Goal: Task Accomplishment & Management: Manage account settings

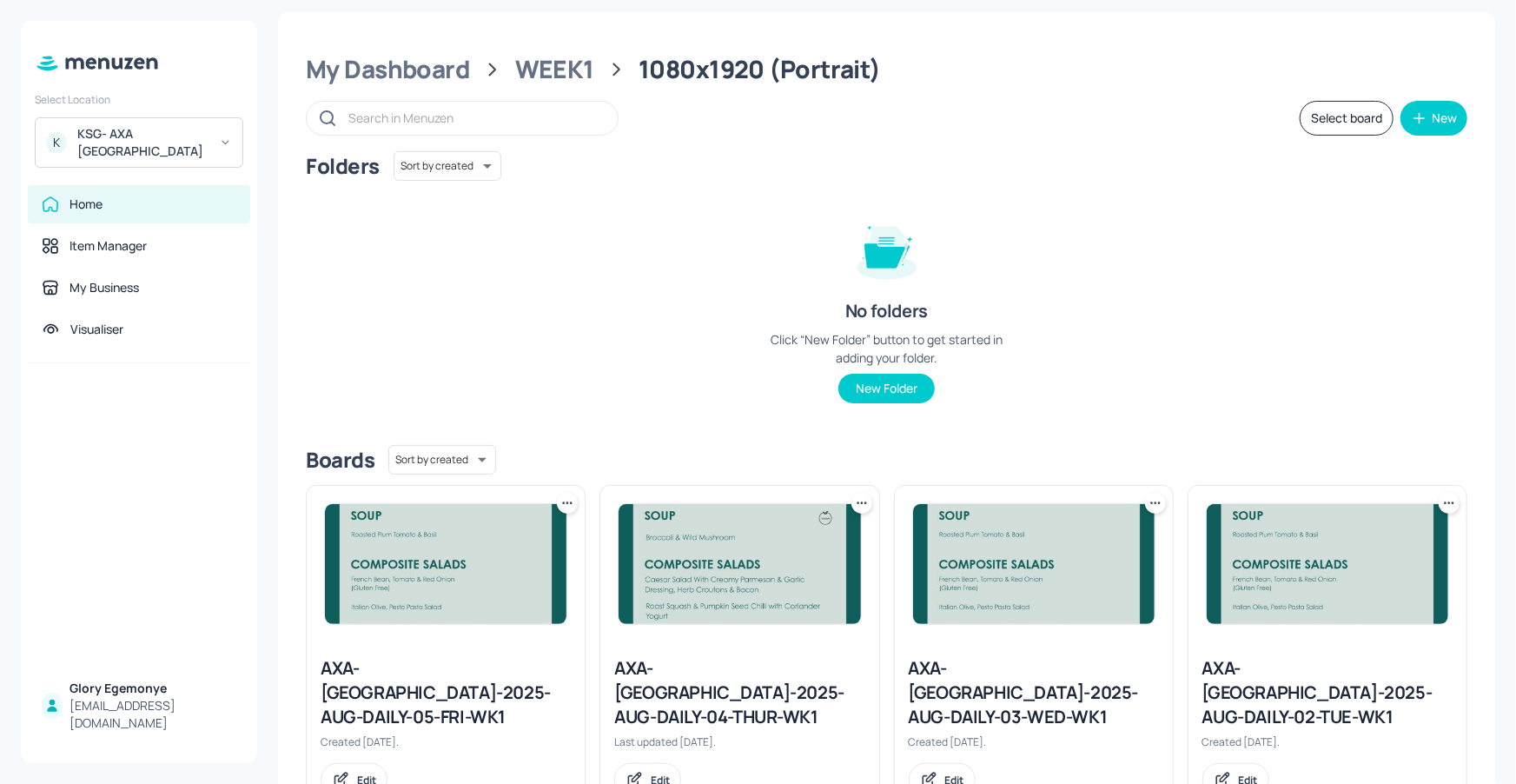
scroll to position [6, 0]
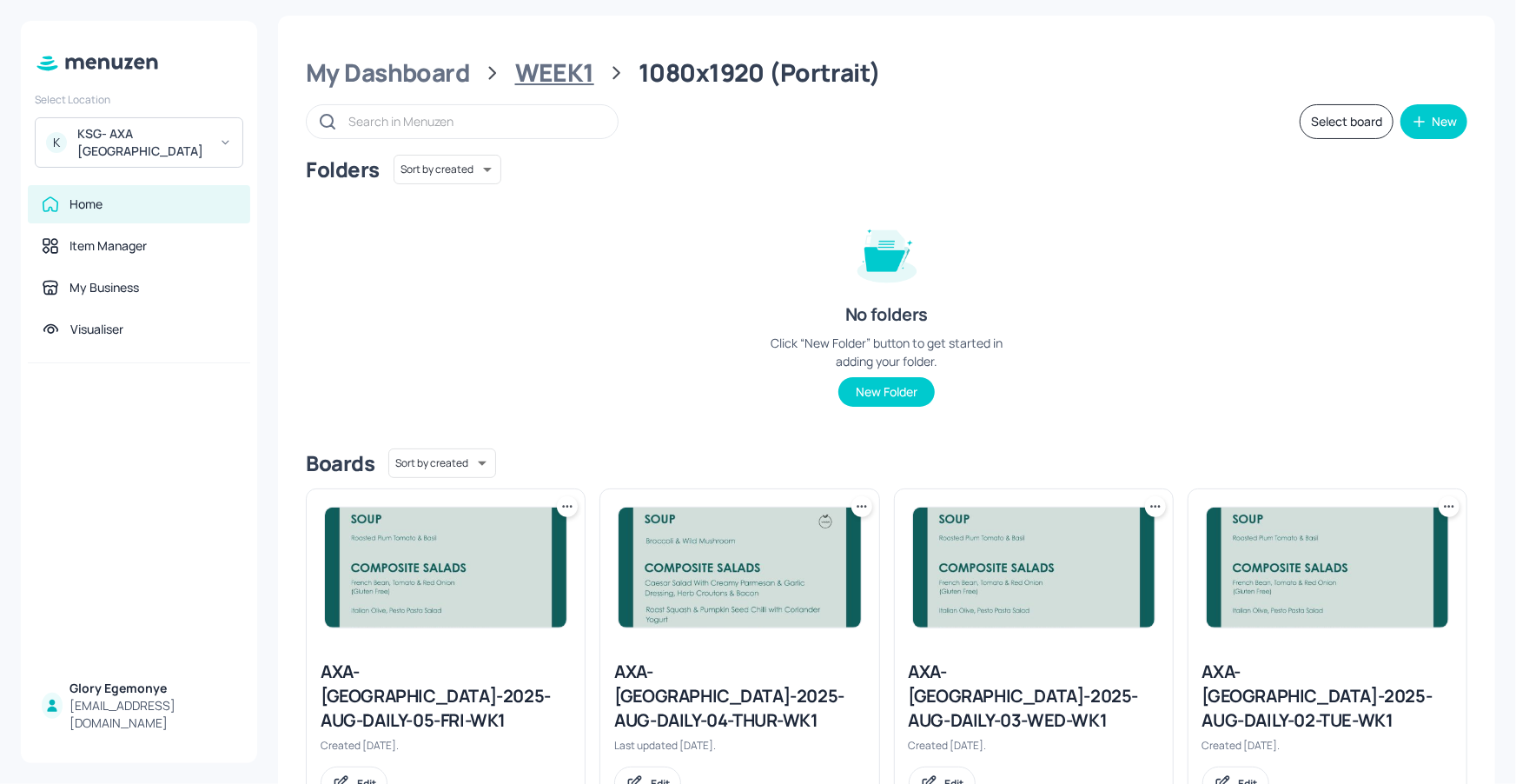
click at [523, 62] on div "WEEK1" at bounding box center [554, 72] width 79 height 31
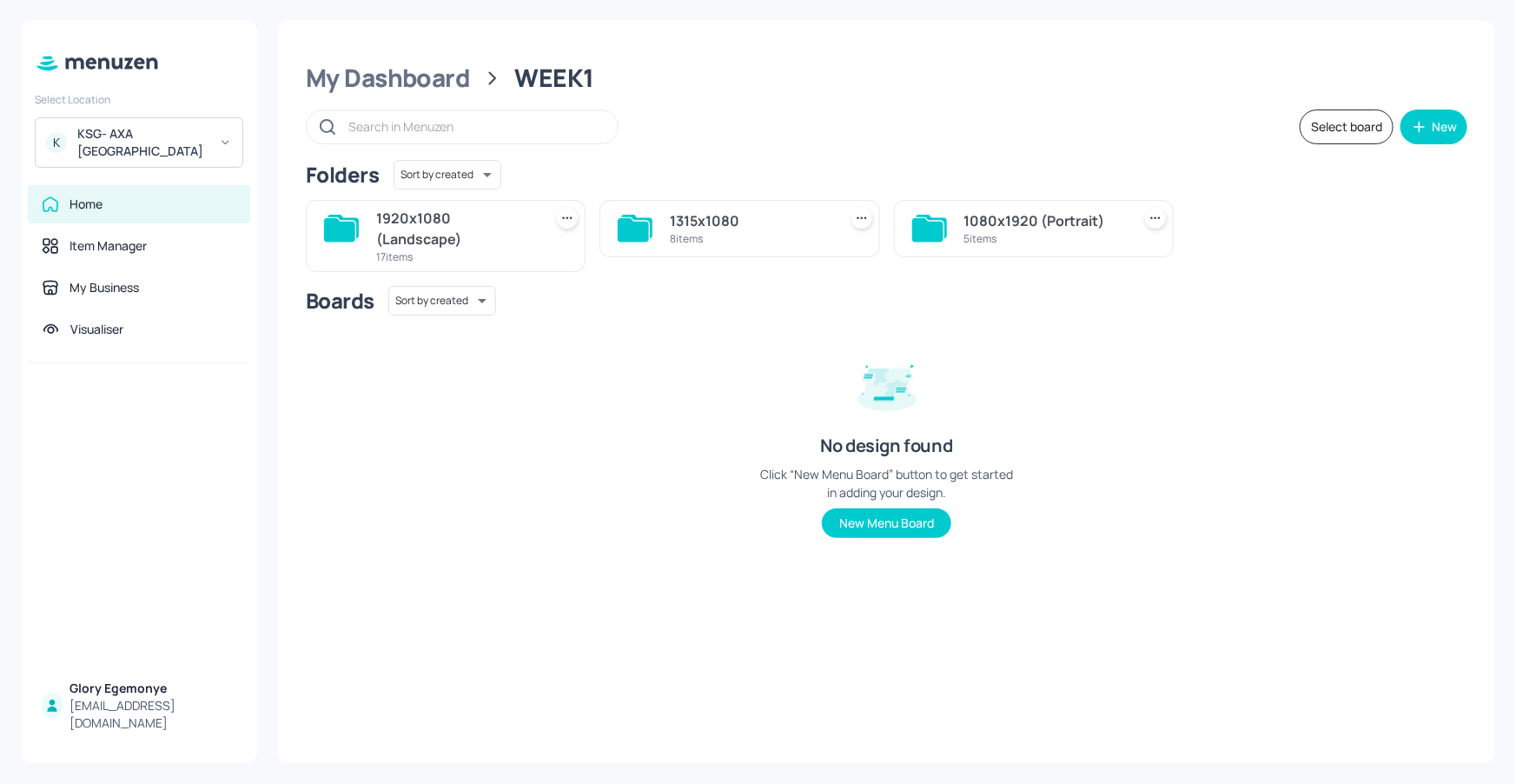
click at [351, 225] on icon at bounding box center [340, 230] width 31 height 23
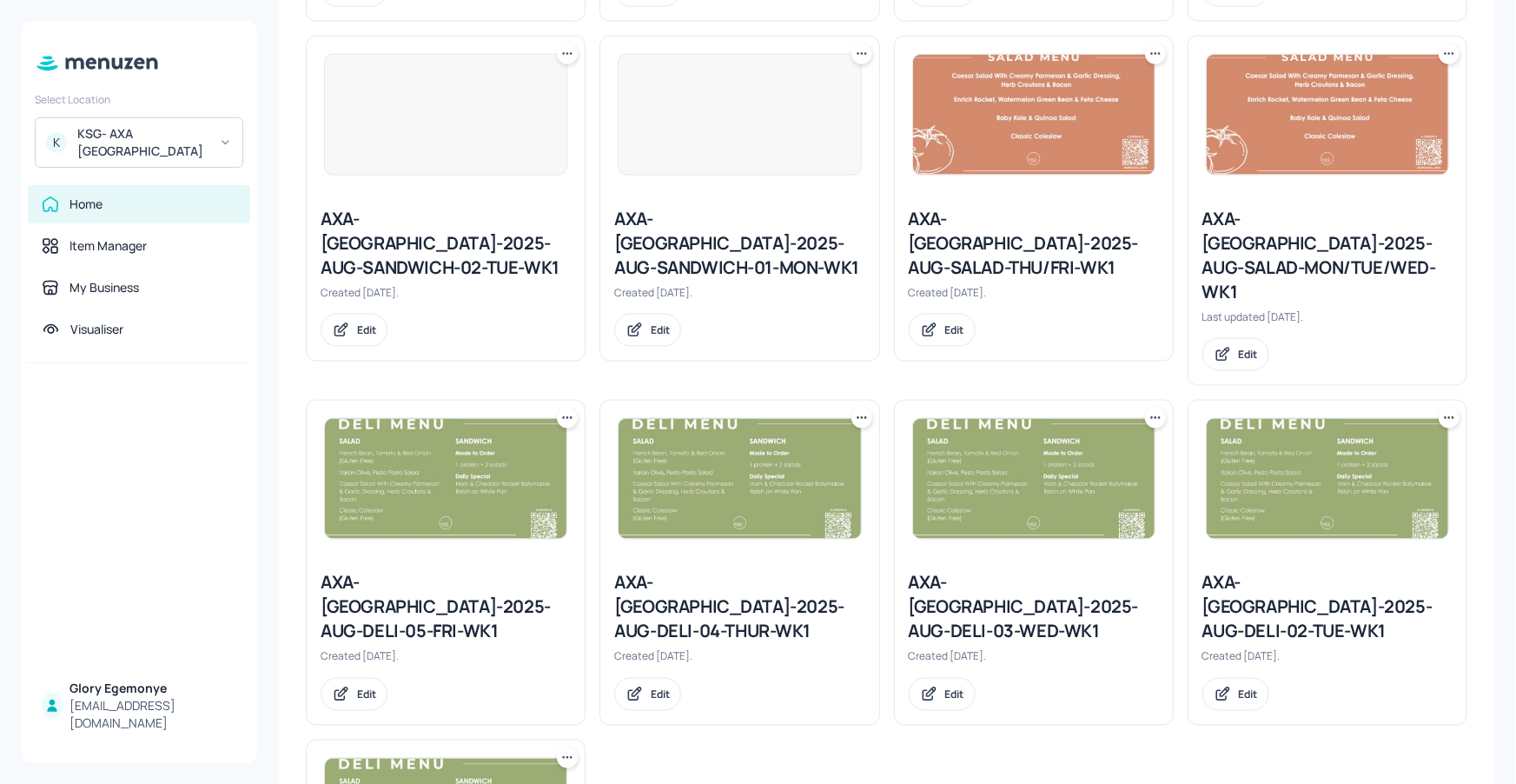
scroll to position [1314, 0]
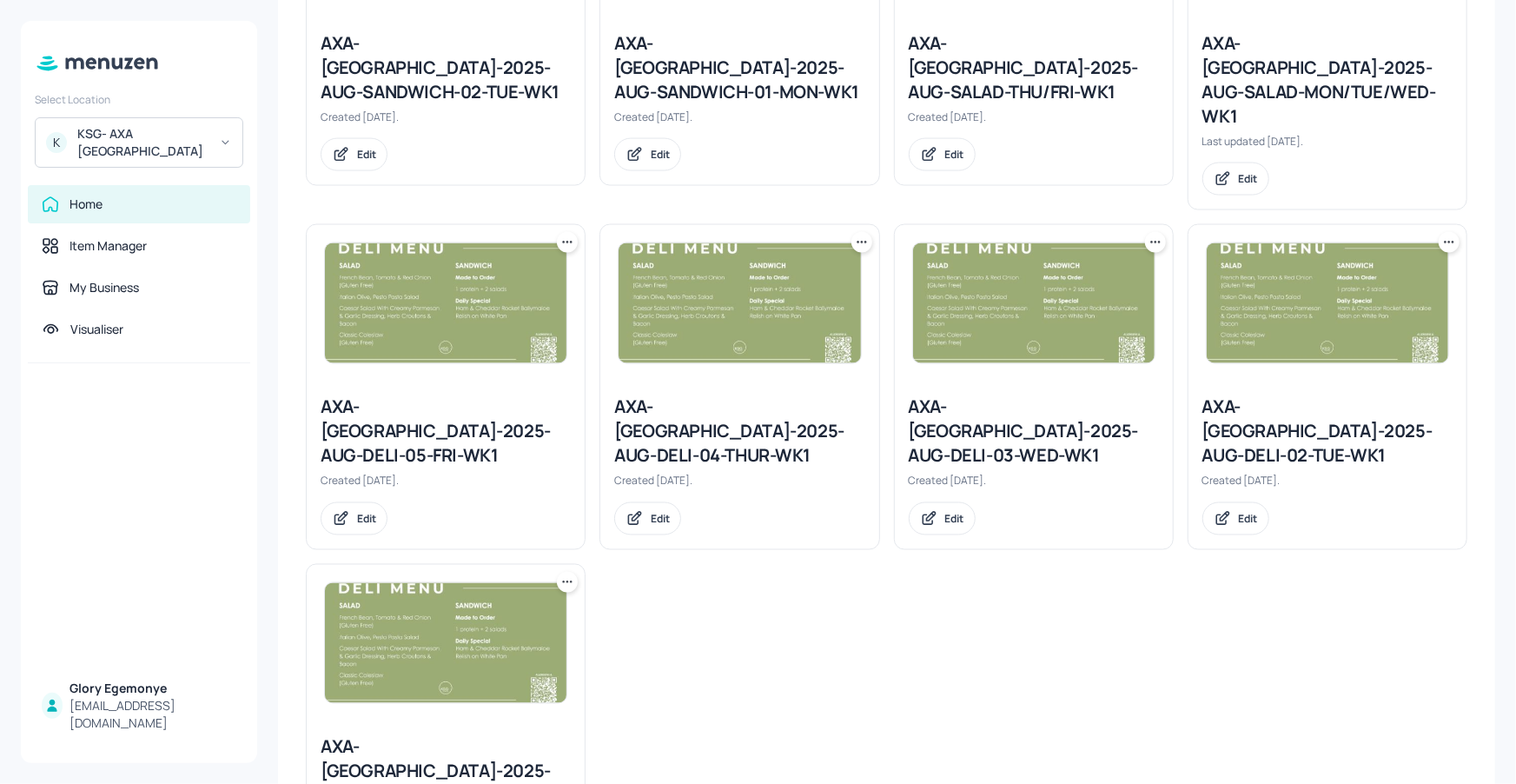
click at [571, 573] on icon at bounding box center [568, 581] width 18 height 18
click at [532, 519] on div "Duplicate" at bounding box center [500, 523] width 139 height 29
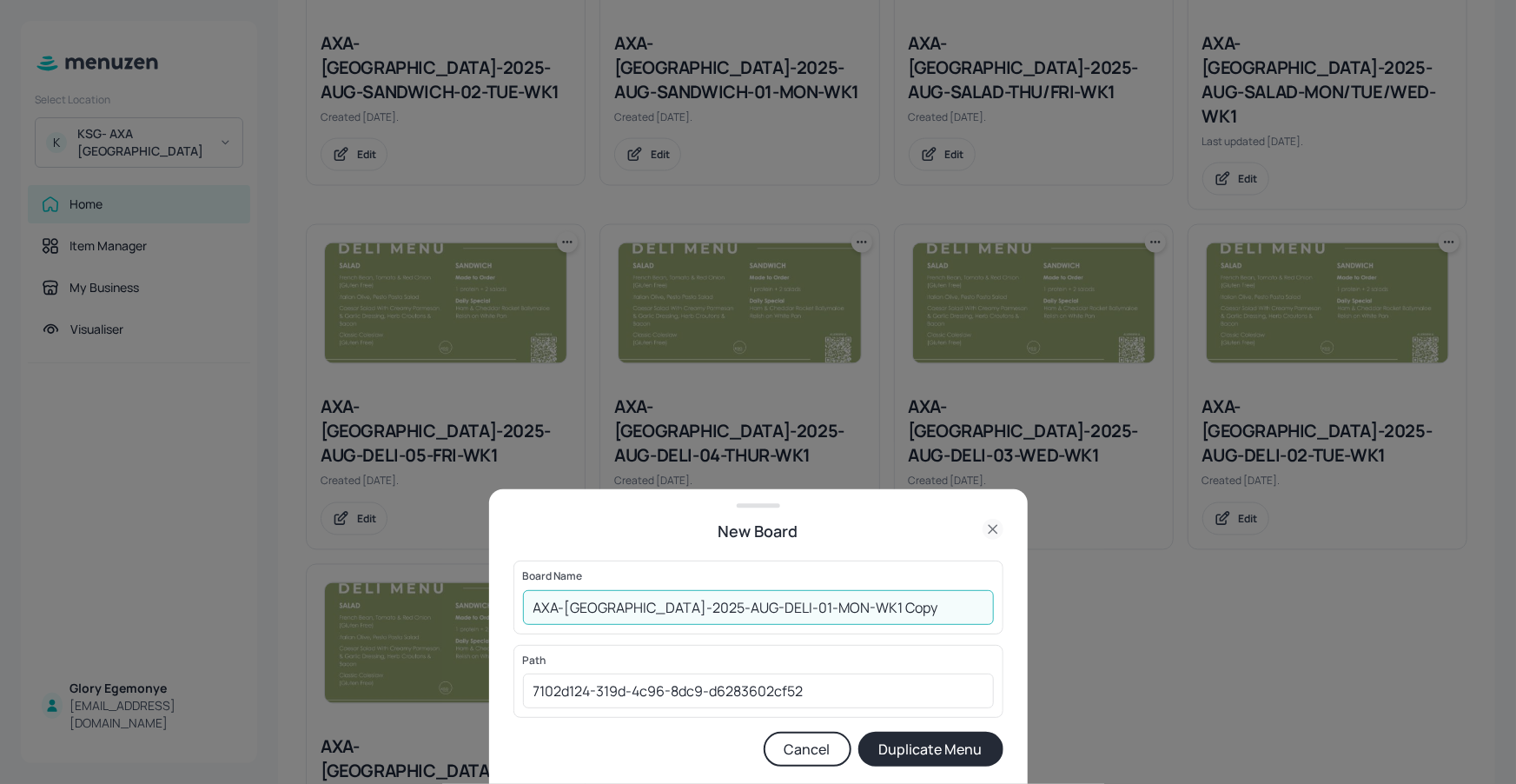
click at [902, 603] on input "AXA-DUBLIN-2025-AUG-DELI-01-MON-WK1 Copy" at bounding box center [759, 607] width 471 height 35
type input "AXA-[GEOGRAPHIC_DATA]-2025-AUG-DELI-01-MON-WK2"
click at [912, 745] on button "Duplicate Menu" at bounding box center [931, 748] width 145 height 35
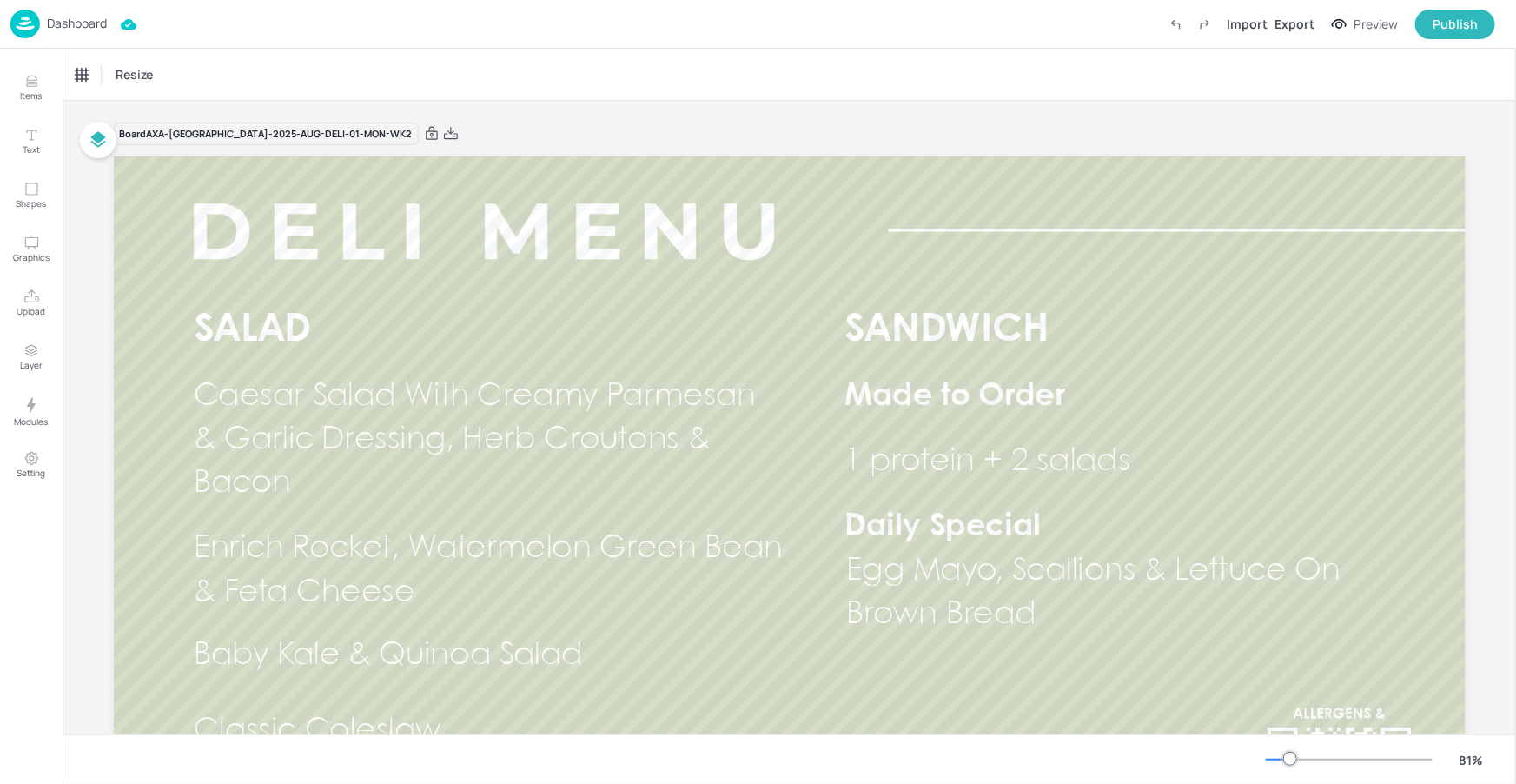
click at [85, 22] on p "Dashboard" at bounding box center [77, 23] width 60 height 12
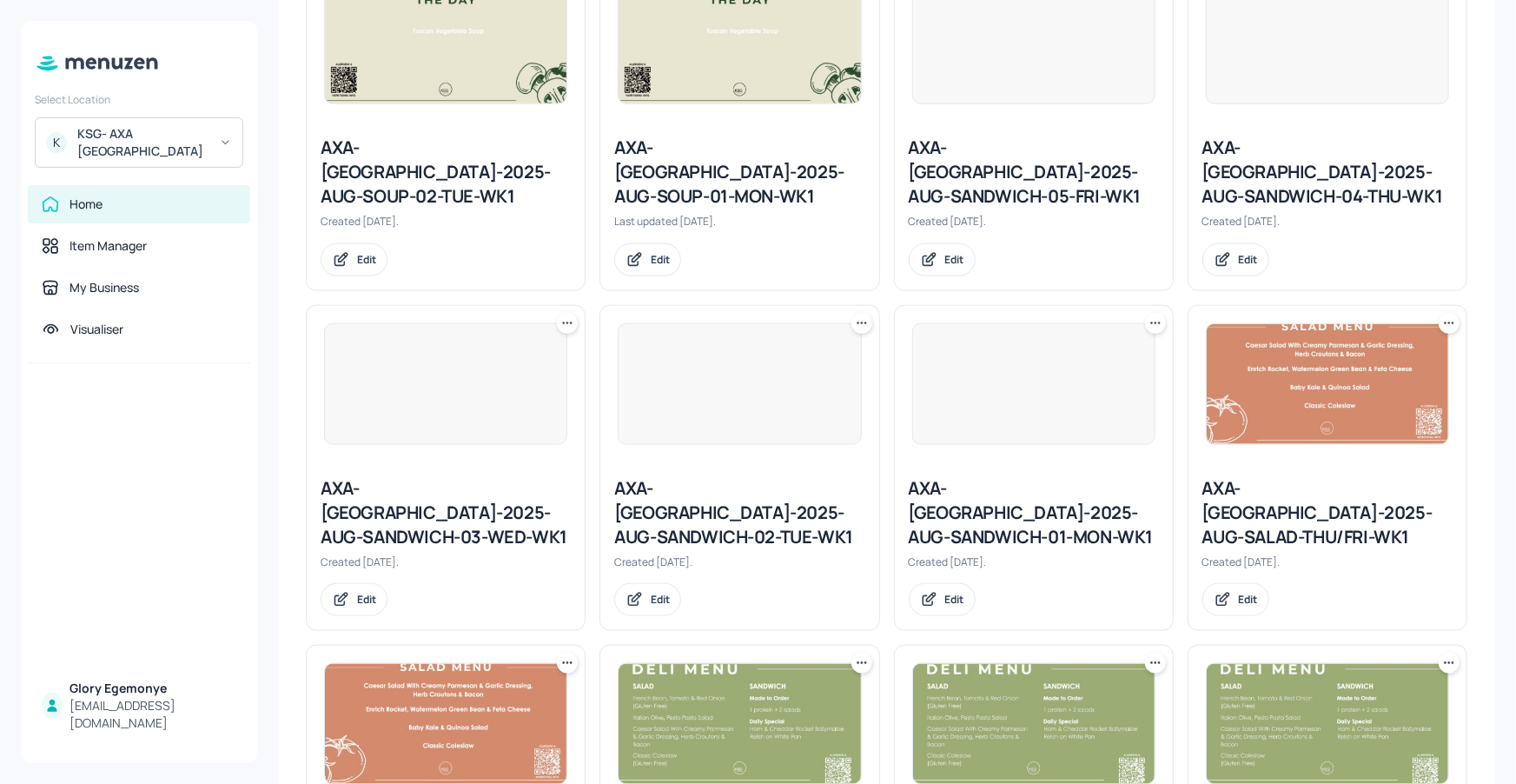
scroll to position [1314, 0]
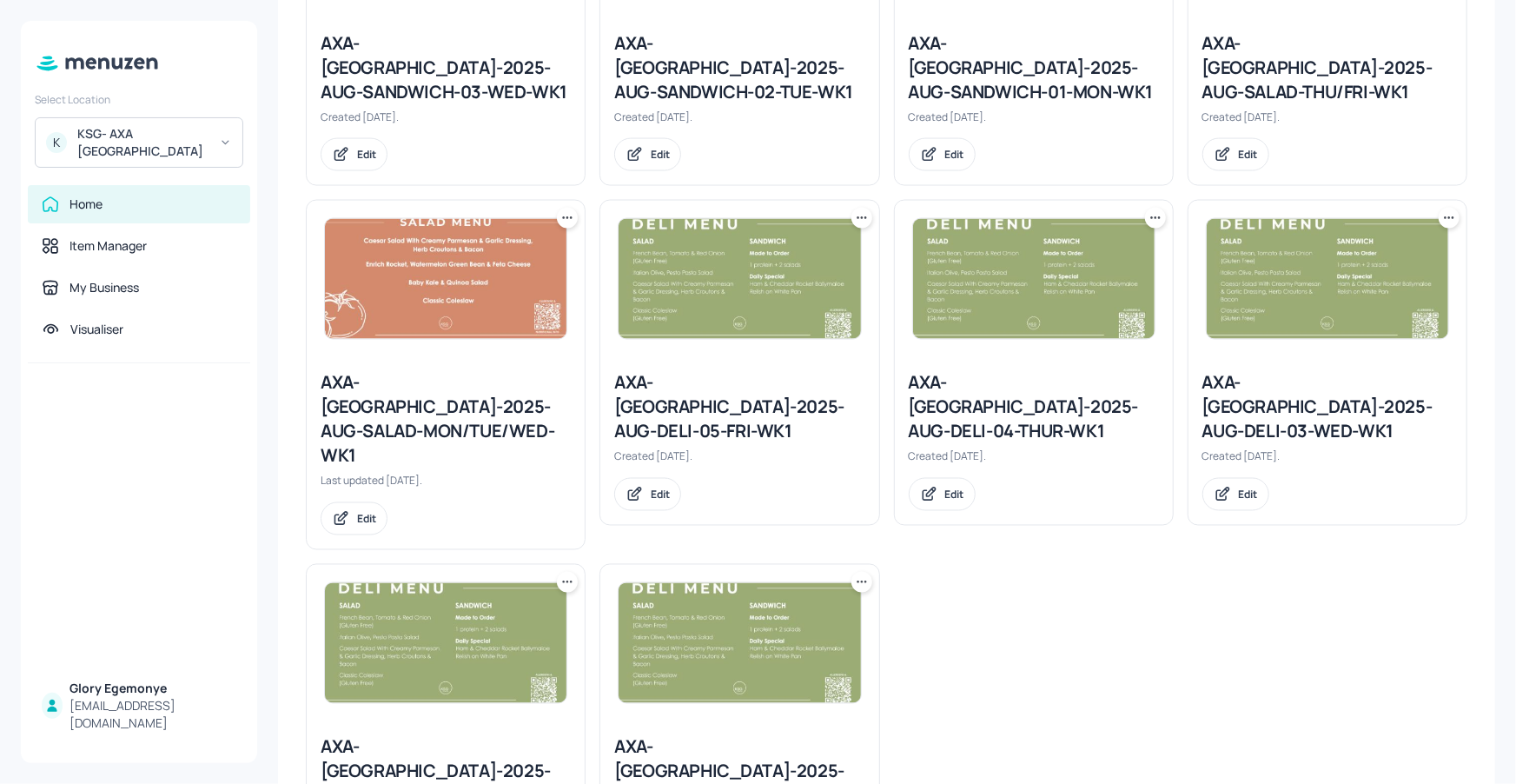
click at [570, 581] on icon at bounding box center [571, 582] width 3 height 3
click at [532, 519] on div "Duplicate" at bounding box center [500, 523] width 139 height 29
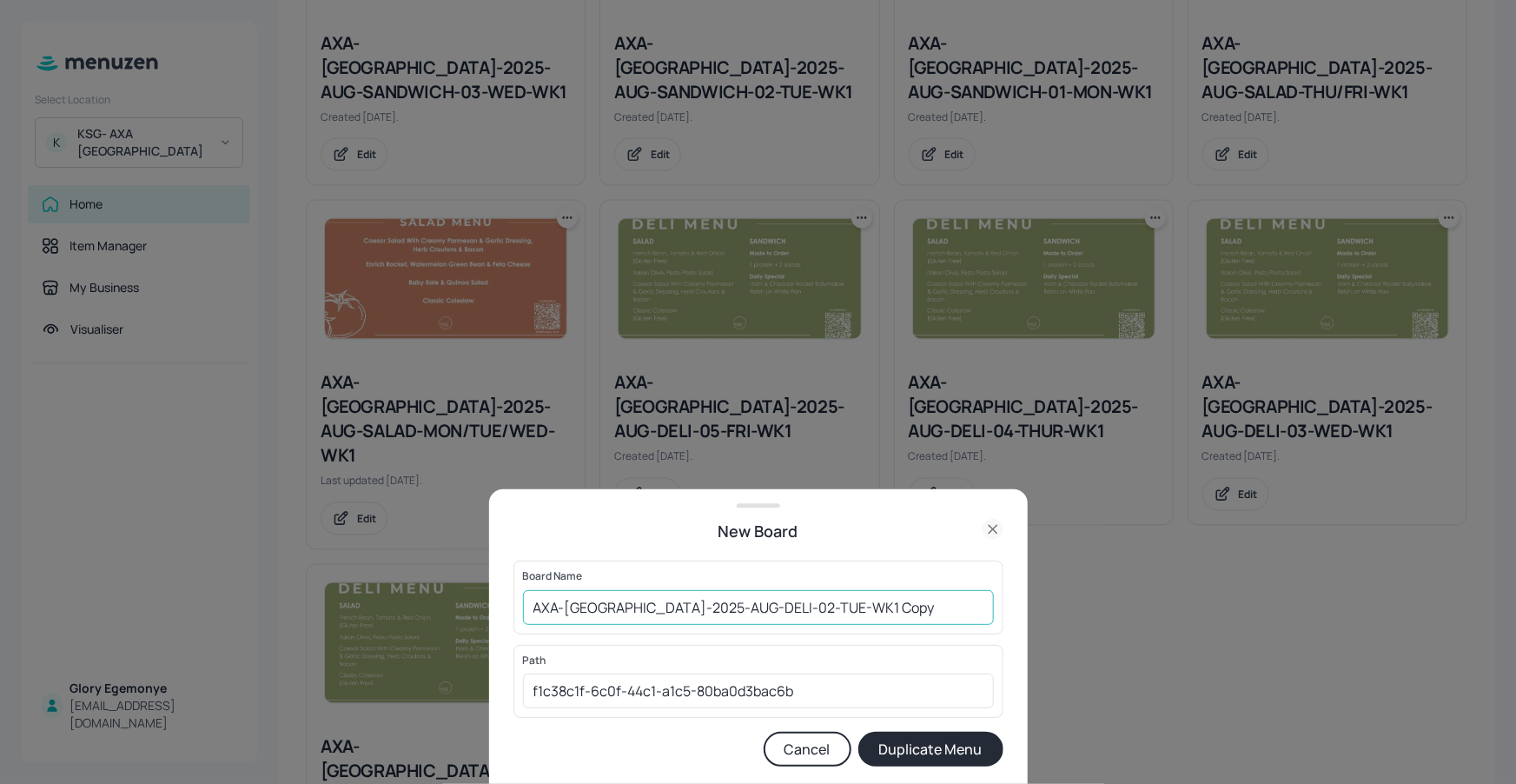
click at [862, 611] on input "AXA-[GEOGRAPHIC_DATA]-2025-AUG-DELI-02-TUE-WK1 Copy" at bounding box center [759, 607] width 471 height 35
type input "AXA-[GEOGRAPHIC_DATA]-2025-AUG-DELI-02-TUE-WK2"
click at [910, 770] on div "Board Name AXA-DUBLIN-2025-AUG-DELI-02-TUE-WK2 ​ Path f1c38c1f-6c0f-44c1-a1c5-8…" at bounding box center [758, 671] width 490 height 223
click at [909, 762] on button "Duplicate Menu" at bounding box center [931, 748] width 145 height 35
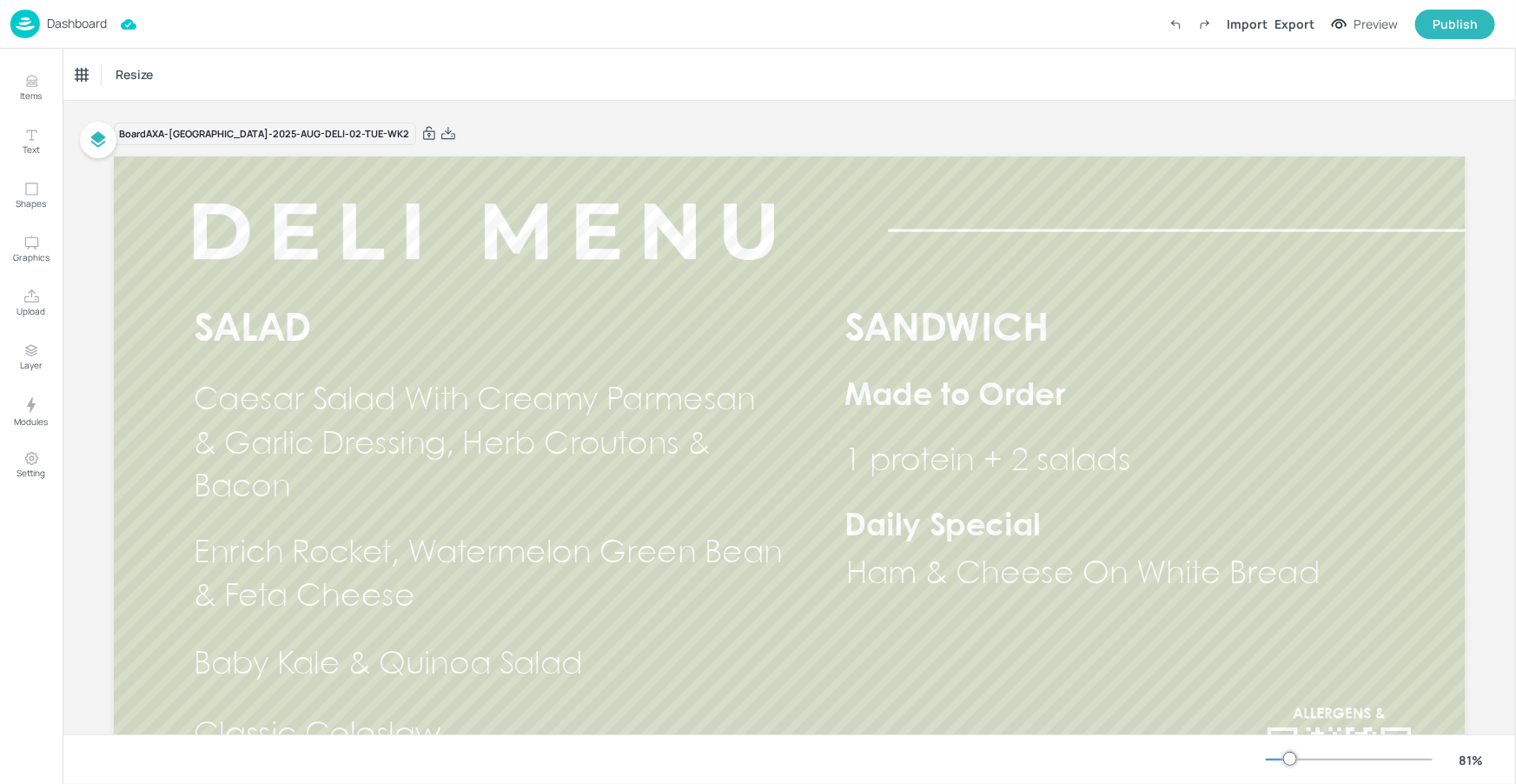
click at [74, 21] on p "Dashboard" at bounding box center [77, 23] width 60 height 12
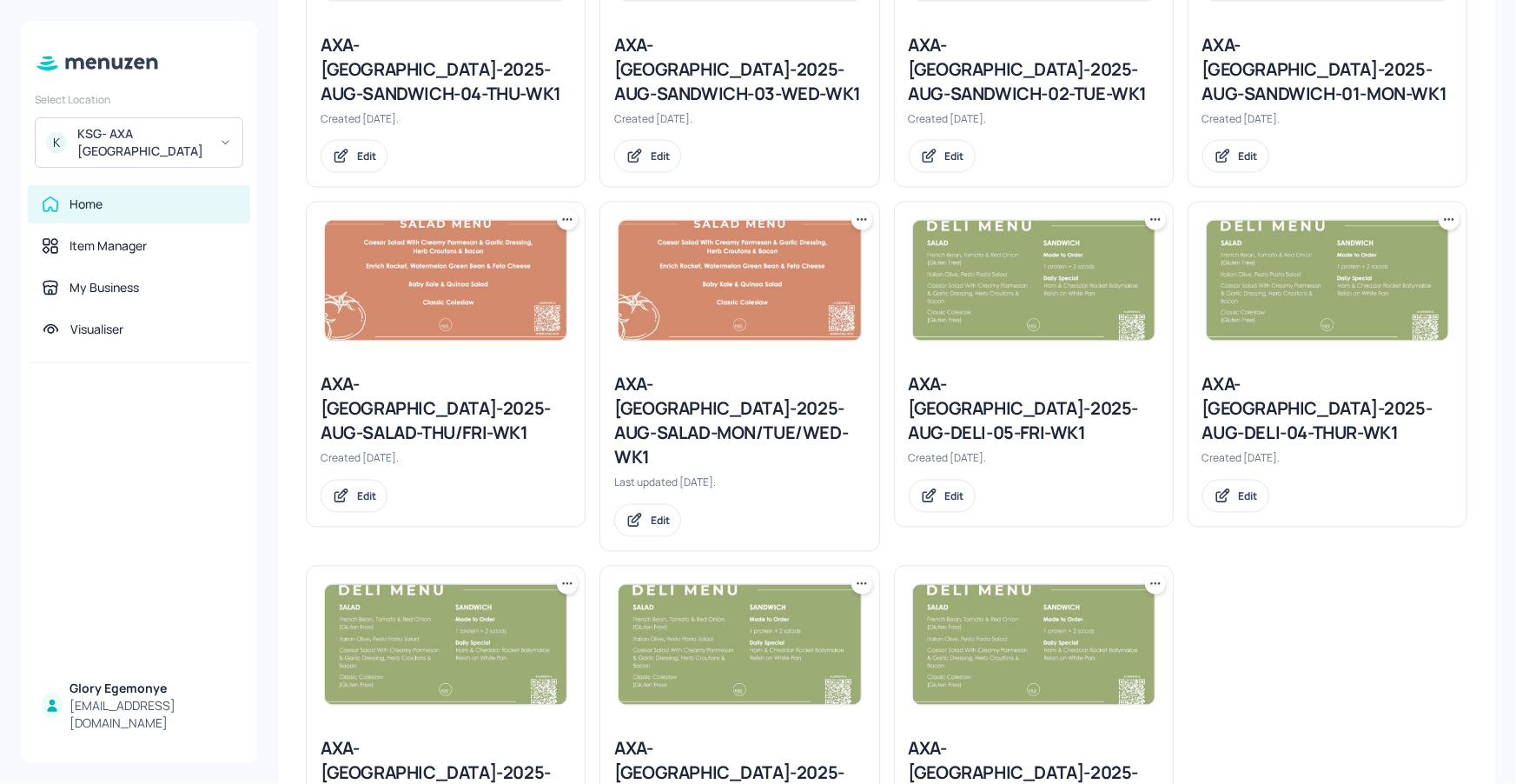
scroll to position [1314, 0]
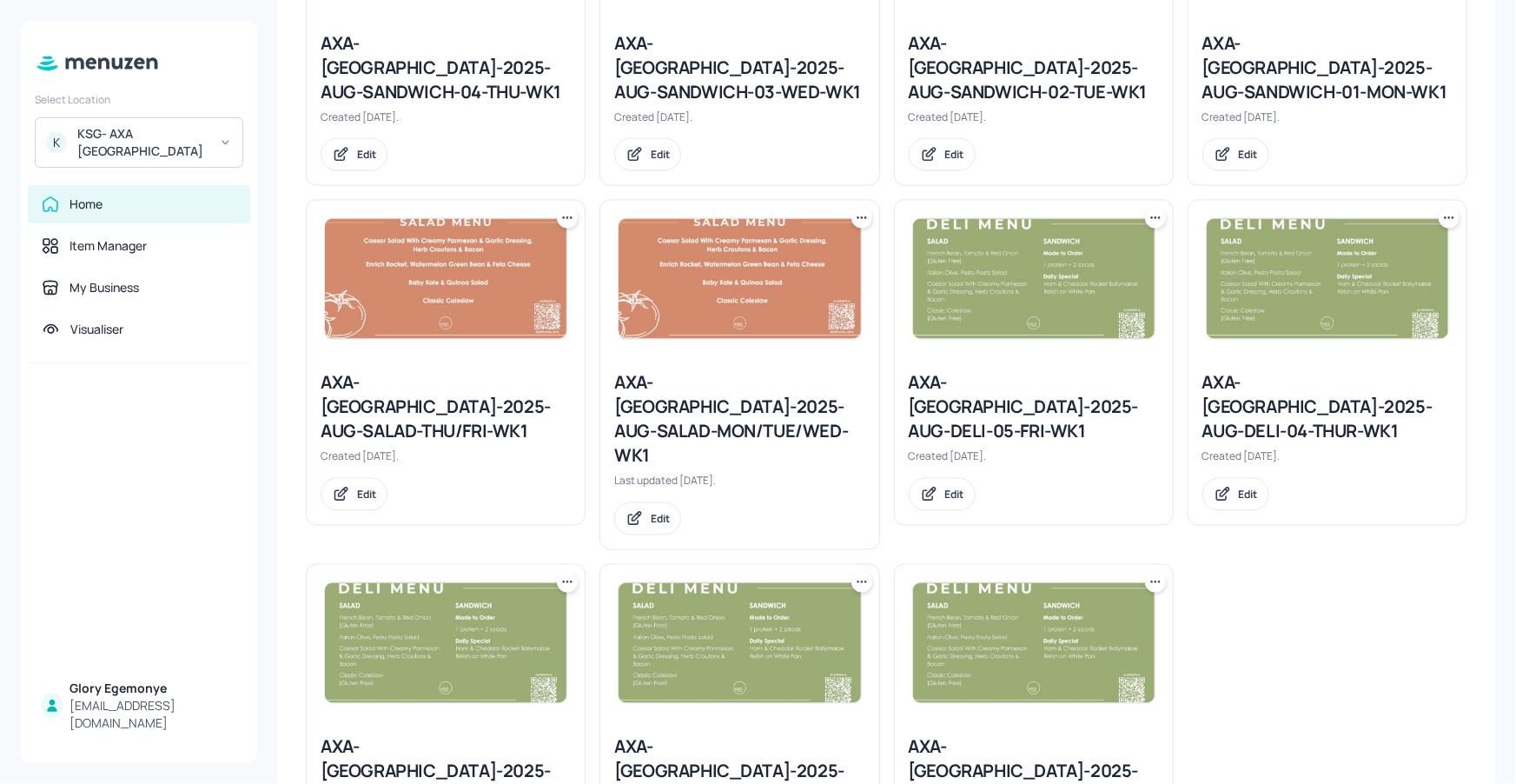
click at [563, 573] on icon at bounding box center [568, 581] width 18 height 18
click at [540, 513] on div "Duplicate" at bounding box center [500, 523] width 139 height 29
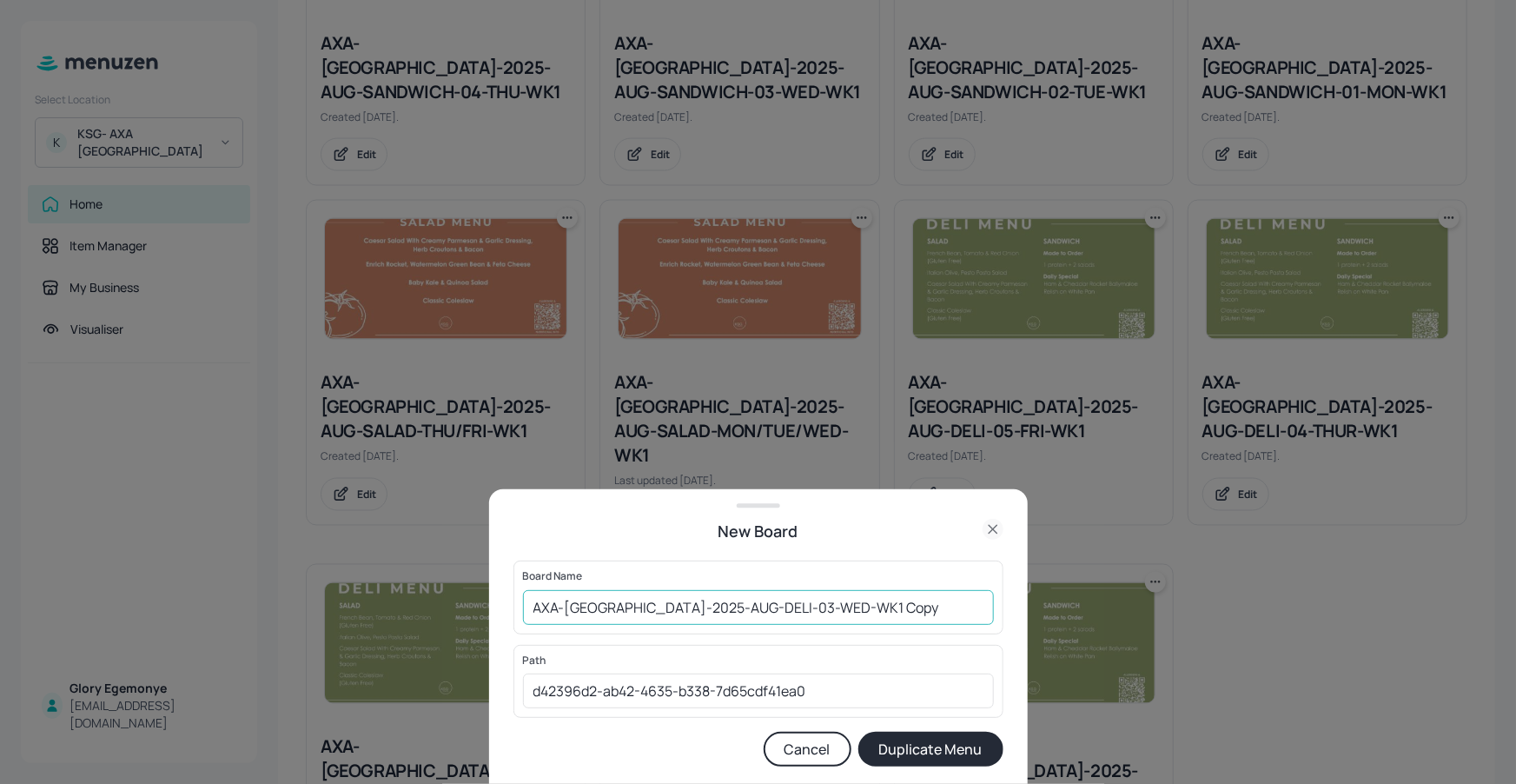
click at [858, 601] on input "AXA-DUBLIN-2025-AUG-DELI-03-WED-WK1 Copy" at bounding box center [759, 607] width 471 height 35
type input "AXA-DUBLIN-2025-AUG-DELI-03-WED-WK2"
click at [858, 731] on button "Duplicate Menu" at bounding box center [931, 748] width 145 height 35
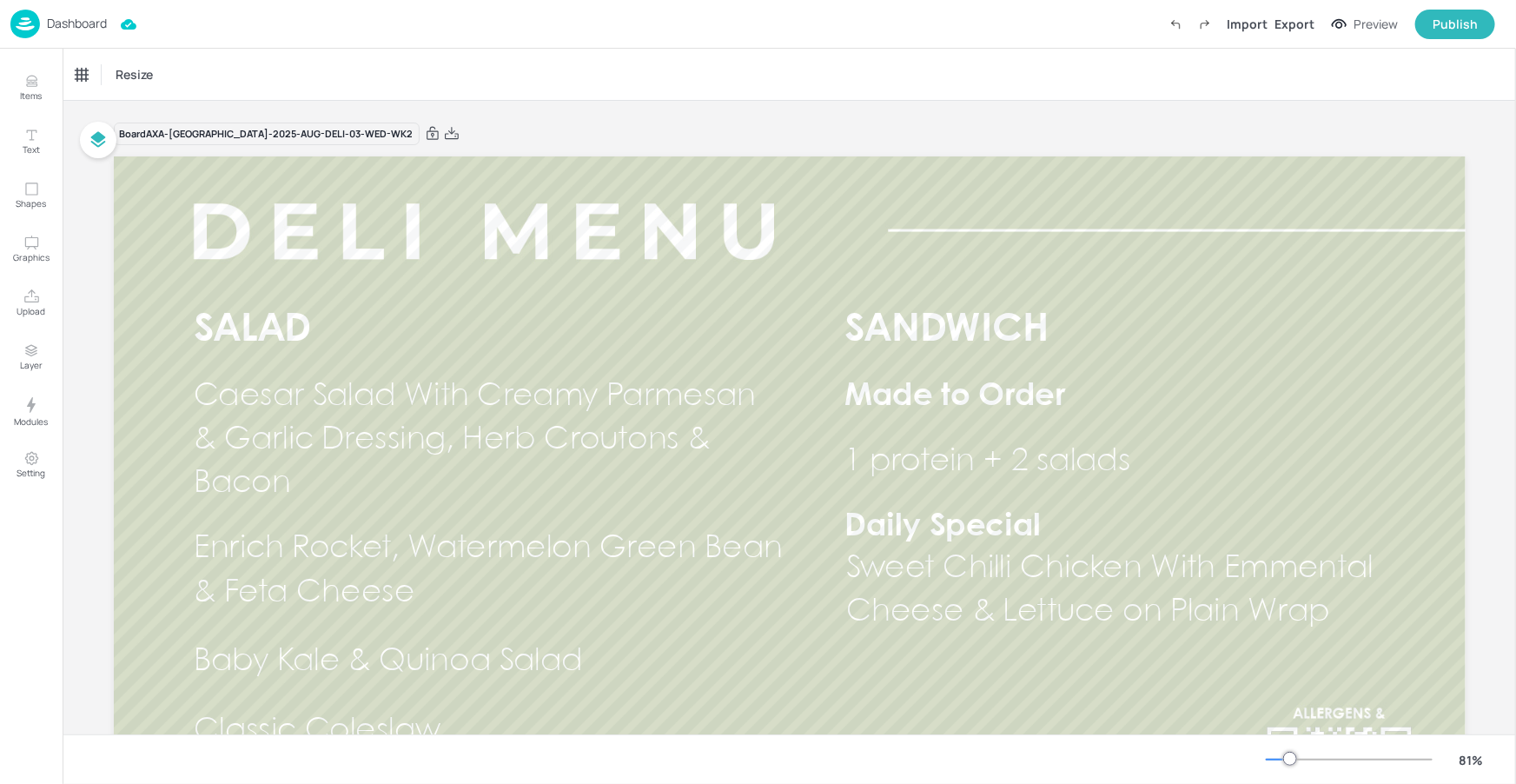
click at [68, 24] on p "Dashboard" at bounding box center [77, 23] width 60 height 12
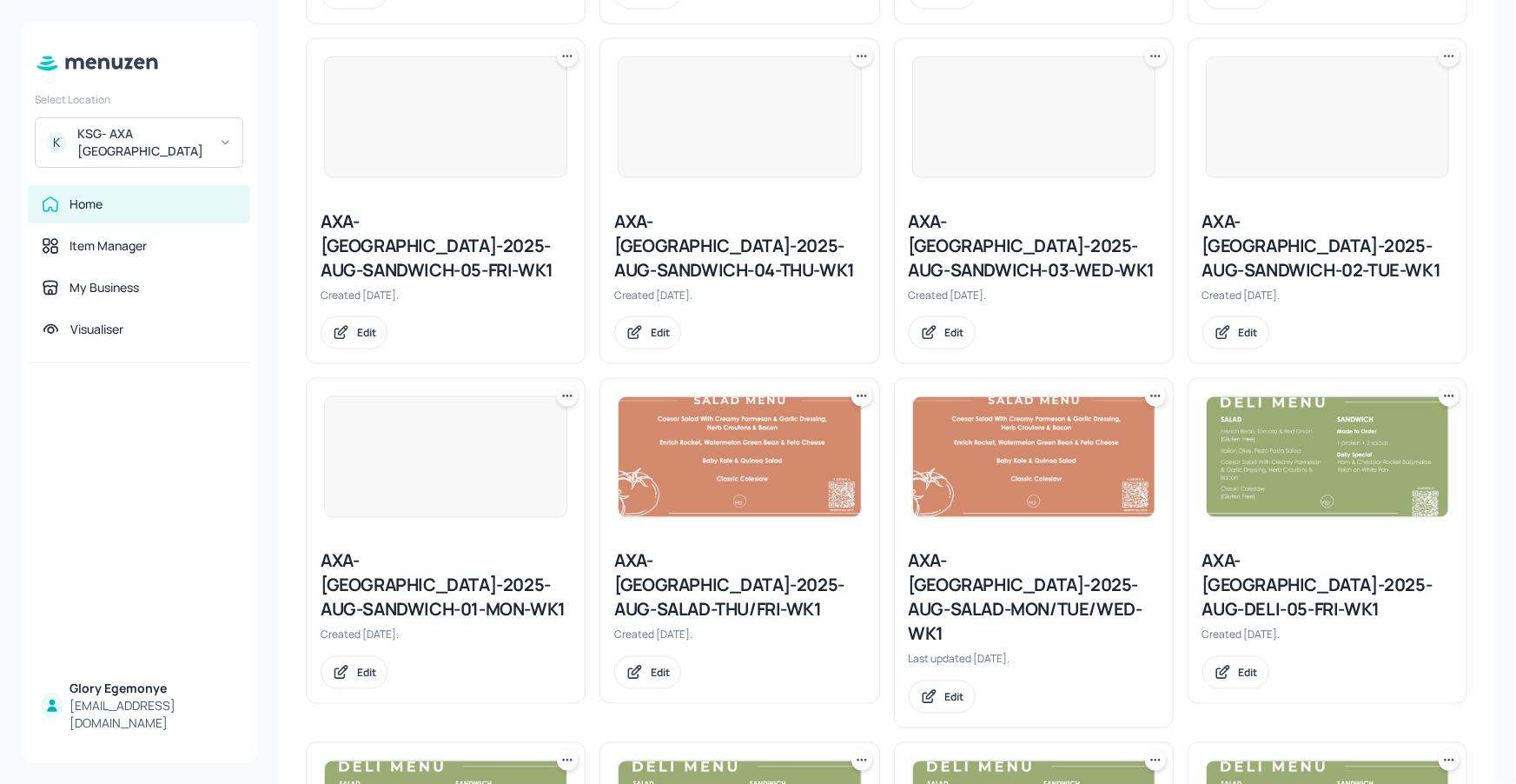
scroll to position [1314, 0]
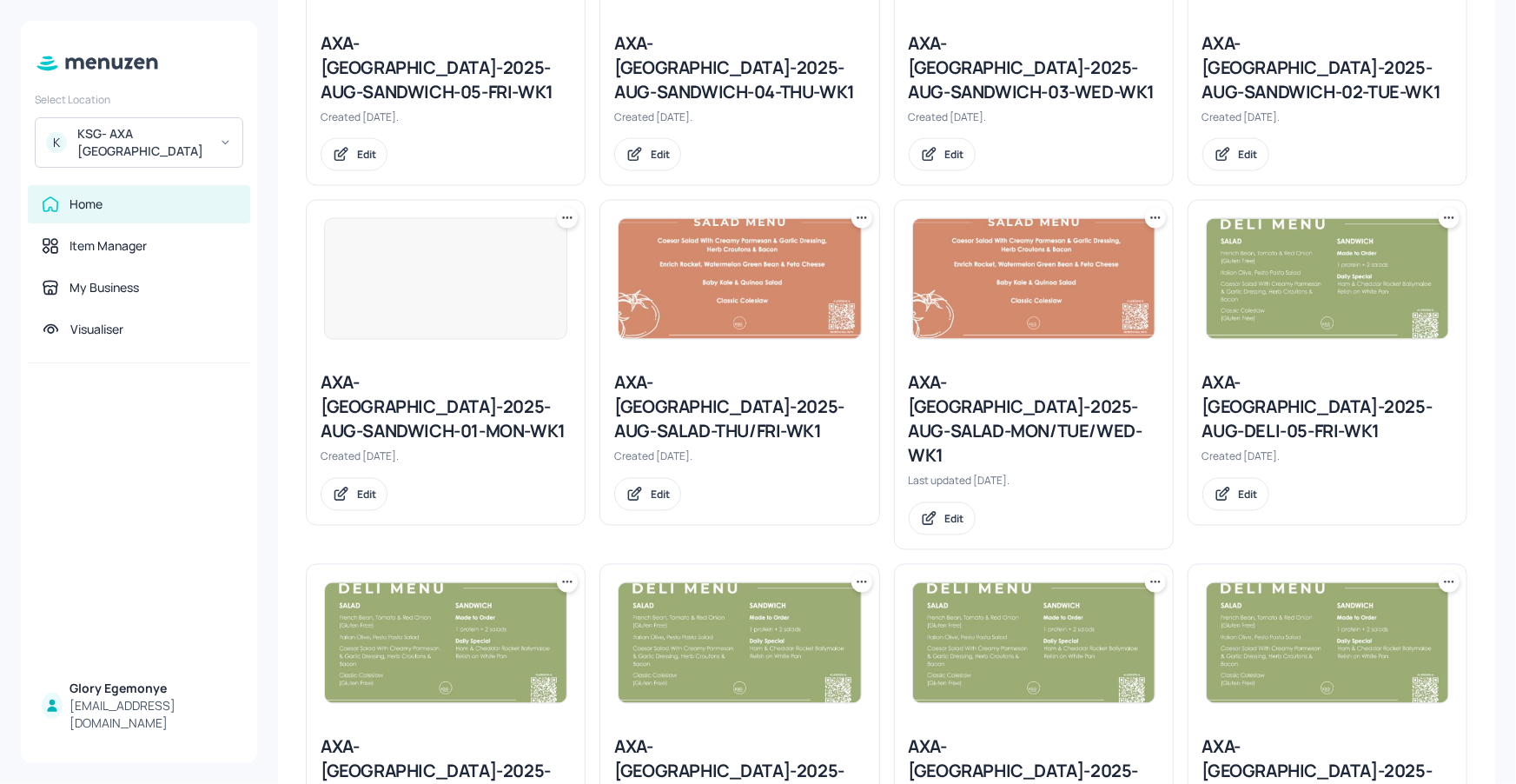
click at [568, 573] on icon at bounding box center [568, 581] width 18 height 18
click at [517, 516] on div "Duplicate" at bounding box center [500, 523] width 139 height 29
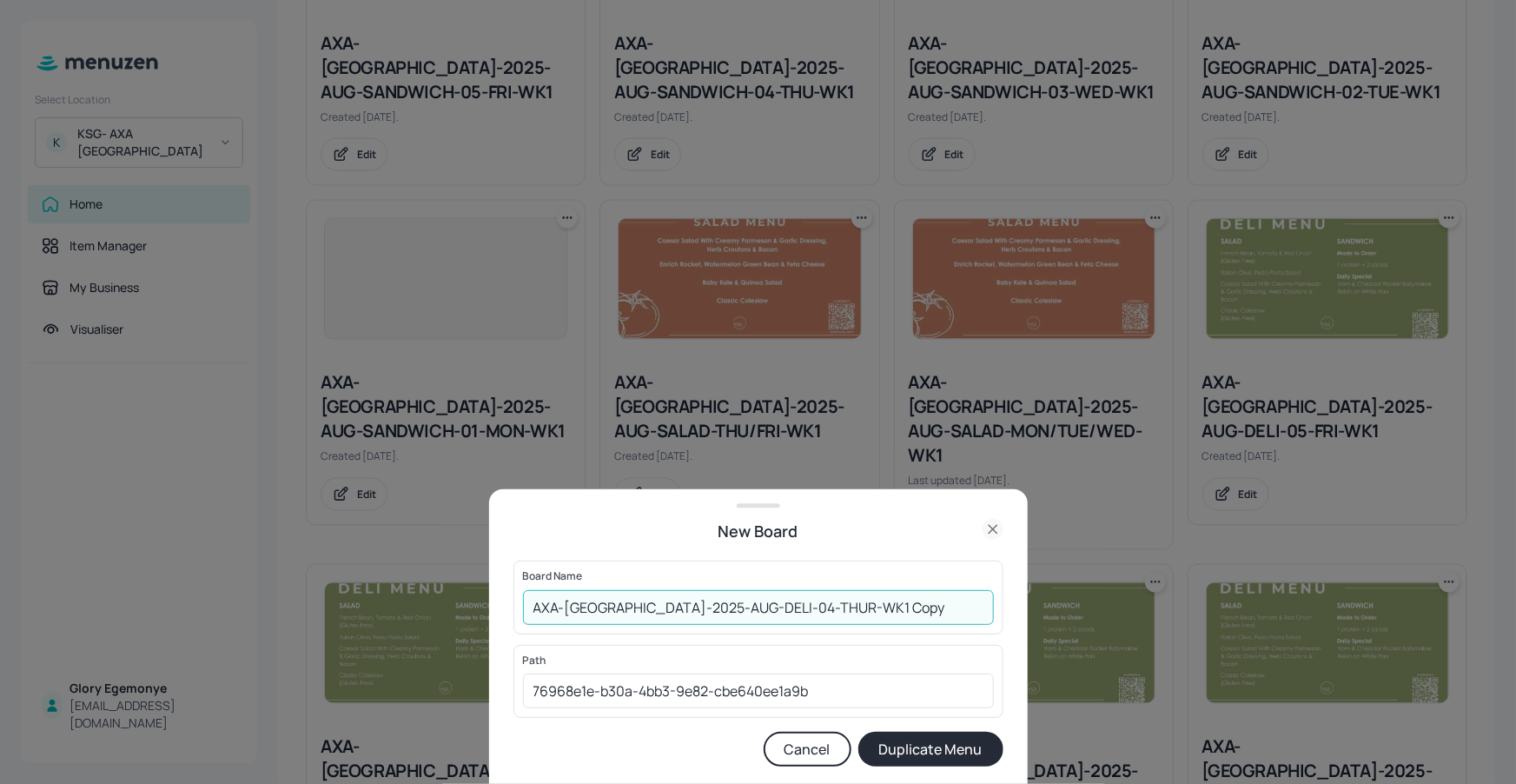
click at [861, 606] on input "AXA-DUBLIN-2025-AUG-DELI-04-THUR-WK1 Copy" at bounding box center [759, 607] width 471 height 35
type input "AXA-[GEOGRAPHIC_DATA]-2025-AUG-DELI-04-THUR-WK2"
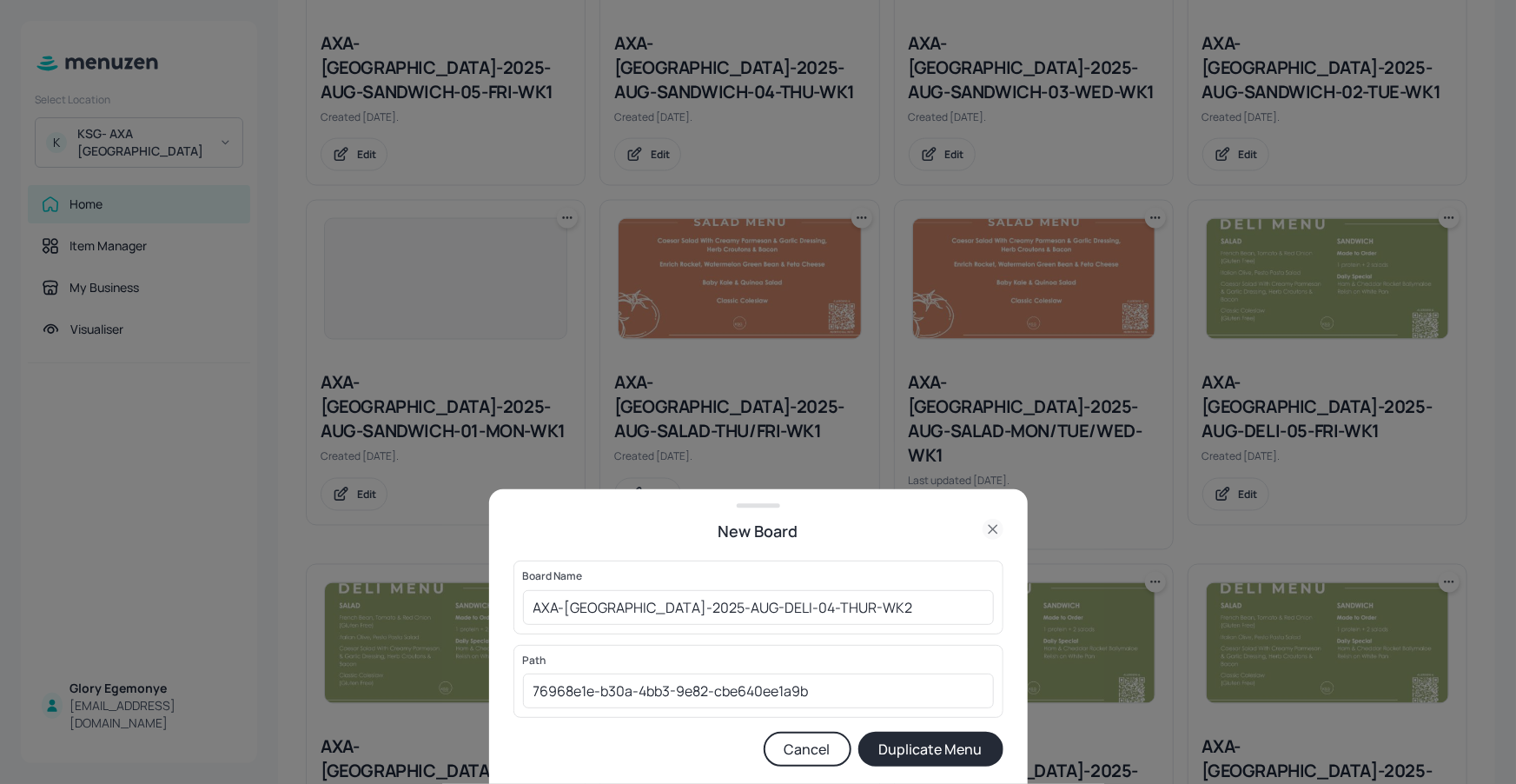
click at [891, 739] on button "Duplicate Menu" at bounding box center [931, 748] width 145 height 35
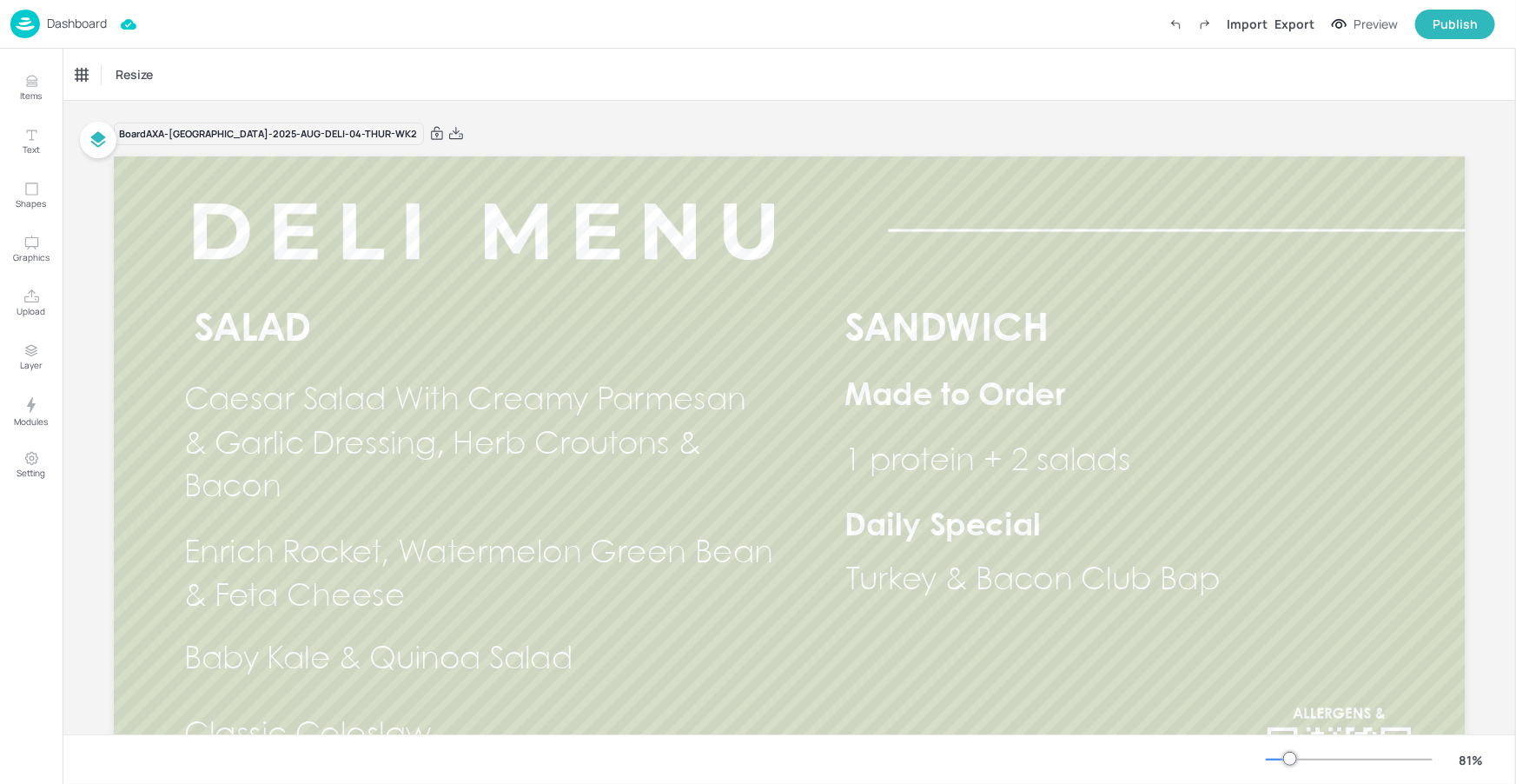
click at [107, 18] on p "Dashboard" at bounding box center [77, 23] width 60 height 12
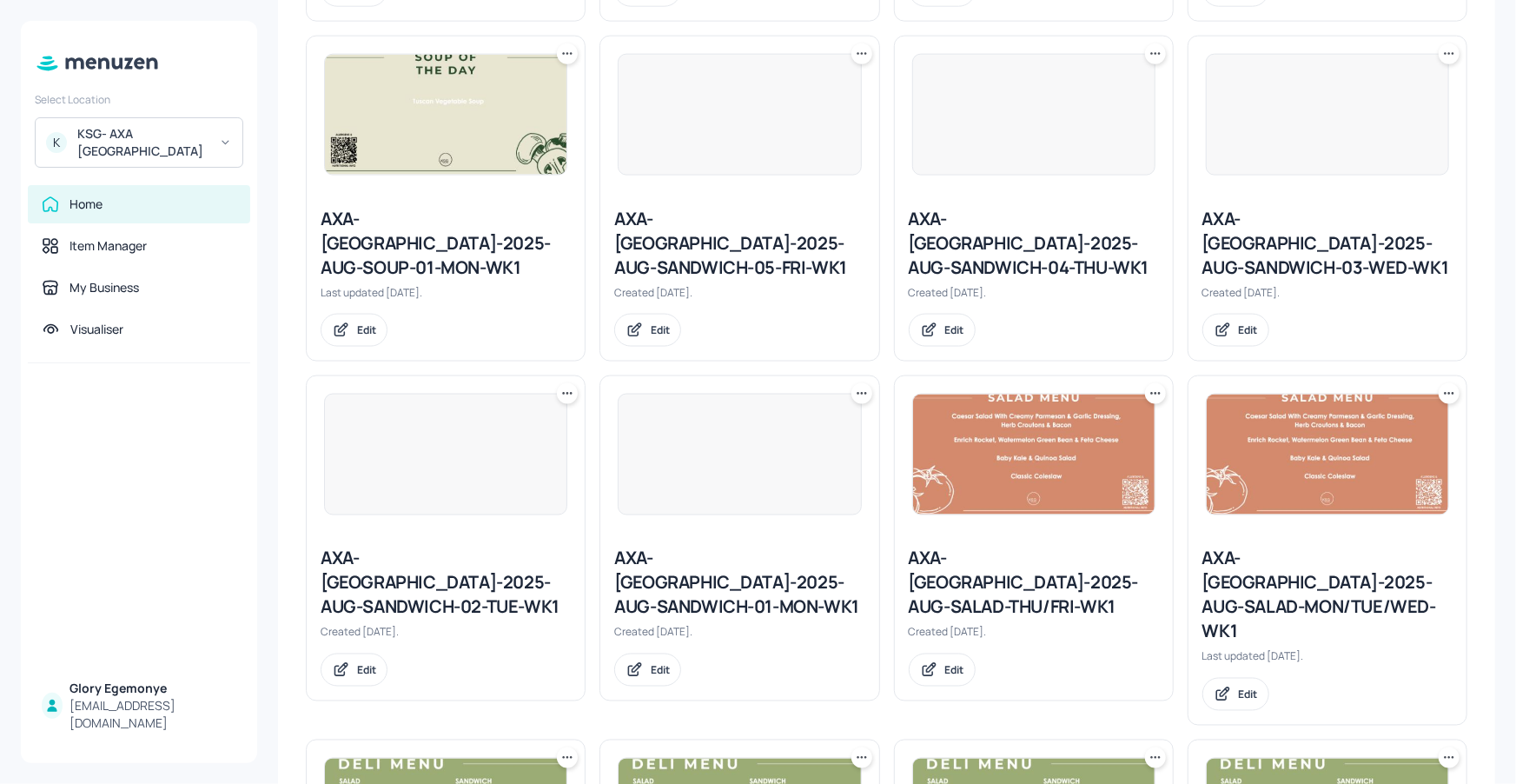
scroll to position [1630, 0]
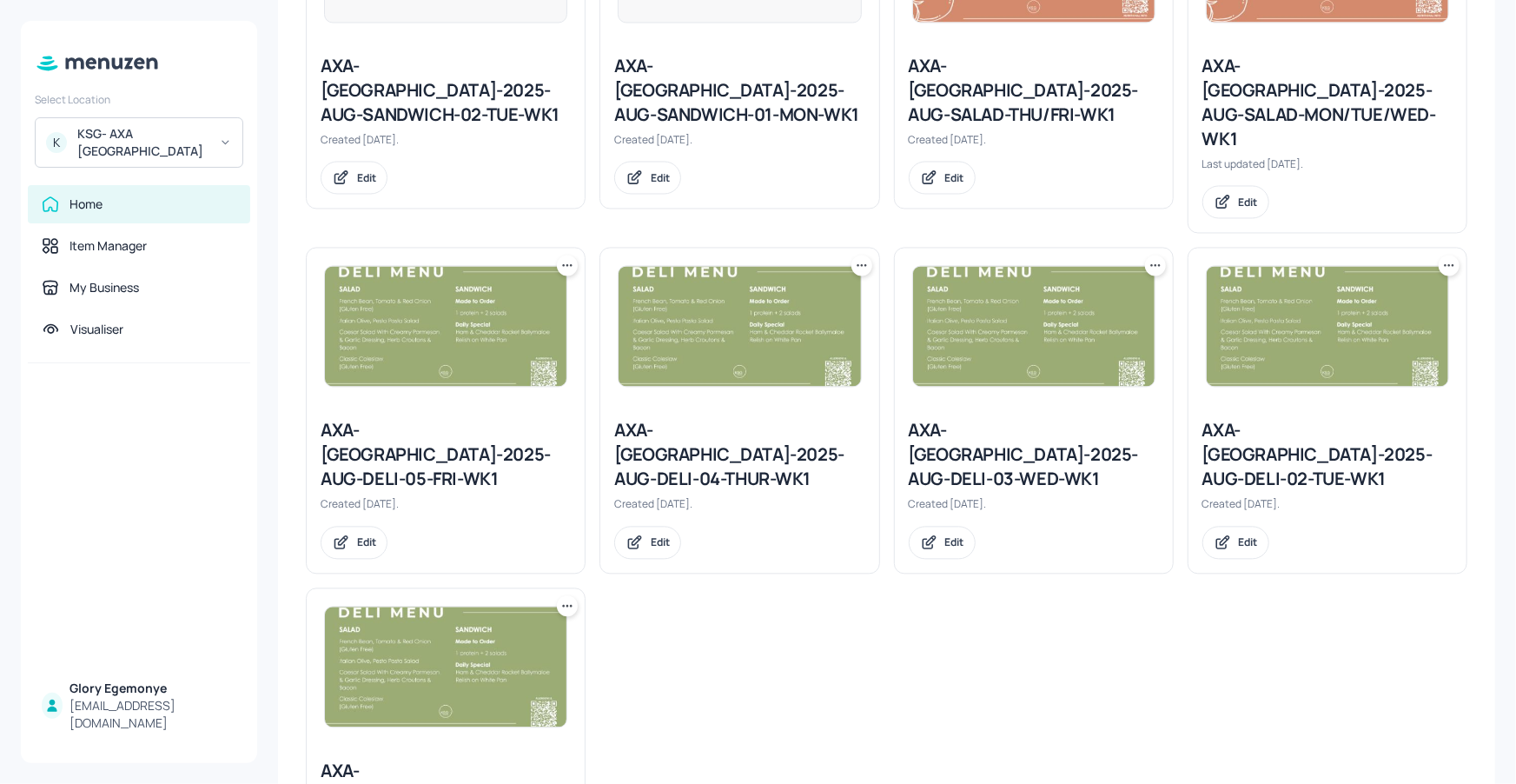
click at [570, 265] on icon at bounding box center [571, 266] width 3 height 3
click at [526, 203] on div "Duplicate" at bounding box center [500, 207] width 139 height 29
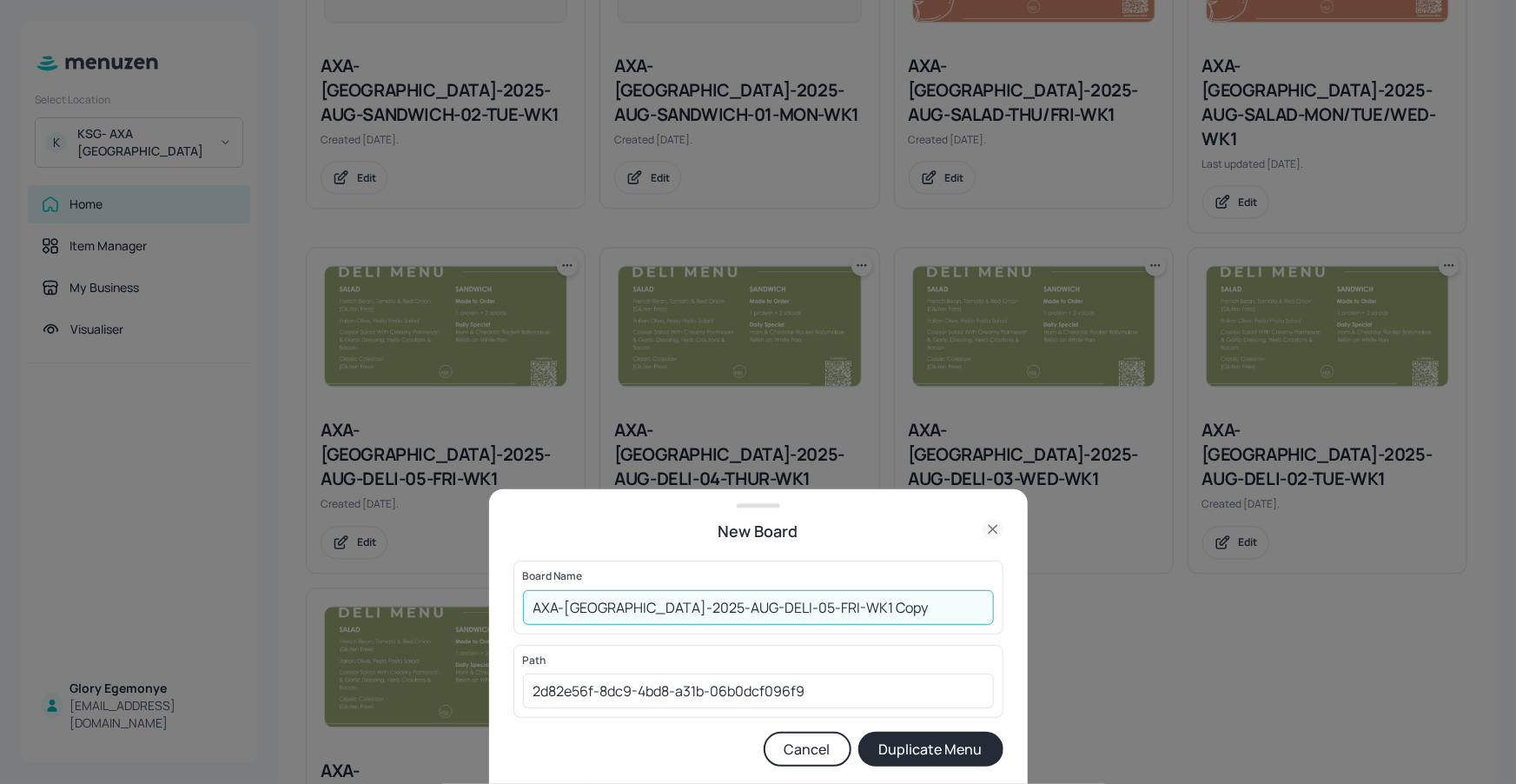
click at [870, 609] on input "AXA-DUBLIN-2025-AUG-DELI-05-FRI-WK1 Copy" at bounding box center [759, 607] width 471 height 35
type input "AXA-[GEOGRAPHIC_DATA]-2025-AUG-DELI-05-FRI-WK2"
click at [903, 746] on button "Duplicate Menu" at bounding box center [931, 748] width 145 height 35
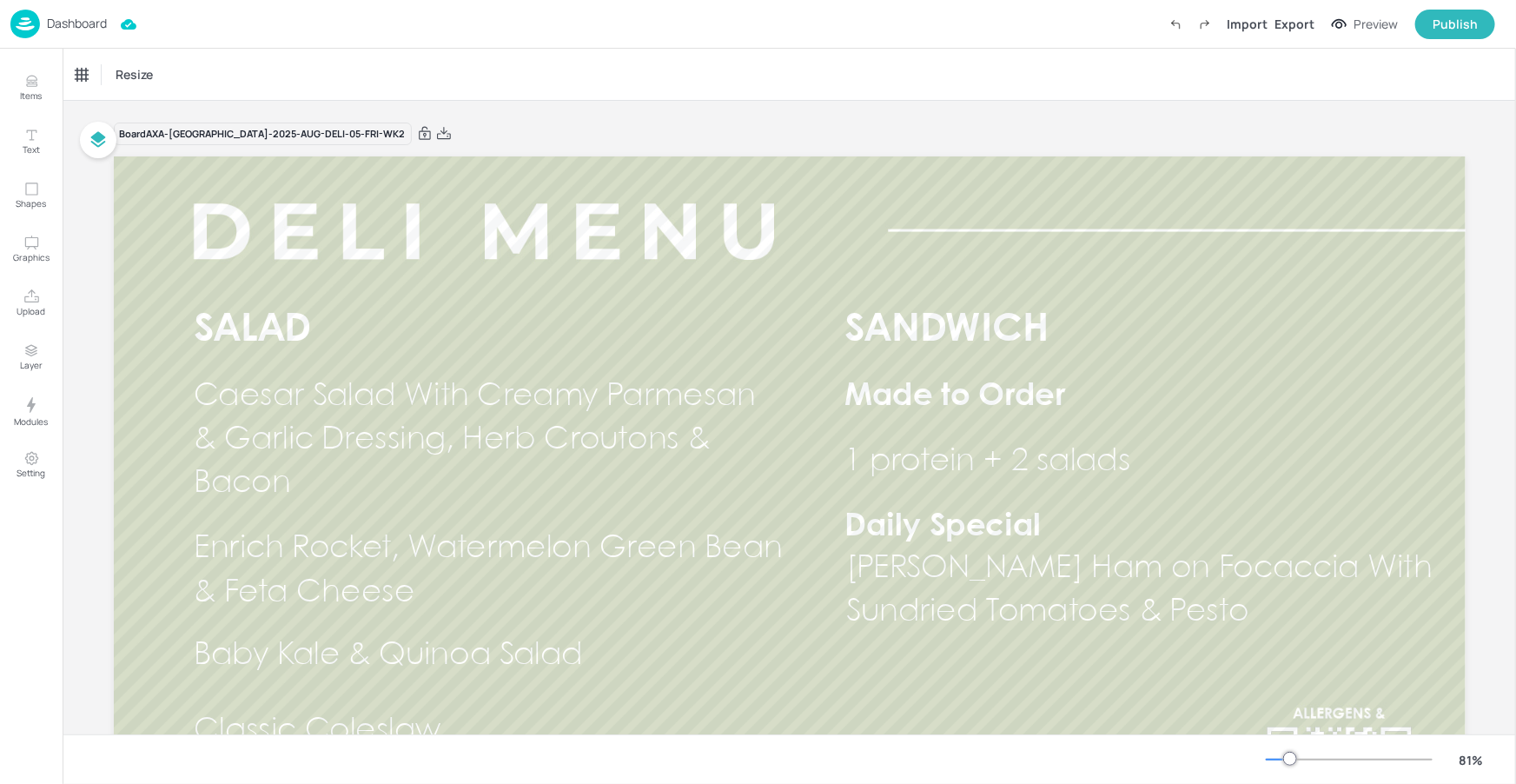
click at [88, 22] on p "Dashboard" at bounding box center [77, 23] width 60 height 12
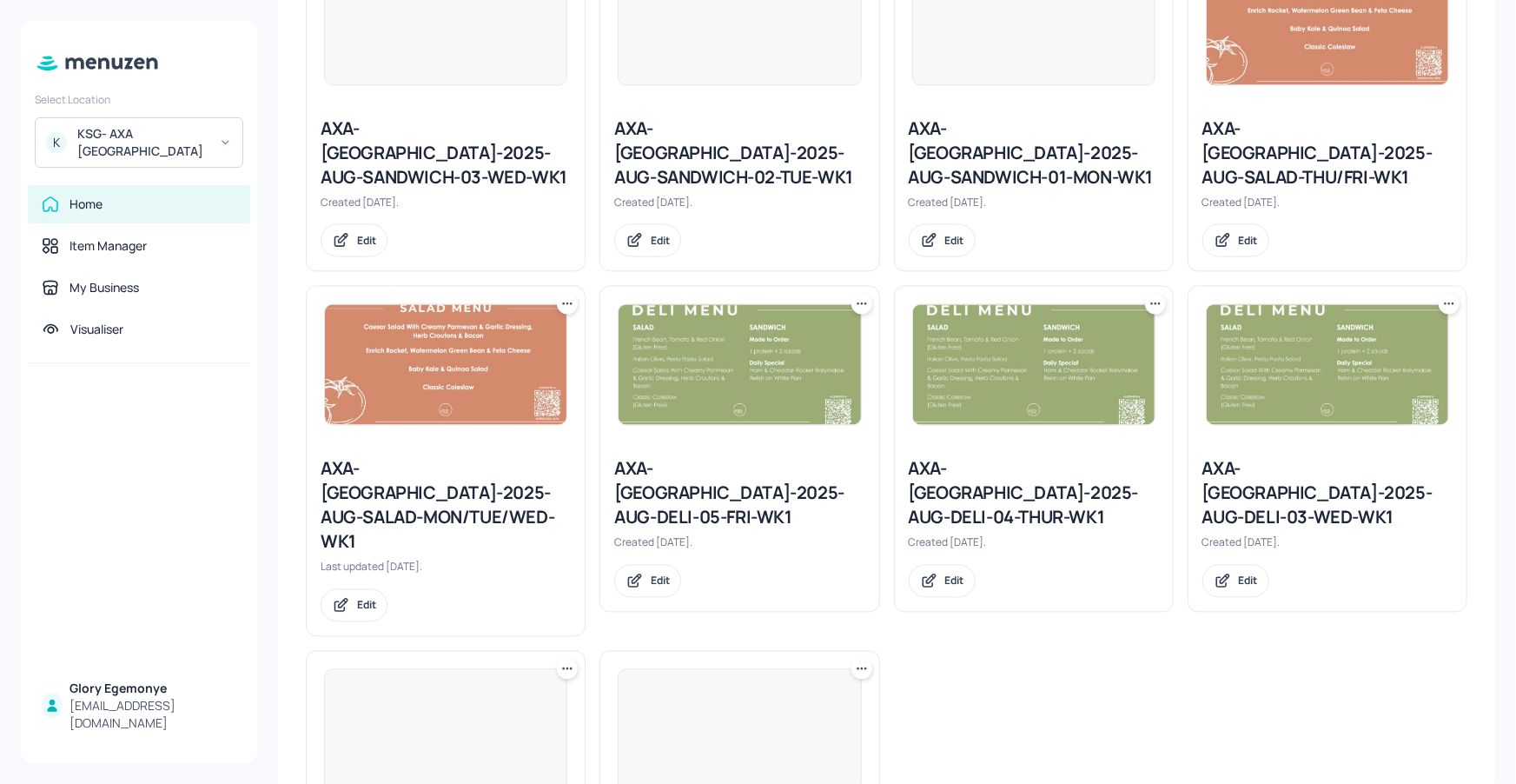
scroll to position [1630, 0]
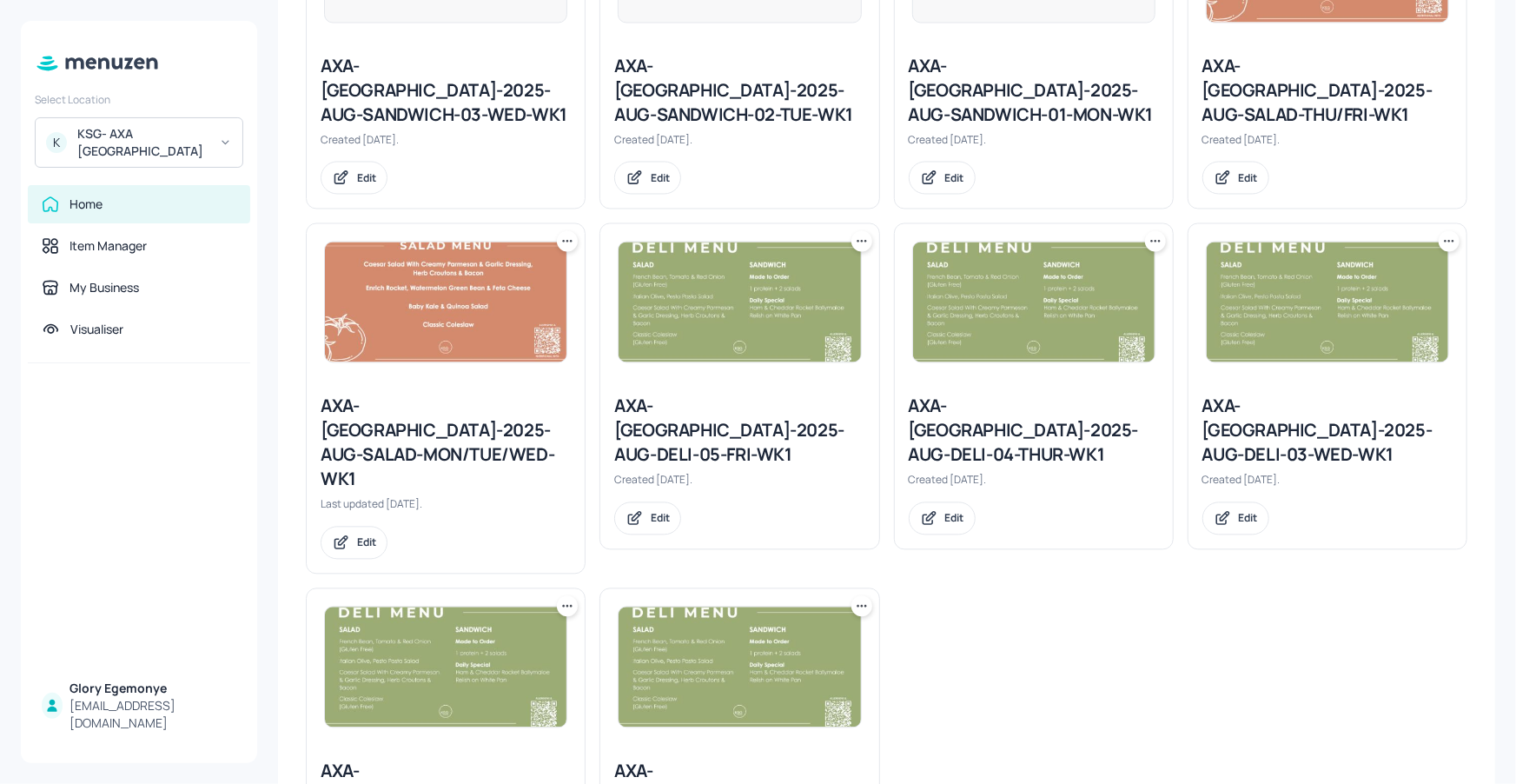
click at [563, 241] on icon at bounding box center [564, 242] width 3 height 3
click at [526, 204] on div "Duplicate" at bounding box center [500, 207] width 139 height 29
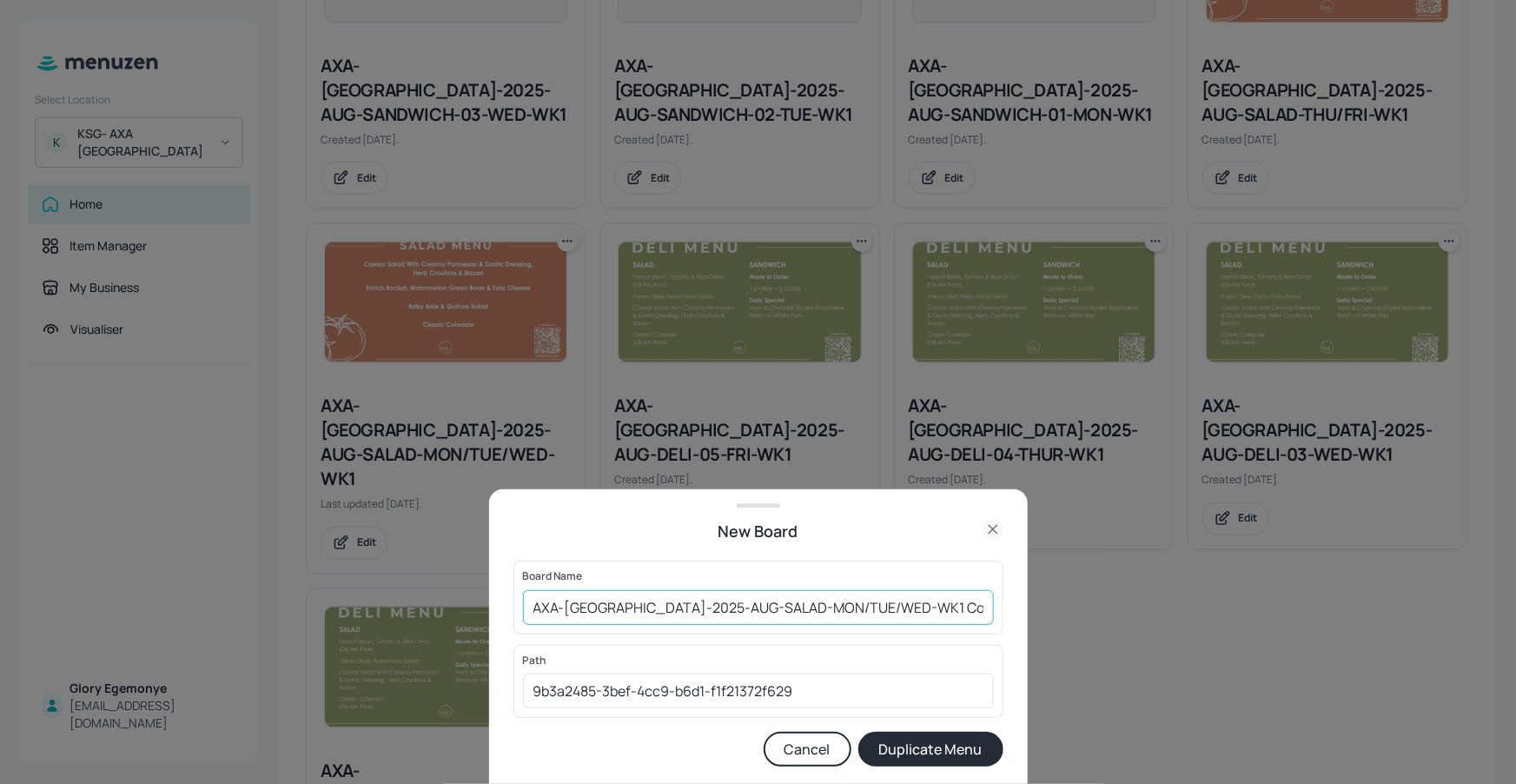
drag, startPoint x: 939, startPoint y: 621, endPoint x: 922, endPoint y: 622, distance: 17.0
click at [939, 620] on input "AXA-DUBLIN-2025-AUG-SALAD-MON/TUE/WED-WK1 Copy" at bounding box center [759, 607] width 471 height 35
type input "AXA-[GEOGRAPHIC_DATA]-2025-AUG-SALAD-MON/TUE/WED-WK2"
click at [953, 759] on button "Duplicate Menu" at bounding box center [931, 748] width 145 height 35
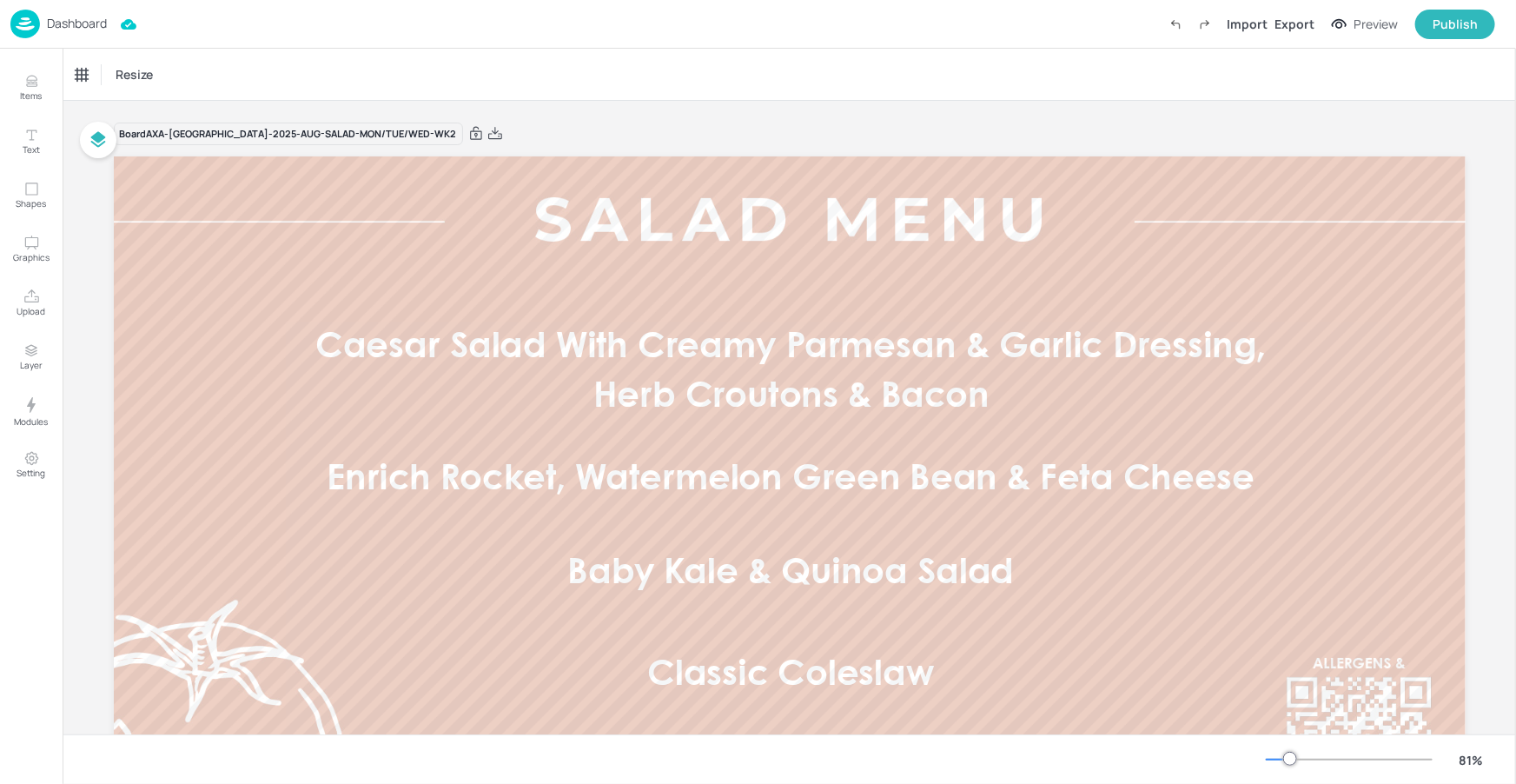
click at [102, 29] on p "Dashboard" at bounding box center [77, 23] width 60 height 12
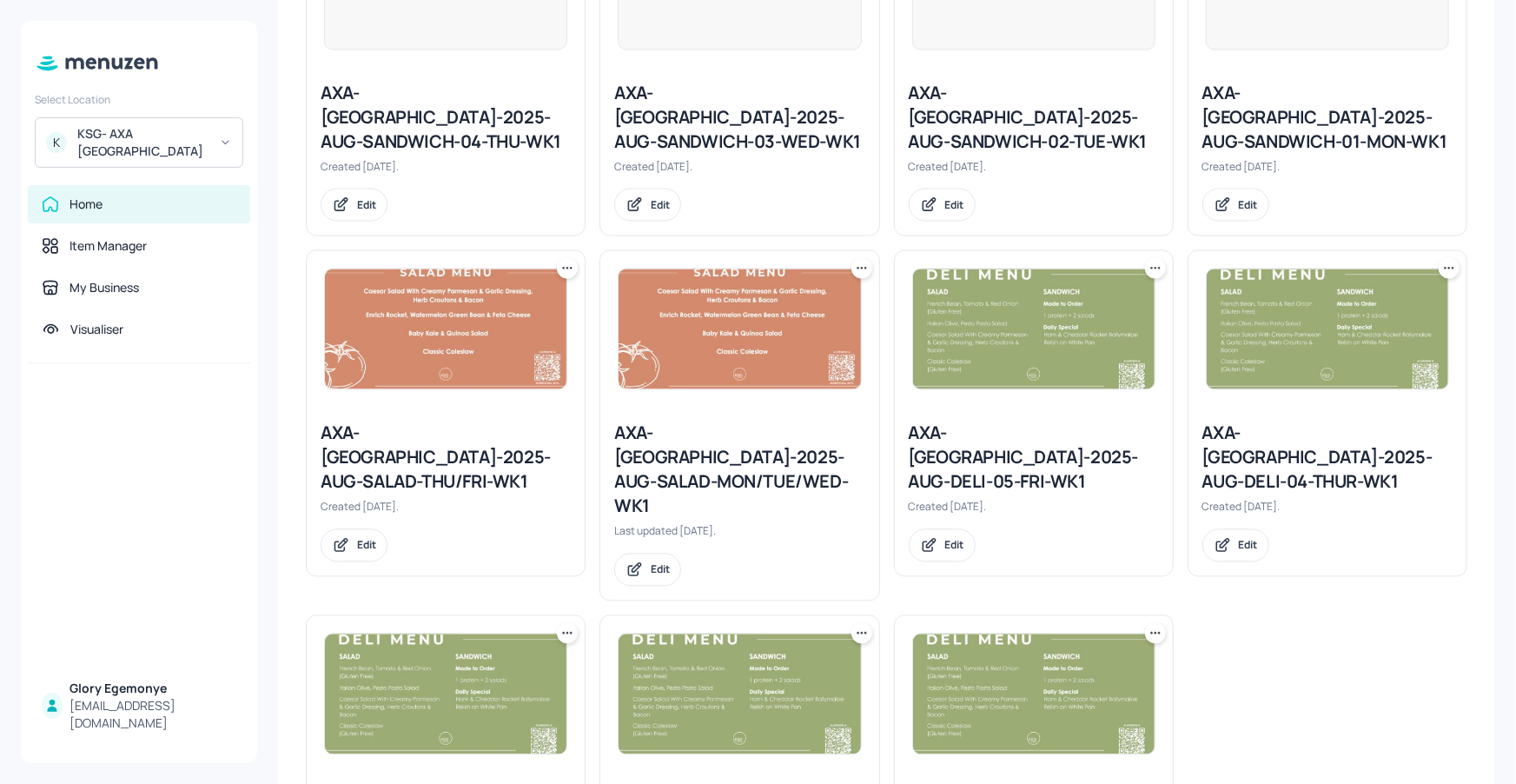
scroll to position [1630, 0]
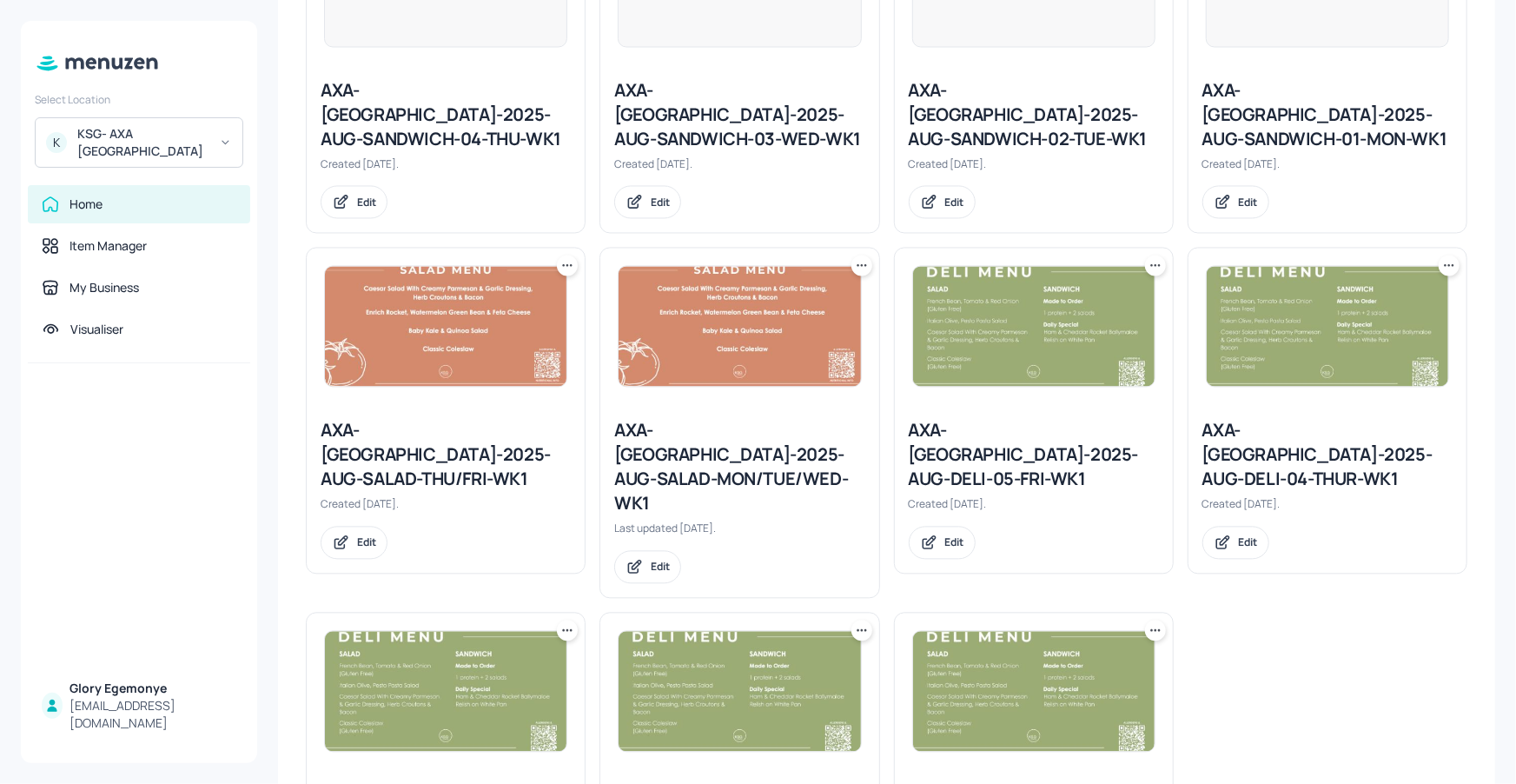
click at [561, 257] on icon at bounding box center [568, 265] width 18 height 18
click at [556, 211] on div "Duplicate" at bounding box center [500, 207] width 139 height 29
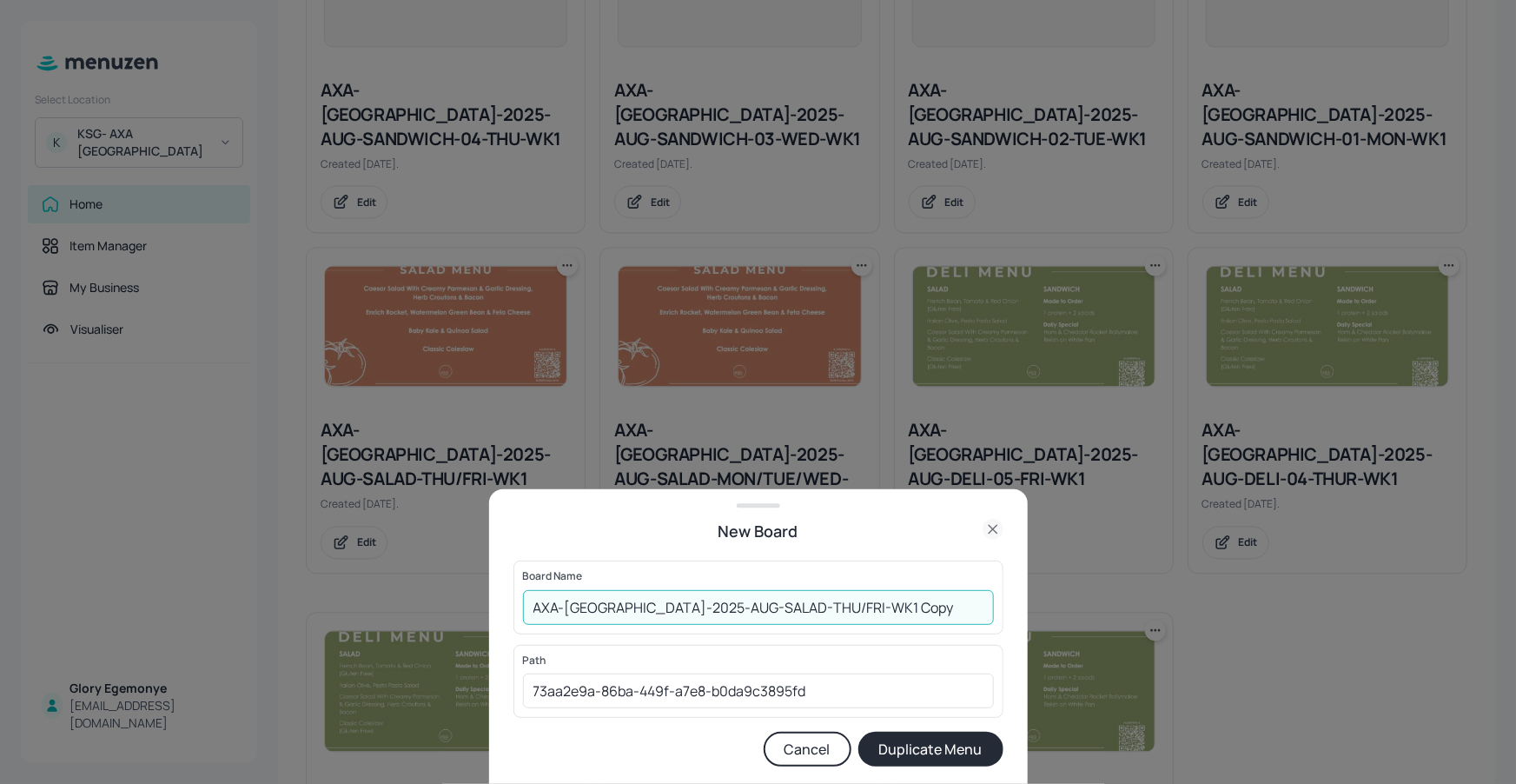
click at [870, 598] on input "AXA-DUBLIN-2025-AUG-SALAD-THU/FRI-WK1 Copy" at bounding box center [759, 607] width 471 height 35
type input "AXA-[GEOGRAPHIC_DATA]-2025-AUG-SALAD-THU/FRI-WK2"
click at [892, 749] on button "Duplicate Menu" at bounding box center [931, 748] width 145 height 35
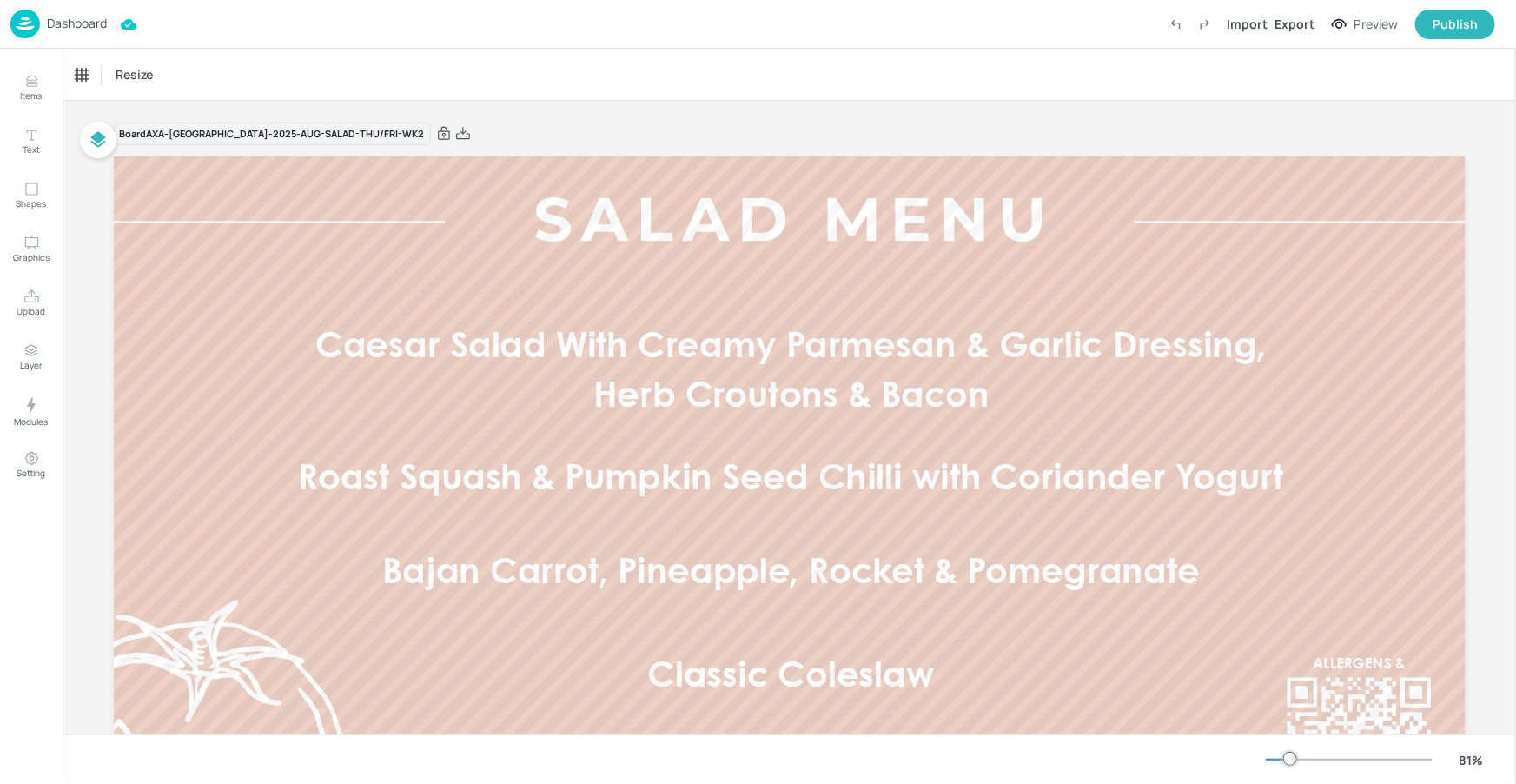
click at [68, 25] on p "Dashboard" at bounding box center [77, 23] width 60 height 12
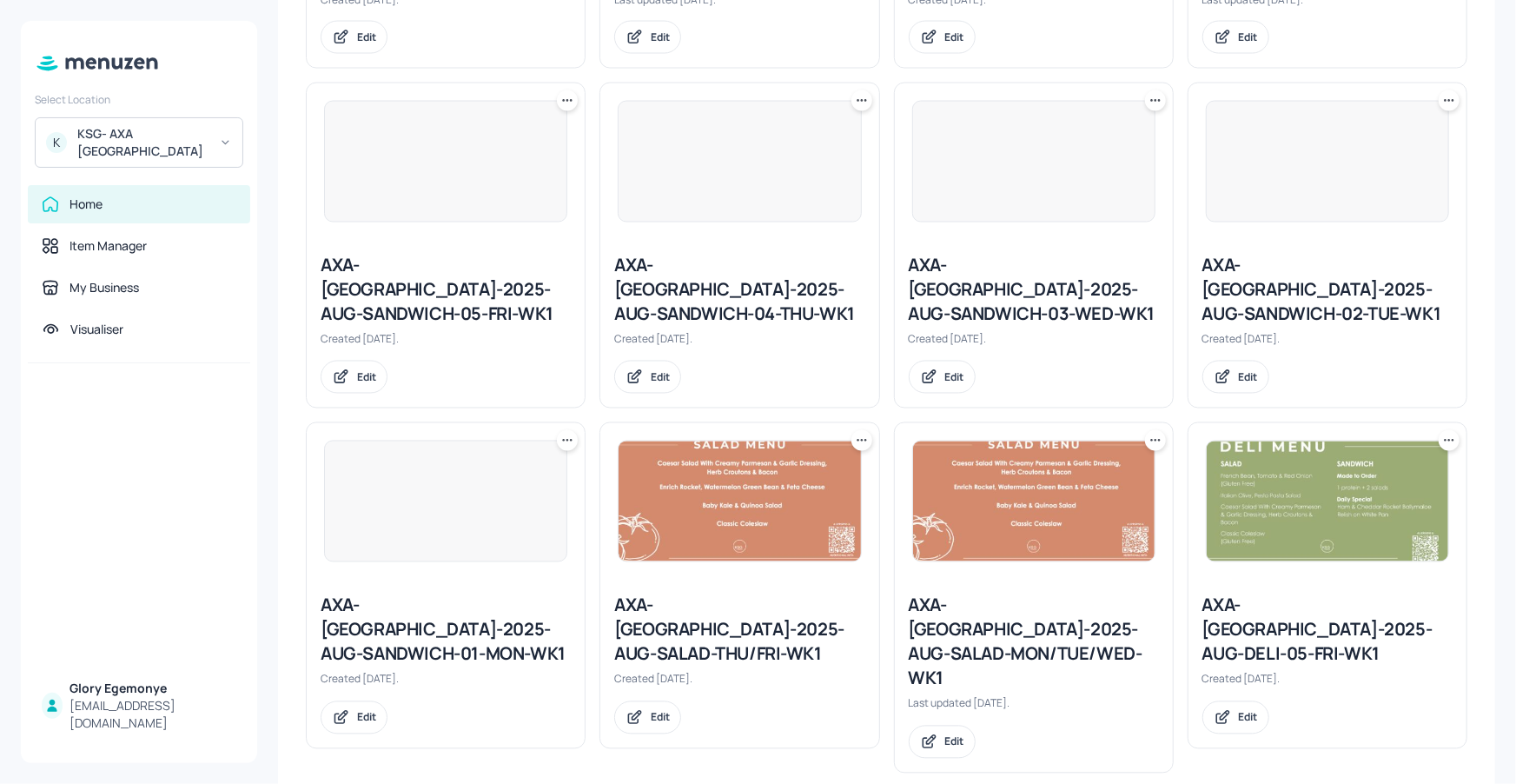
scroll to position [1294, 0]
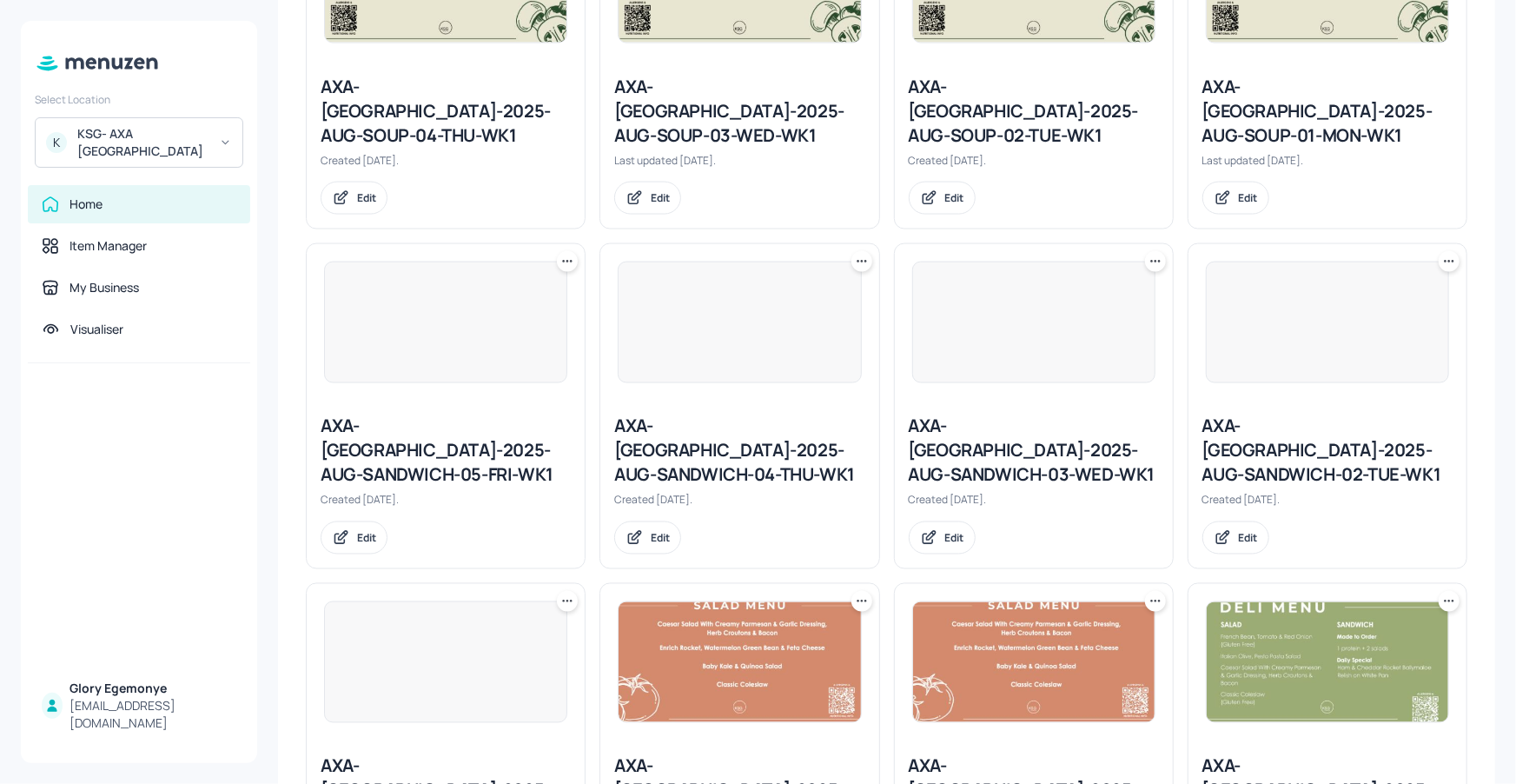
click at [573, 593] on icon at bounding box center [568, 601] width 18 height 18
click at [502, 537] on div "Duplicate" at bounding box center [500, 543] width 139 height 29
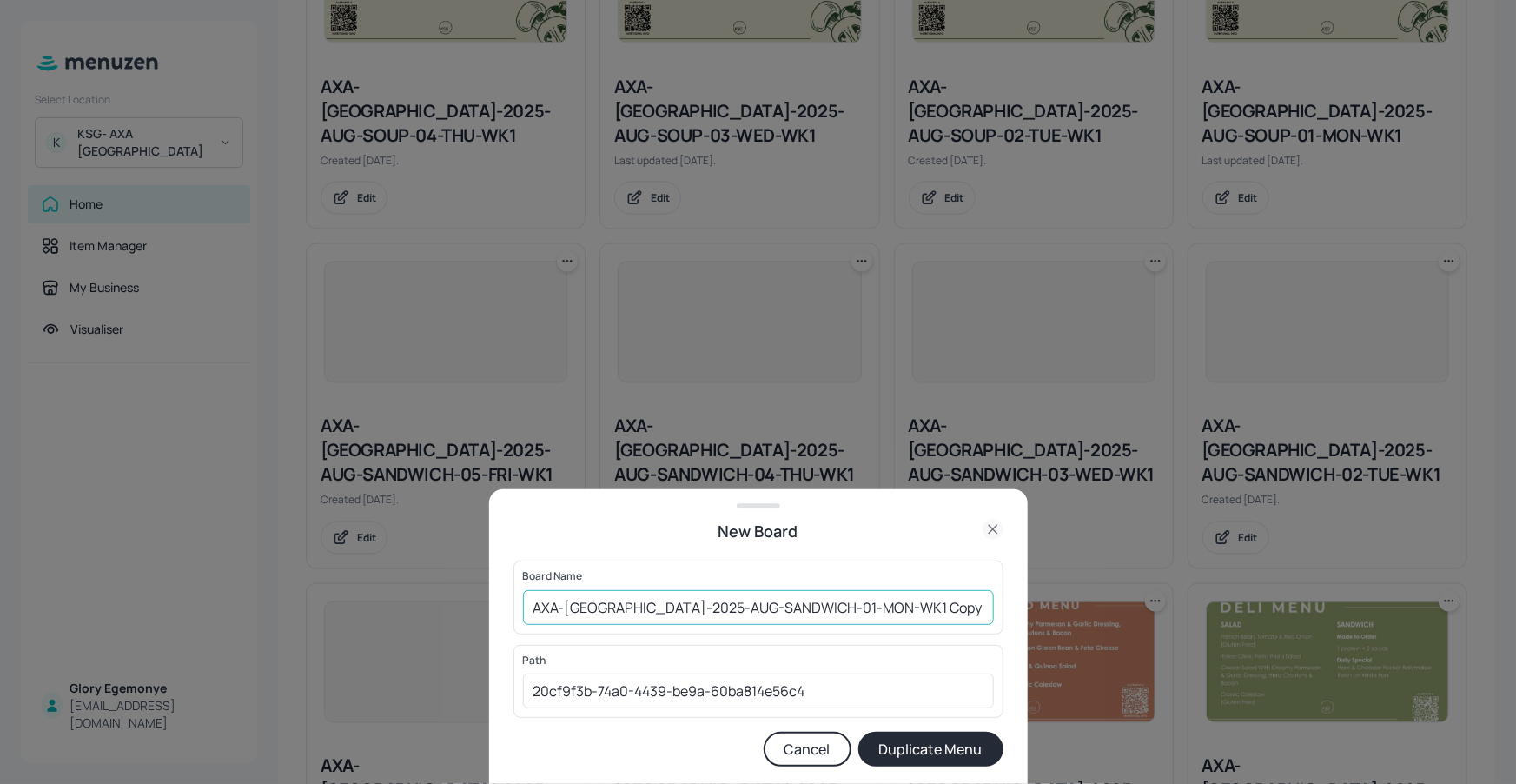
click at [908, 605] on input "AXA-DUBLIN-2025-AUG-SANDWICH-01-MON-WK1 Copy" at bounding box center [759, 607] width 471 height 35
type input "AXA-[GEOGRAPHIC_DATA]-2025-AUG-SANDWICH-01-MON-WK2"
click at [904, 749] on button "Duplicate Menu" at bounding box center [931, 748] width 145 height 35
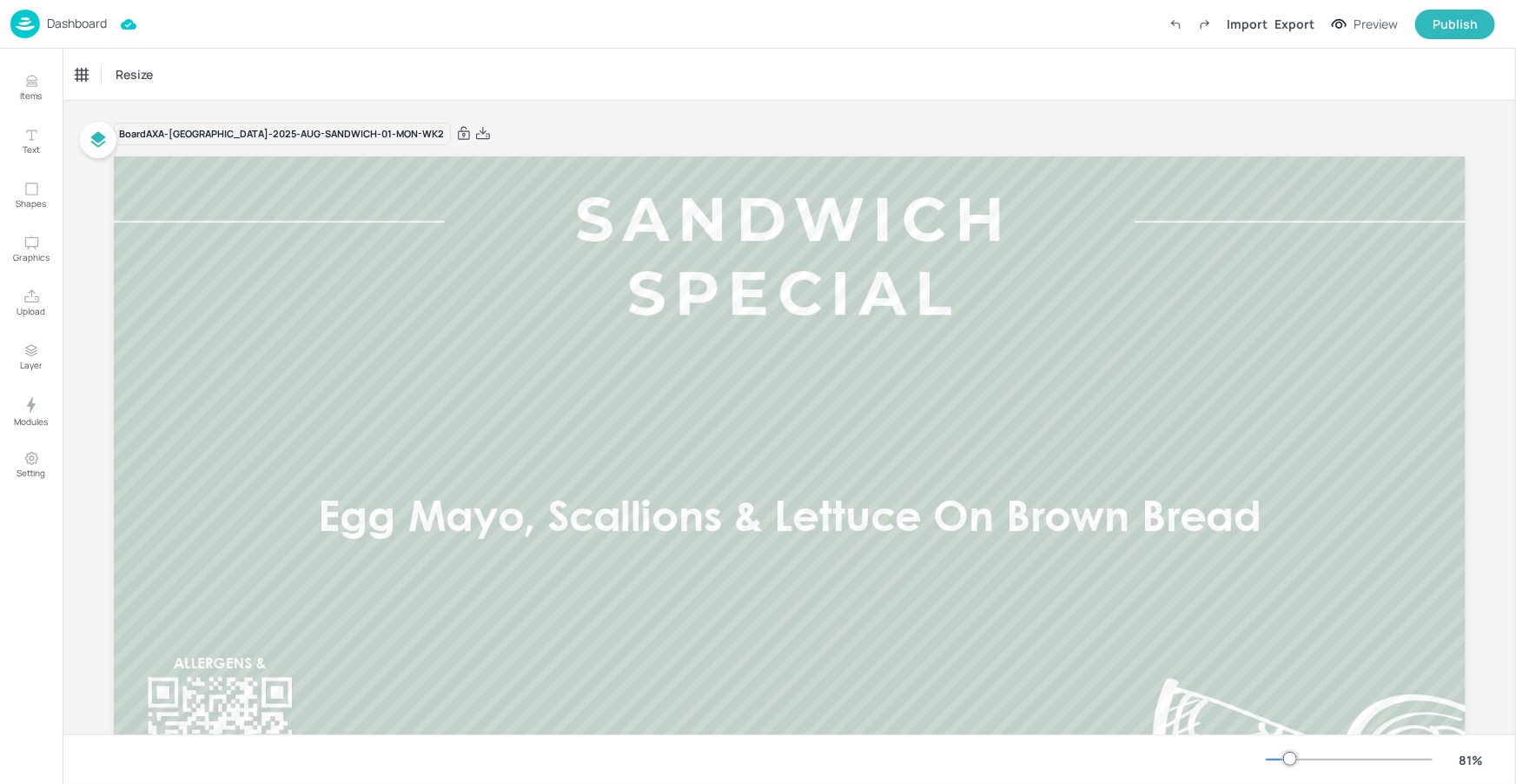
click at [75, 25] on p "Dashboard" at bounding box center [77, 23] width 60 height 12
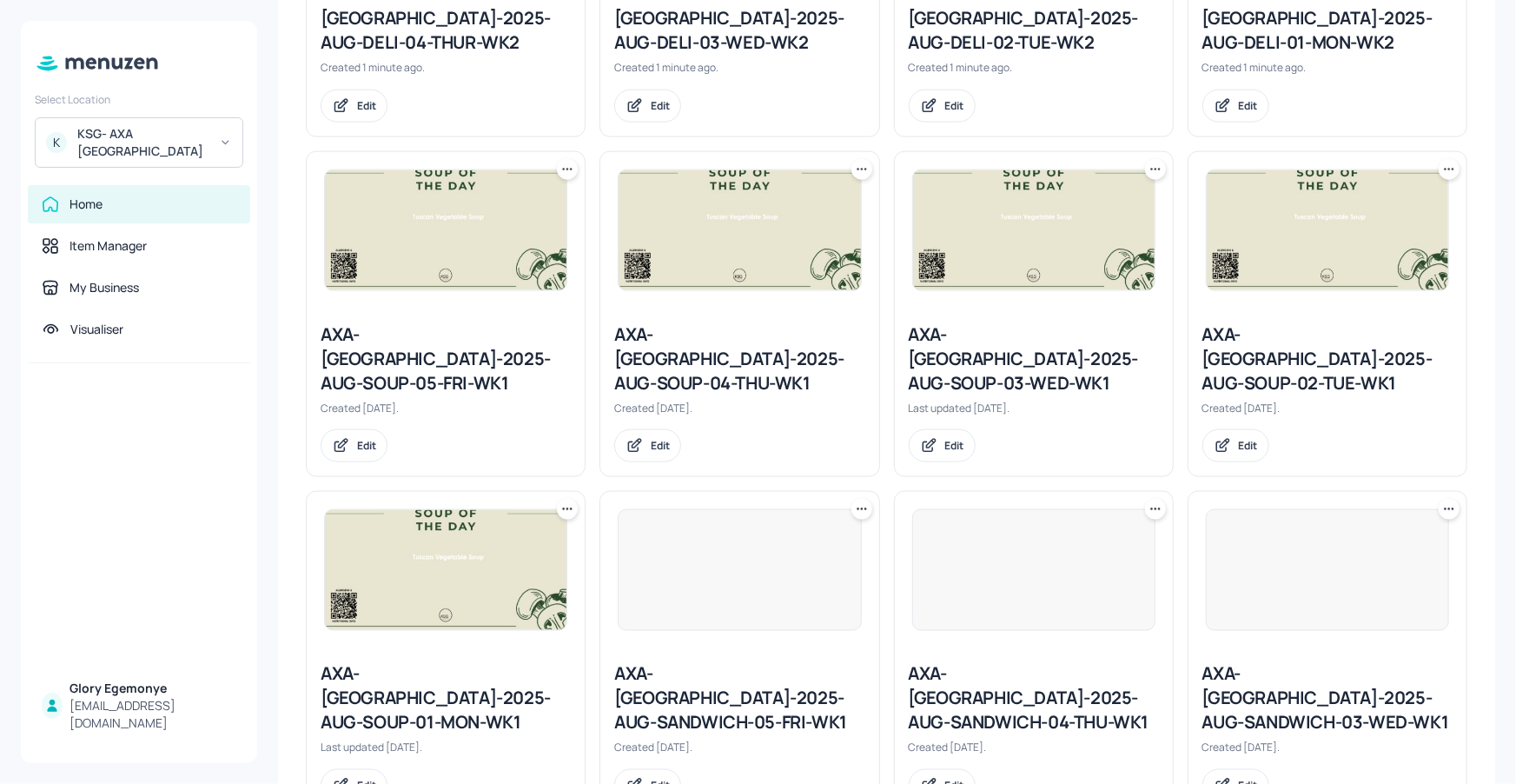
scroll to position [1673, 0]
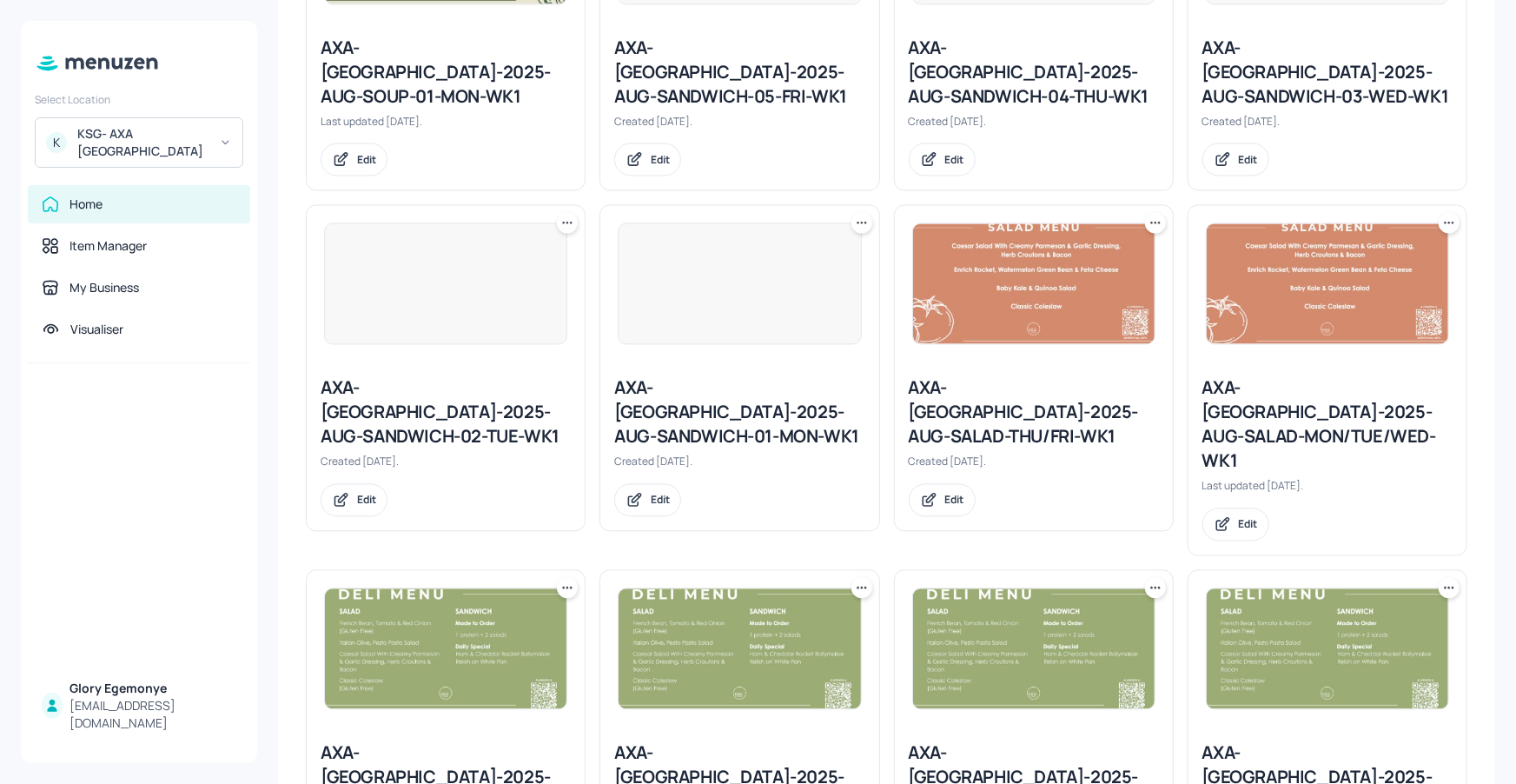
click at [570, 214] on icon at bounding box center [568, 222] width 18 height 18
click at [537, 163] on div "Duplicate" at bounding box center [500, 163] width 139 height 29
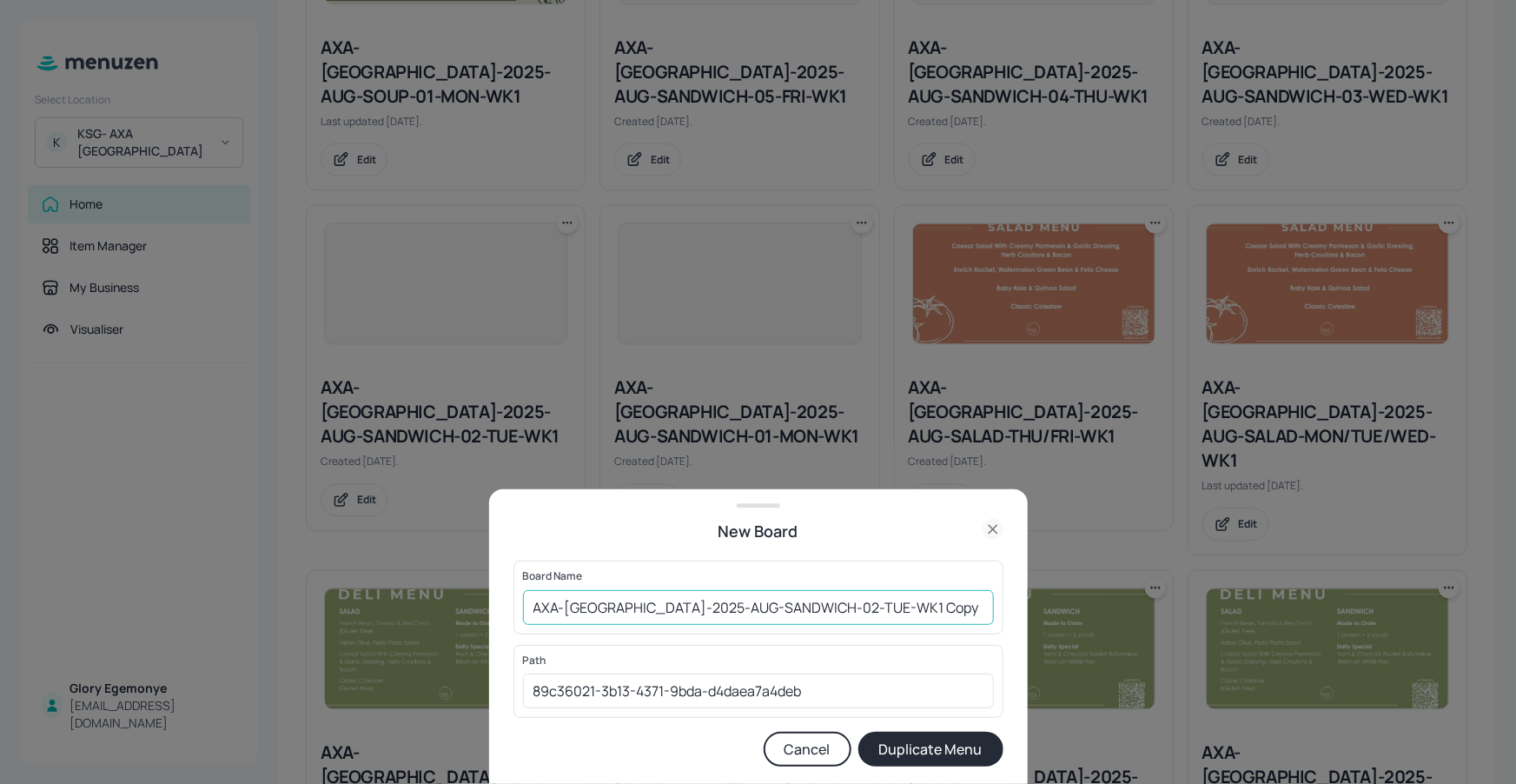
click at [897, 613] on input "AXA-DUBLIN-2025-AUG-SANDWICH-02-TUE-WK1 Copy" at bounding box center [759, 607] width 471 height 35
type input "AXA-[GEOGRAPHIC_DATA]-2025-AUG-SANDWICH-02-TUE-WK2"
click at [949, 748] on button "Duplicate Menu" at bounding box center [931, 748] width 145 height 35
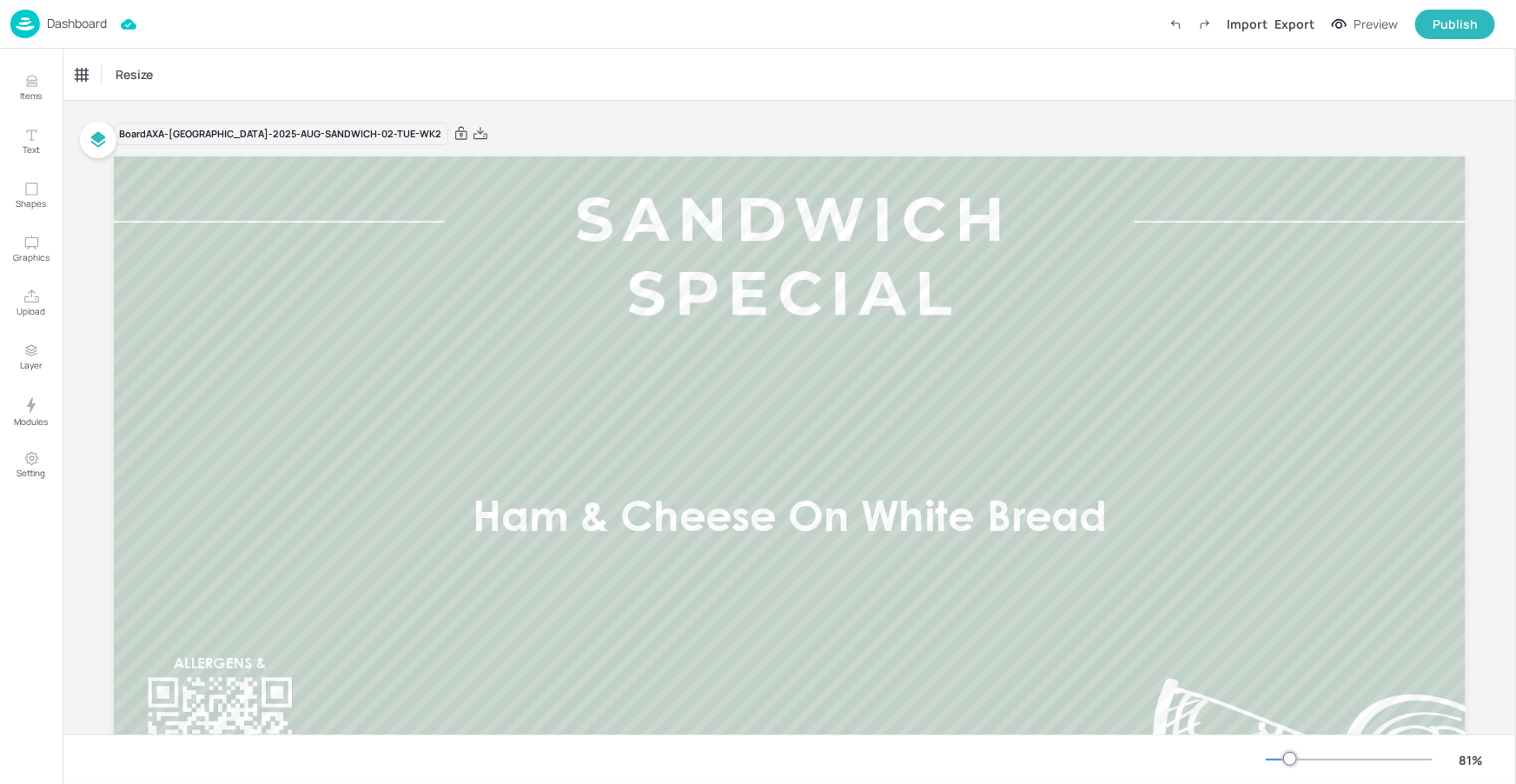
click at [72, 12] on div "Dashboard" at bounding box center [58, 23] width 97 height 29
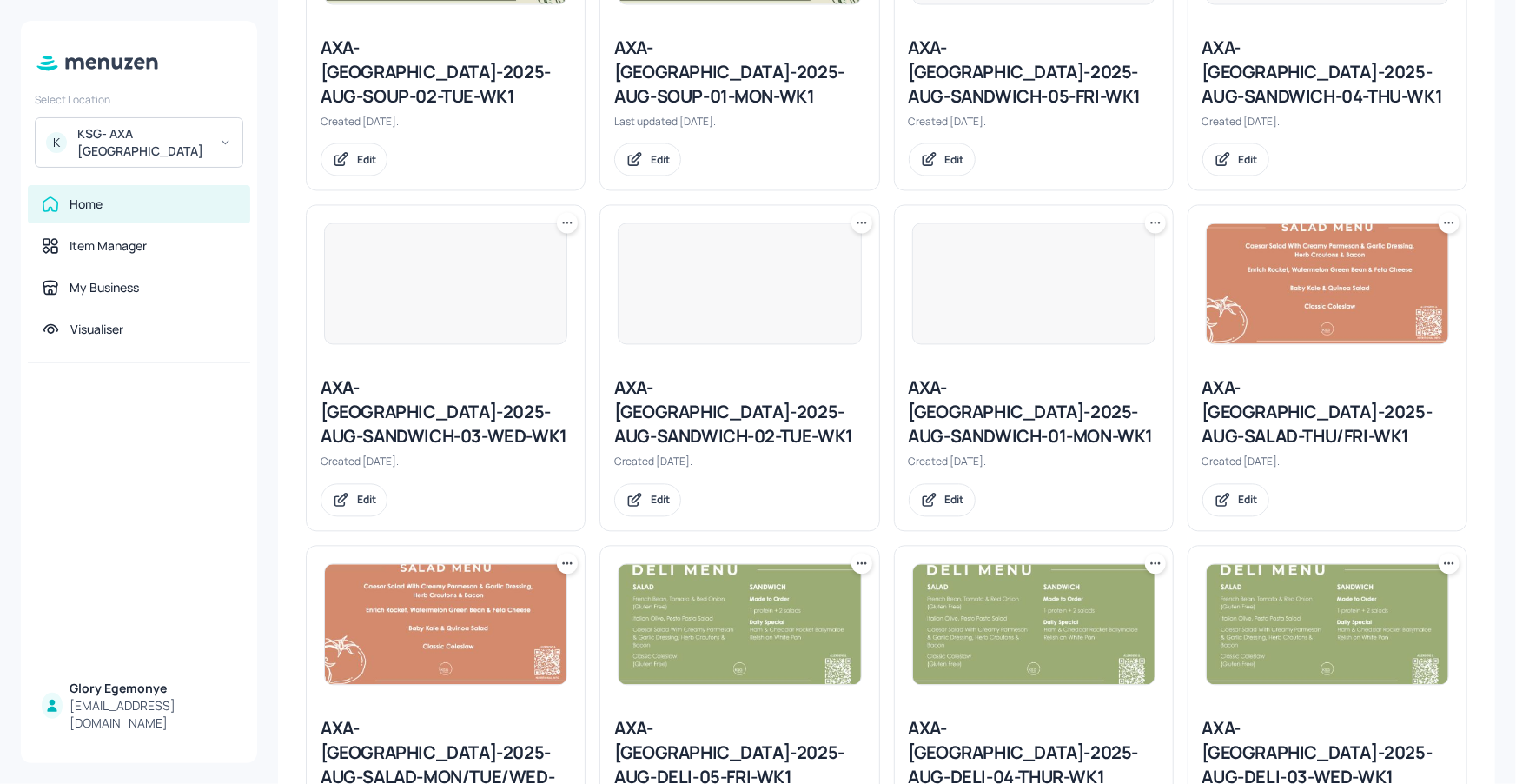
scroll to position [1521, 0]
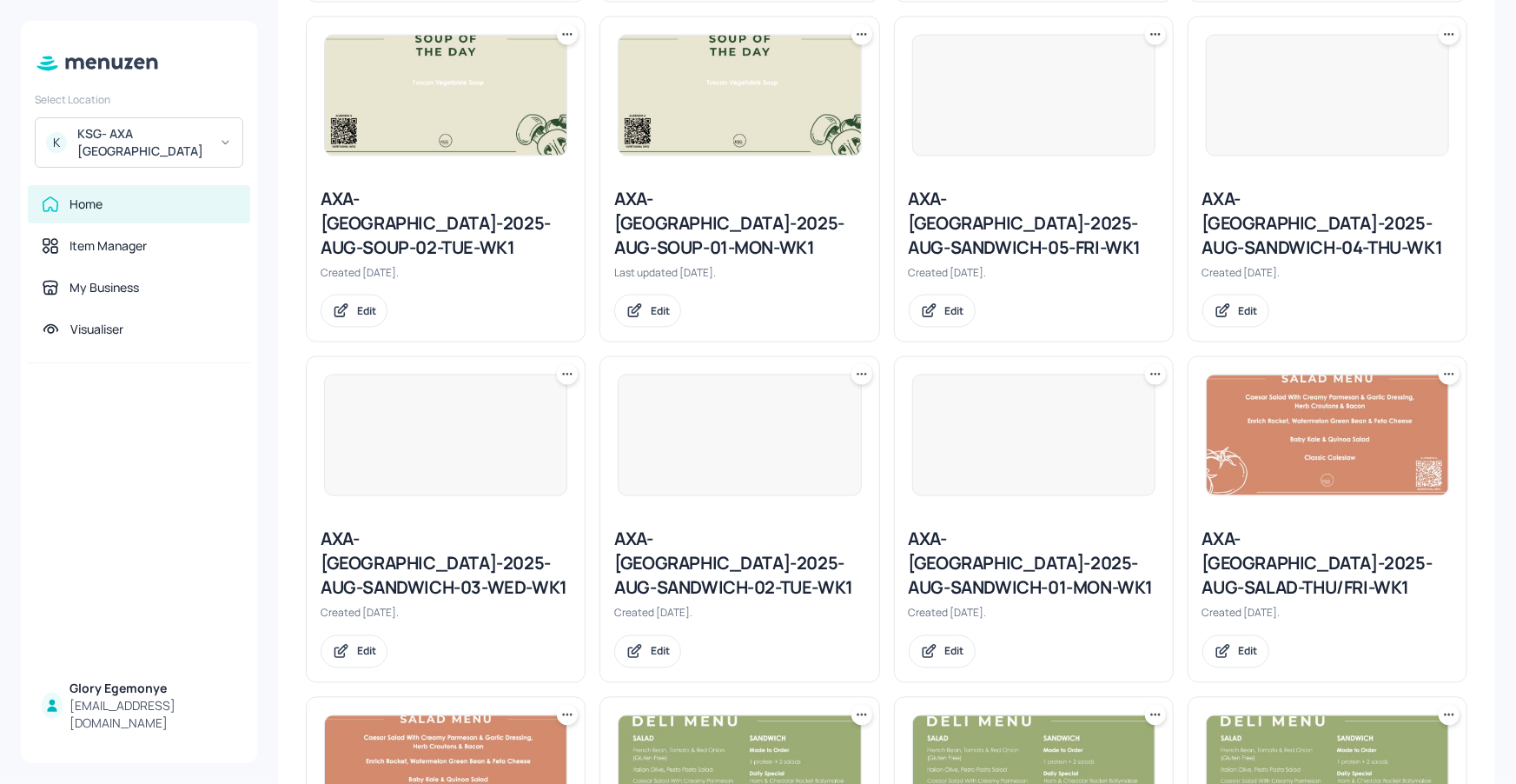
click at [569, 366] on icon at bounding box center [568, 374] width 18 height 18
drag, startPoint x: 557, startPoint y: 305, endPoint x: 613, endPoint y: 373, distance: 88.1
click at [557, 305] on div "Duplicate" at bounding box center [500, 315] width 139 height 29
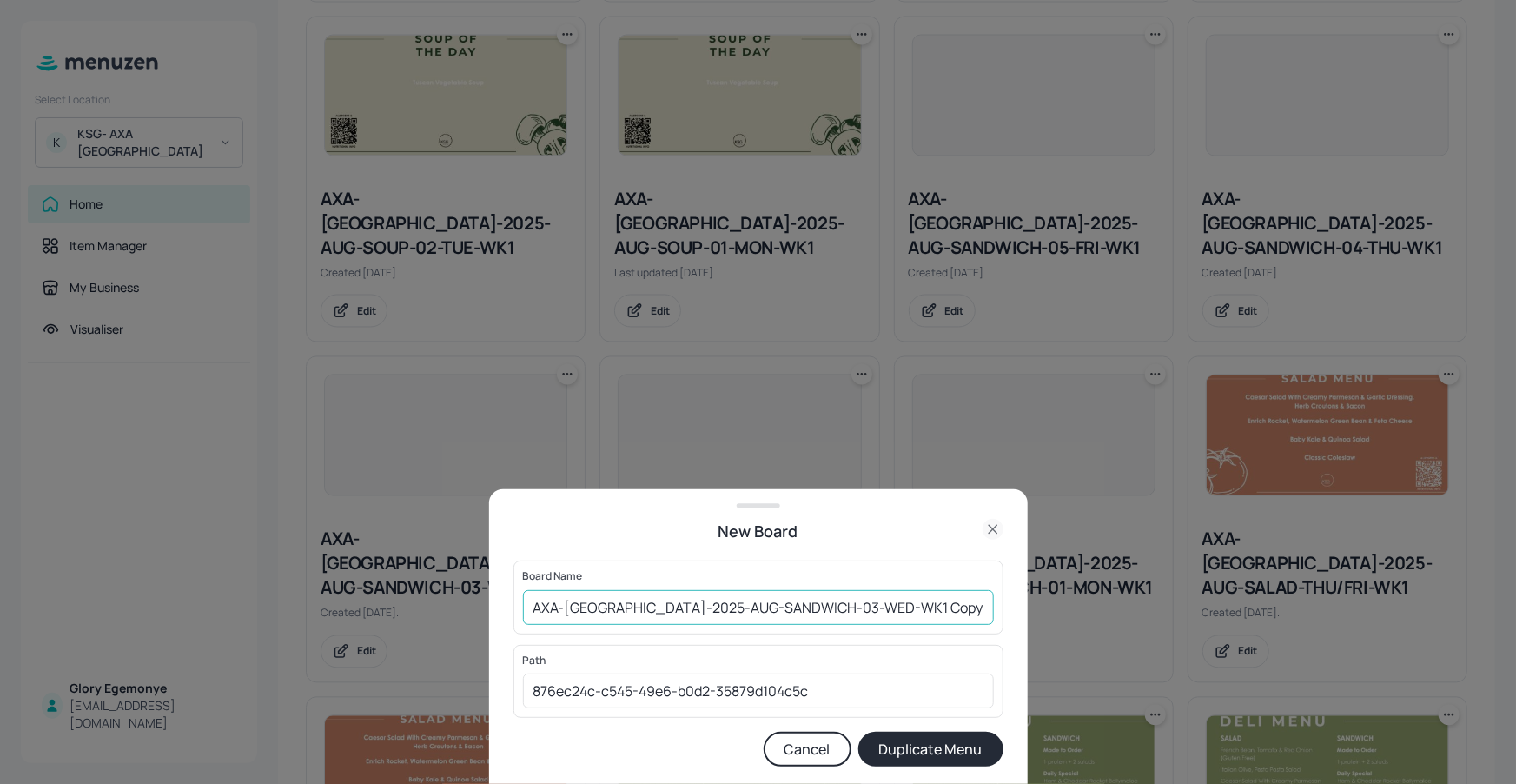
click at [966, 612] on input "AXA-DUBLIN-2025-AUG-SANDWICH-03-WED-WK1 Copy" at bounding box center [759, 607] width 471 height 35
type input "AXA-[GEOGRAPHIC_DATA]-2025-AUG-SANDWICH-03-WED-WK2"
click at [896, 756] on button "Duplicate Menu" at bounding box center [931, 748] width 145 height 35
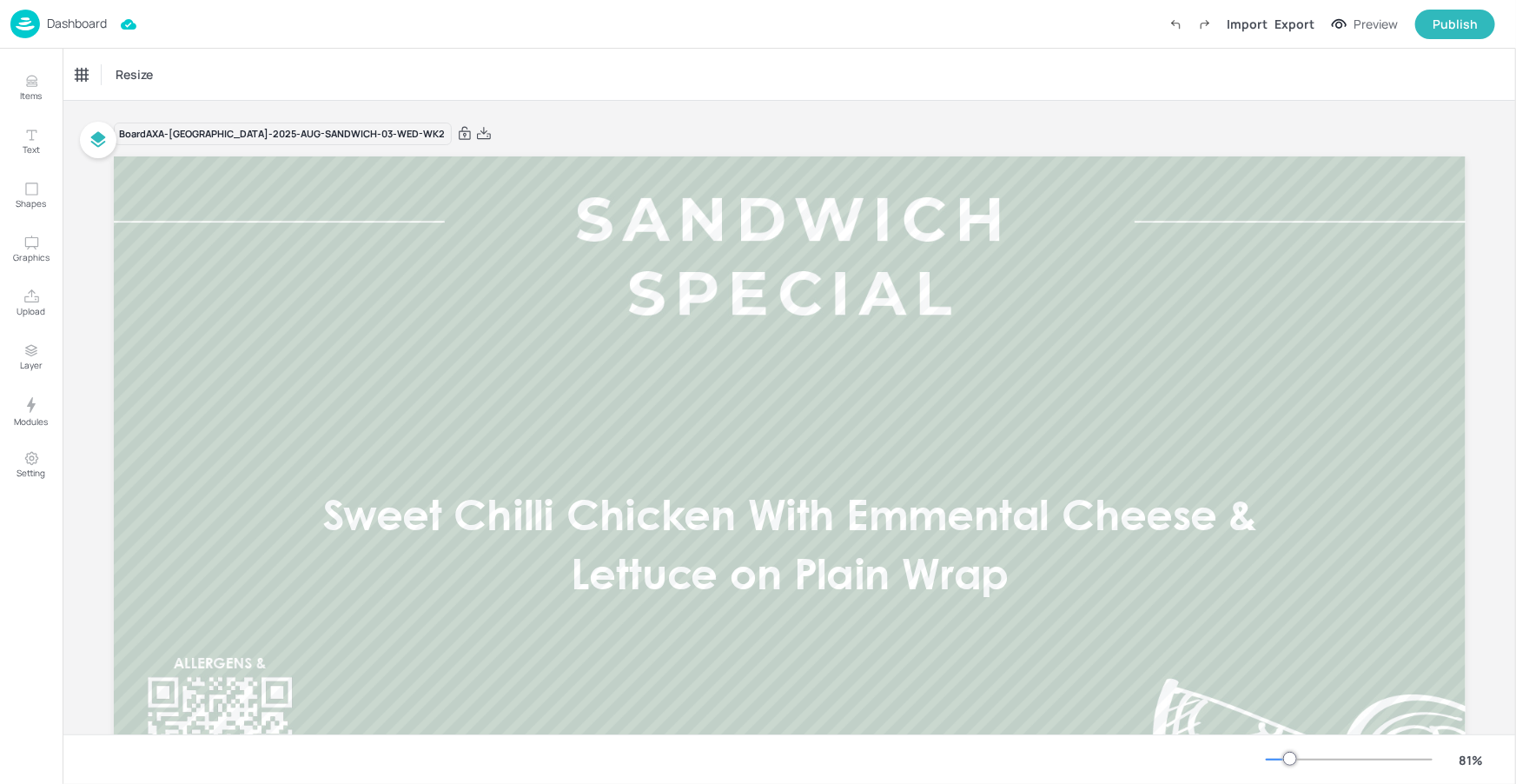
click at [107, 18] on p "Dashboard" at bounding box center [77, 23] width 60 height 12
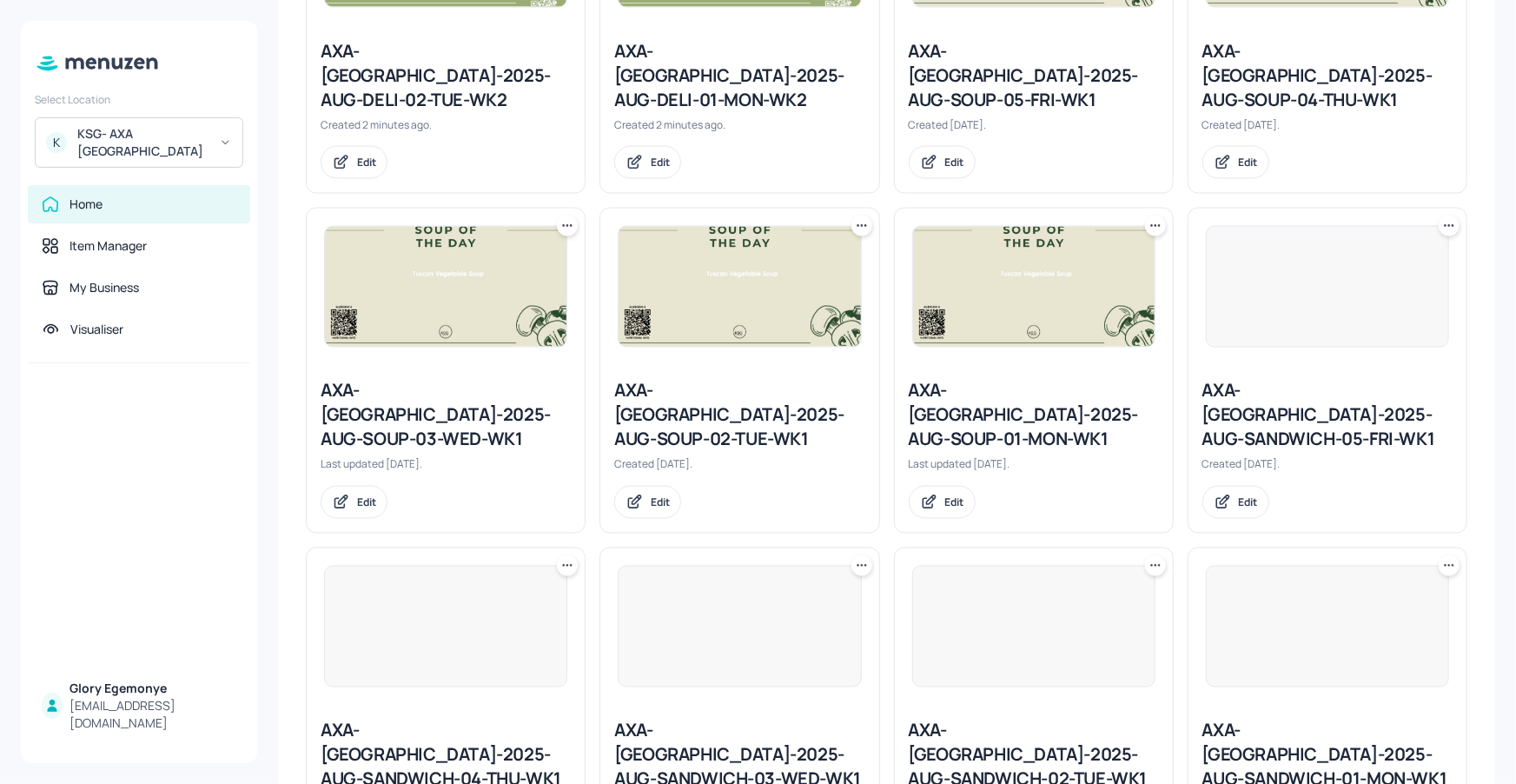
scroll to position [1491, 0]
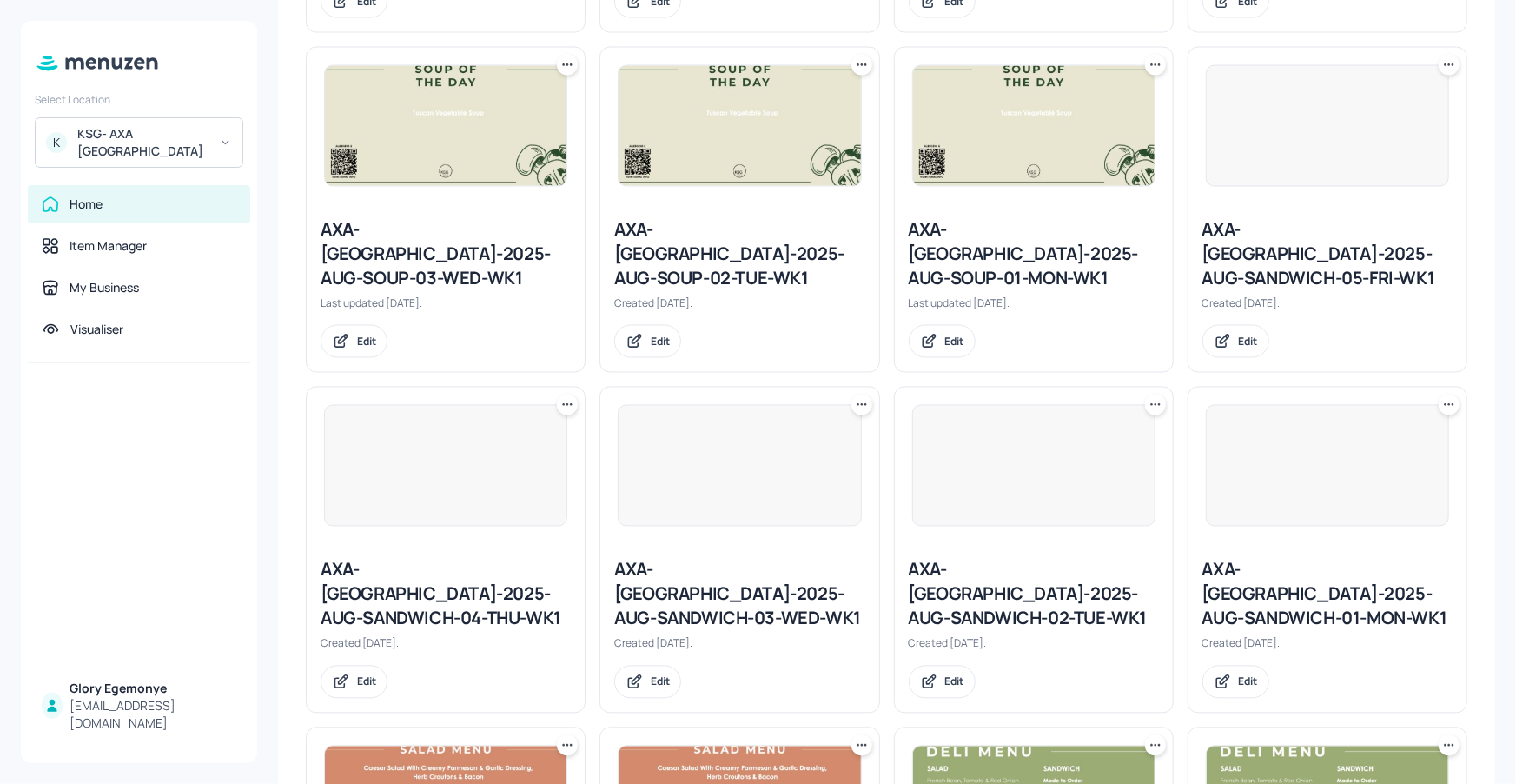
click at [569, 396] on icon at bounding box center [568, 404] width 18 height 18
click at [535, 341] on div "Duplicate" at bounding box center [500, 346] width 139 height 29
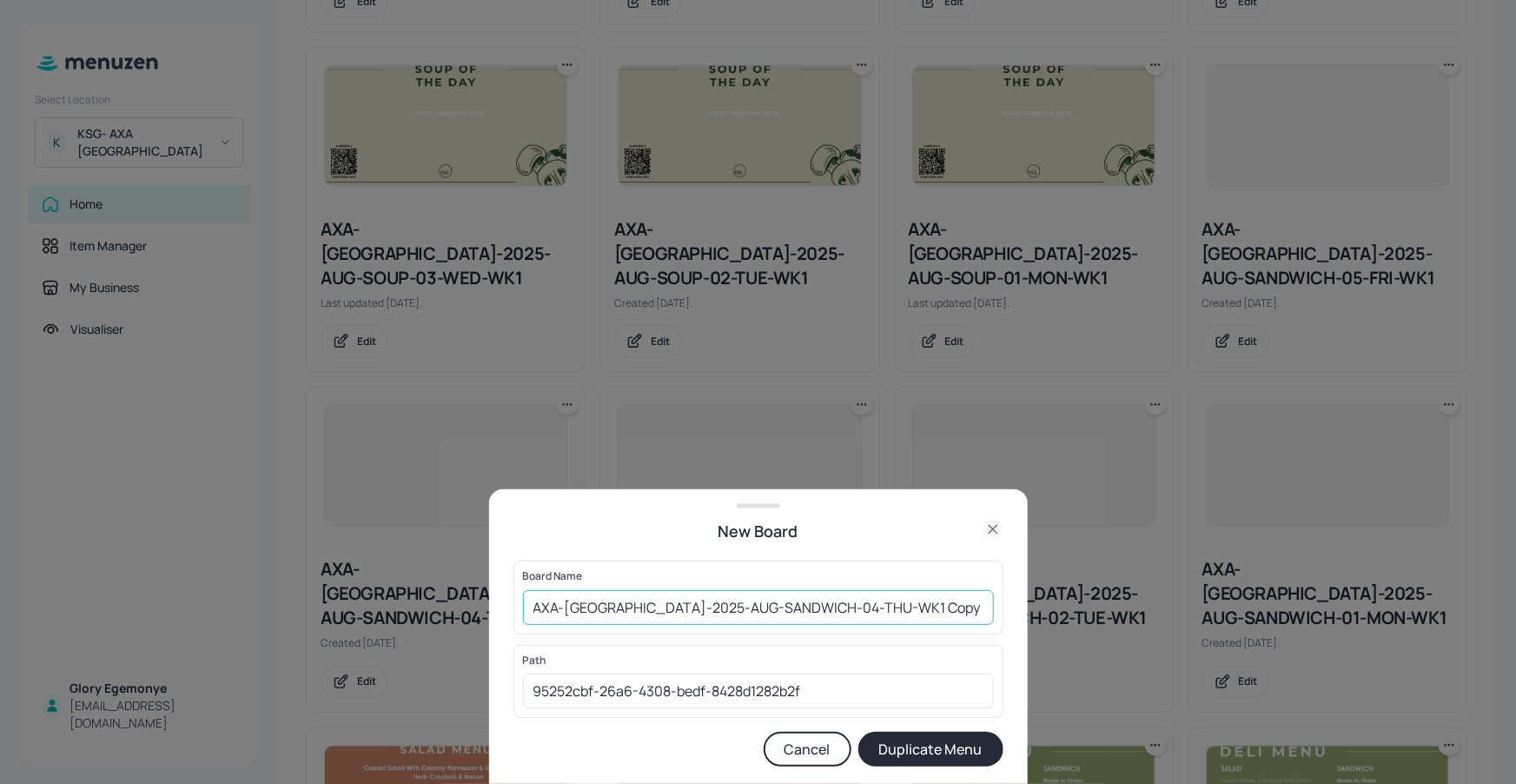
click at [917, 608] on input "AXA-DUBLIN-2025-AUG-SANDWICH-04-THU-WK1 Copy" at bounding box center [759, 607] width 471 height 35
type input "AXA-[GEOGRAPHIC_DATA]-2025-AUG-SANDWICH-04-THU-WK2"
click at [929, 730] on form "Board Name AXA-DUBLIN-2025-AUG-SANDWICH-04-THU-WK2 ​ Path 95252cbf-26a6-4308-be…" at bounding box center [758, 663] width 490 height 206
click at [920, 746] on button "Duplicate Menu" at bounding box center [931, 748] width 145 height 35
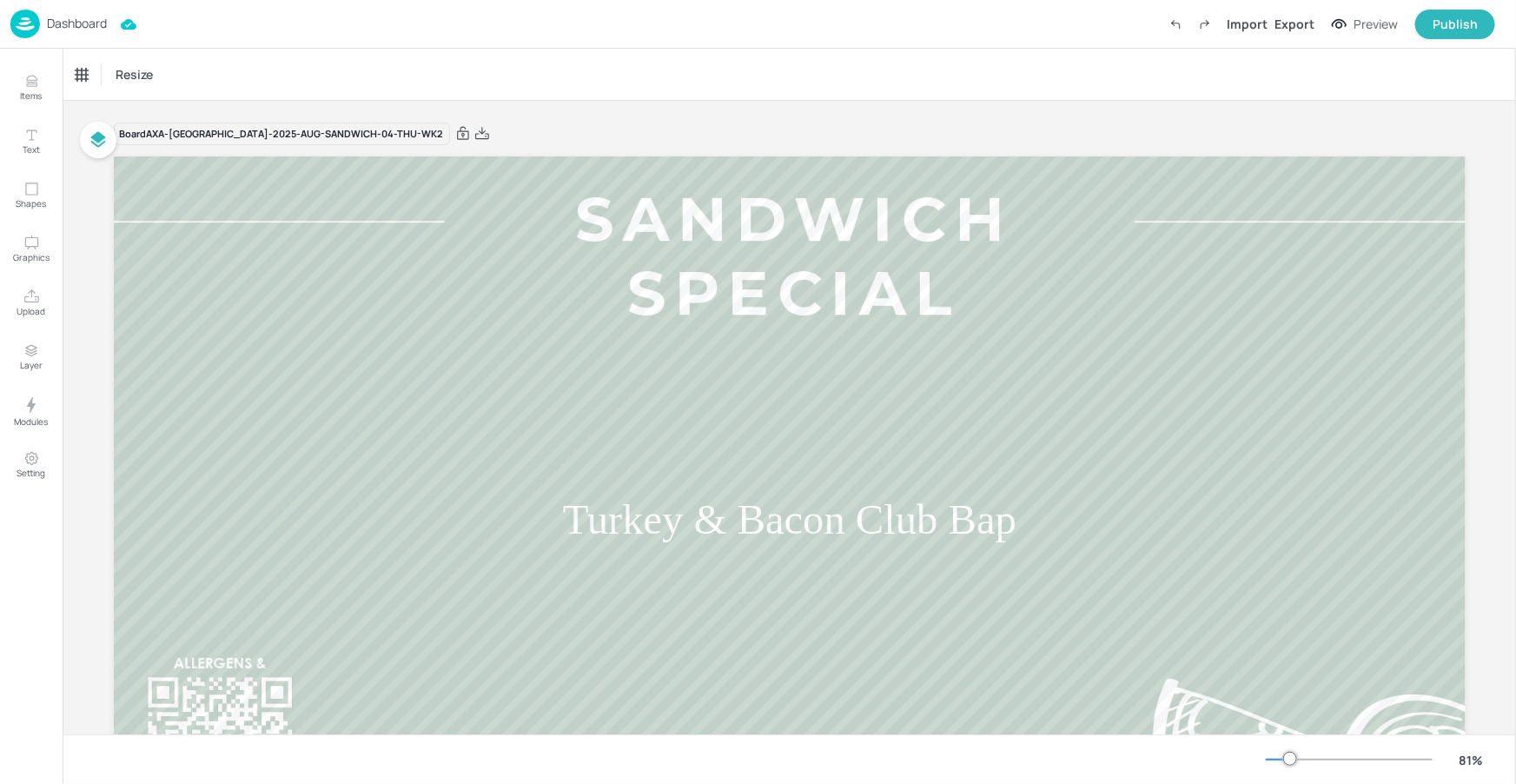
click at [57, 26] on p "Dashboard" at bounding box center [77, 23] width 60 height 12
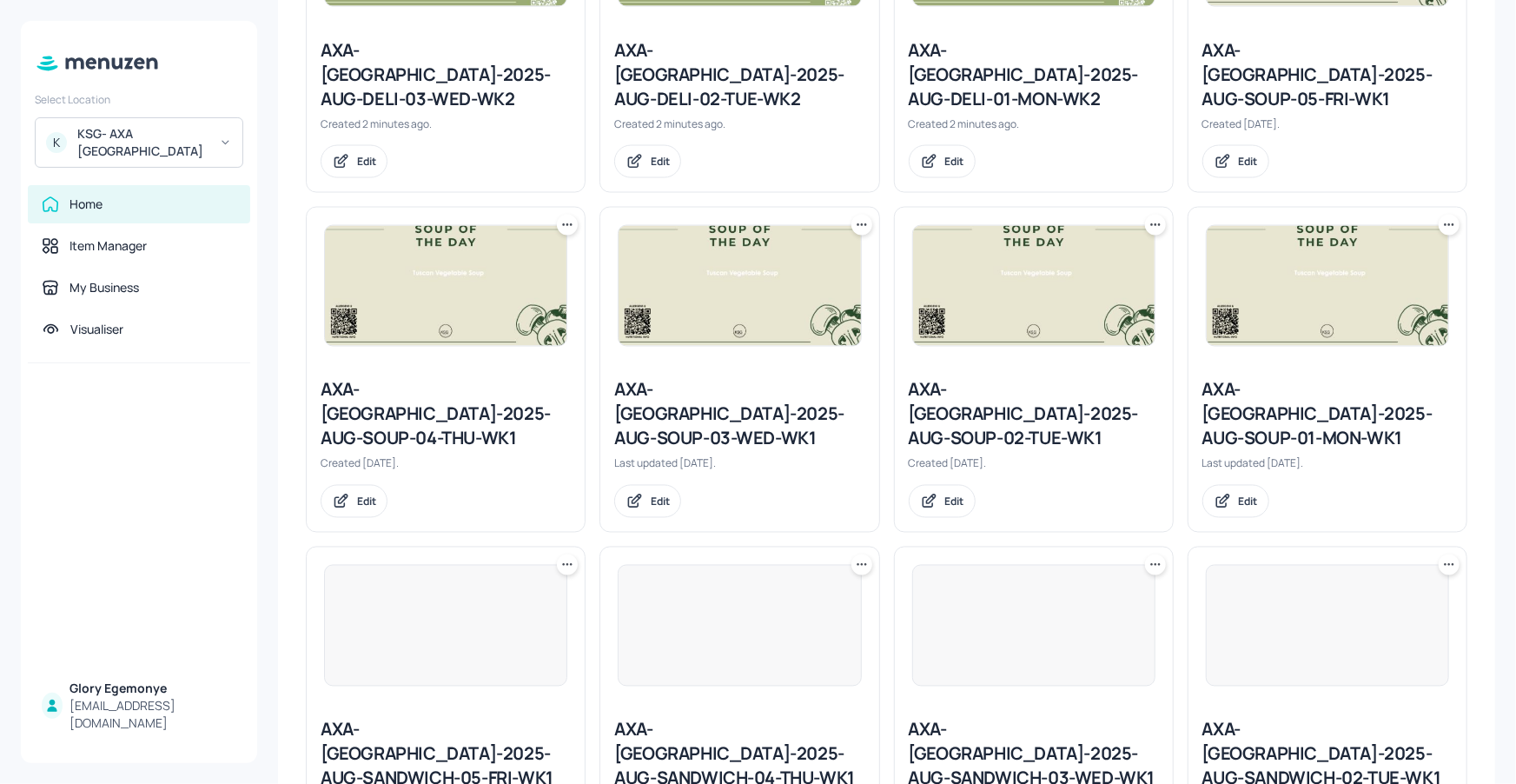
scroll to position [1358, 0]
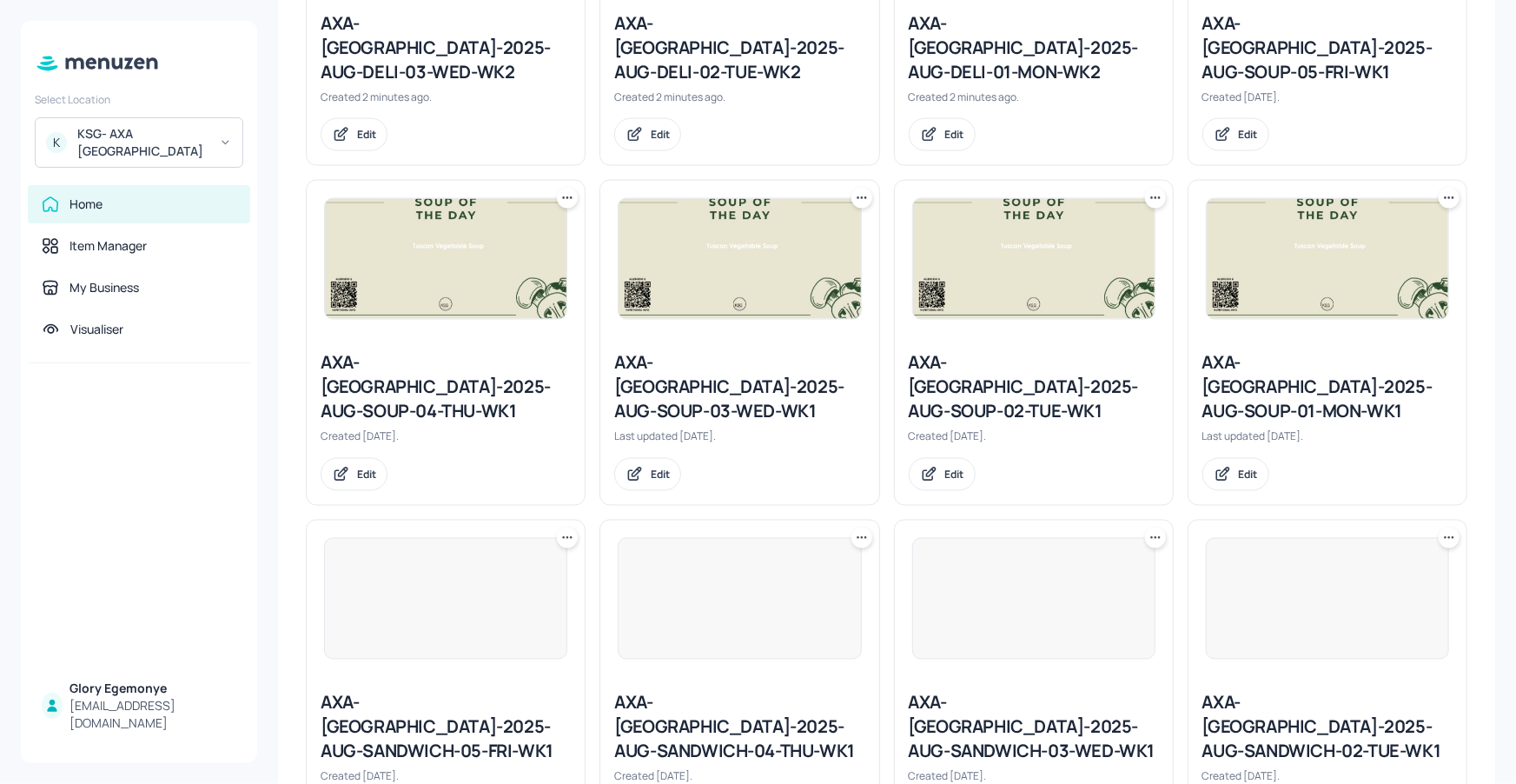
click at [568, 529] on icon at bounding box center [568, 537] width 18 height 18
click at [503, 494] on div "Move" at bounding box center [500, 508] width 139 height 29
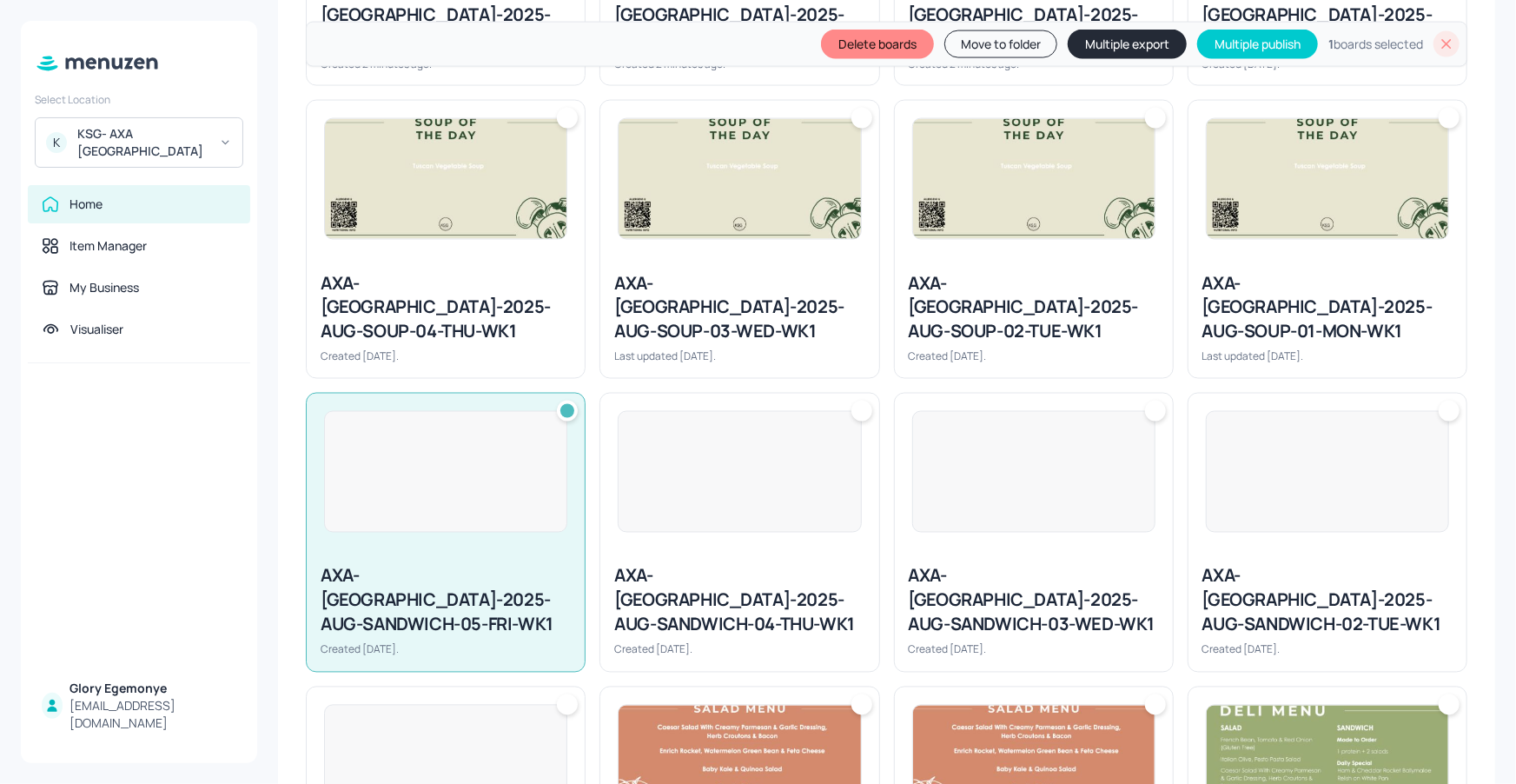
scroll to position [1325, 0]
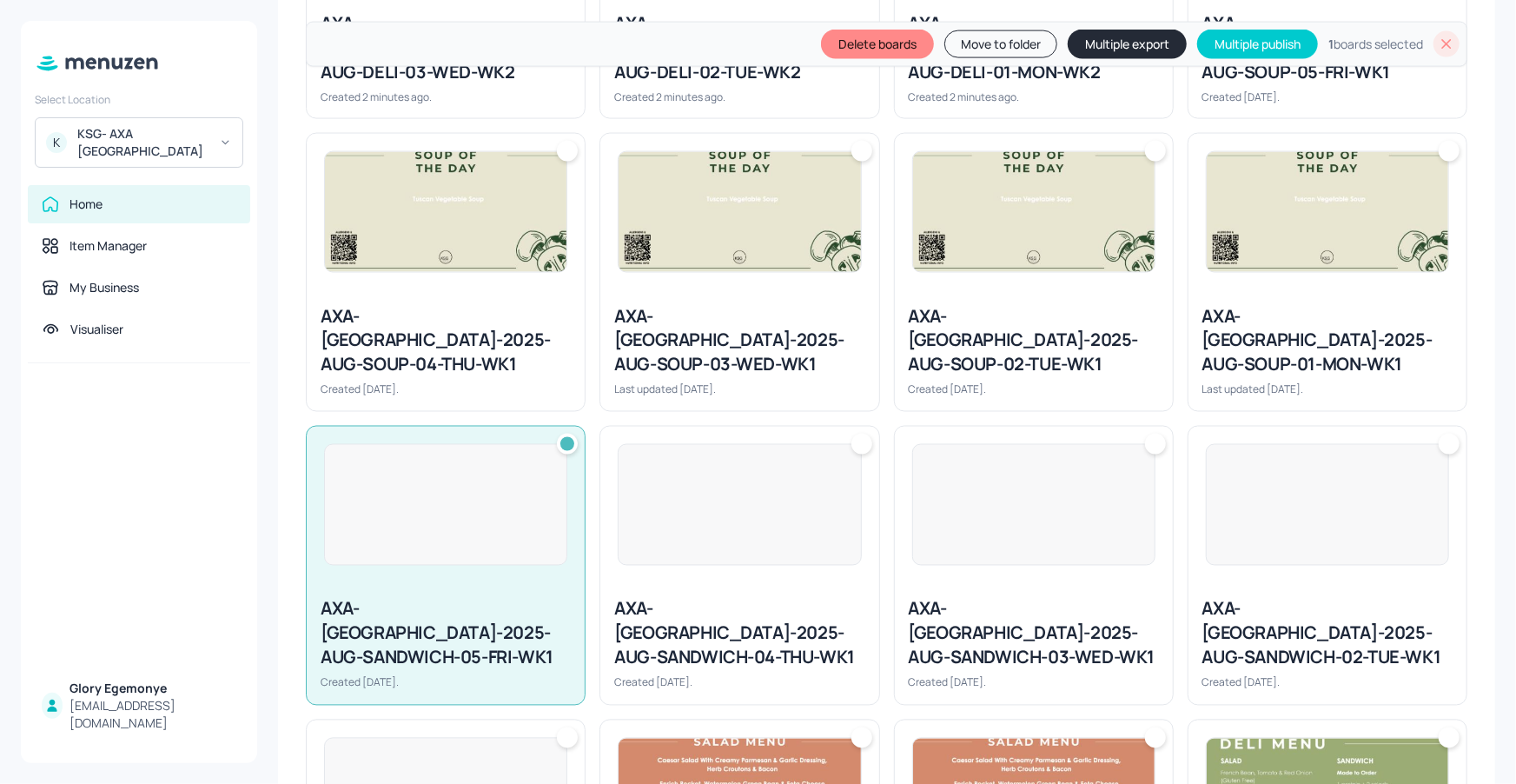
click at [564, 437] on div at bounding box center [567, 444] width 14 height 14
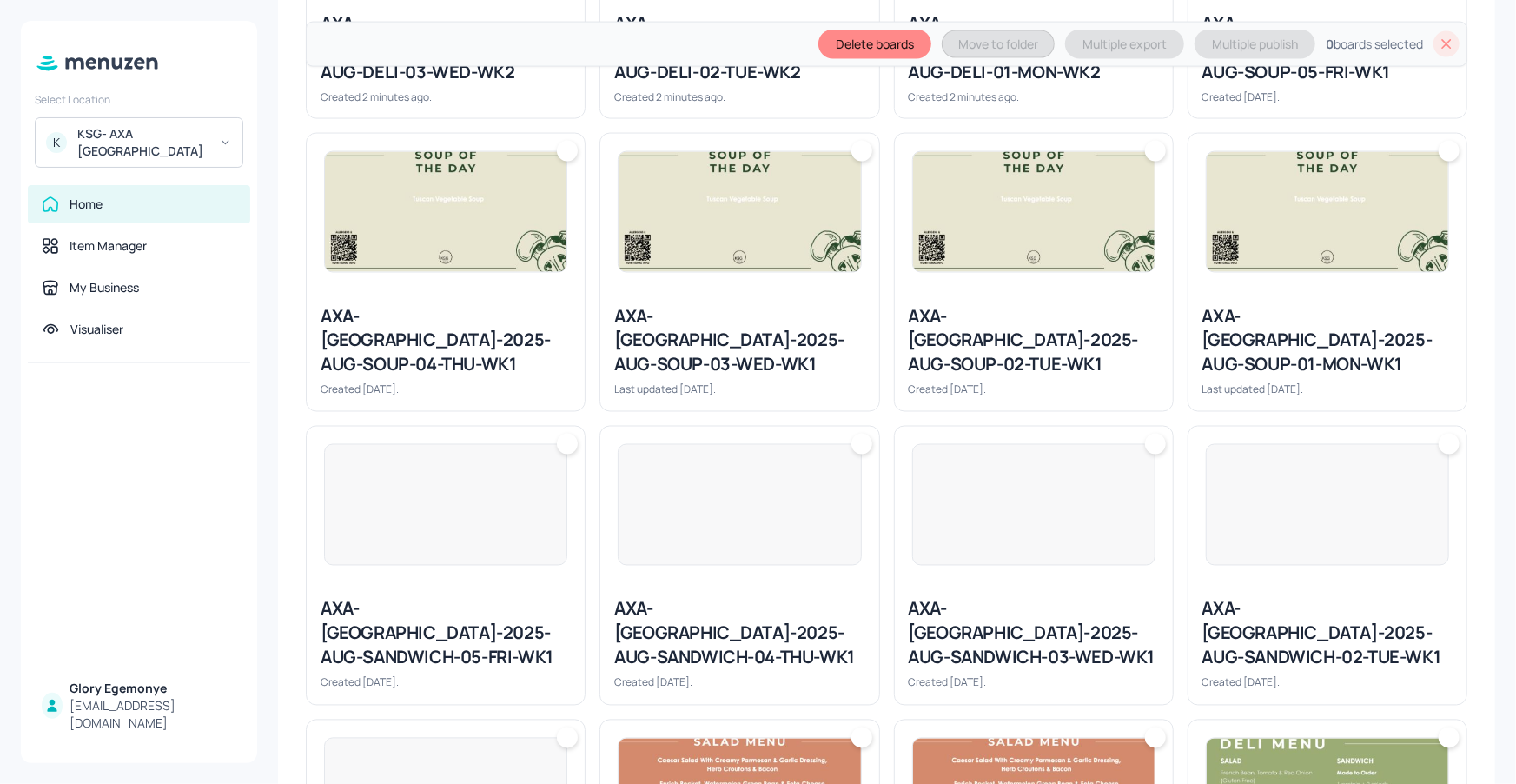
click at [1438, 45] on icon at bounding box center [1447, 43] width 18 height 18
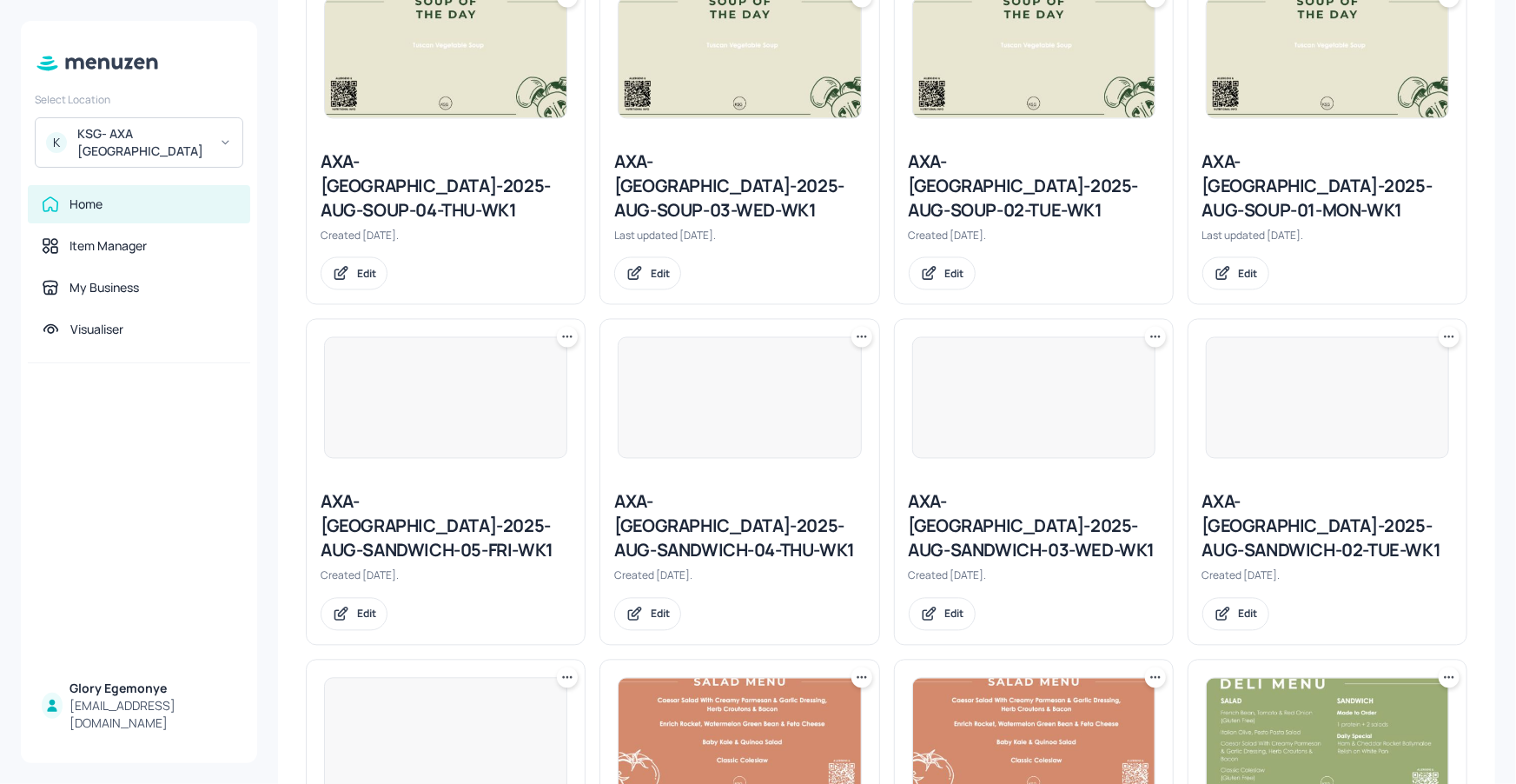
scroll to position [1549, 0]
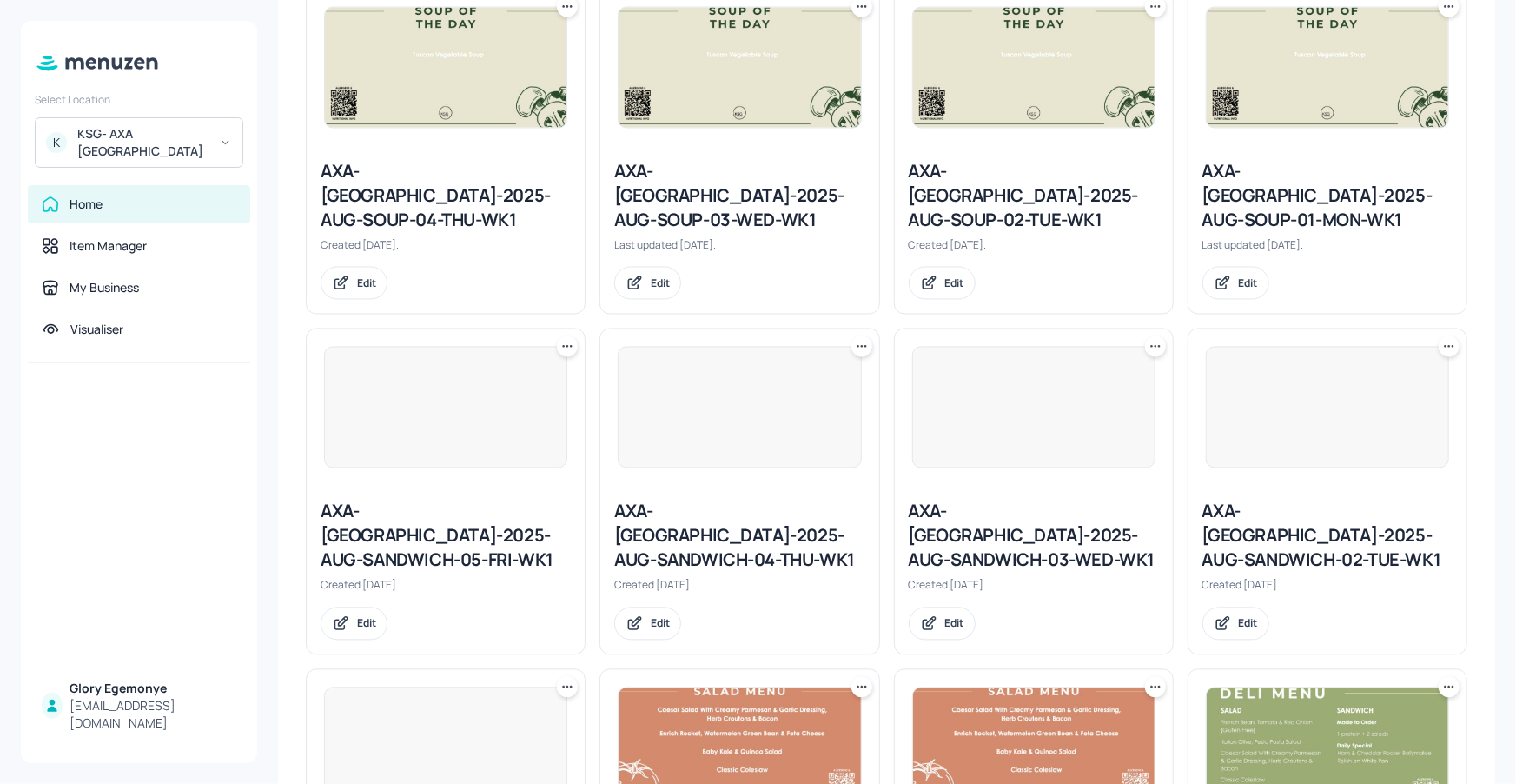
click at [573, 338] on icon at bounding box center [568, 346] width 18 height 18
click at [521, 288] on div "Duplicate" at bounding box center [500, 288] width 139 height 29
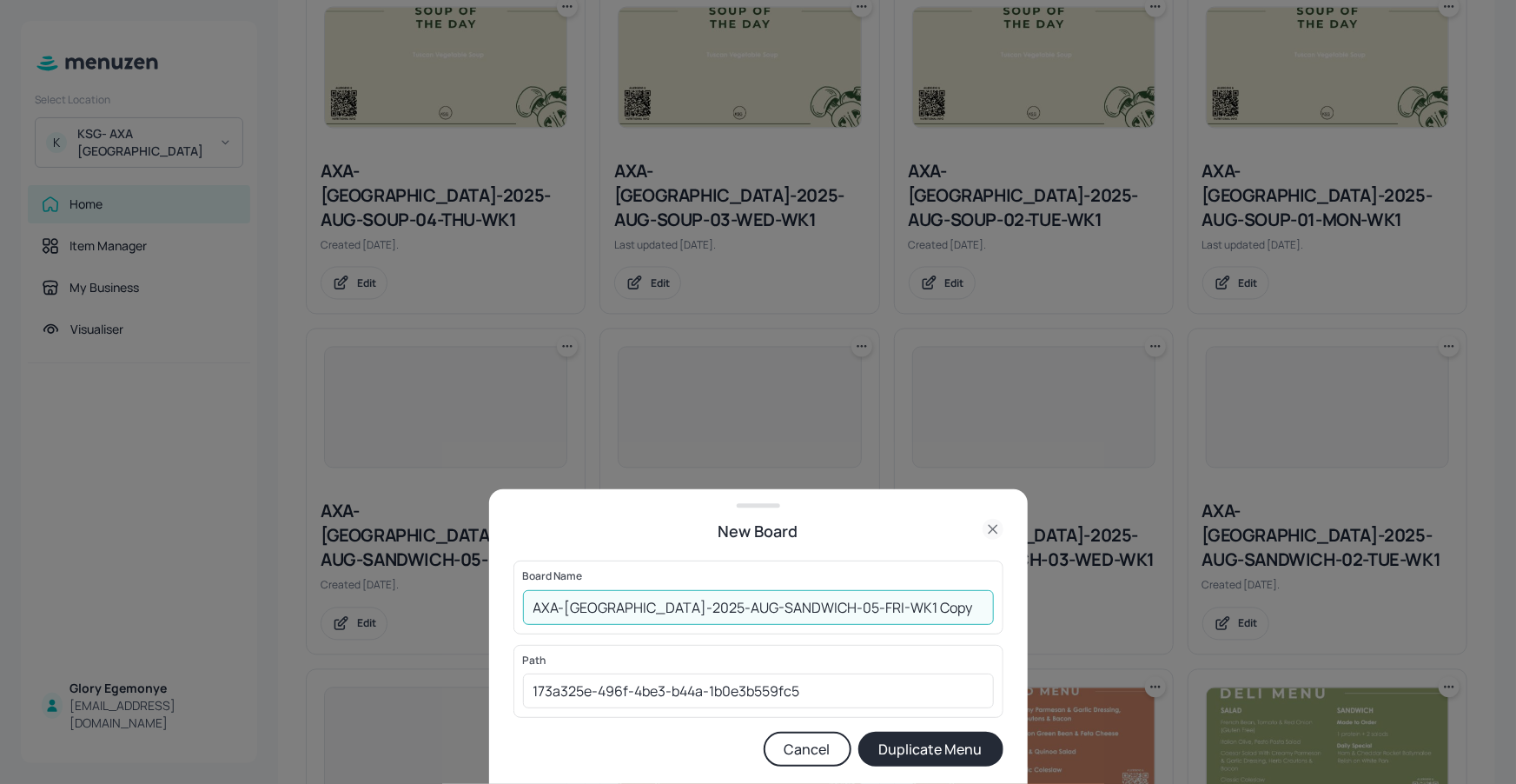
click at [902, 600] on input "AXA-DUBLIN-2025-AUG-SANDWICH-05-FRI-WK1 Copy" at bounding box center [759, 607] width 471 height 35
type input "AXA-[GEOGRAPHIC_DATA]-2025-AUG-SANDWICH-05-FRI-WK2"
click at [911, 749] on button "Duplicate Menu" at bounding box center [931, 748] width 145 height 35
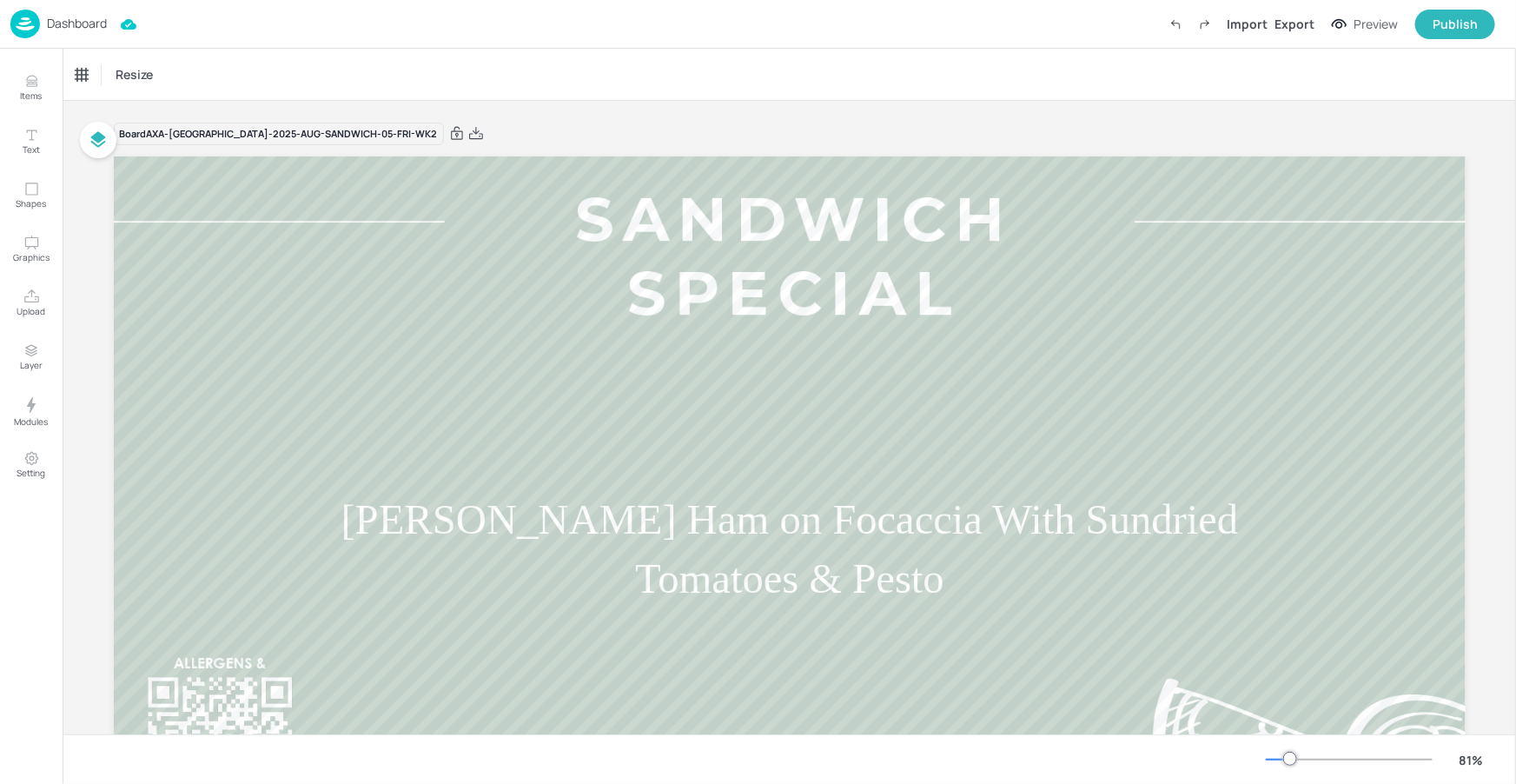
click at [77, 27] on p "Dashboard" at bounding box center [77, 23] width 60 height 12
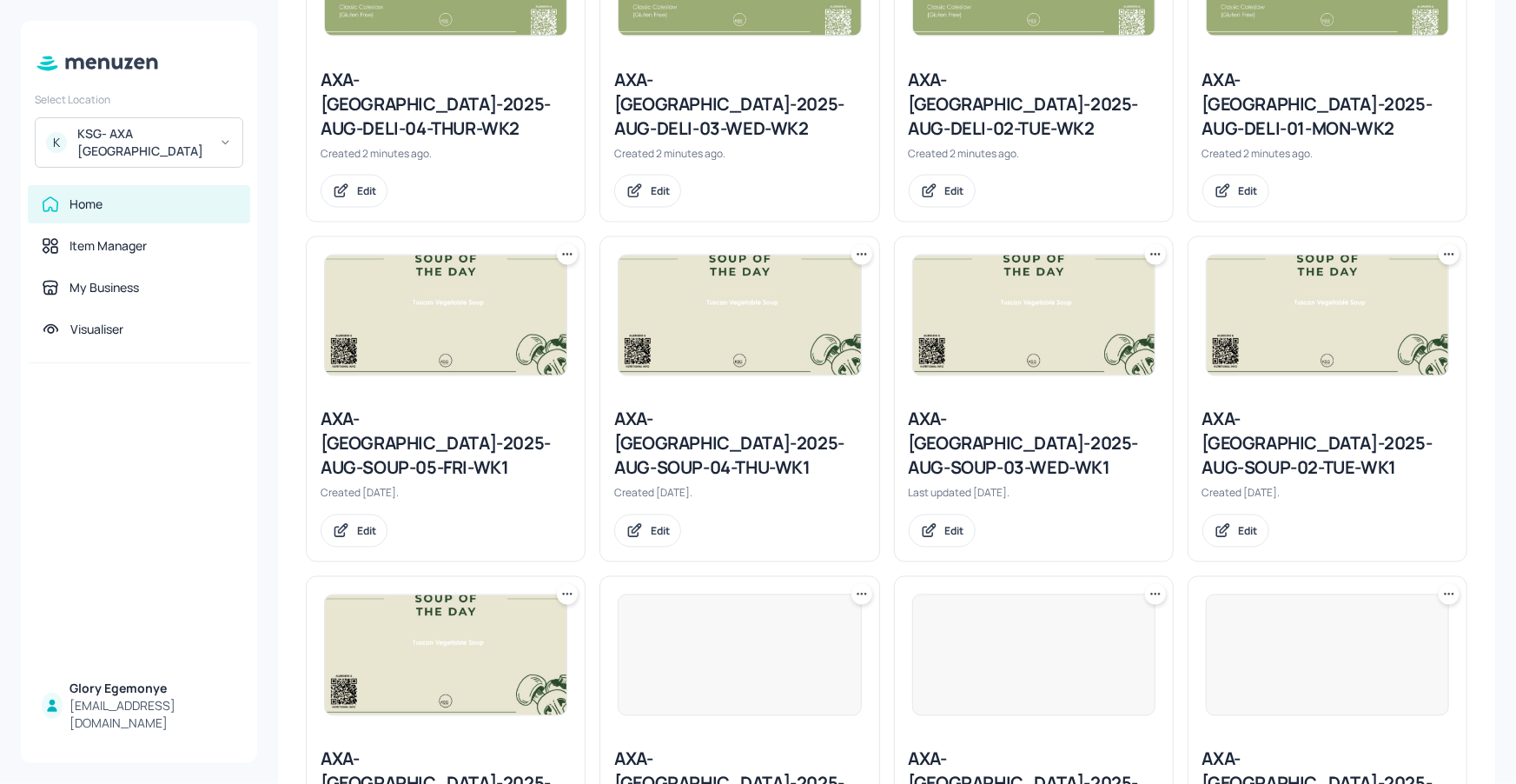
scroll to position [1338, 0]
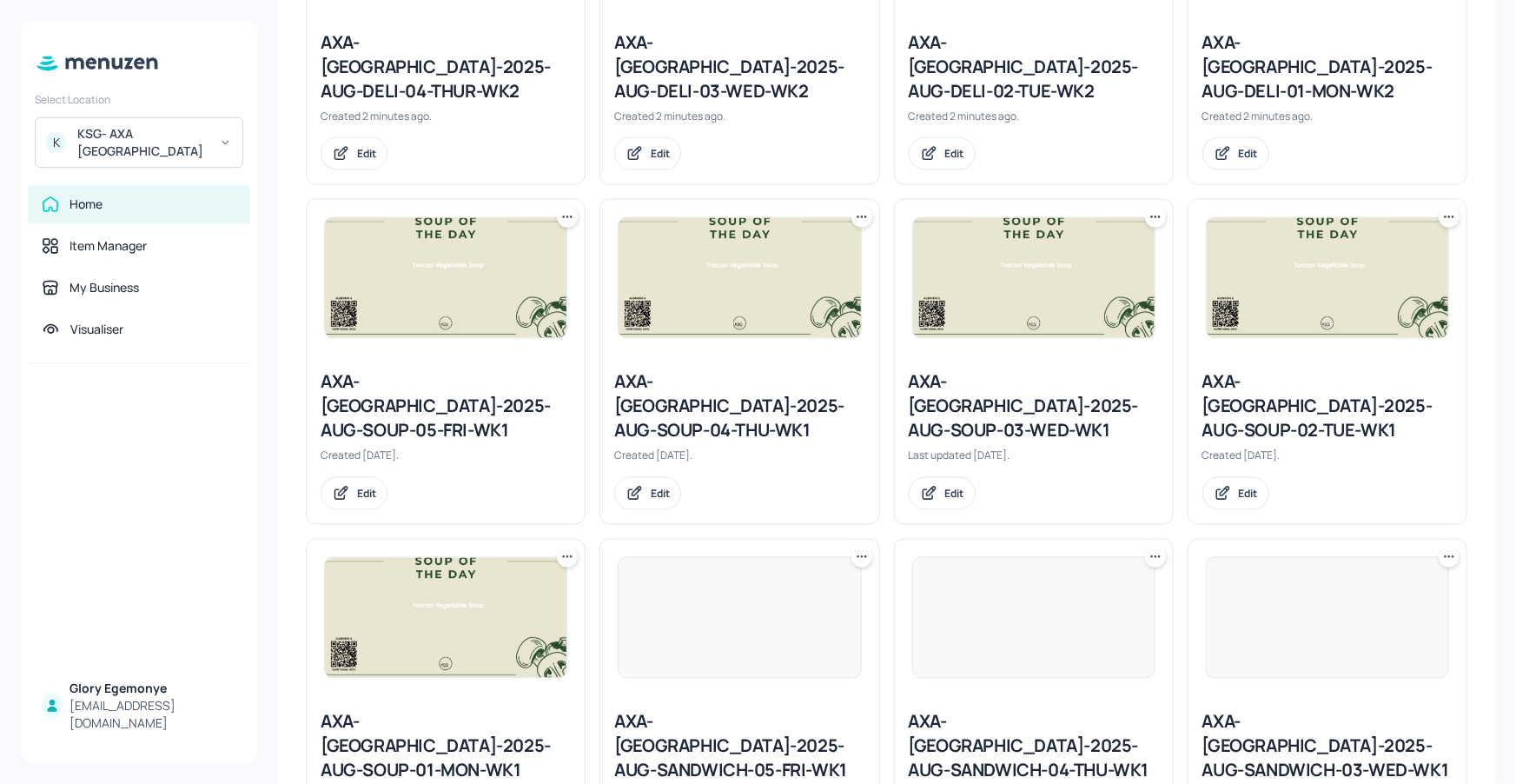
click at [564, 549] on icon at bounding box center [568, 557] width 18 height 18
click at [507, 500] on div "Duplicate" at bounding box center [500, 498] width 139 height 29
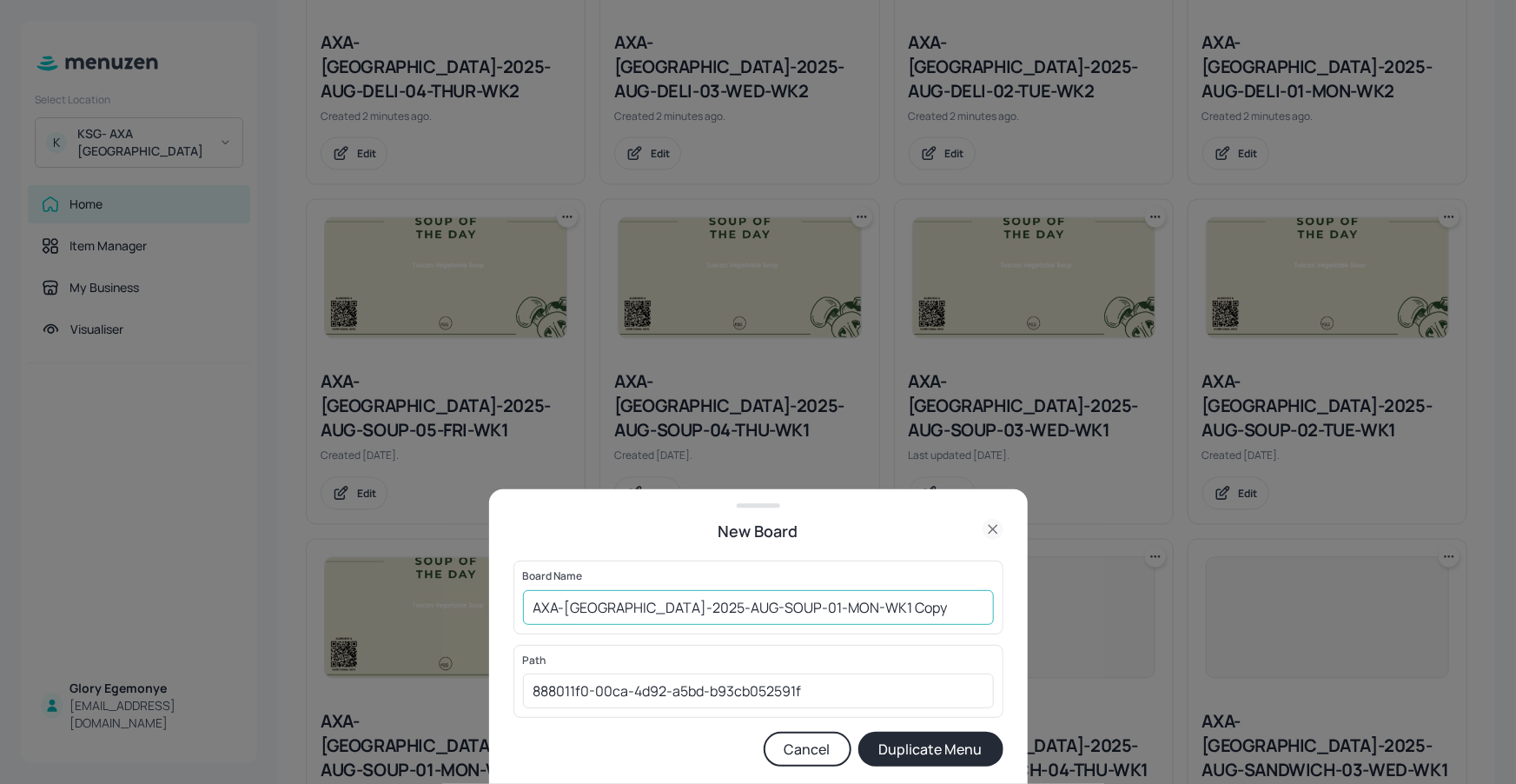
click at [866, 598] on input "AXA-DUBLIN-2025-AUG-SOUP-01-MON-WK1 Copy" at bounding box center [759, 607] width 471 height 35
type input "AXA-[GEOGRAPHIC_DATA]-2025-AUG-SOUP-01-MON-WK2"
click at [943, 739] on button "Duplicate Menu" at bounding box center [931, 748] width 145 height 35
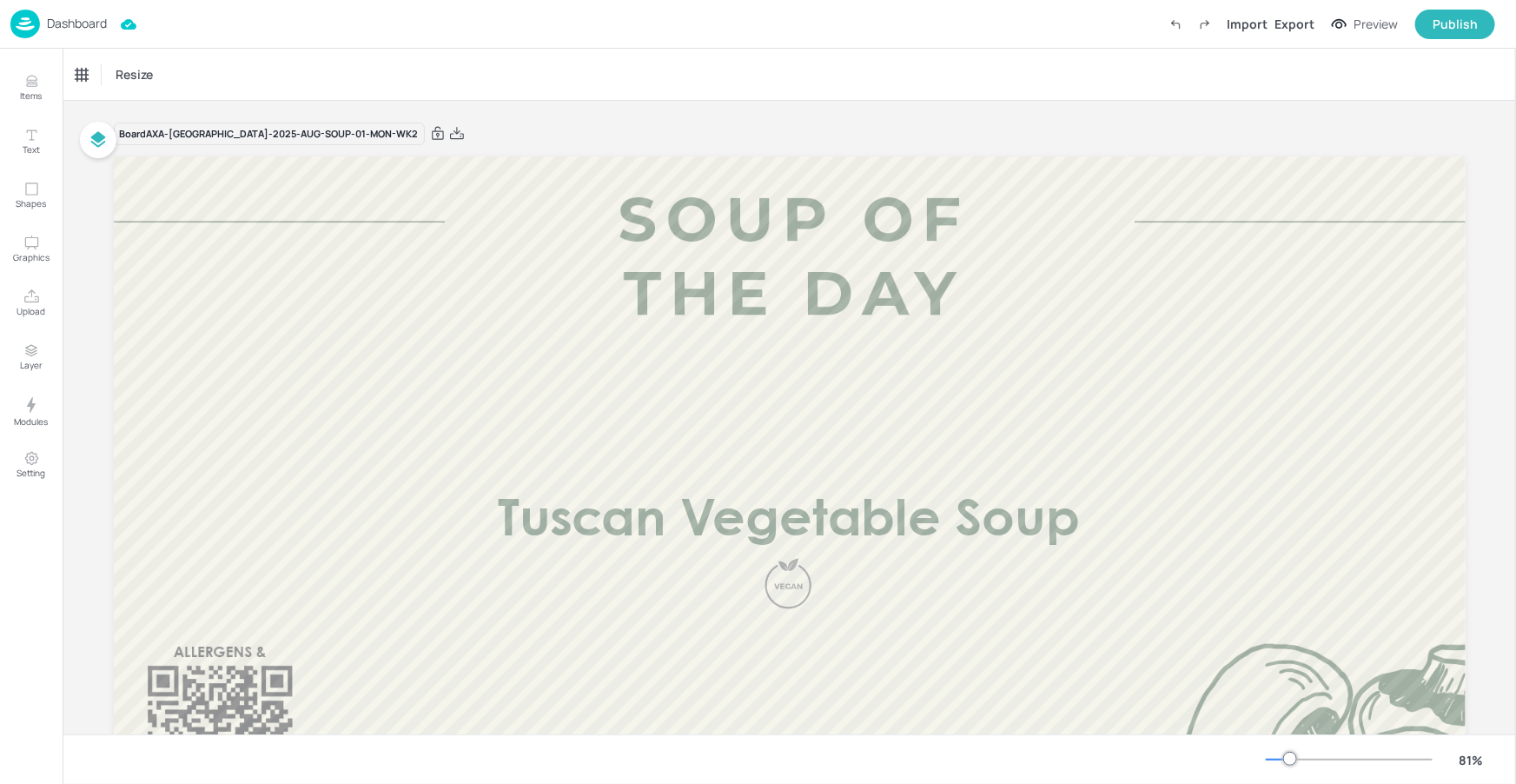
click at [72, 22] on p "Dashboard" at bounding box center [77, 23] width 60 height 12
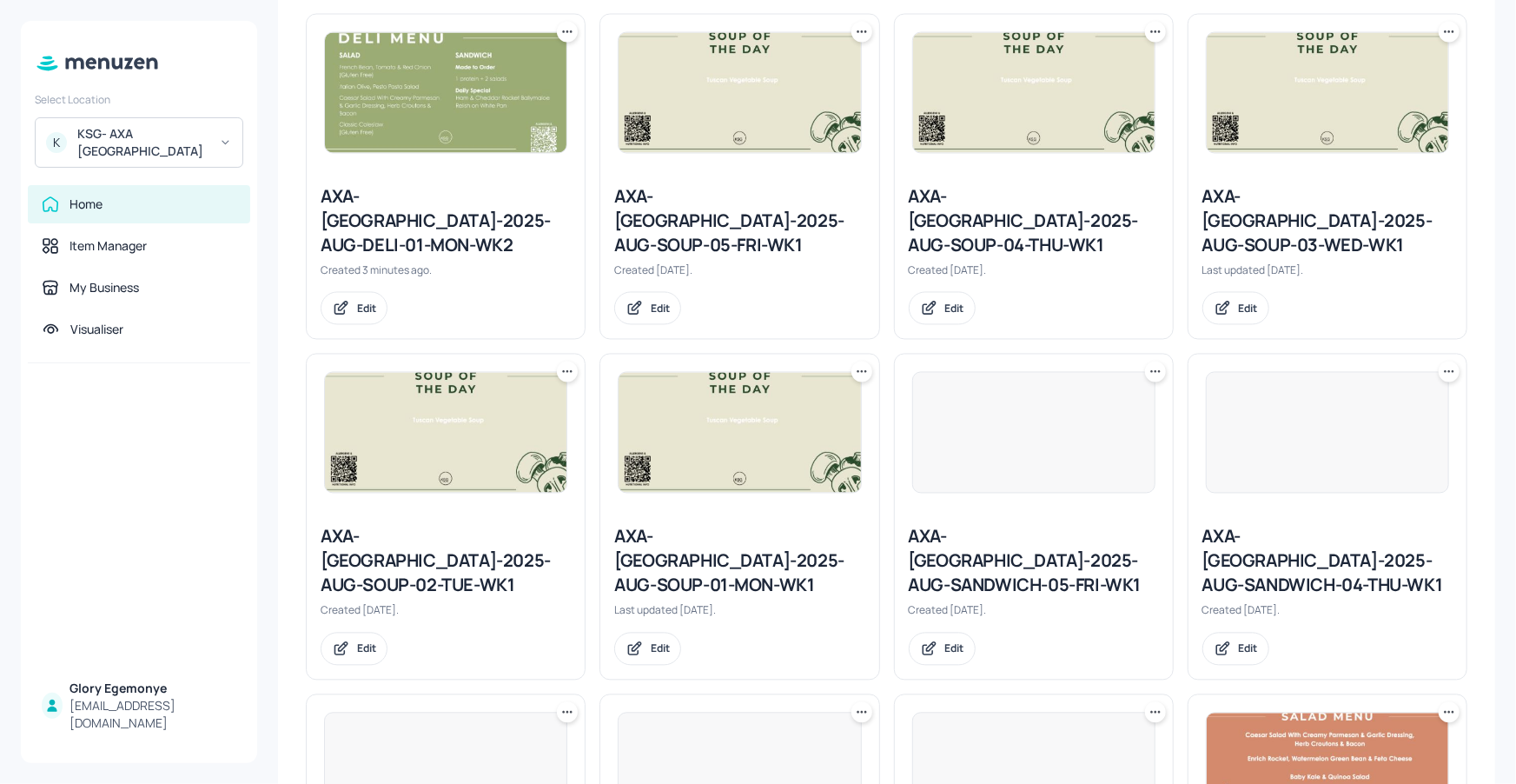
scroll to position [1349, 0]
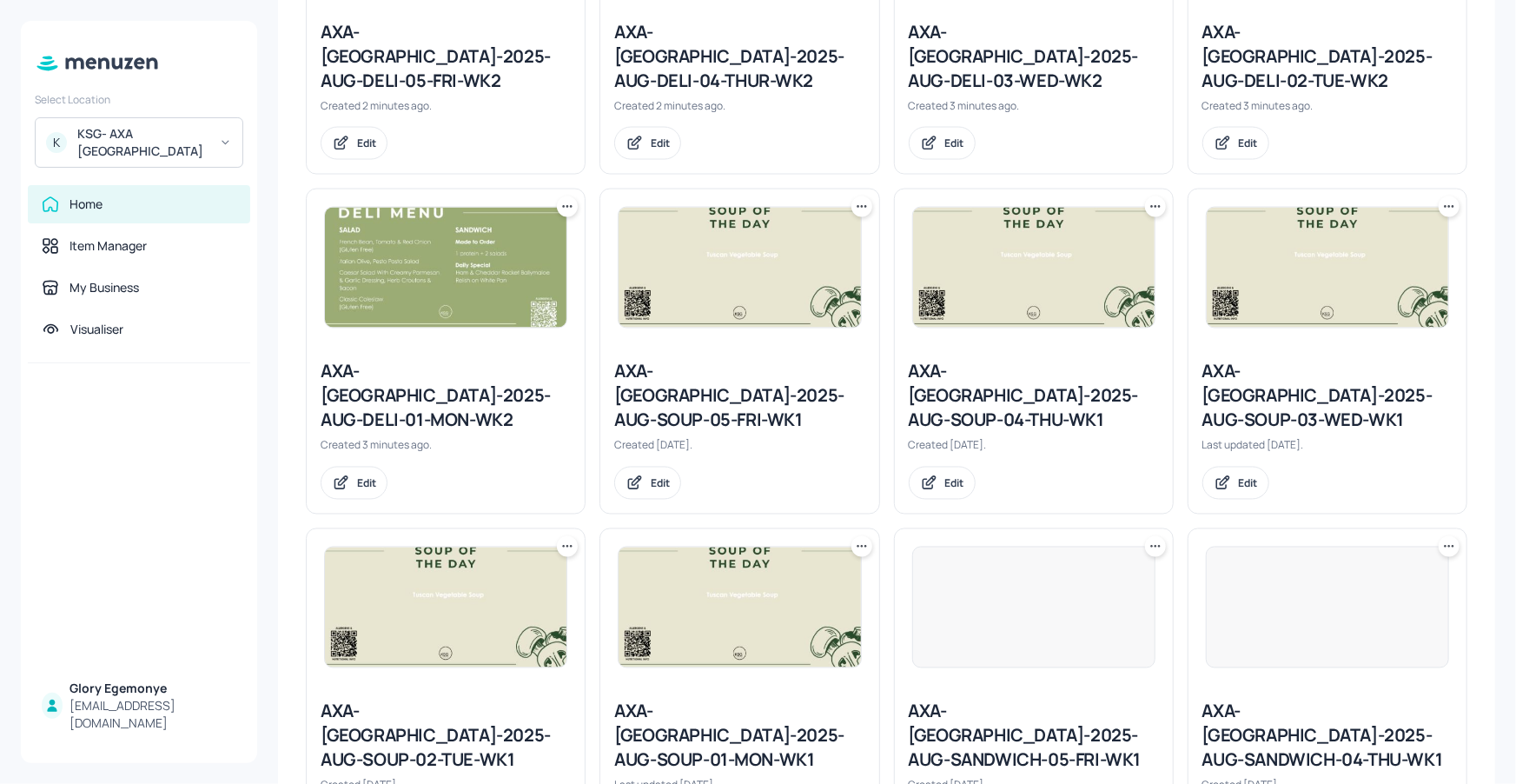
click at [561, 537] on icon at bounding box center [568, 546] width 18 height 18
click at [498, 490] on p "Duplicate" at bounding box center [480, 488] width 47 height 16
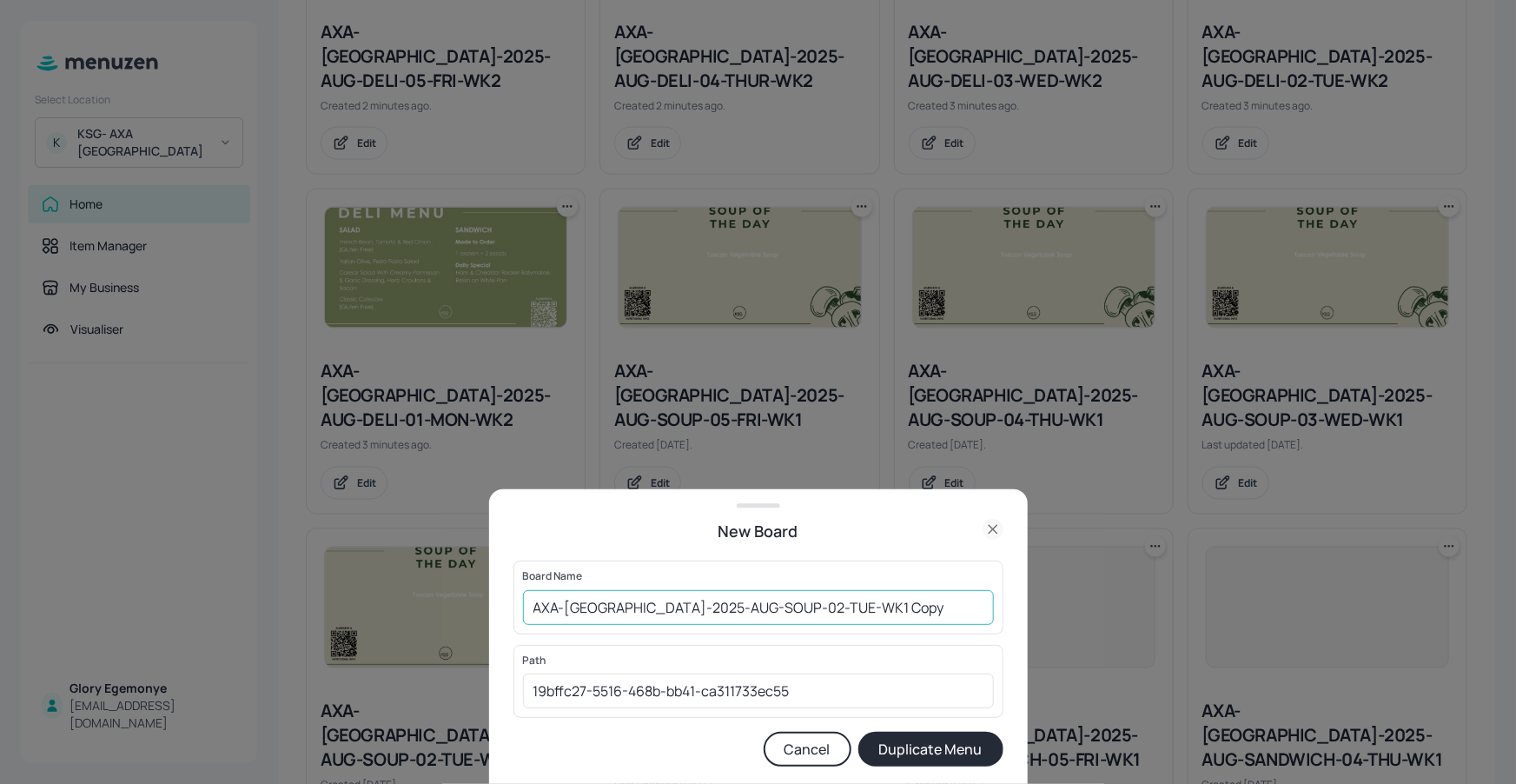
click at [842, 612] on input "AXA-DUBLIN-2025-AUG-SOUP-02-TUE-WK1 Copy" at bounding box center [759, 607] width 471 height 35
click at [849, 610] on input "AXA-DUBLIN-2025-AUG-SOUP-02-TUE-WK1 Copy" at bounding box center [759, 607] width 471 height 35
type input "AXA-[GEOGRAPHIC_DATA]-2025-AUG-SOUP-02-TUE-WK2"
click at [914, 755] on button "Duplicate Menu" at bounding box center [931, 748] width 145 height 35
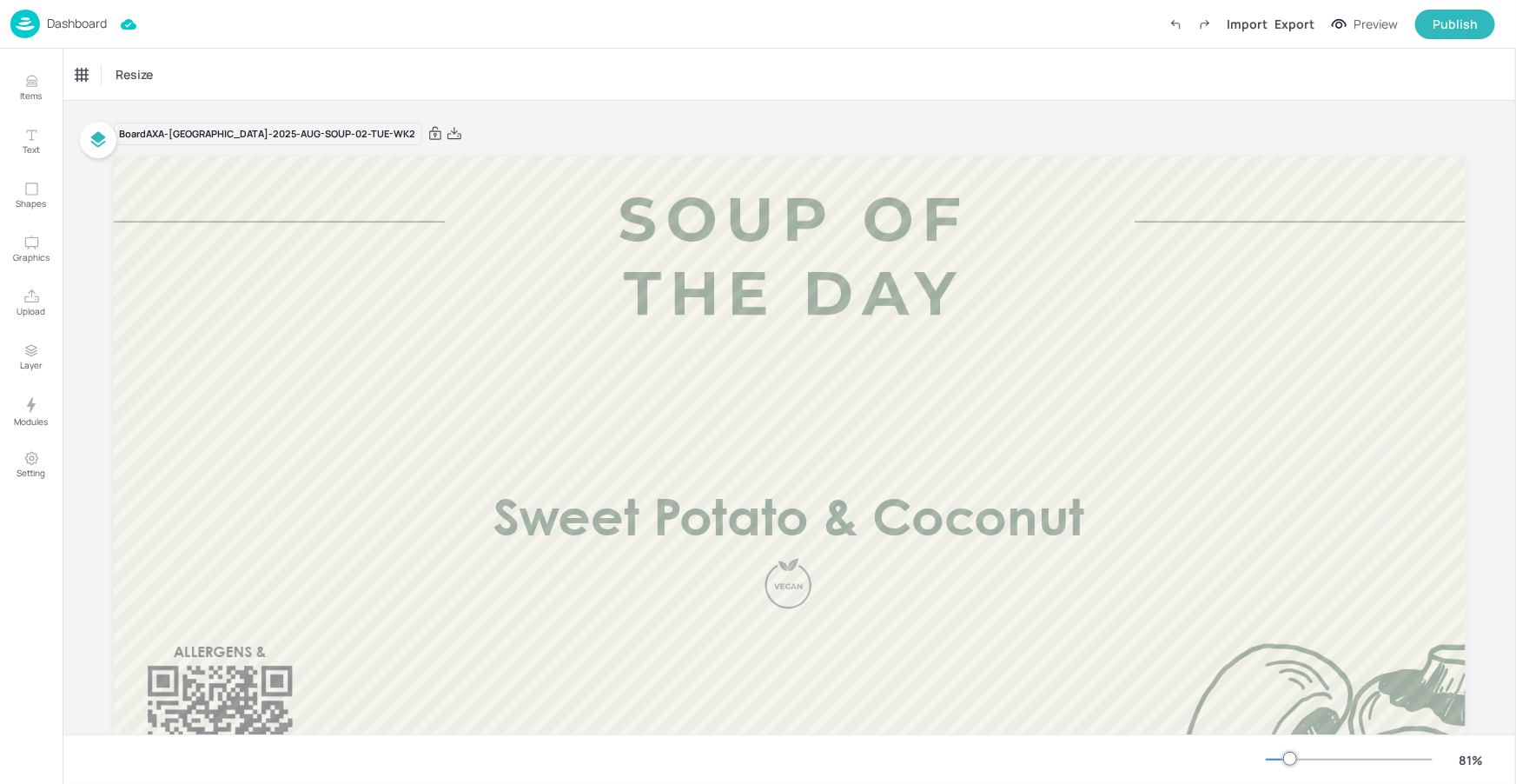
click at [75, 25] on p "Dashboard" at bounding box center [77, 23] width 60 height 12
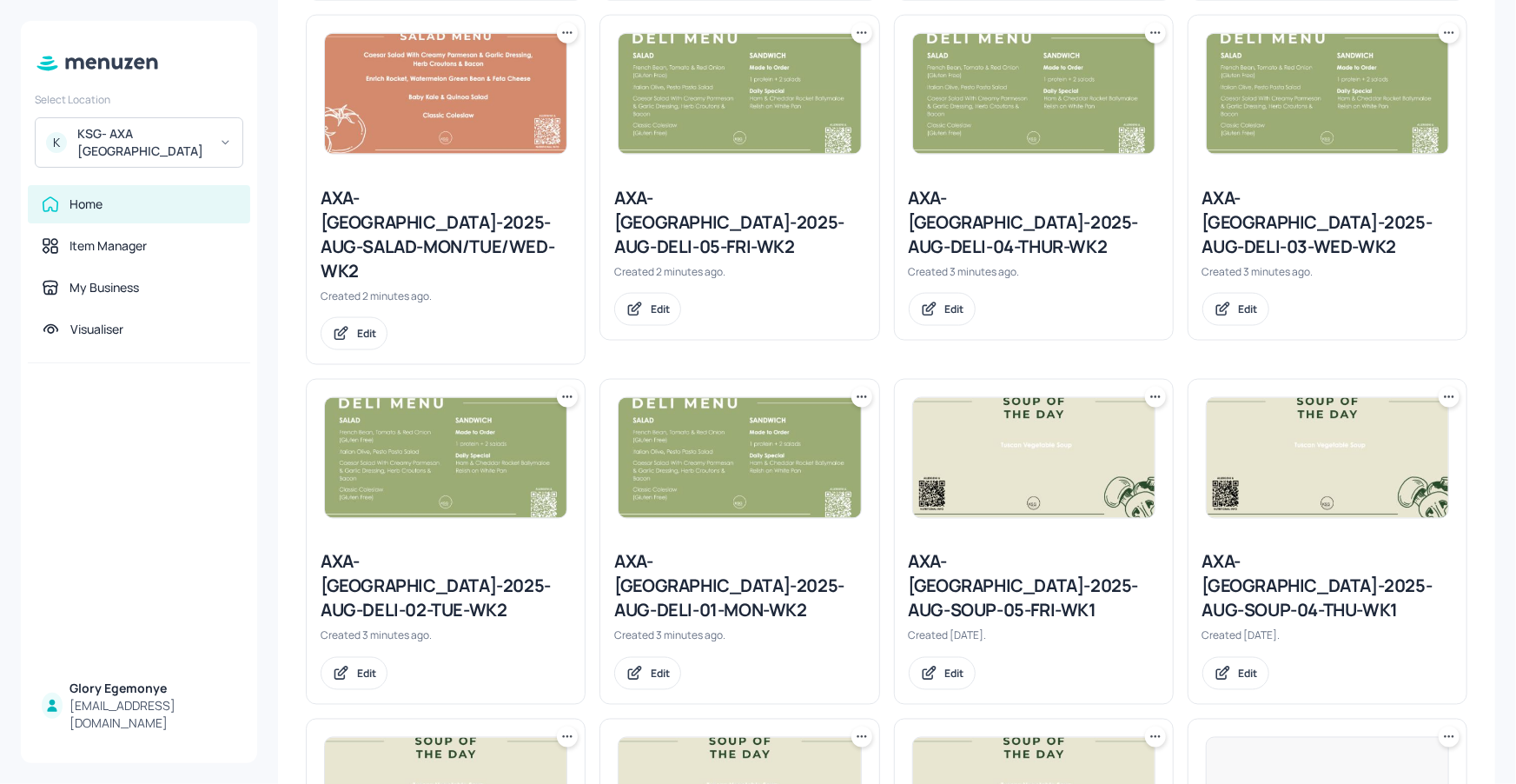
scroll to position [1385, 0]
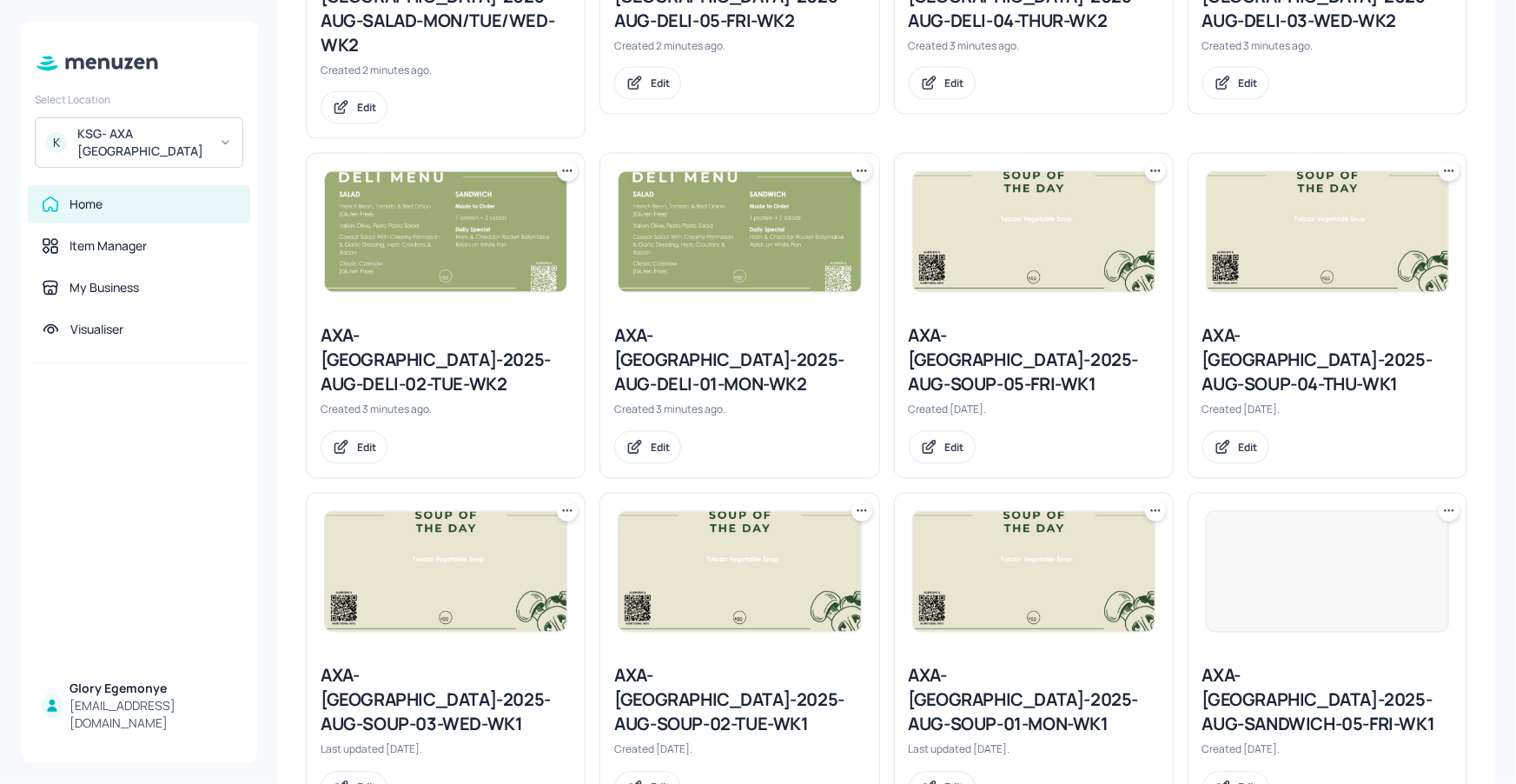
click at [570, 502] on icon at bounding box center [568, 510] width 18 height 18
click at [538, 446] on div "Duplicate" at bounding box center [500, 452] width 139 height 29
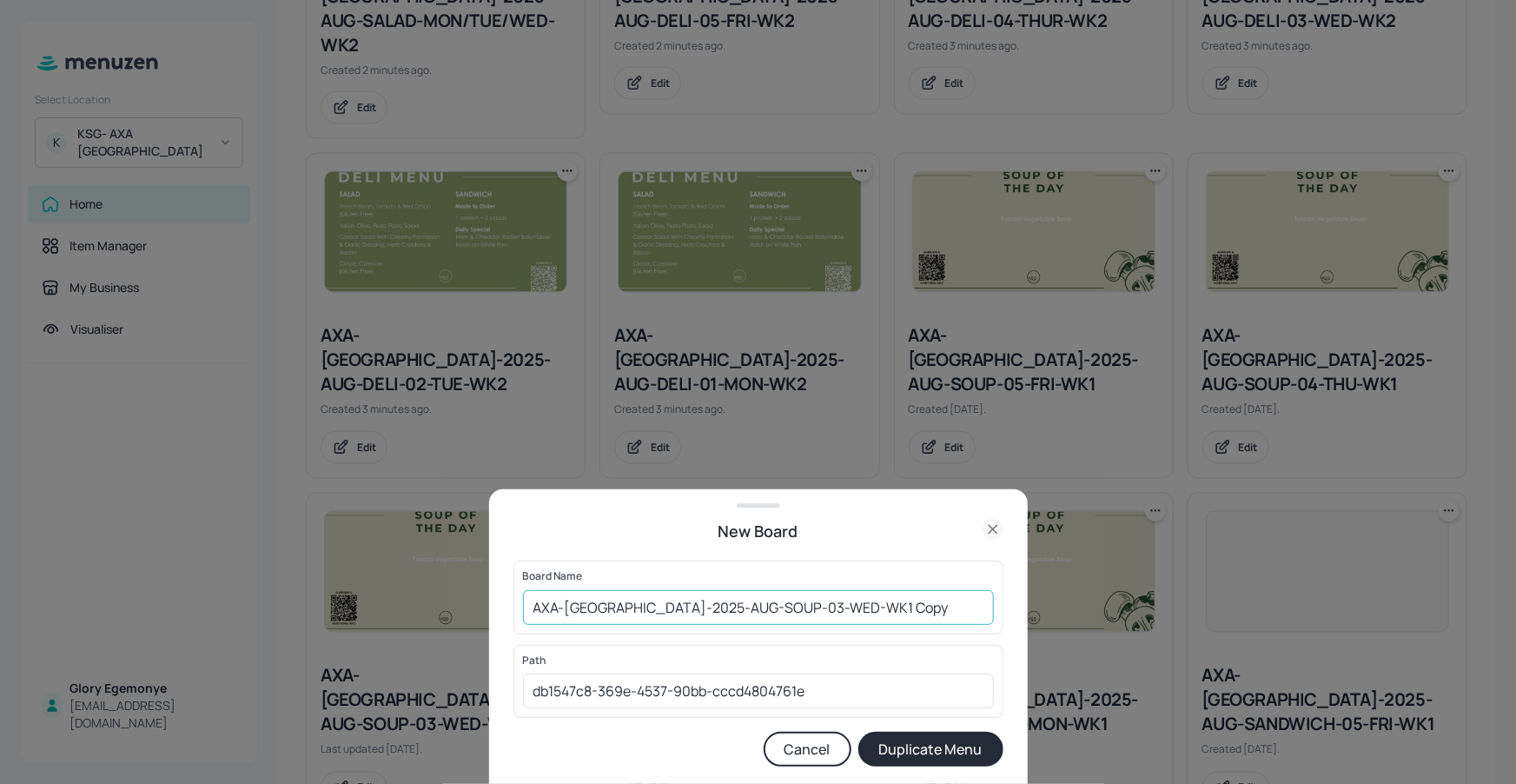
click at [937, 613] on input "AXA-DUBLIN-2025-AUG-SOUP-03-WED-WK1 Copy" at bounding box center [759, 607] width 471 height 35
type input "AXA-[GEOGRAPHIC_DATA]-2025-AUG-SOUP-03-WED-WK2"
click at [957, 749] on button "Duplicate Menu" at bounding box center [931, 748] width 145 height 35
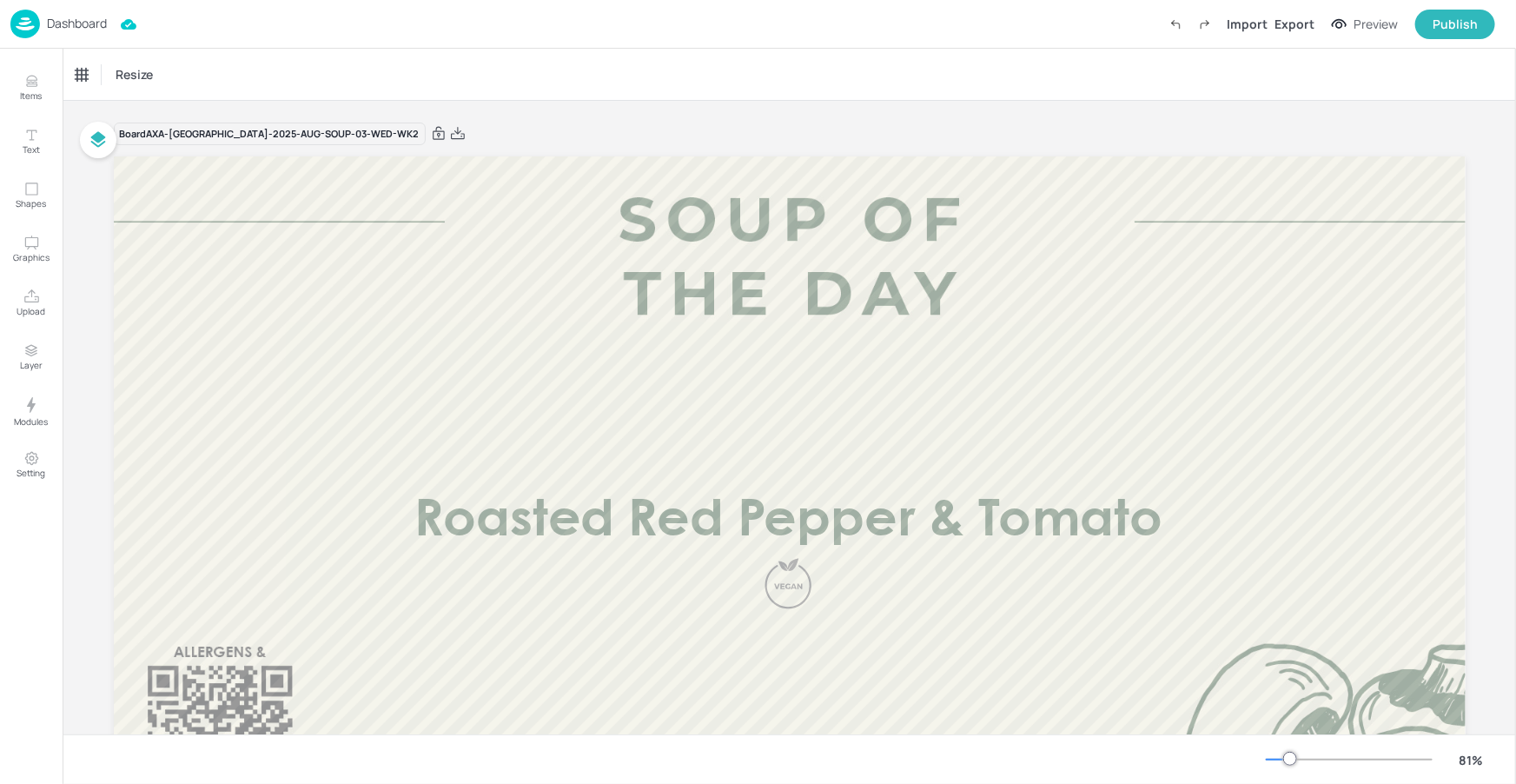
click at [61, 26] on p "Dashboard" at bounding box center [77, 23] width 60 height 12
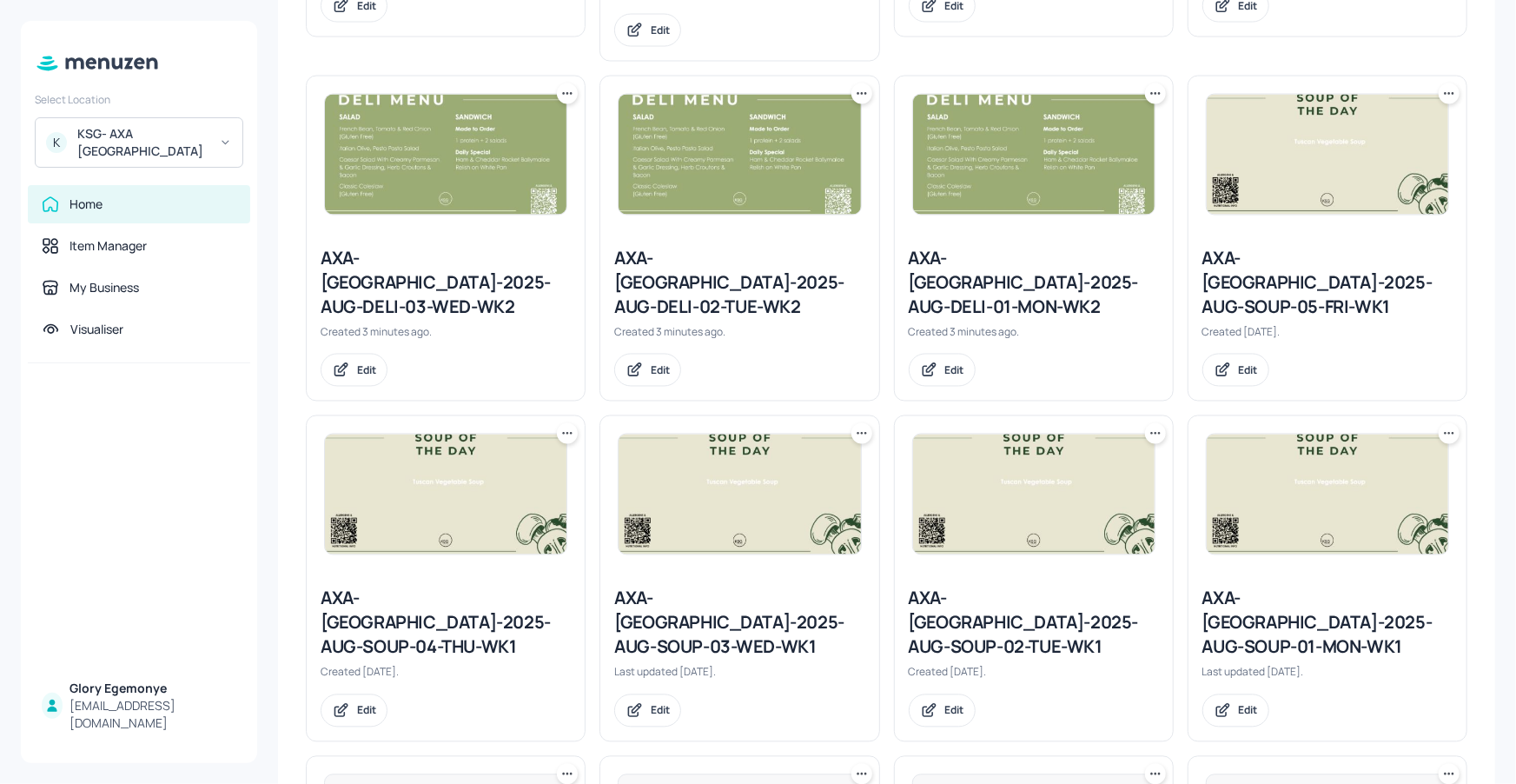
scroll to position [1515, 0]
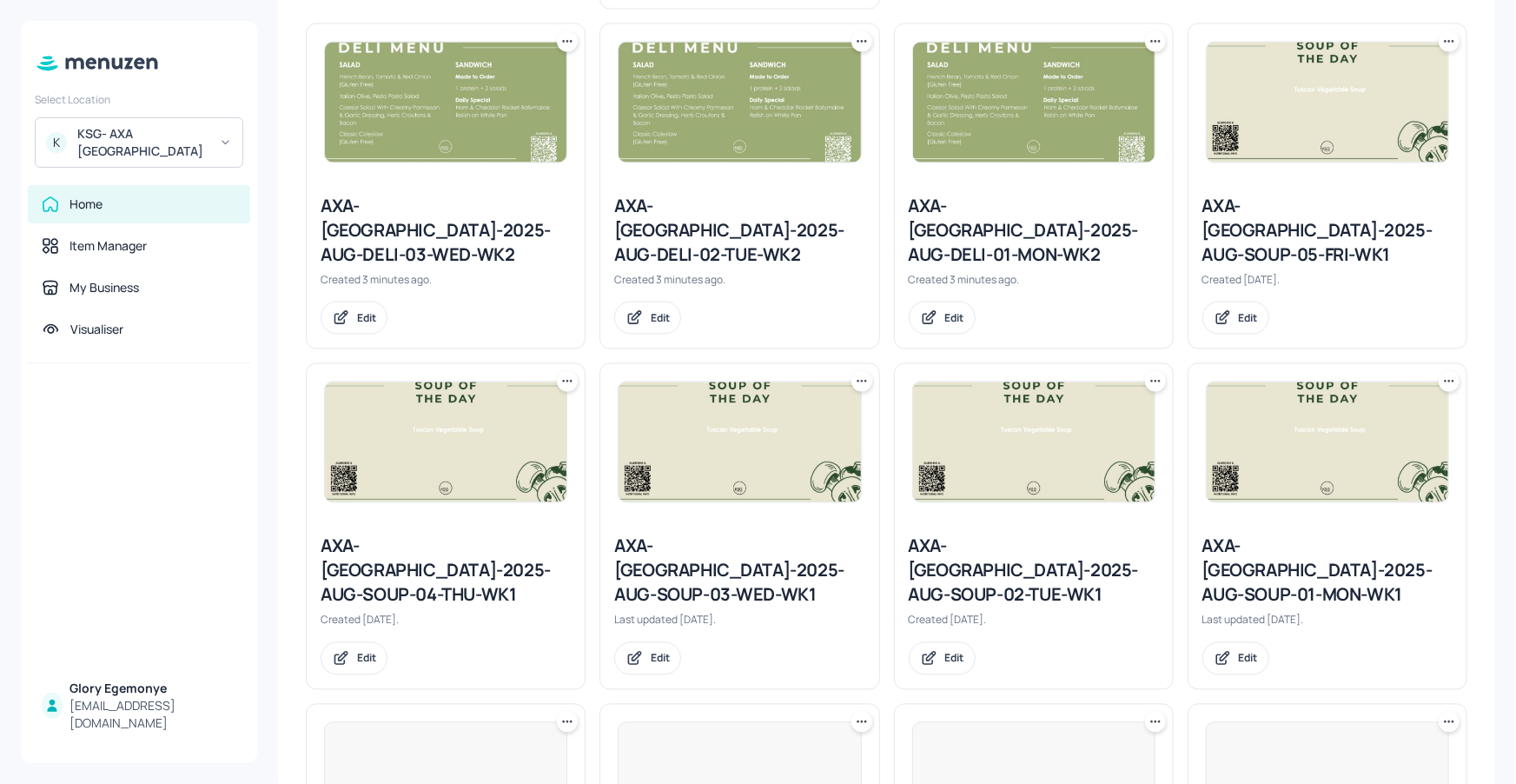
click at [564, 372] on icon at bounding box center [568, 381] width 18 height 18
click at [543, 320] on div "Duplicate" at bounding box center [500, 323] width 139 height 29
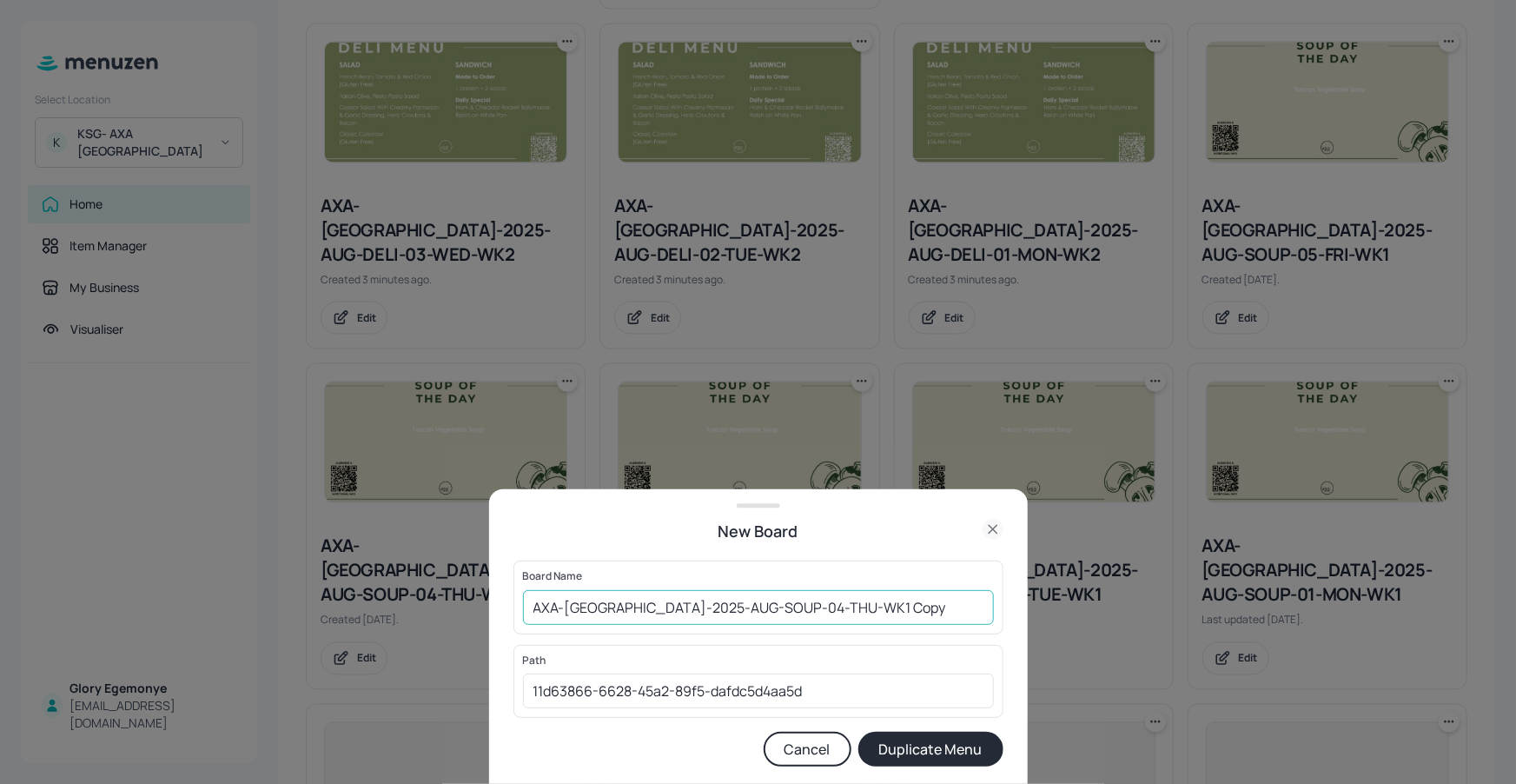
click at [903, 596] on input "AXA-DUBLIN-2025-AUG-SOUP-04-THU-WK1 Copy" at bounding box center [759, 607] width 471 height 35
click at [903, 601] on input "AXA-DUBLIN-2025-AUG-SOUP-04-THU-WK1 Copy" at bounding box center [759, 607] width 471 height 35
type input "AXA-DUBLIN-2025-AUG-SOUP-04-THU-WK2"
click at [909, 737] on button "Duplicate Menu" at bounding box center [931, 748] width 145 height 35
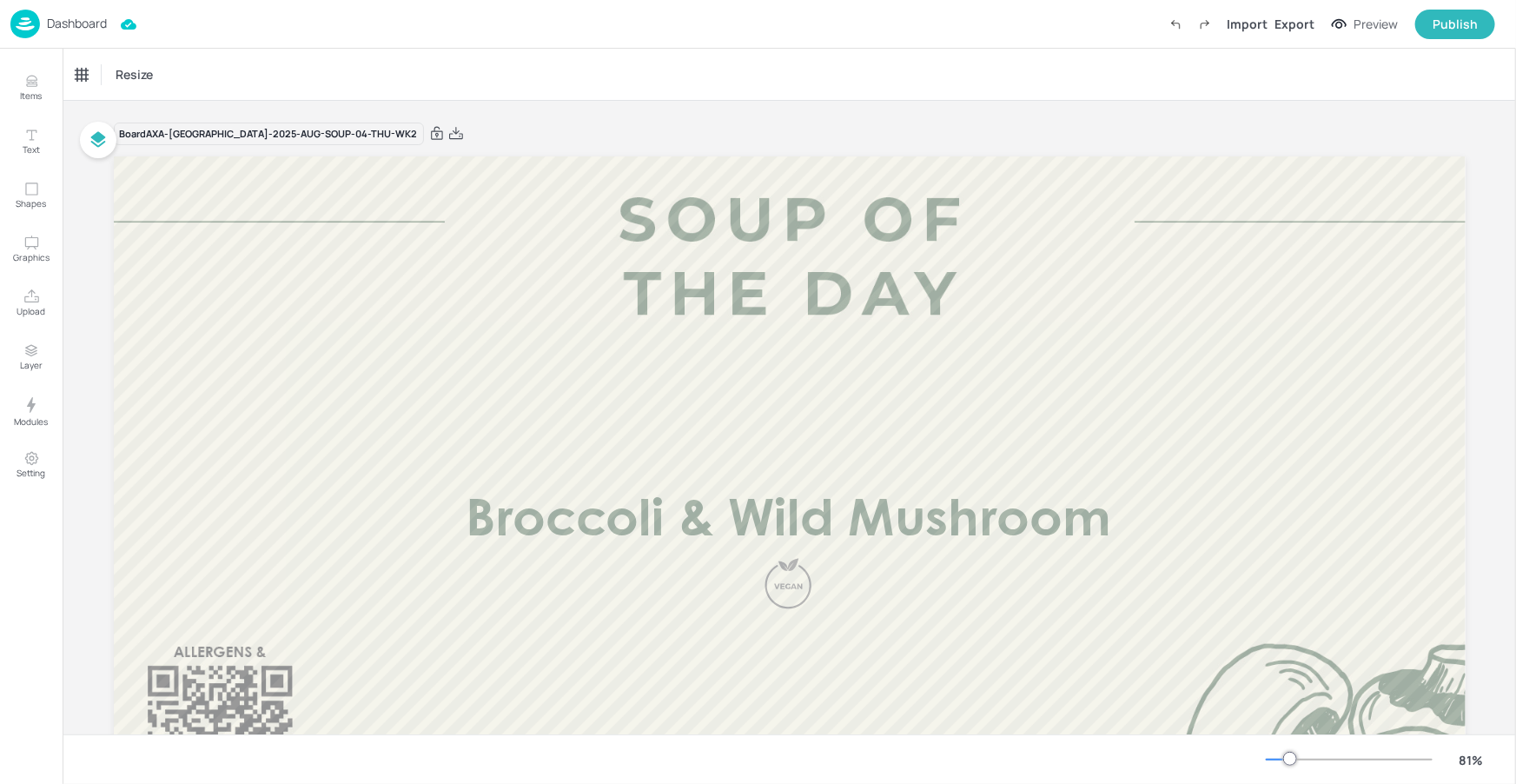
click at [73, 4] on div "Dashboard Import Export Preview Publish" at bounding box center [752, 23] width 1485 height 48
click at [93, 33] on div "Dashboard" at bounding box center [58, 23] width 97 height 29
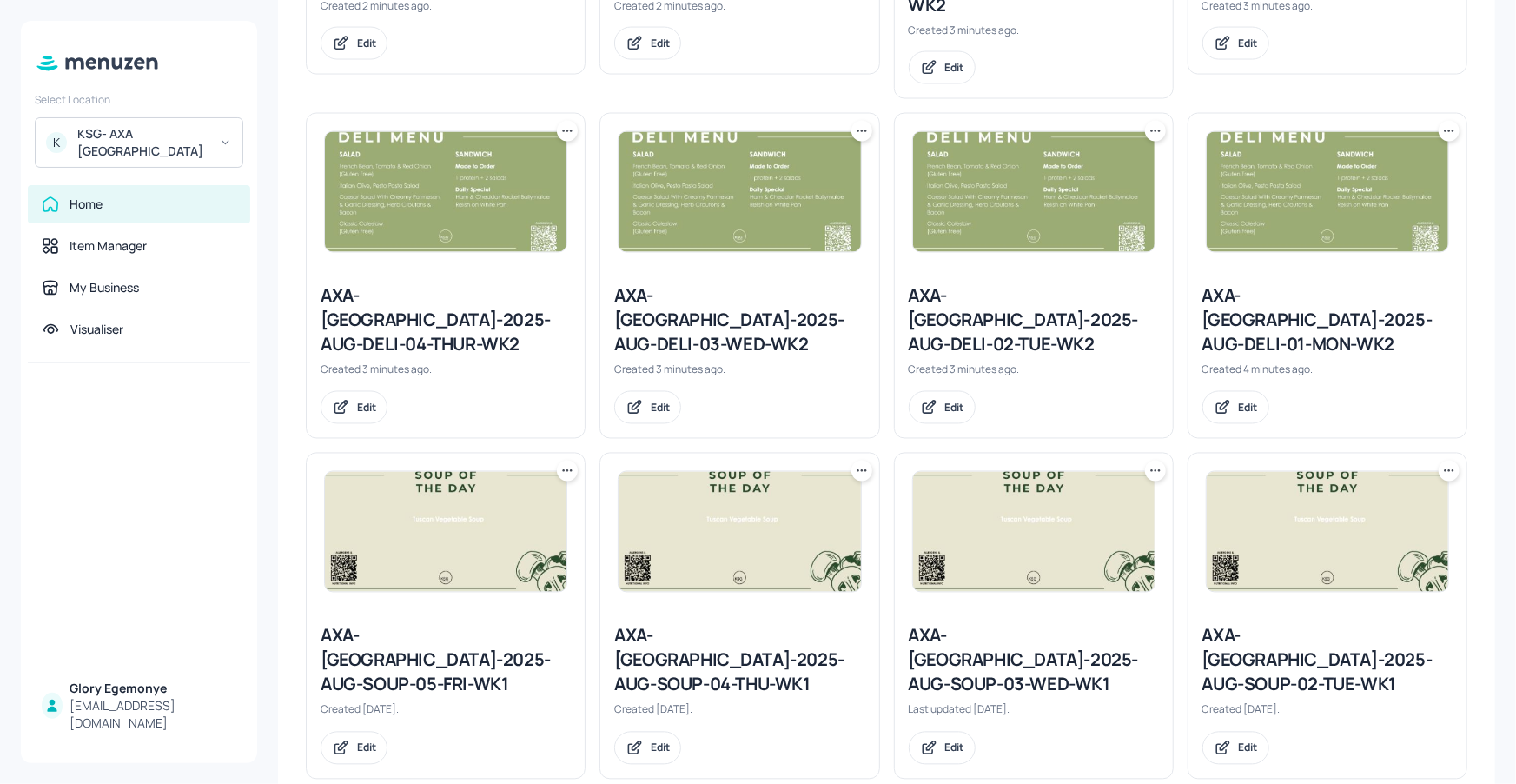
scroll to position [1523, 0]
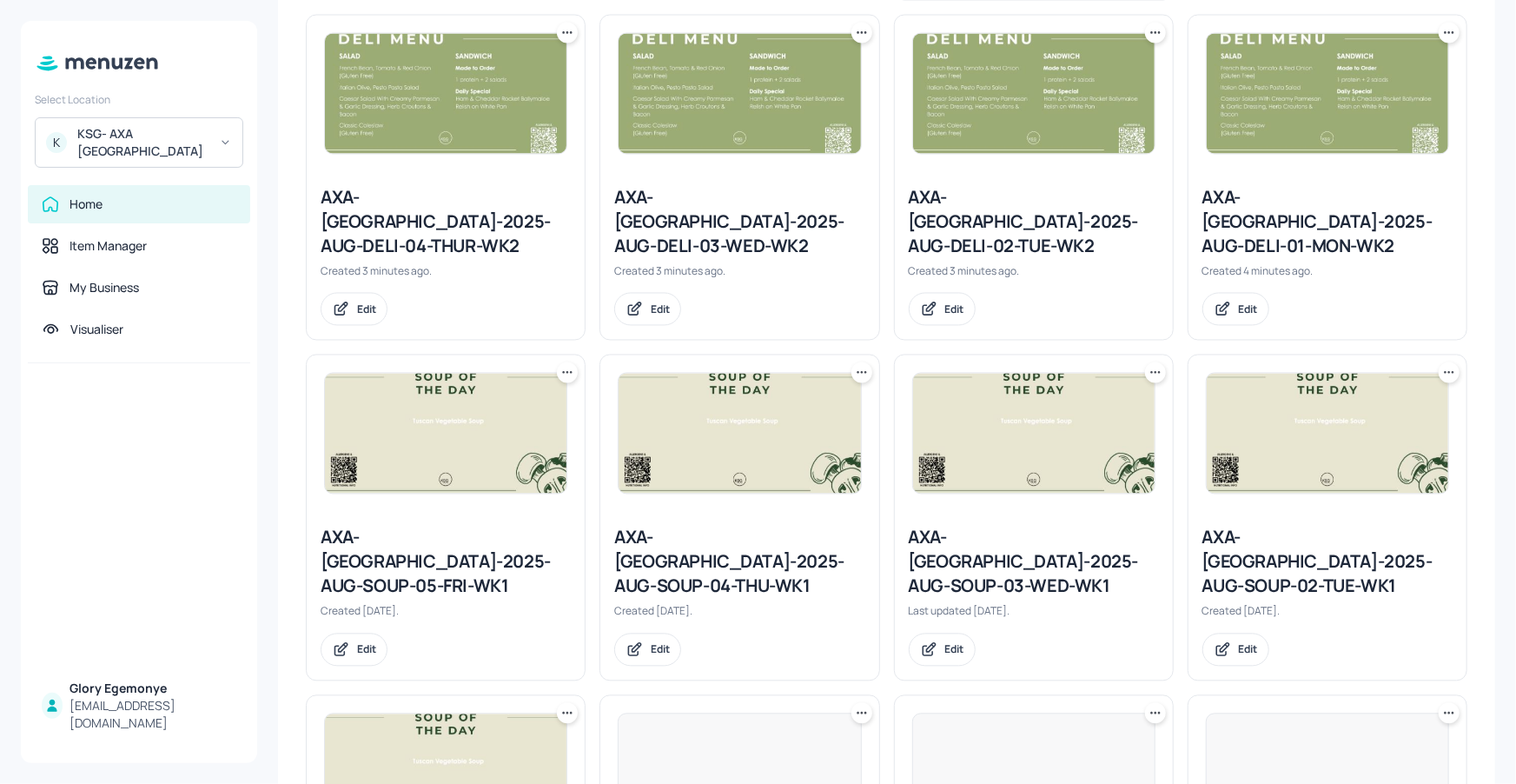
click at [568, 364] on icon at bounding box center [568, 372] width 18 height 18
click at [538, 307] on div "Duplicate" at bounding box center [500, 314] width 139 height 29
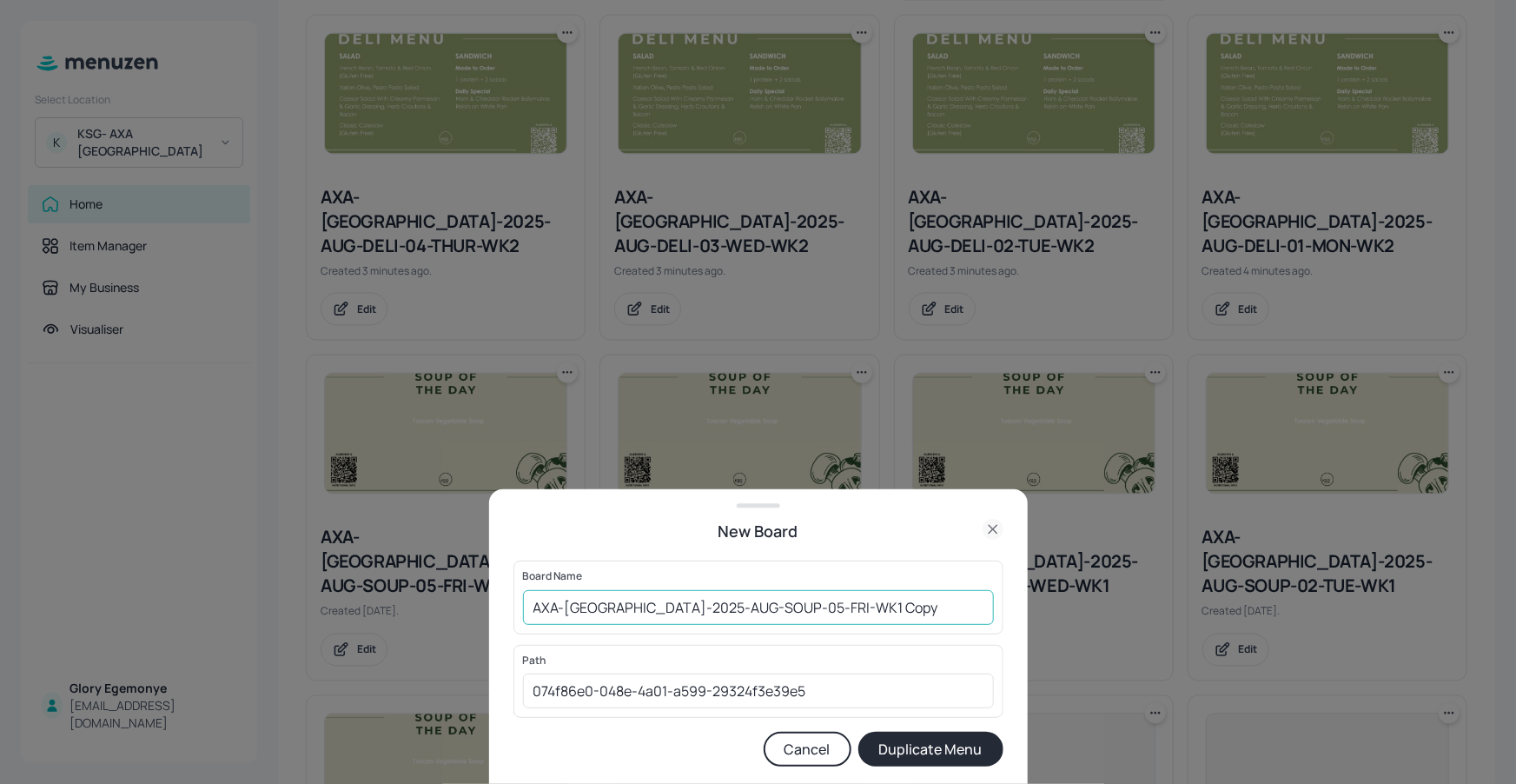
click at [849, 611] on input "AXA-DUBLIN-2025-AUG-SOUP-05-FRI-WK1 Copy" at bounding box center [759, 607] width 471 height 35
type input "AXA-DUBLIN-2025-AUG-SOUP-05-FRI-WK2"
click at [884, 736] on button "Duplicate Menu" at bounding box center [931, 748] width 145 height 35
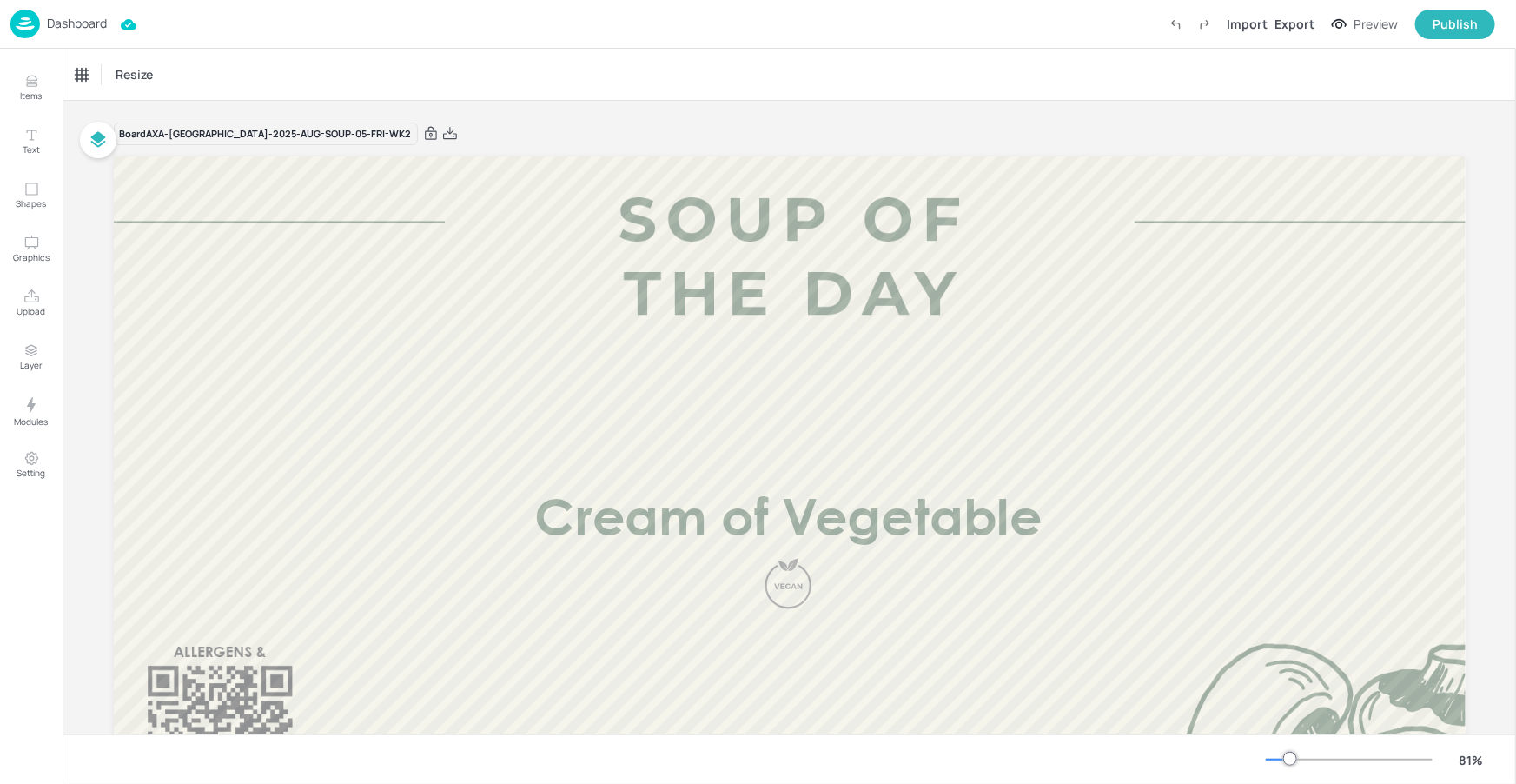
click at [107, 24] on p "Dashboard" at bounding box center [77, 23] width 60 height 12
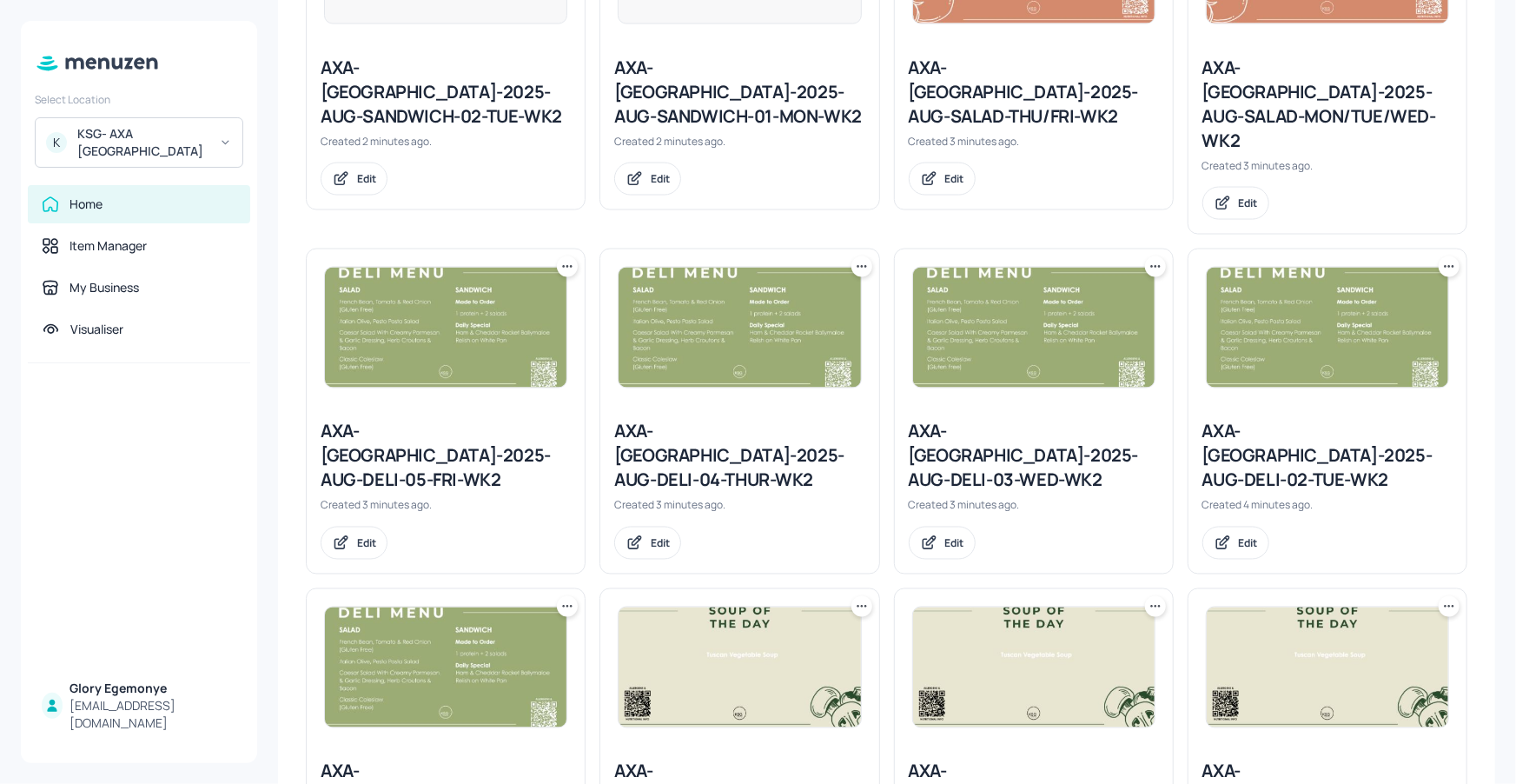
scroll to position [1290, 0]
click at [573, 596] on icon at bounding box center [568, 605] width 18 height 18
drag, startPoint x: 523, startPoint y: 575, endPoint x: 541, endPoint y: 565, distance: 20.6
click at [523, 575] on div "Move" at bounding box center [500, 576] width 139 height 29
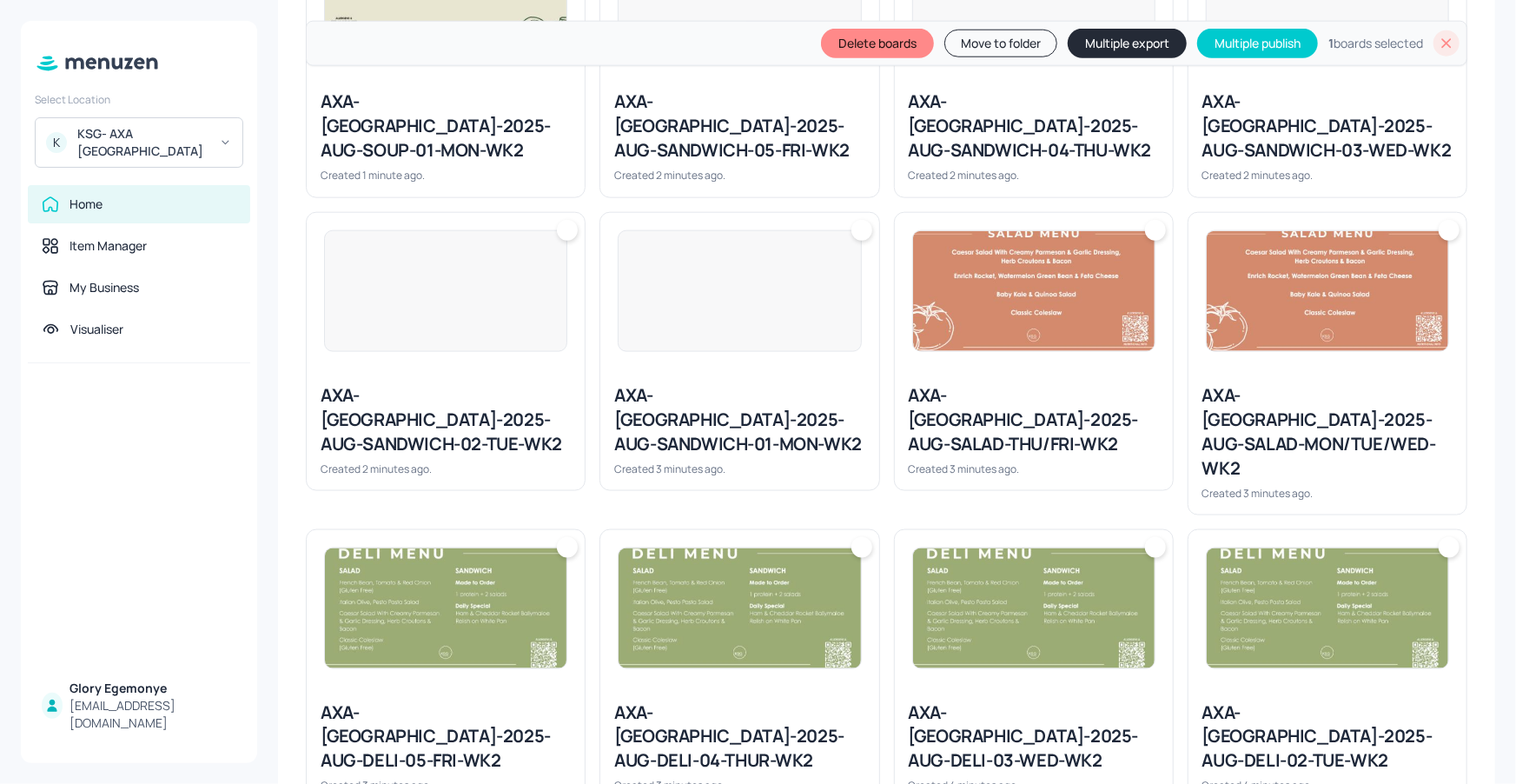
scroll to position [852, 0]
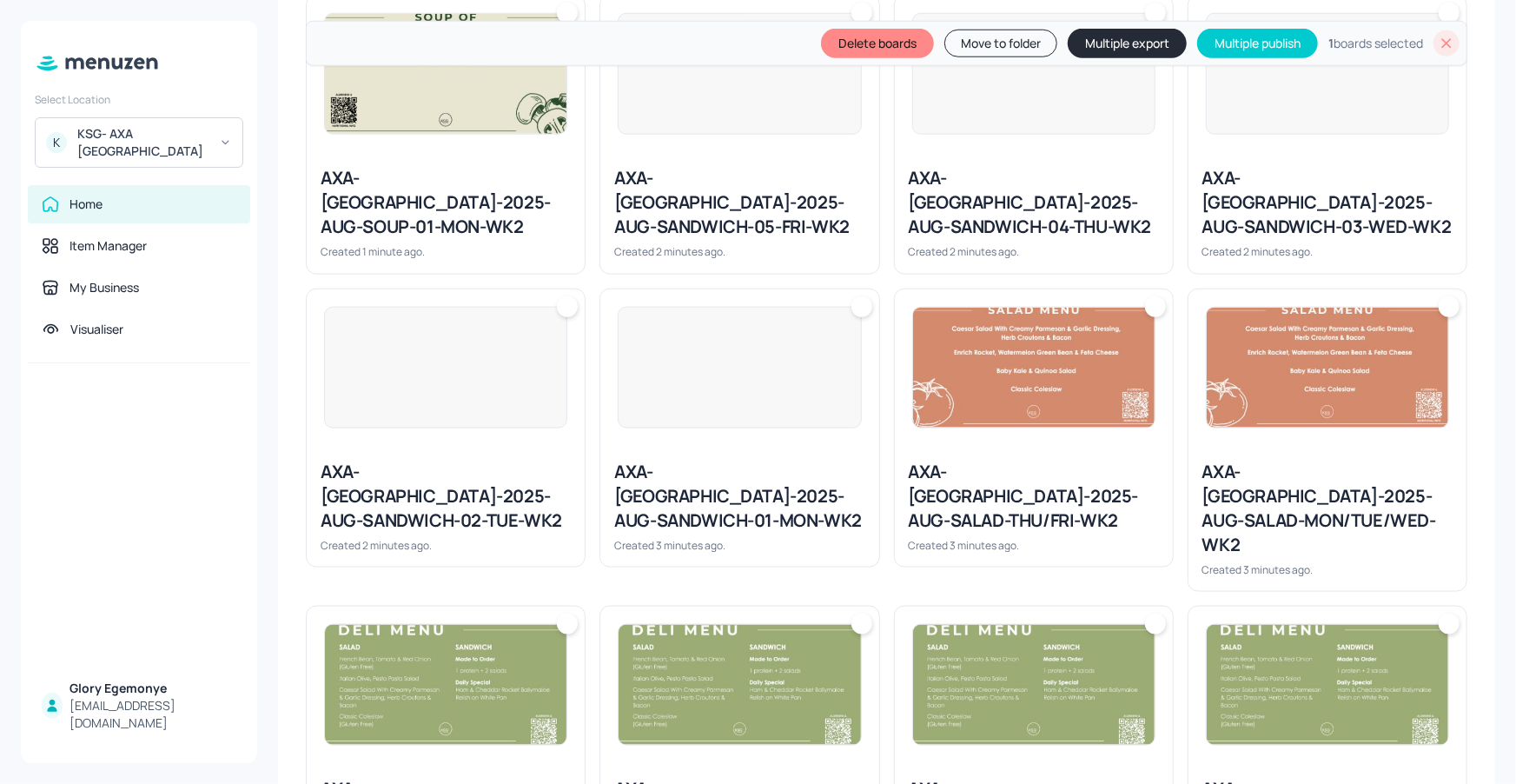
click at [1445, 613] on div at bounding box center [1449, 624] width 21 height 21
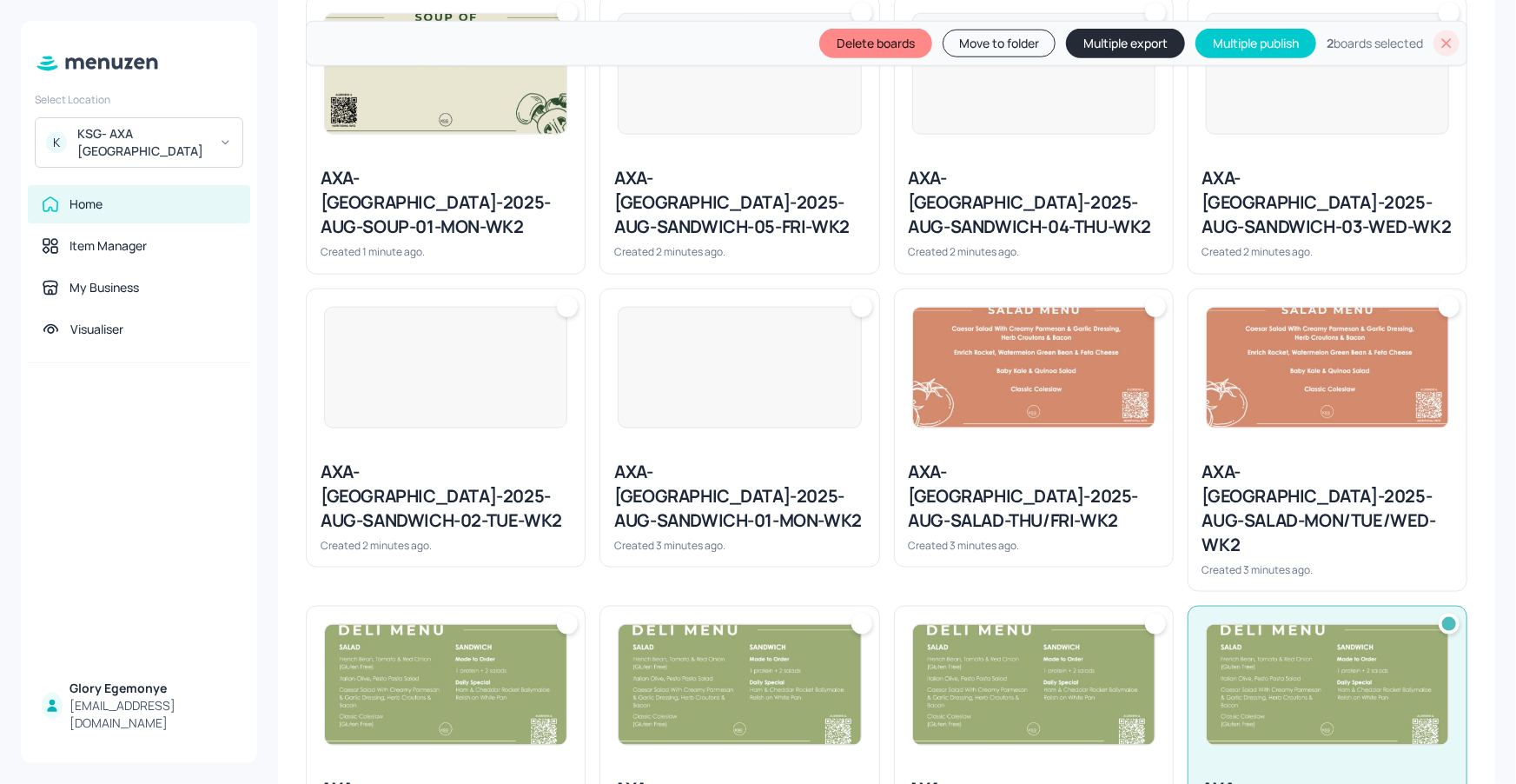
click at [1145, 613] on div at bounding box center [1156, 624] width 21 height 21
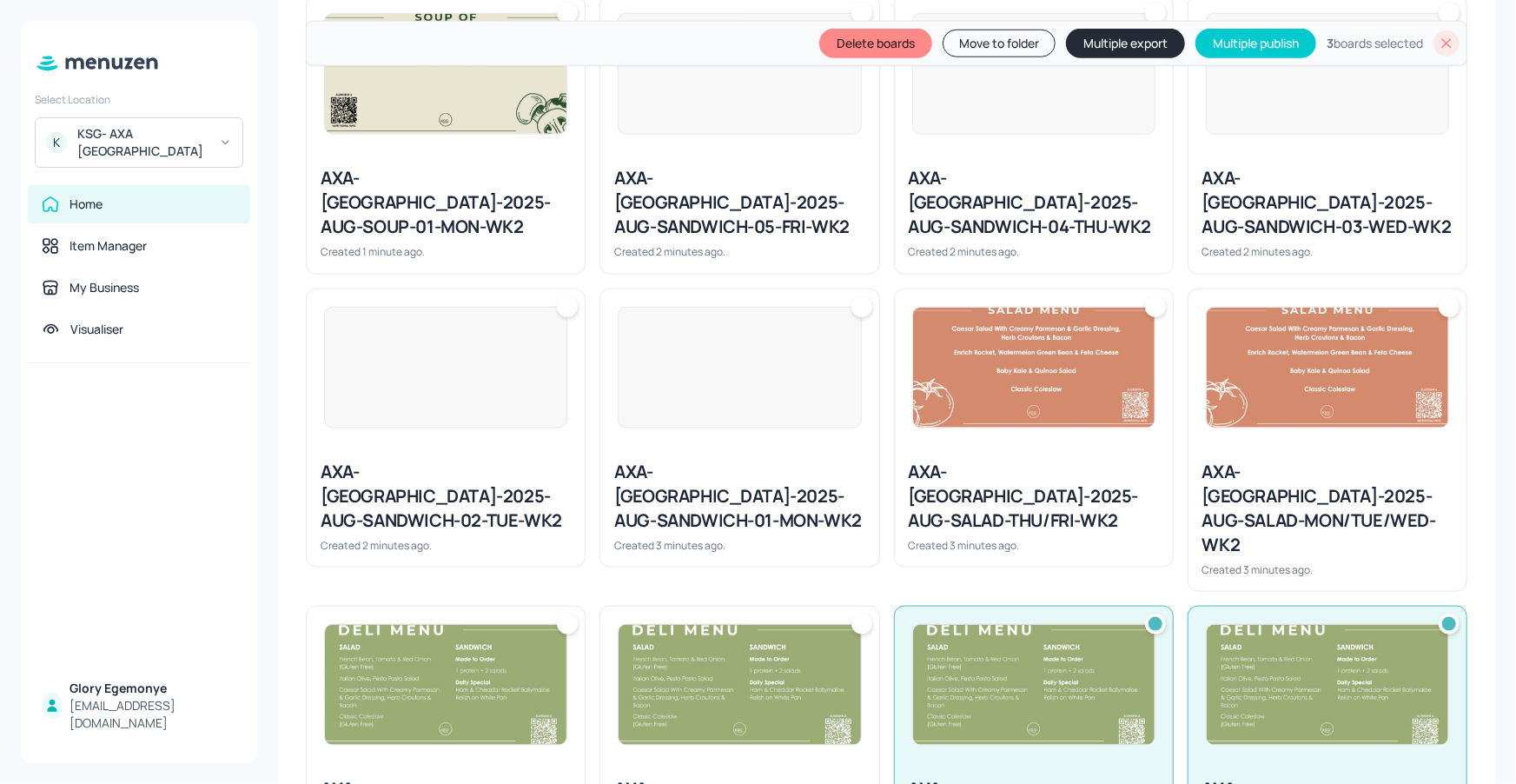
drag, startPoint x: 864, startPoint y: 524, endPoint x: 743, endPoint y: 511, distance: 121.7
click at [863, 613] on div at bounding box center [862, 624] width 21 height 21
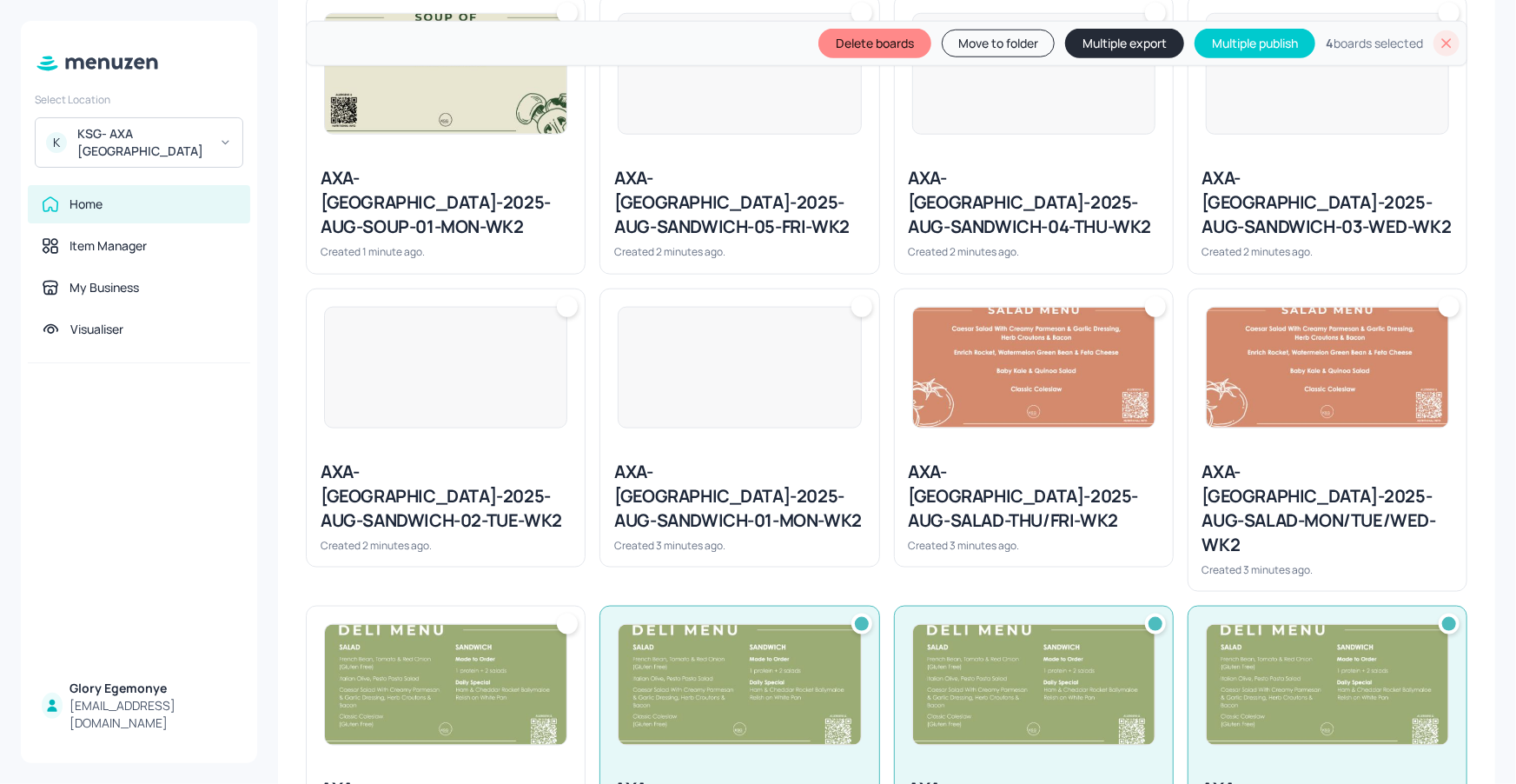
click at [565, 613] on div at bounding box center [568, 624] width 21 height 21
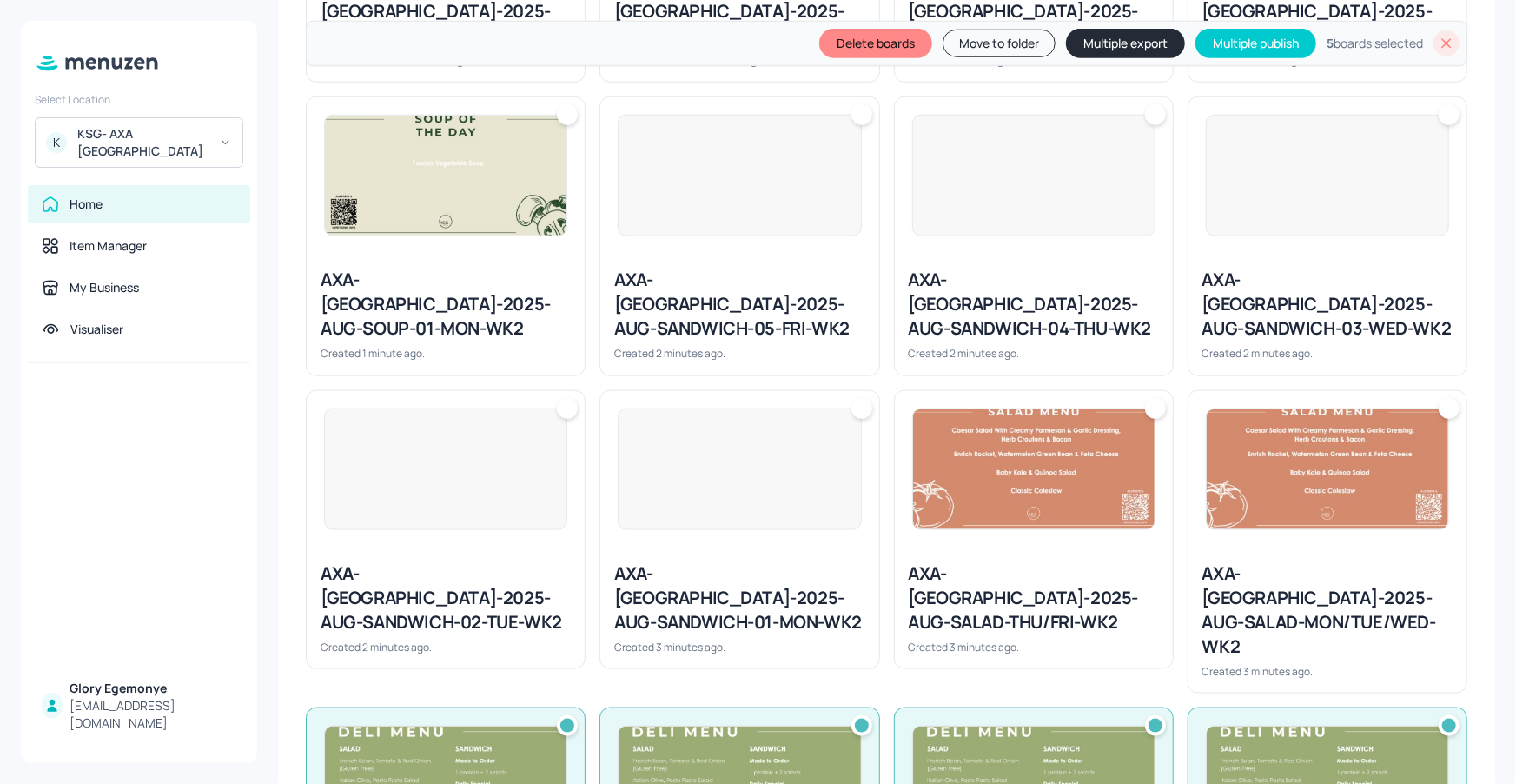
scroll to position [731, 0]
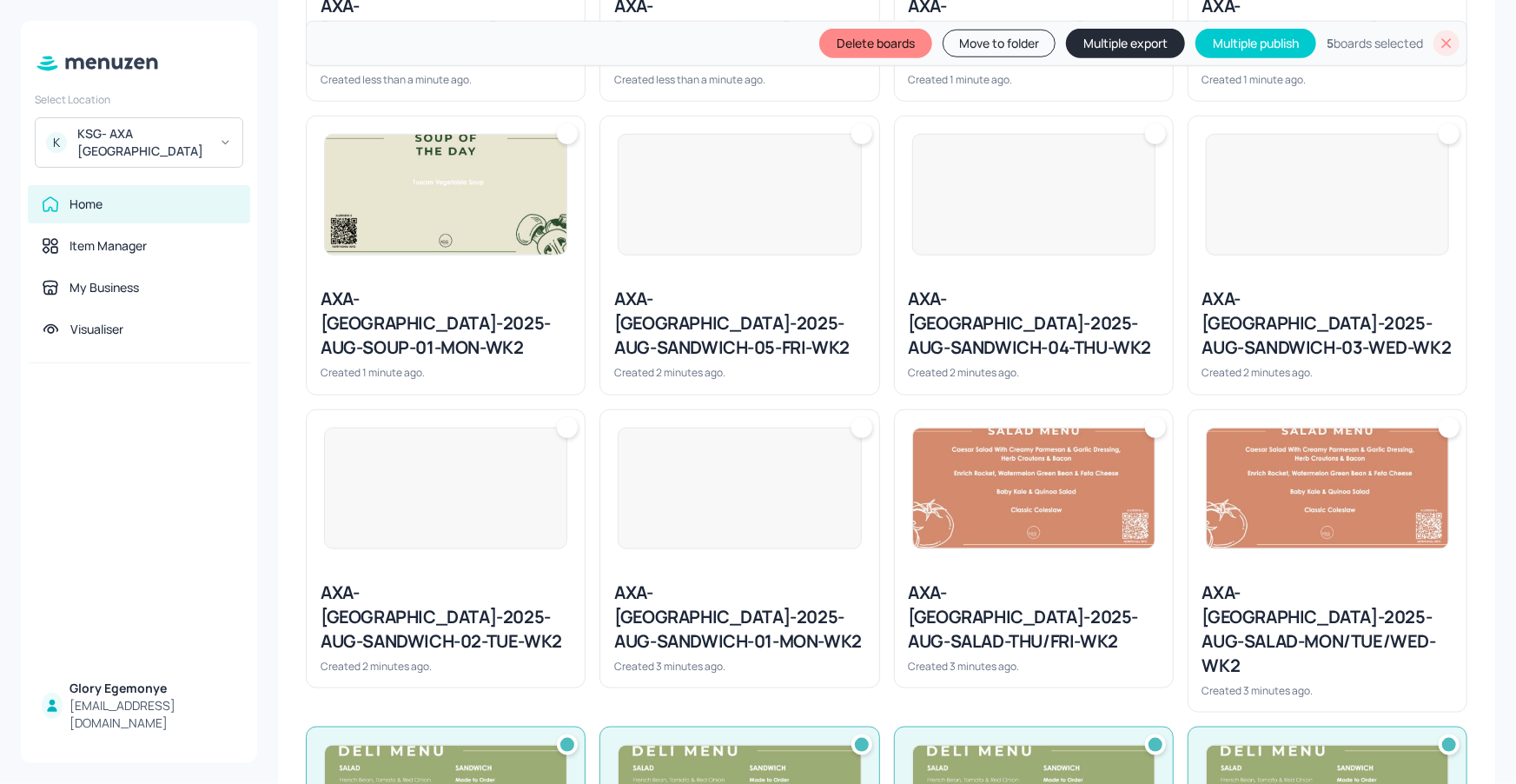
click at [1451, 417] on div at bounding box center [1449, 428] width 21 height 21
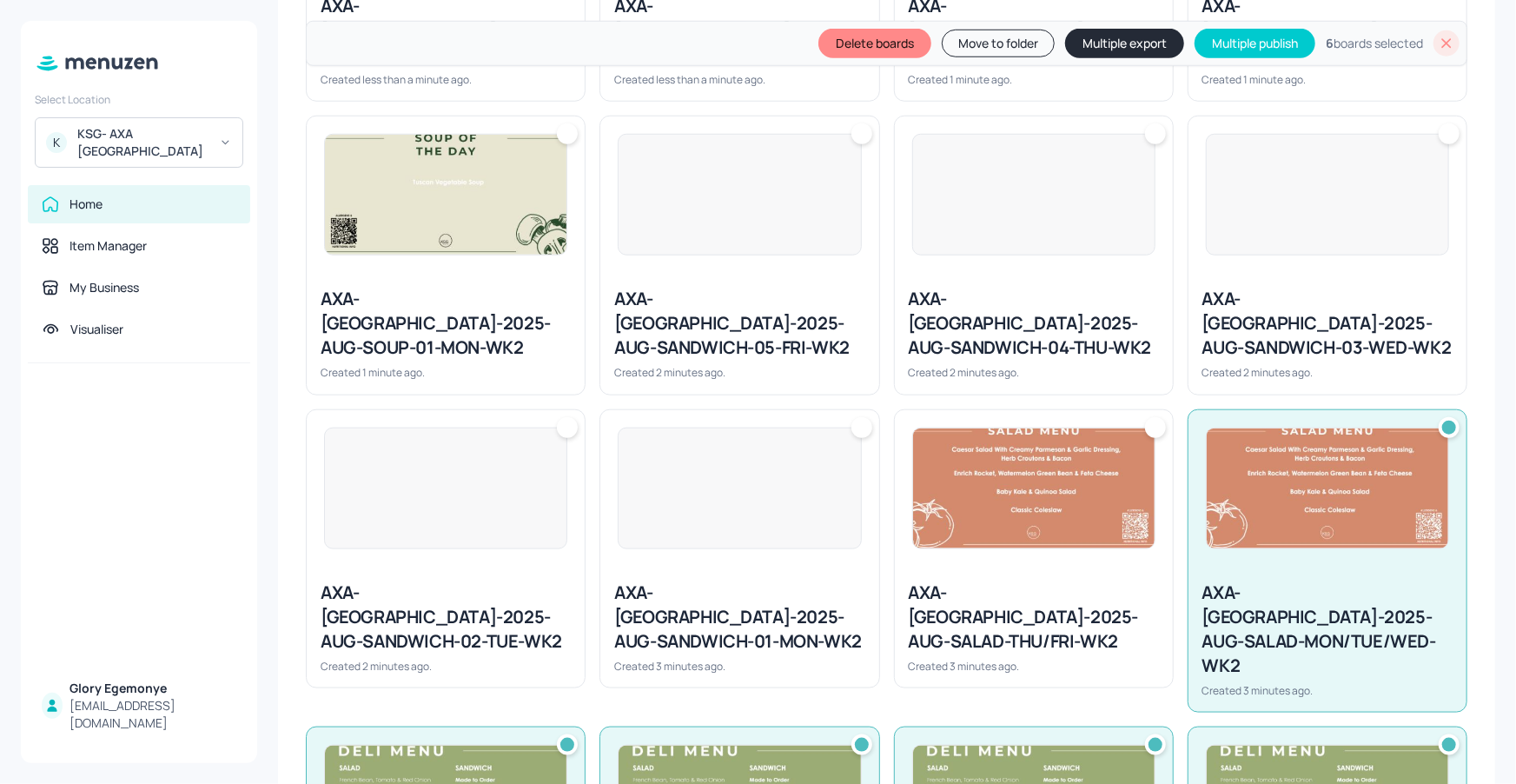
click at [1148, 417] on div at bounding box center [1156, 428] width 21 height 21
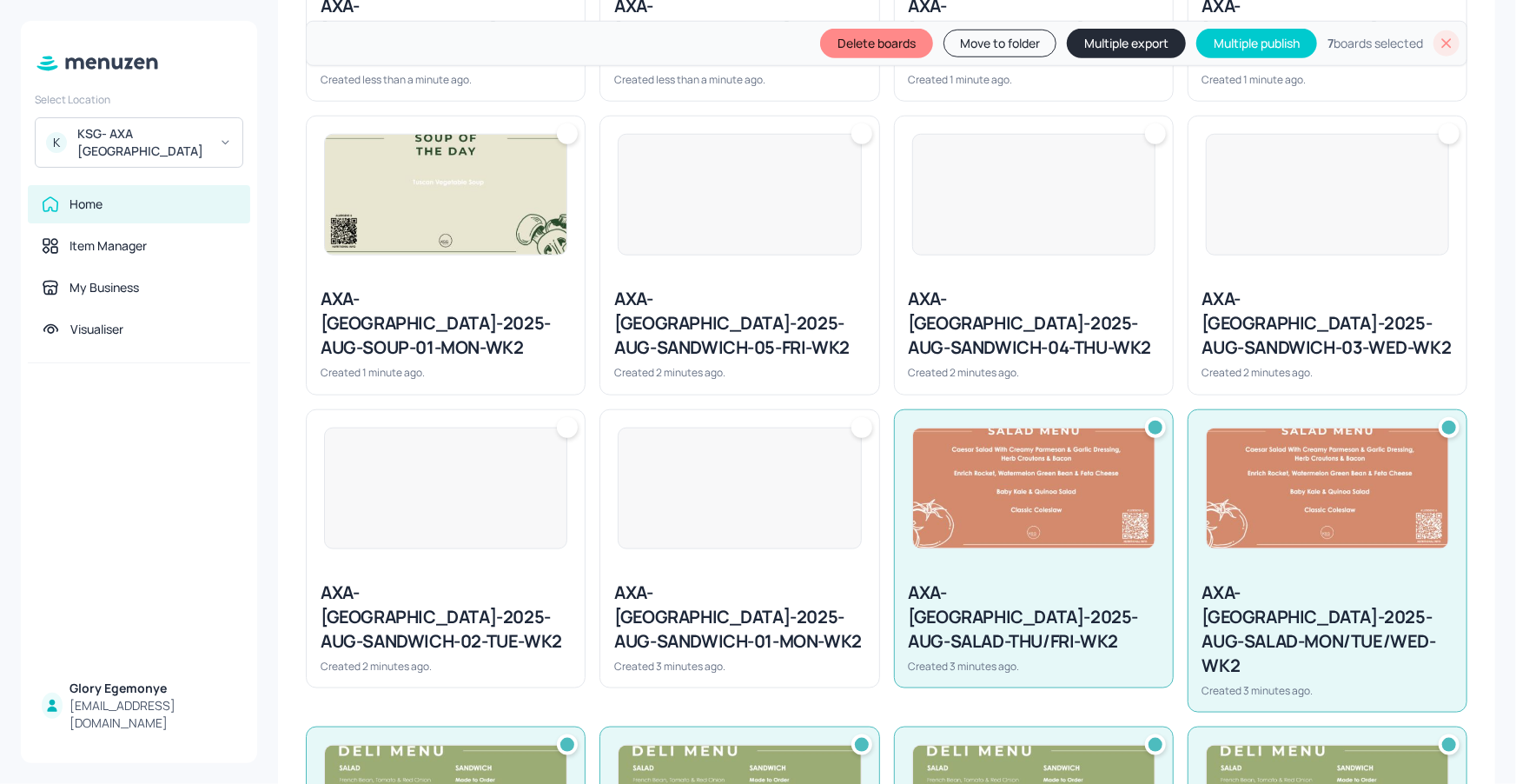
click at [867, 417] on div at bounding box center [862, 428] width 21 height 21
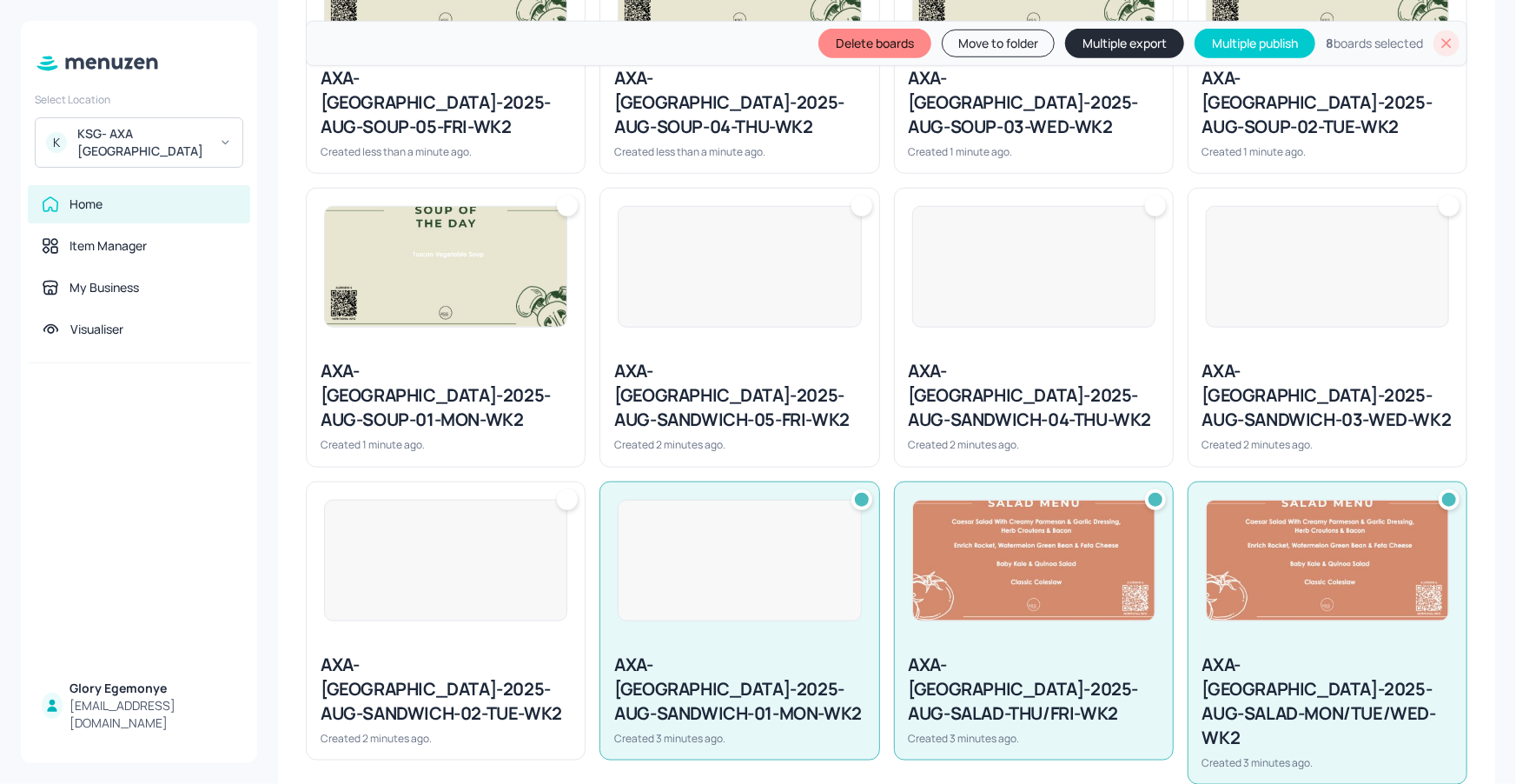
scroll to position [636, 0]
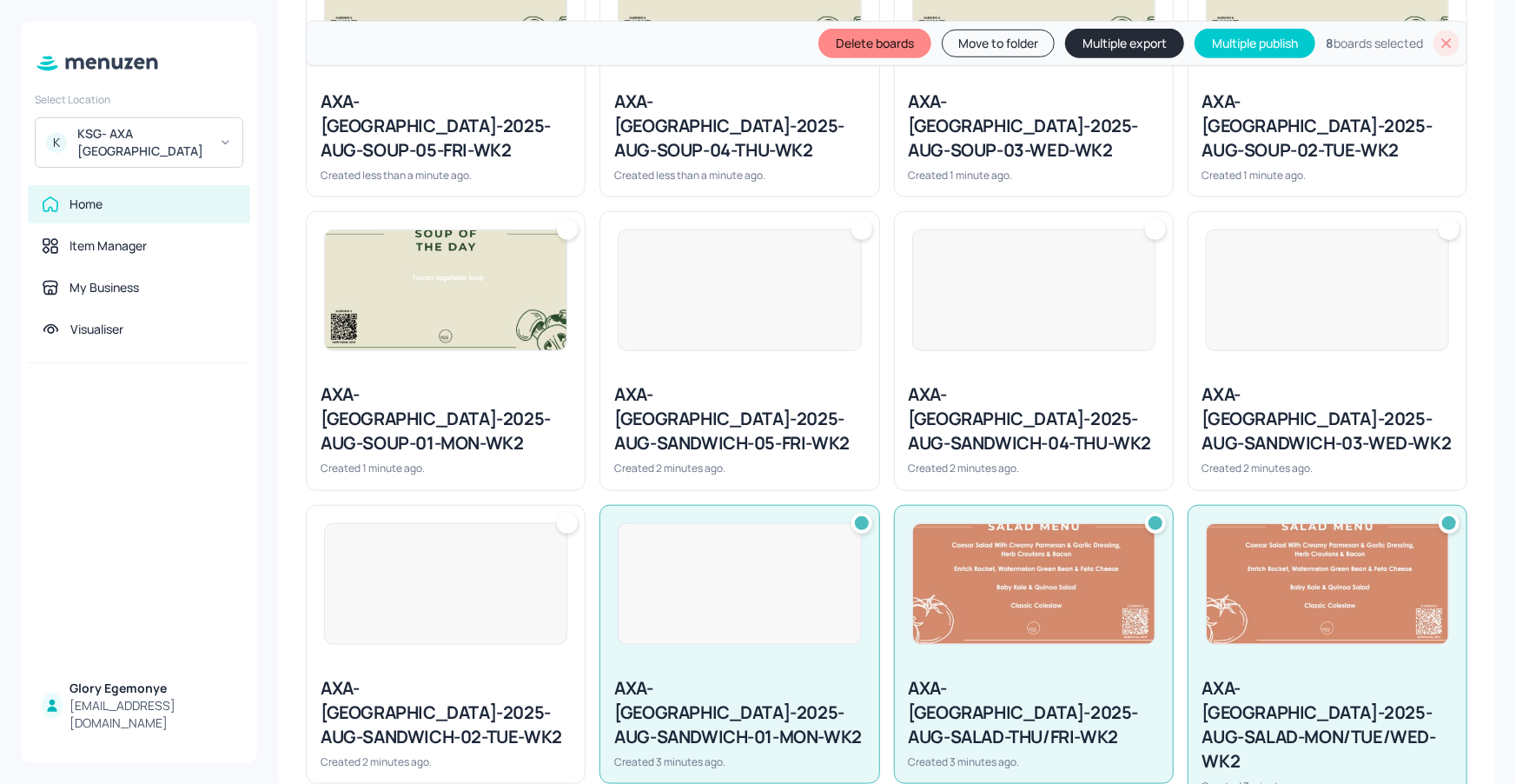
click at [565, 513] on div at bounding box center [568, 523] width 21 height 21
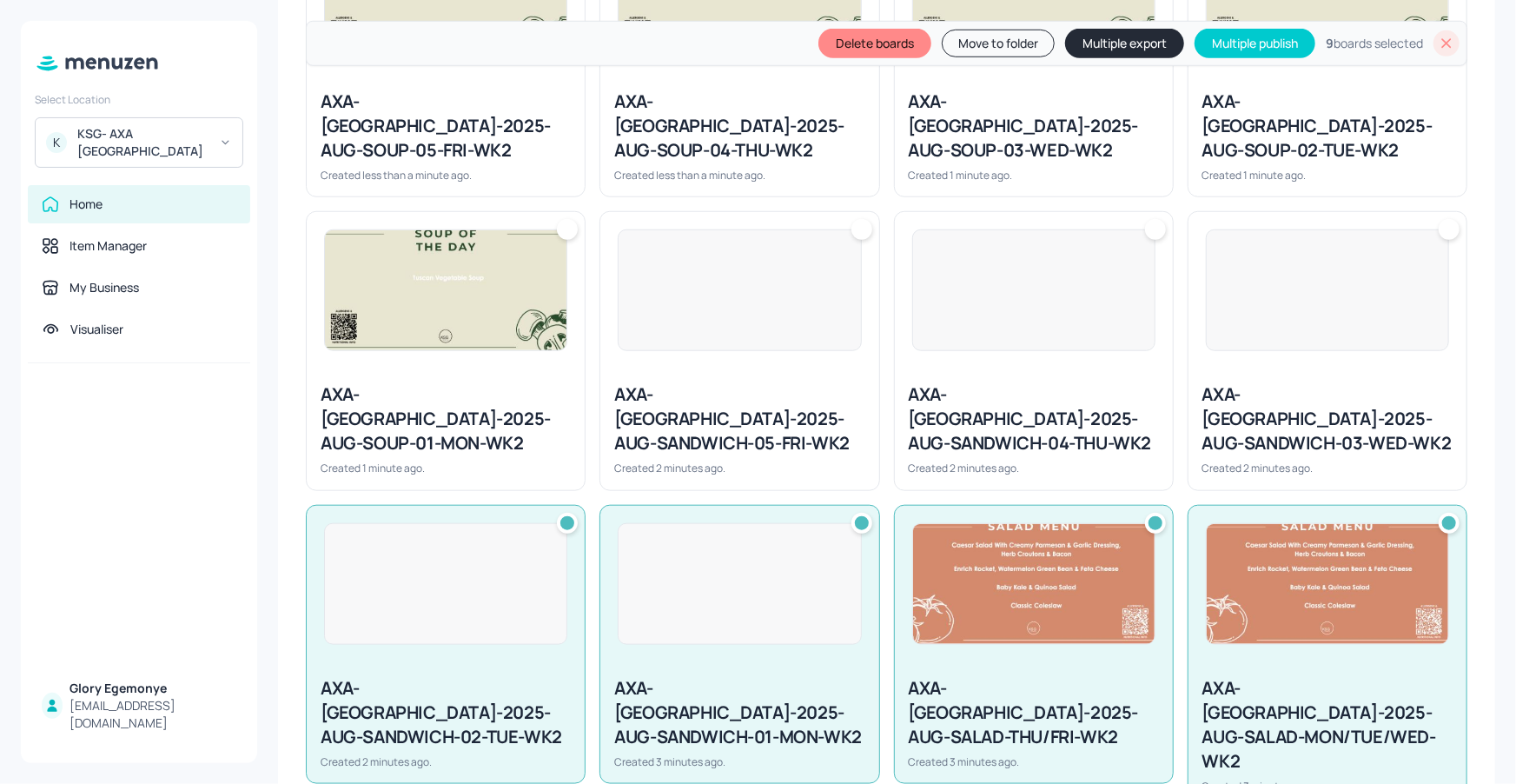
click at [1458, 212] on div at bounding box center [1327, 290] width 278 height 157
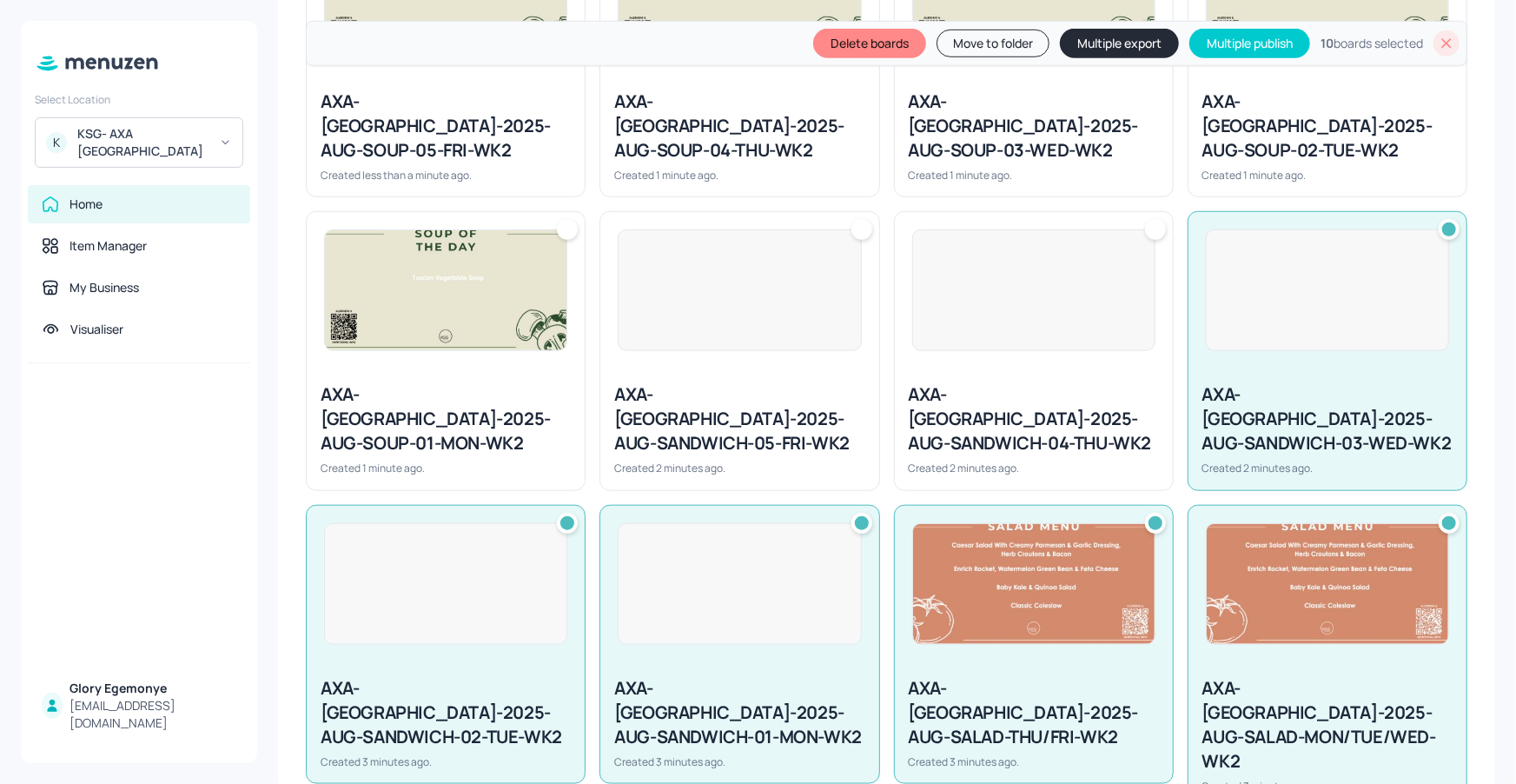
click at [1150, 219] on div at bounding box center [1156, 229] width 21 height 21
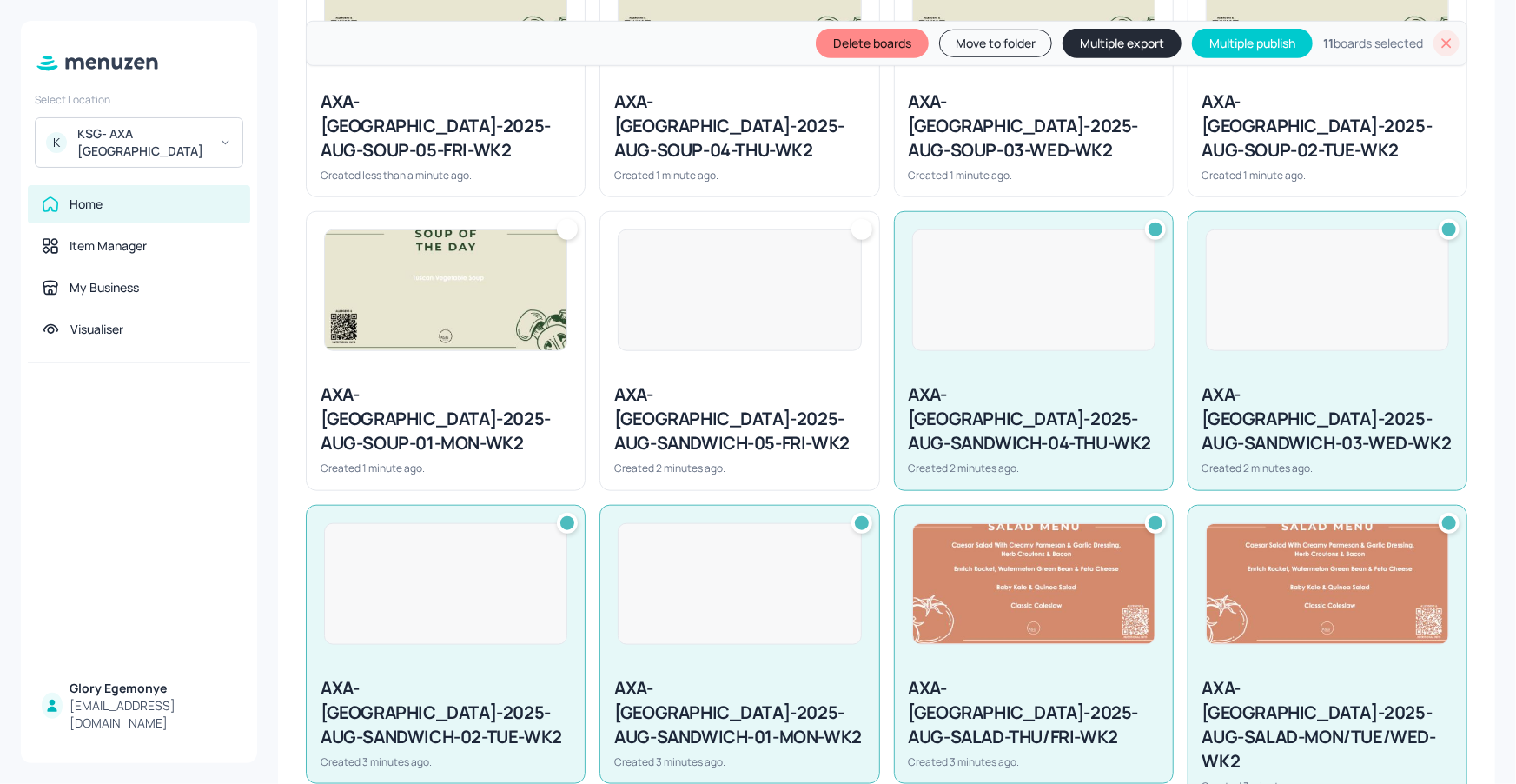
click at [860, 219] on div at bounding box center [862, 229] width 21 height 21
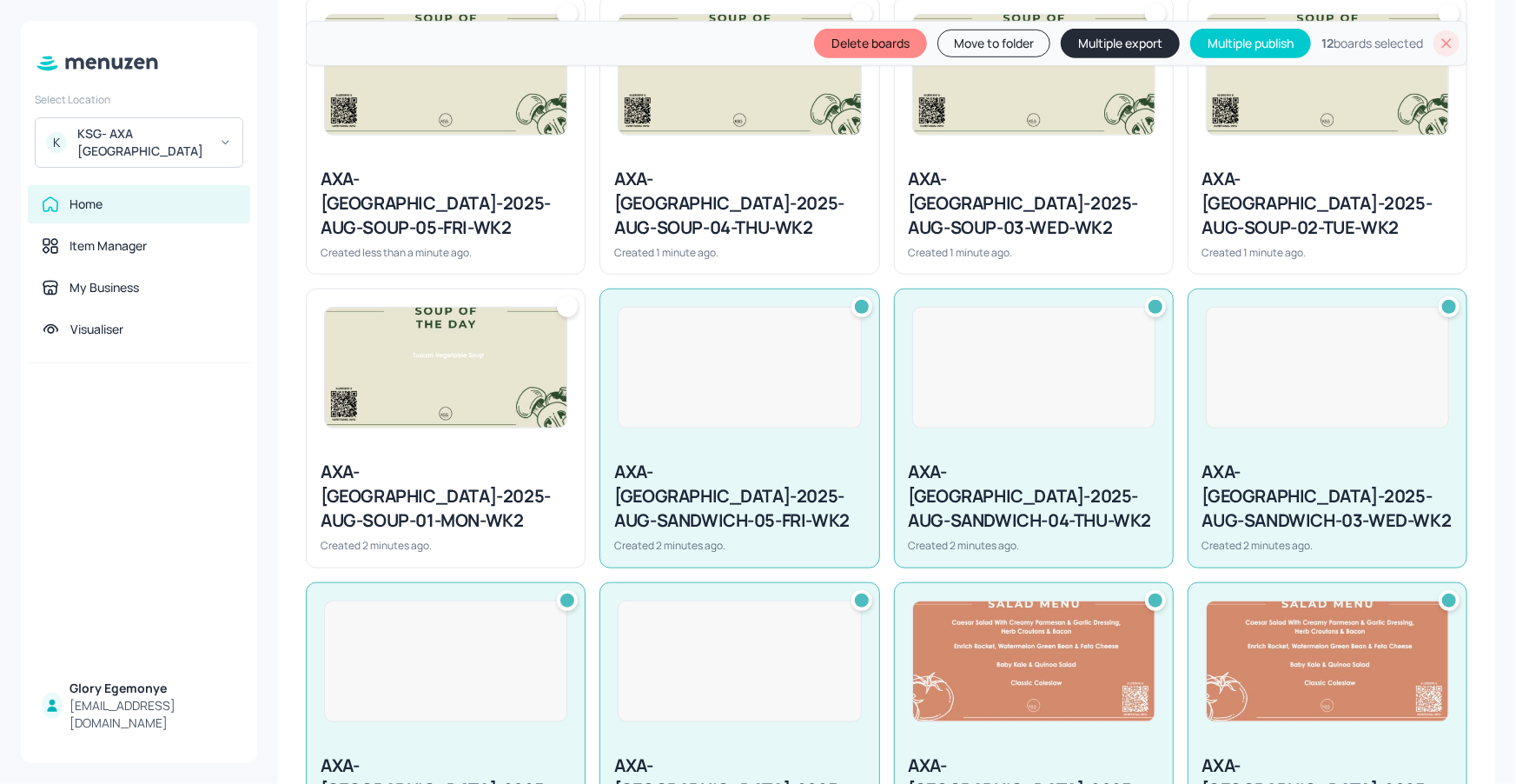
scroll to position [554, 0]
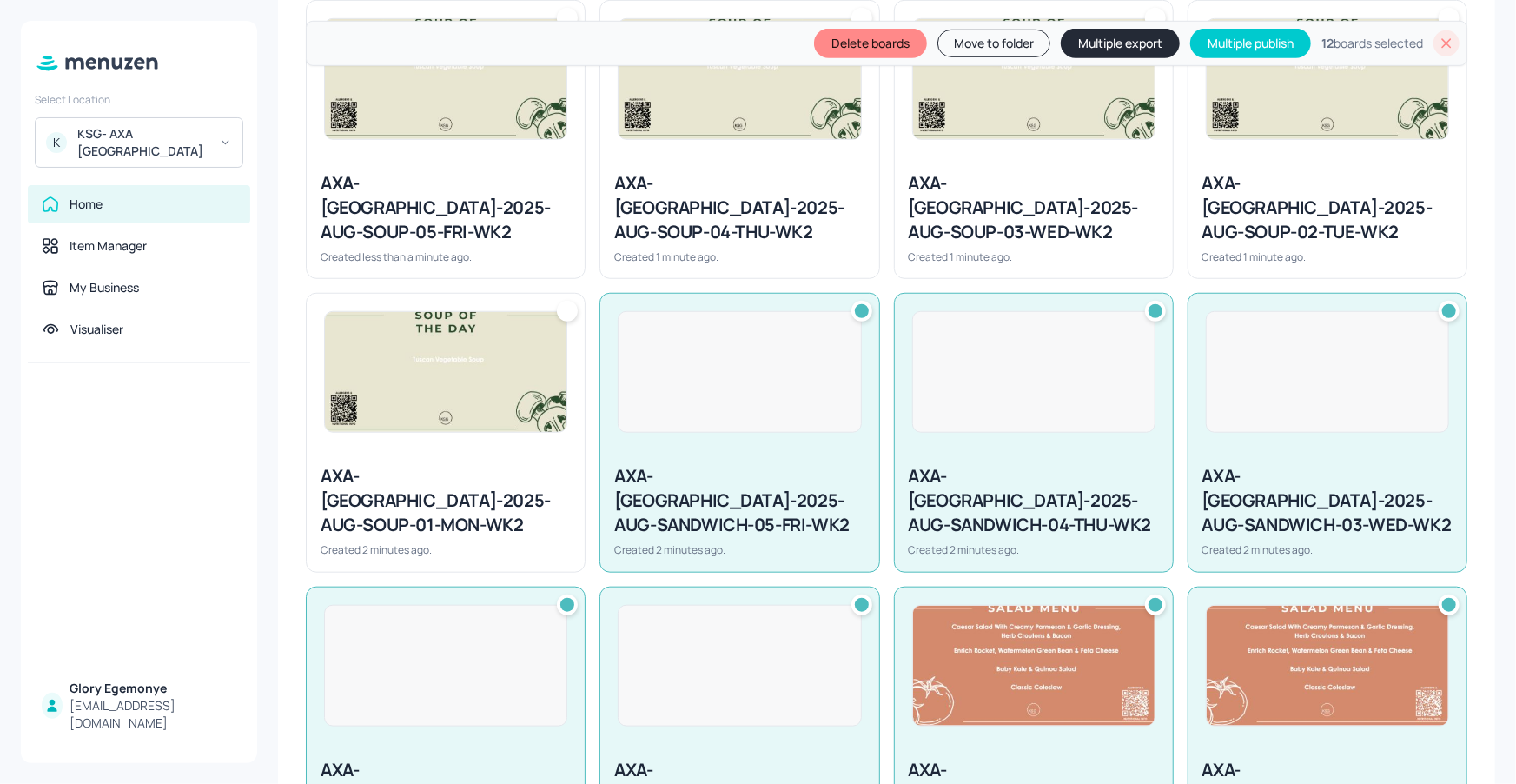
click at [570, 301] on div at bounding box center [568, 311] width 21 height 21
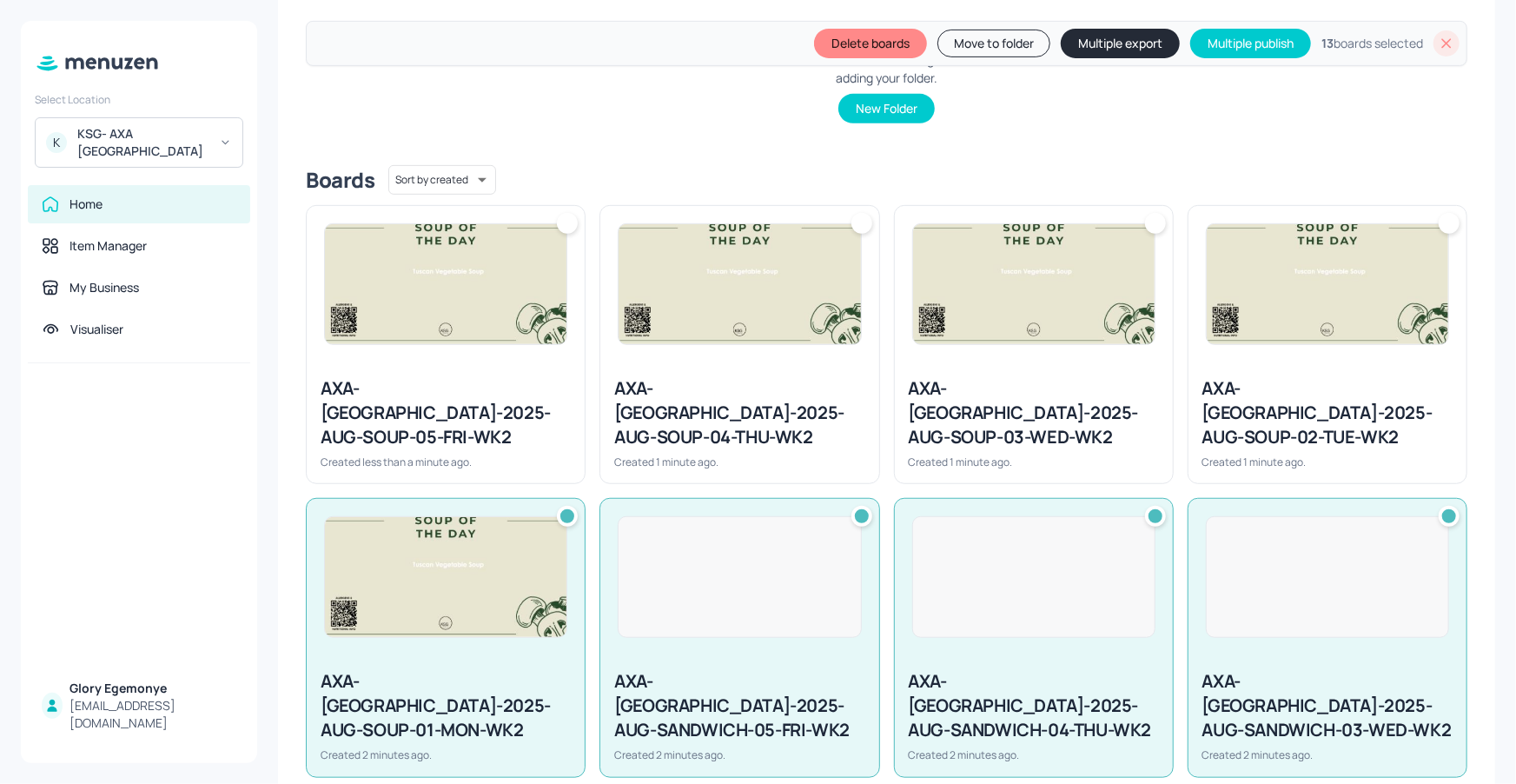
scroll to position [294, 0]
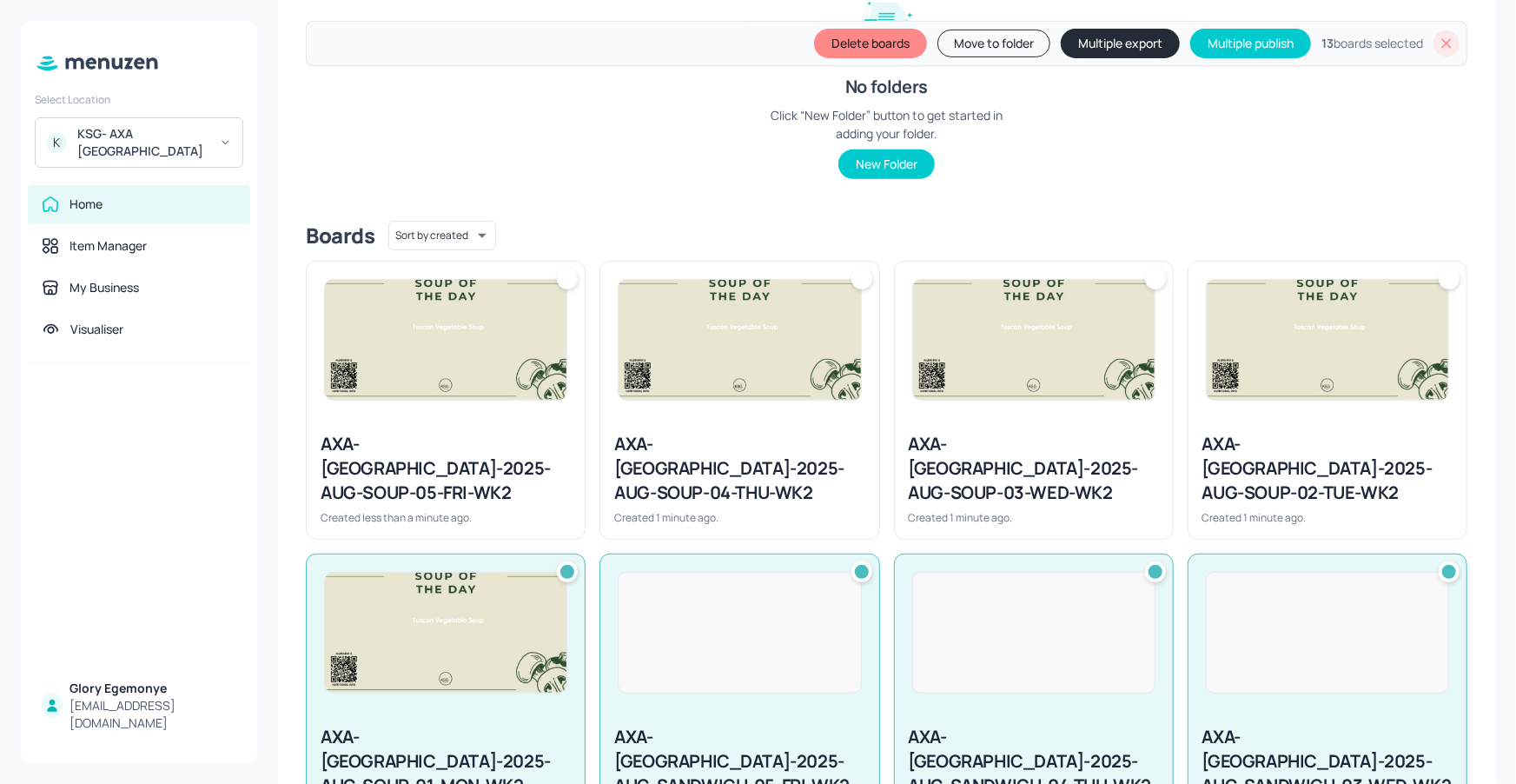
click at [1443, 281] on div at bounding box center [1449, 279] width 21 height 21
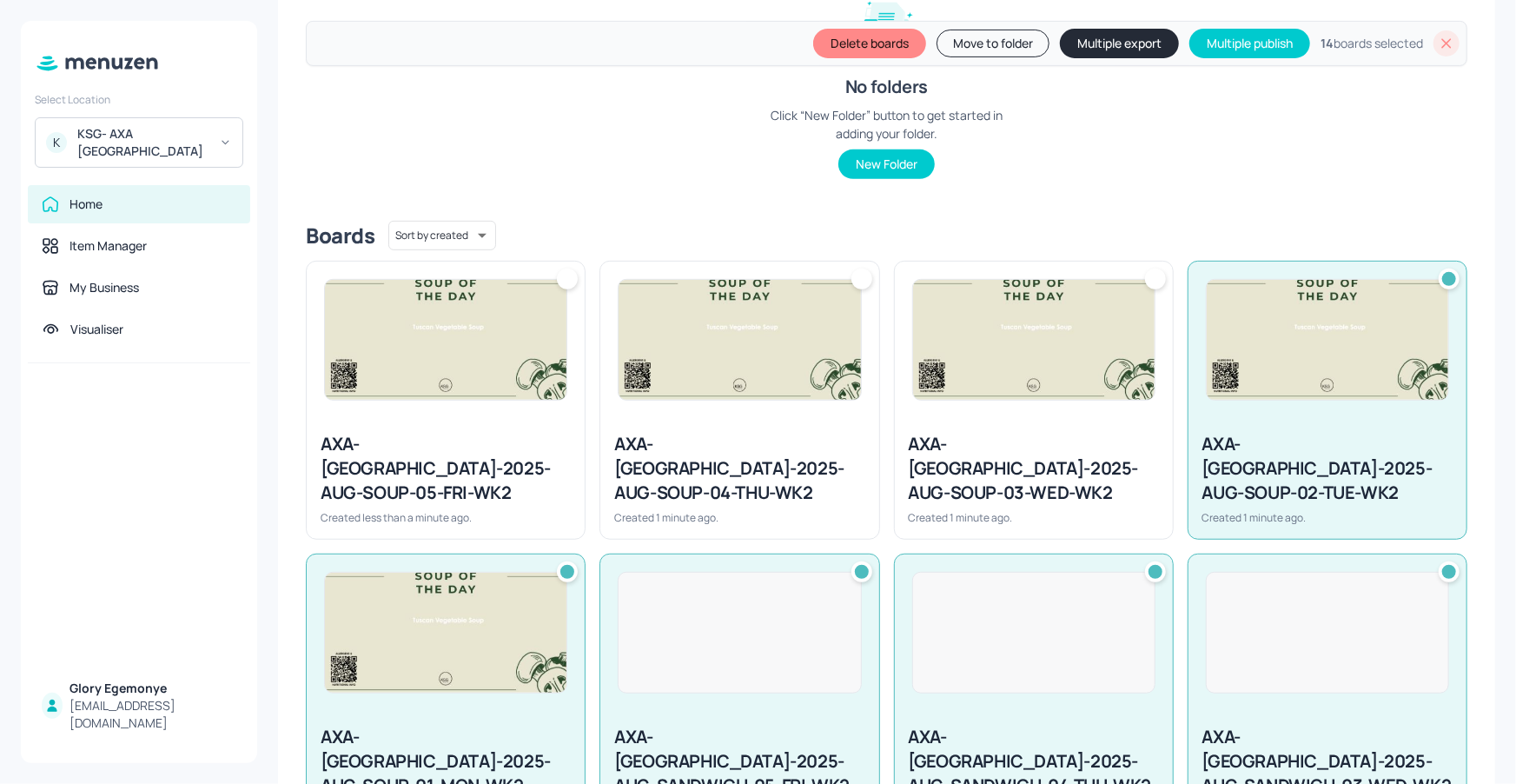
click at [1156, 278] on div at bounding box center [1156, 279] width 21 height 21
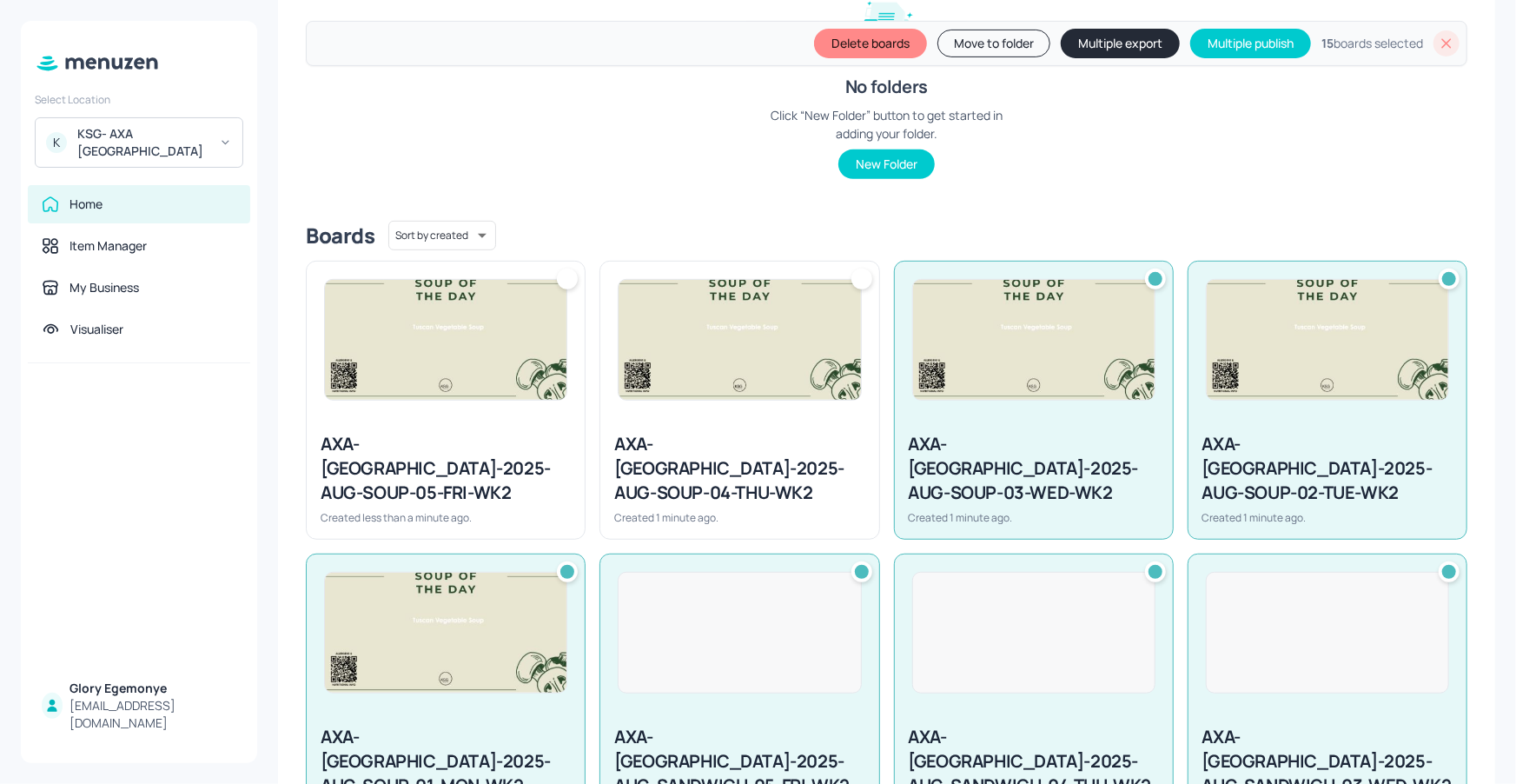
click at [868, 278] on div at bounding box center [862, 279] width 21 height 21
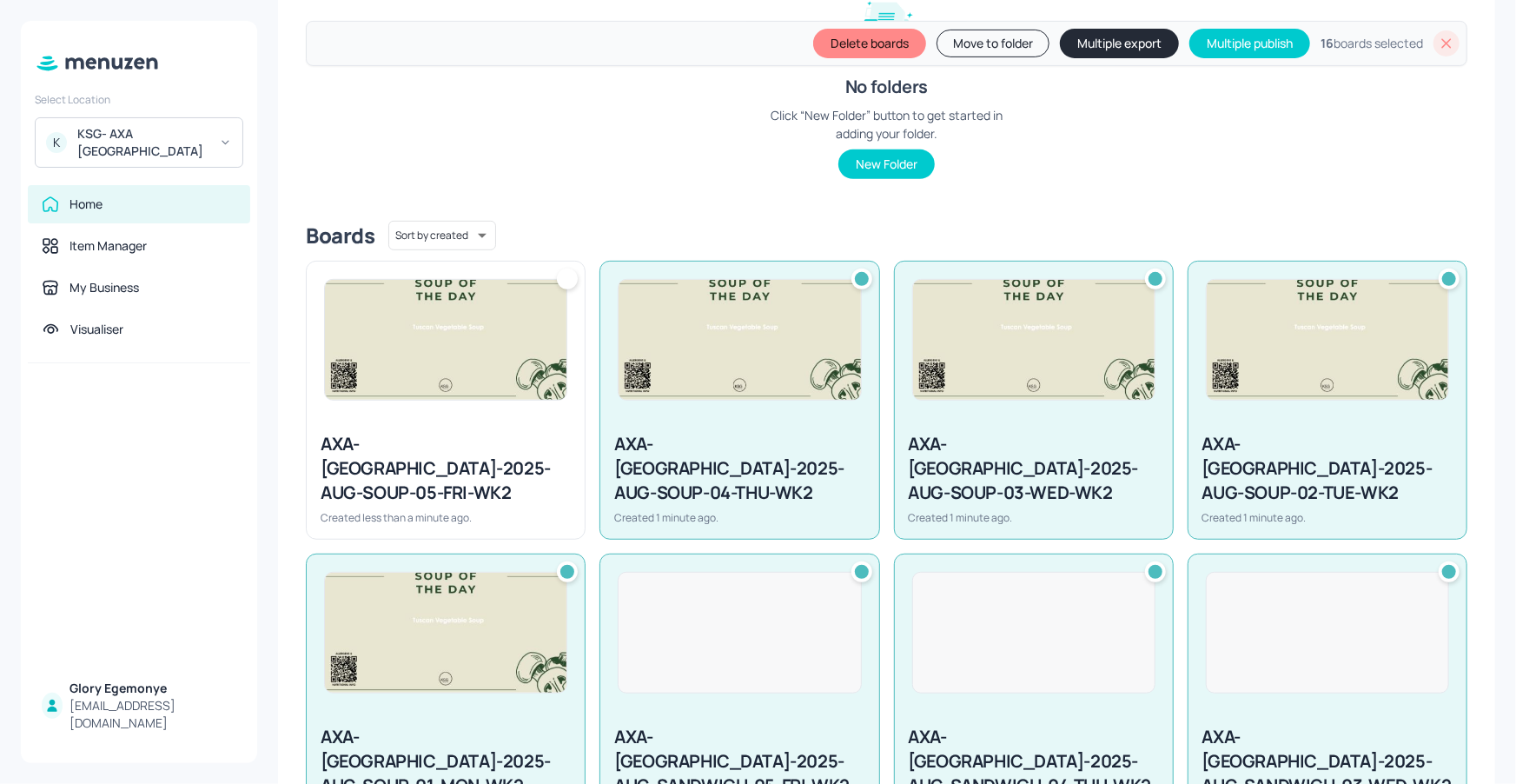
click at [568, 279] on div at bounding box center [568, 279] width 21 height 21
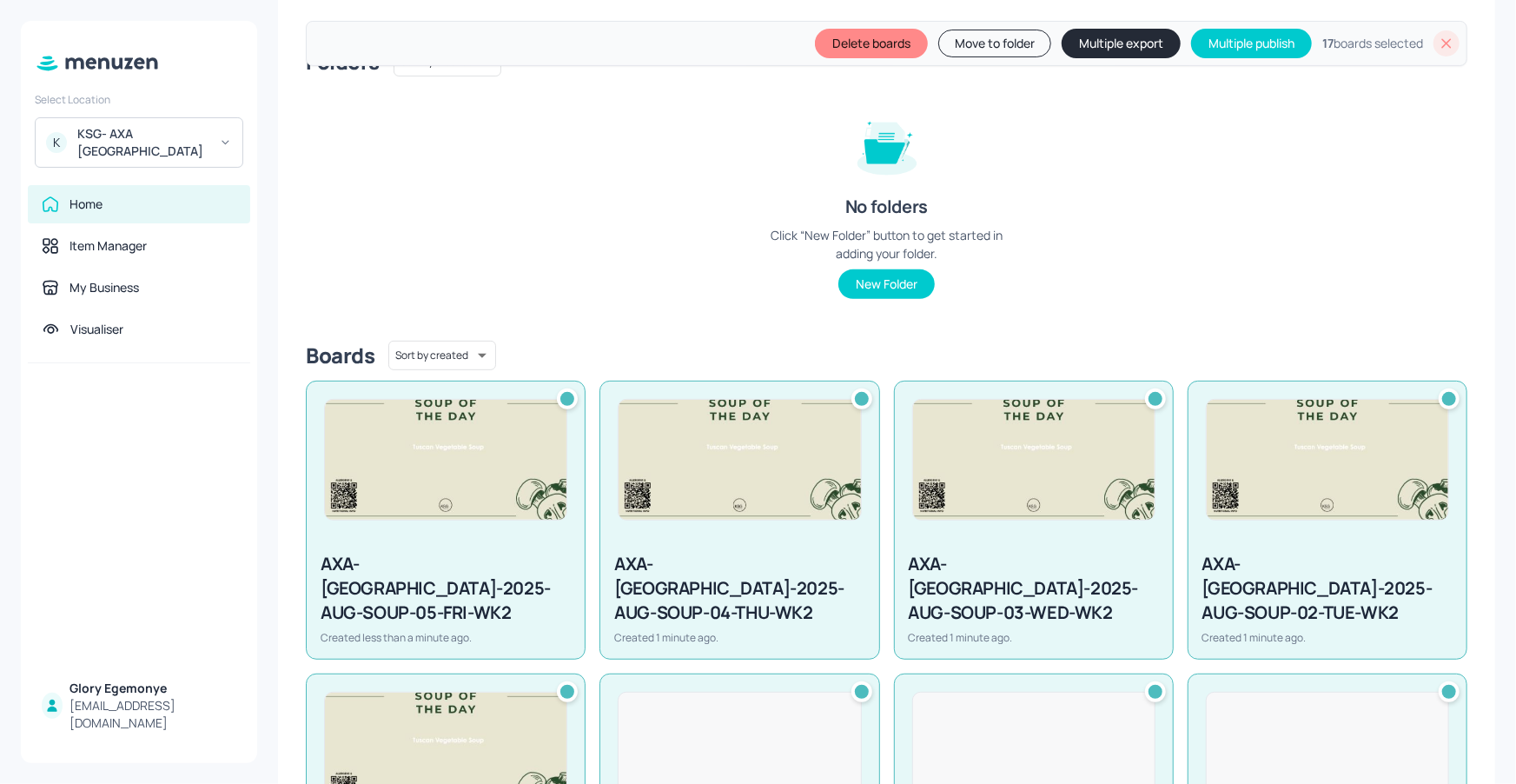
scroll to position [147, 0]
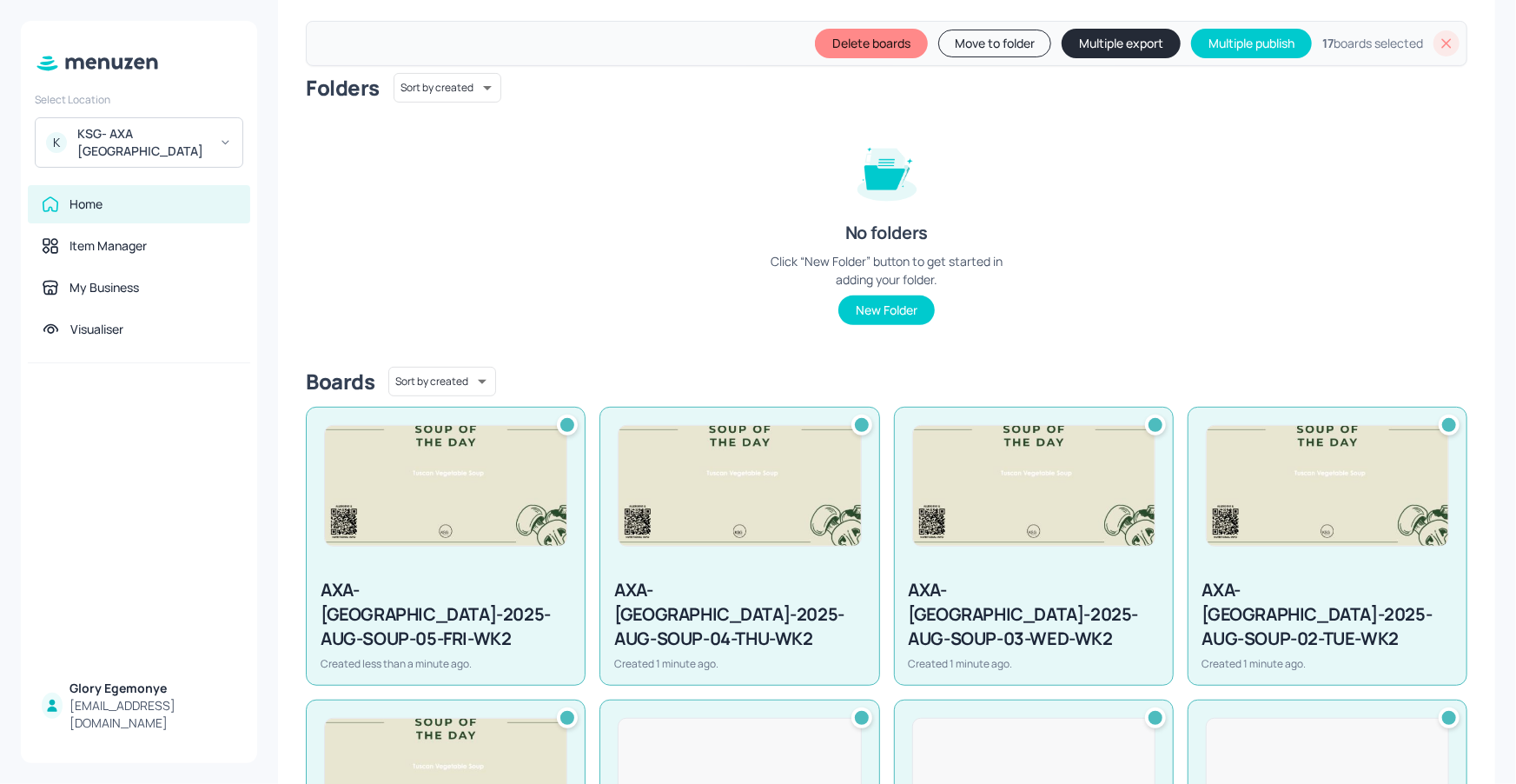
click at [1001, 44] on button "Move to folder" at bounding box center [994, 43] width 113 height 28
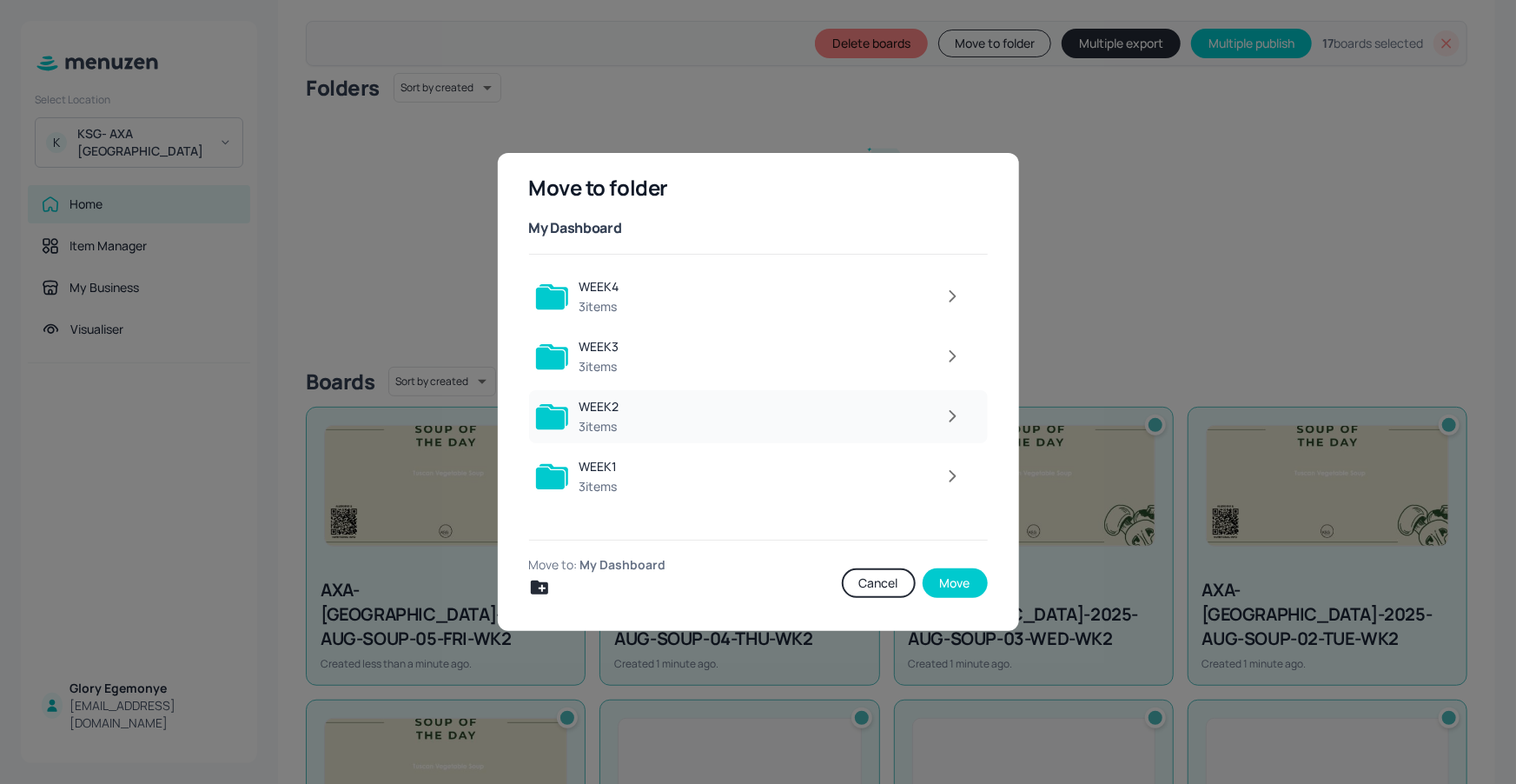
click at [741, 407] on div at bounding box center [800, 415] width 341 height 35
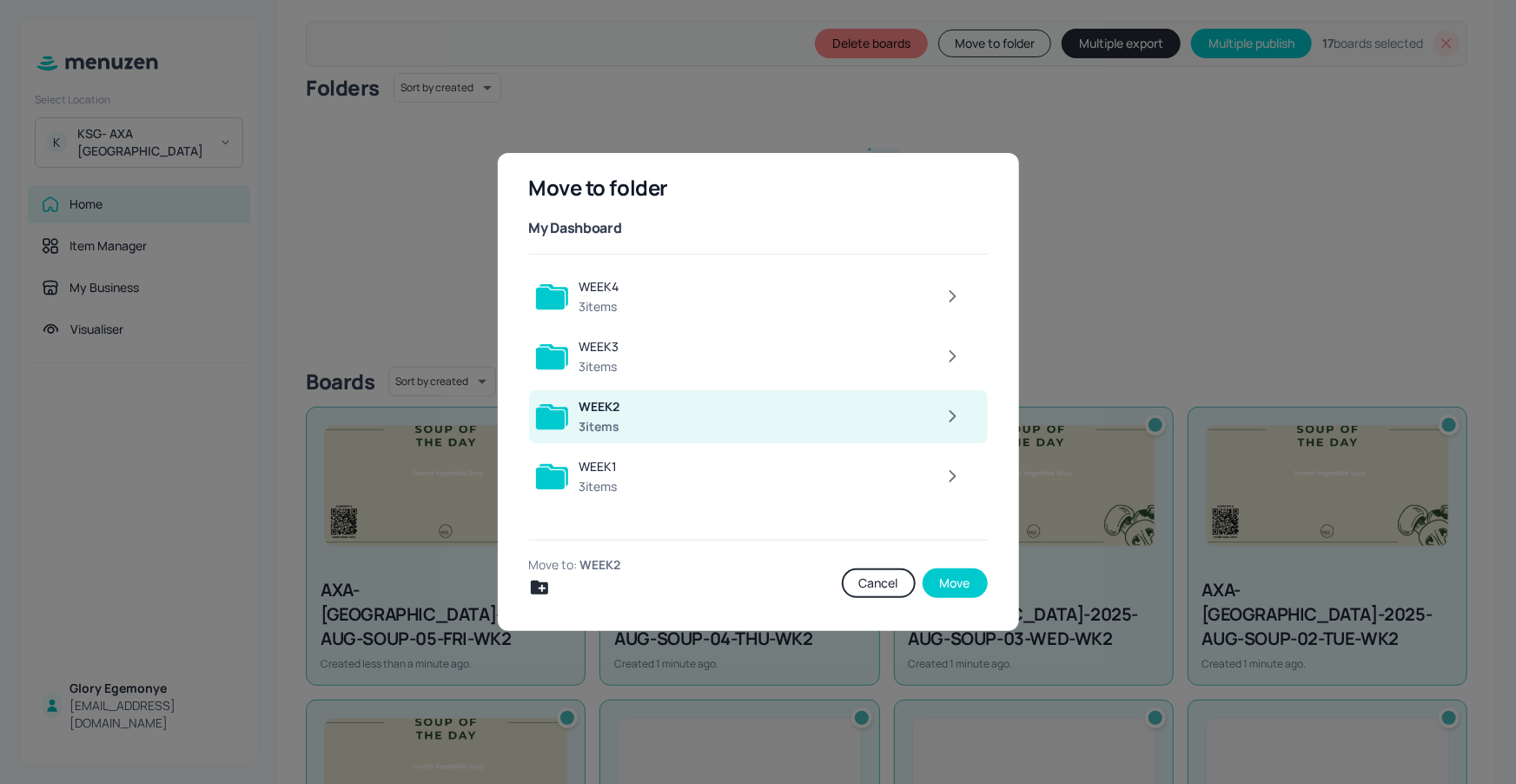
click at [949, 412] on icon "button" at bounding box center [952, 416] width 22 height 21
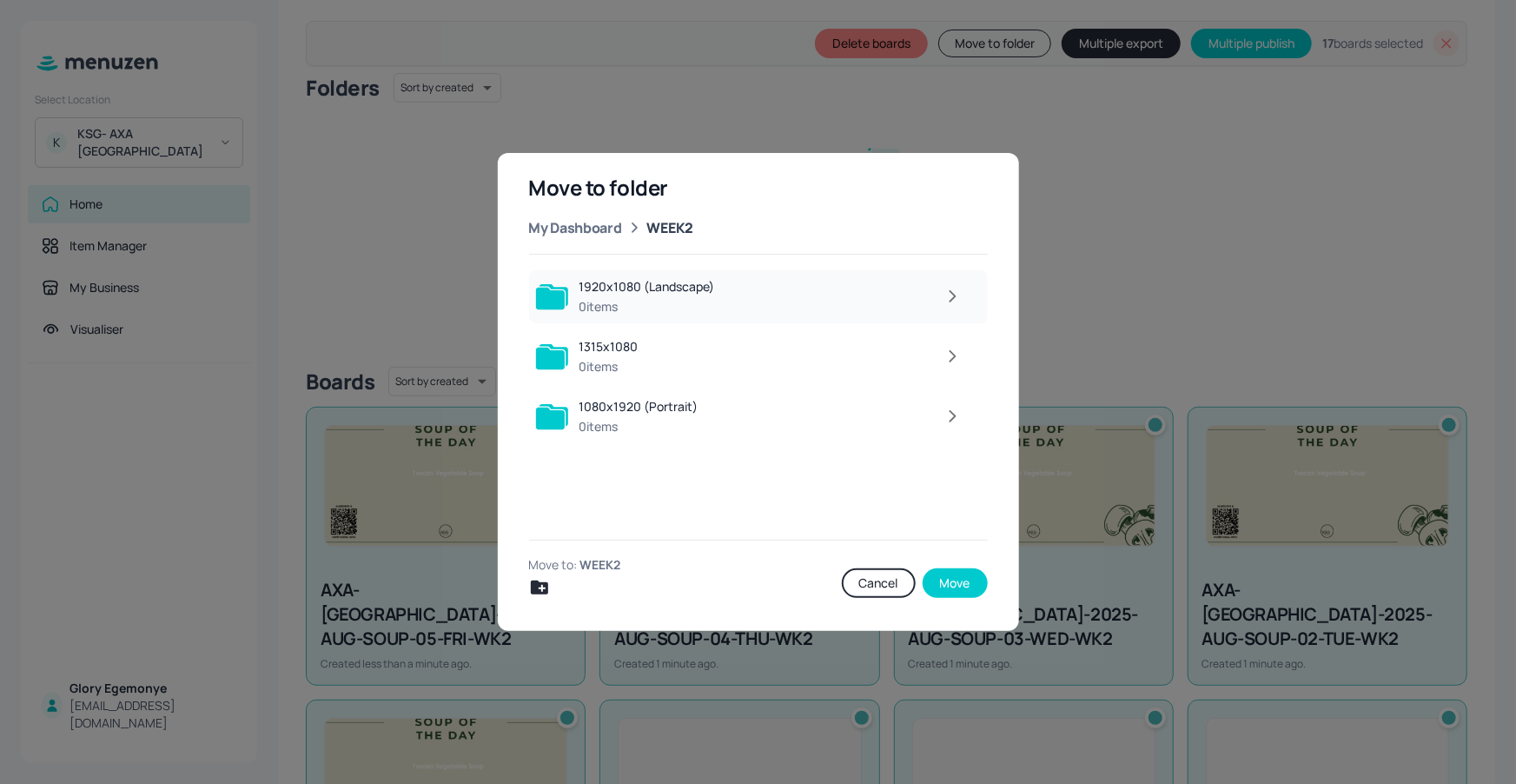
click at [955, 290] on icon "button" at bounding box center [952, 296] width 22 height 21
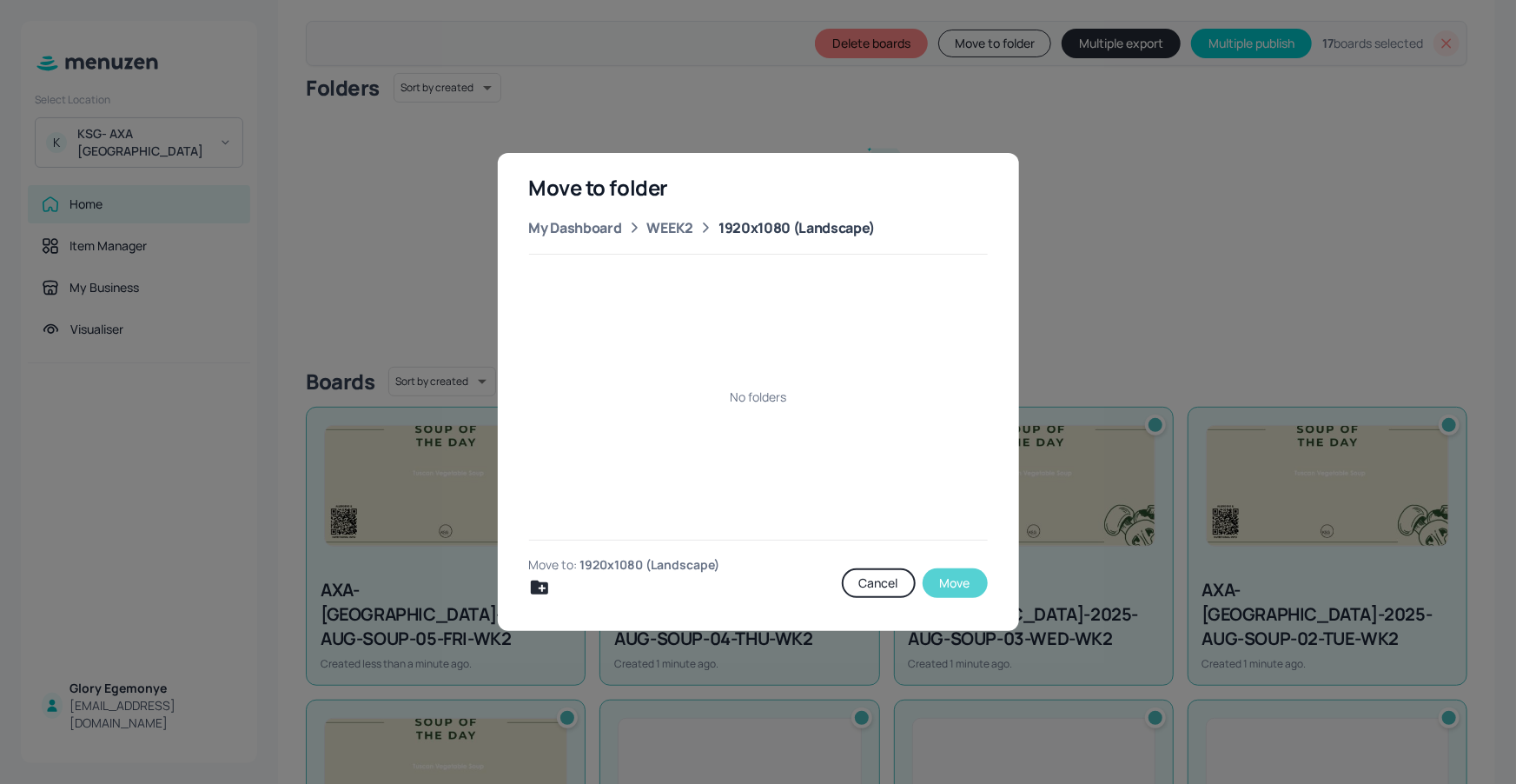
click at [956, 582] on button "Move" at bounding box center [955, 582] width 65 height 29
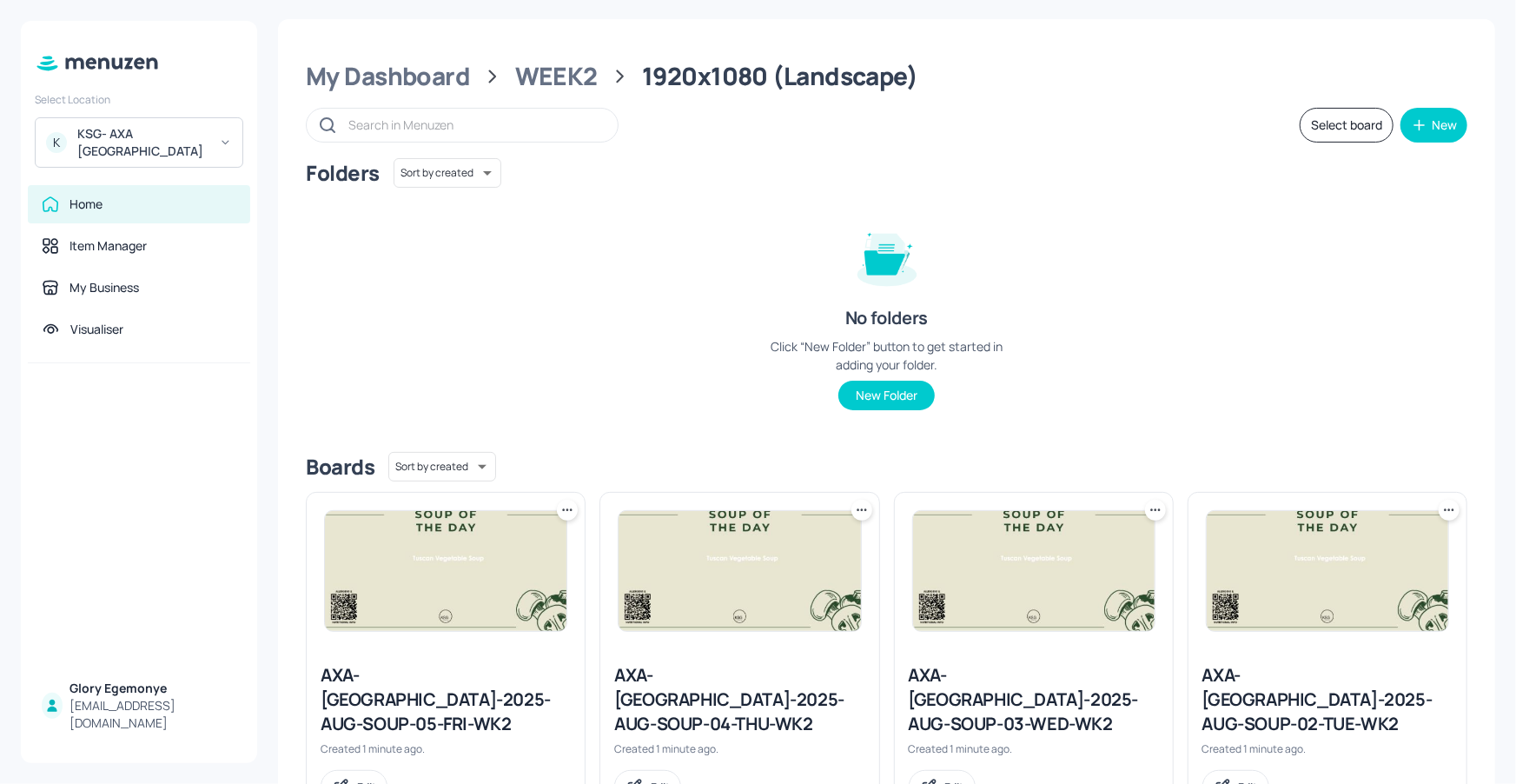
scroll to position [0, 0]
click at [553, 63] on div "WEEK2" at bounding box center [556, 78] width 83 height 31
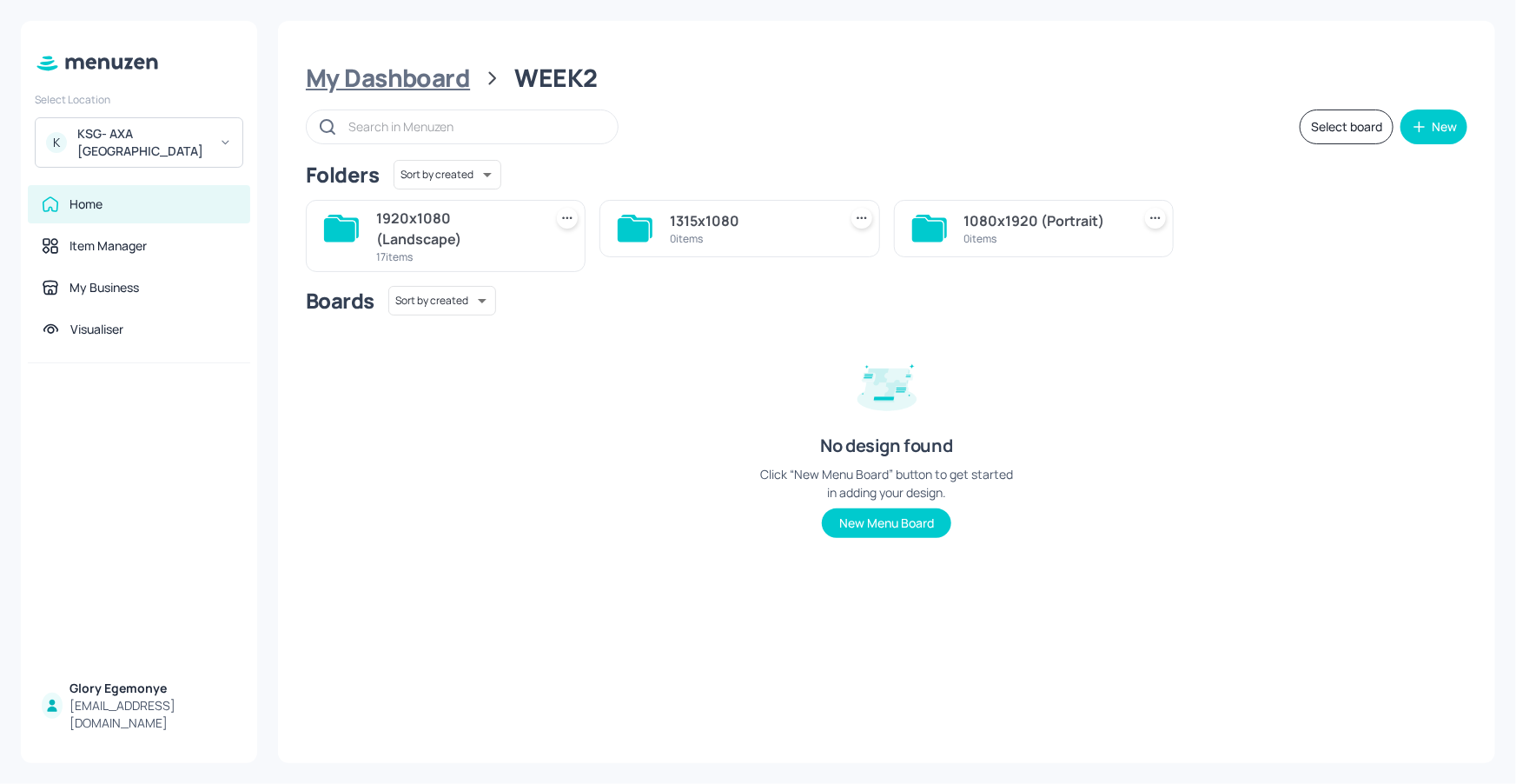
click at [432, 76] on div "My Dashboard" at bounding box center [387, 78] width 164 height 31
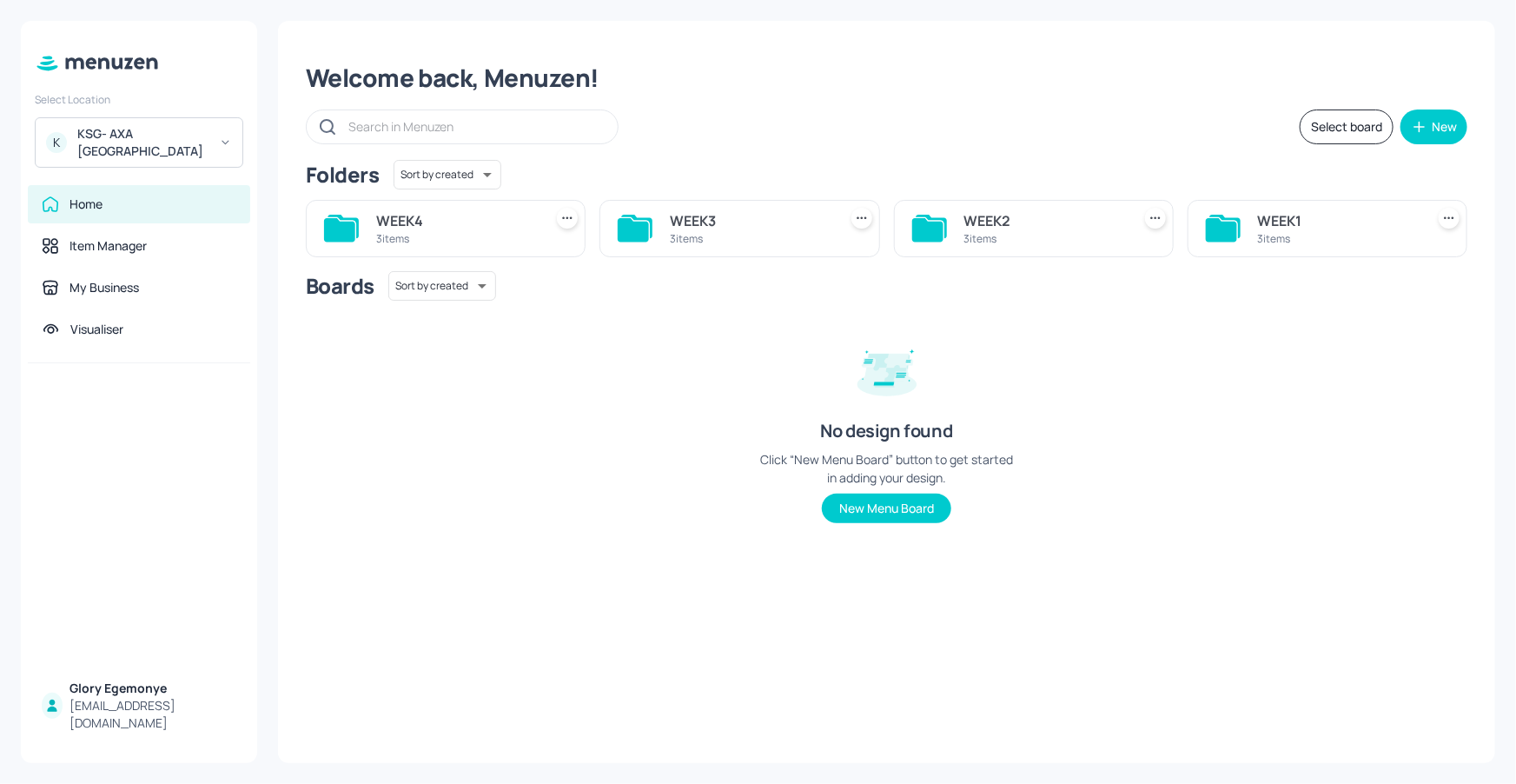
click at [1246, 227] on div "WEEK1 3 items" at bounding box center [1327, 228] width 280 height 57
click at [1222, 234] on icon at bounding box center [1221, 230] width 31 height 23
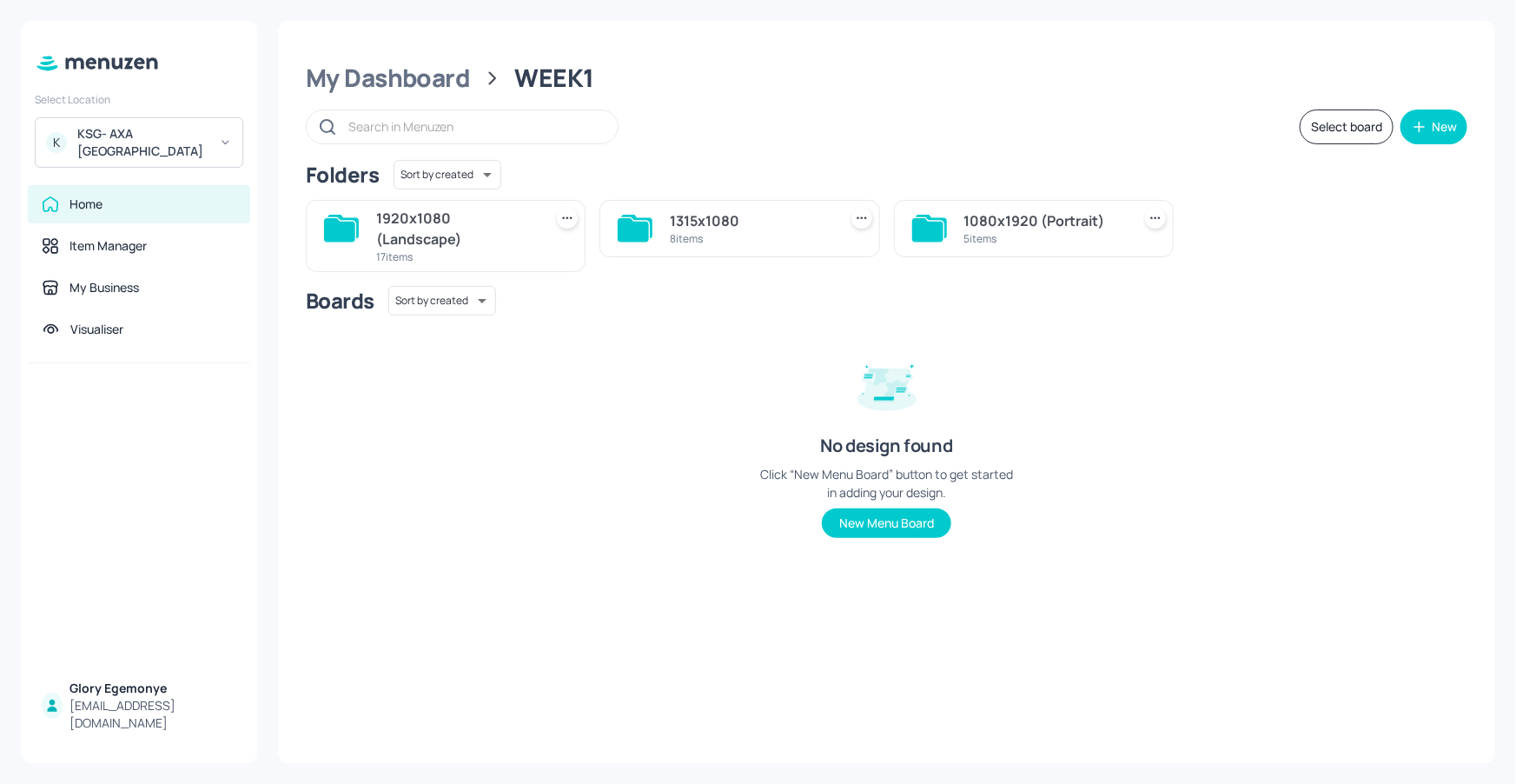
click at [334, 224] on icon at bounding box center [340, 230] width 31 height 23
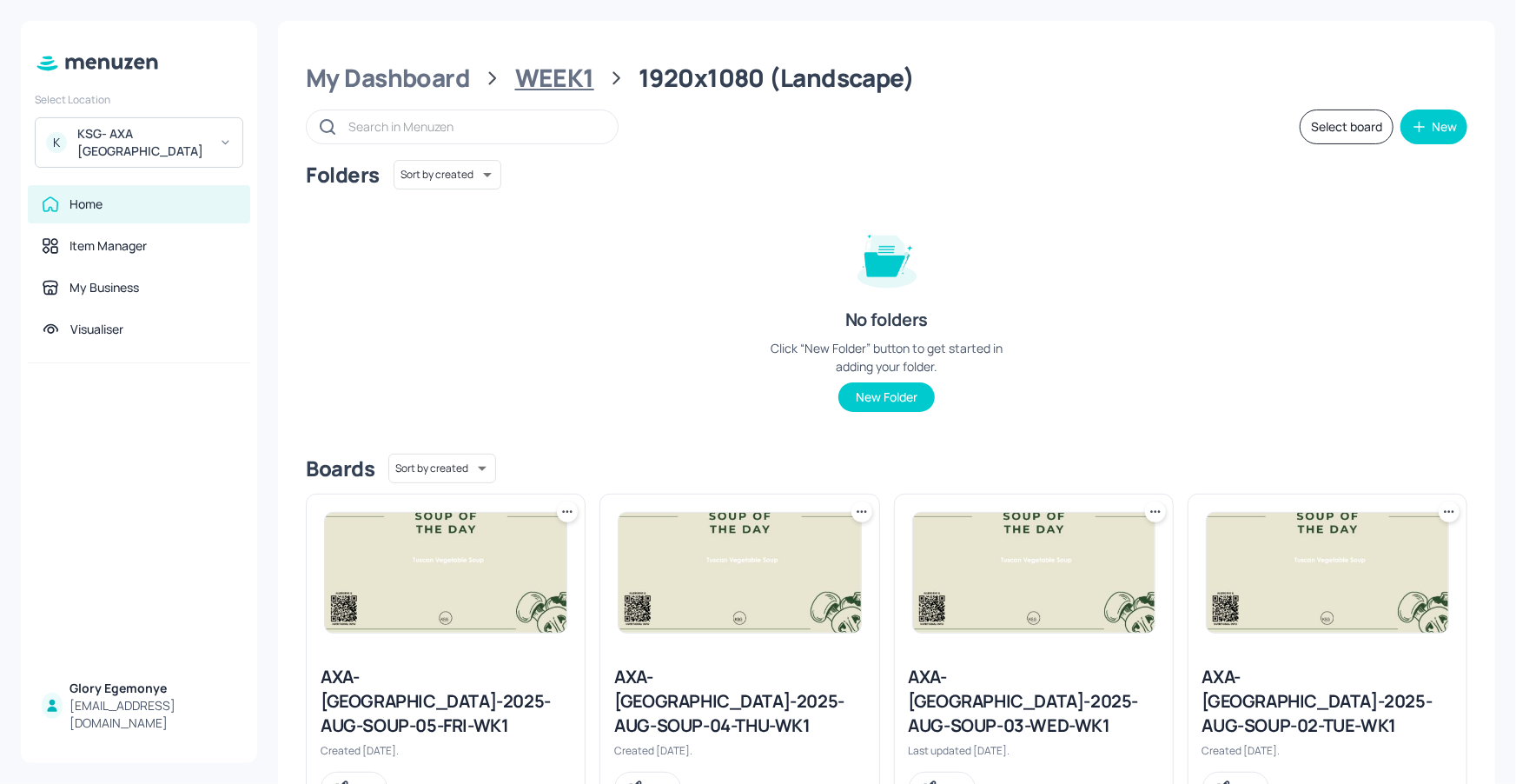
click at [551, 76] on div "WEEK1" at bounding box center [554, 78] width 79 height 31
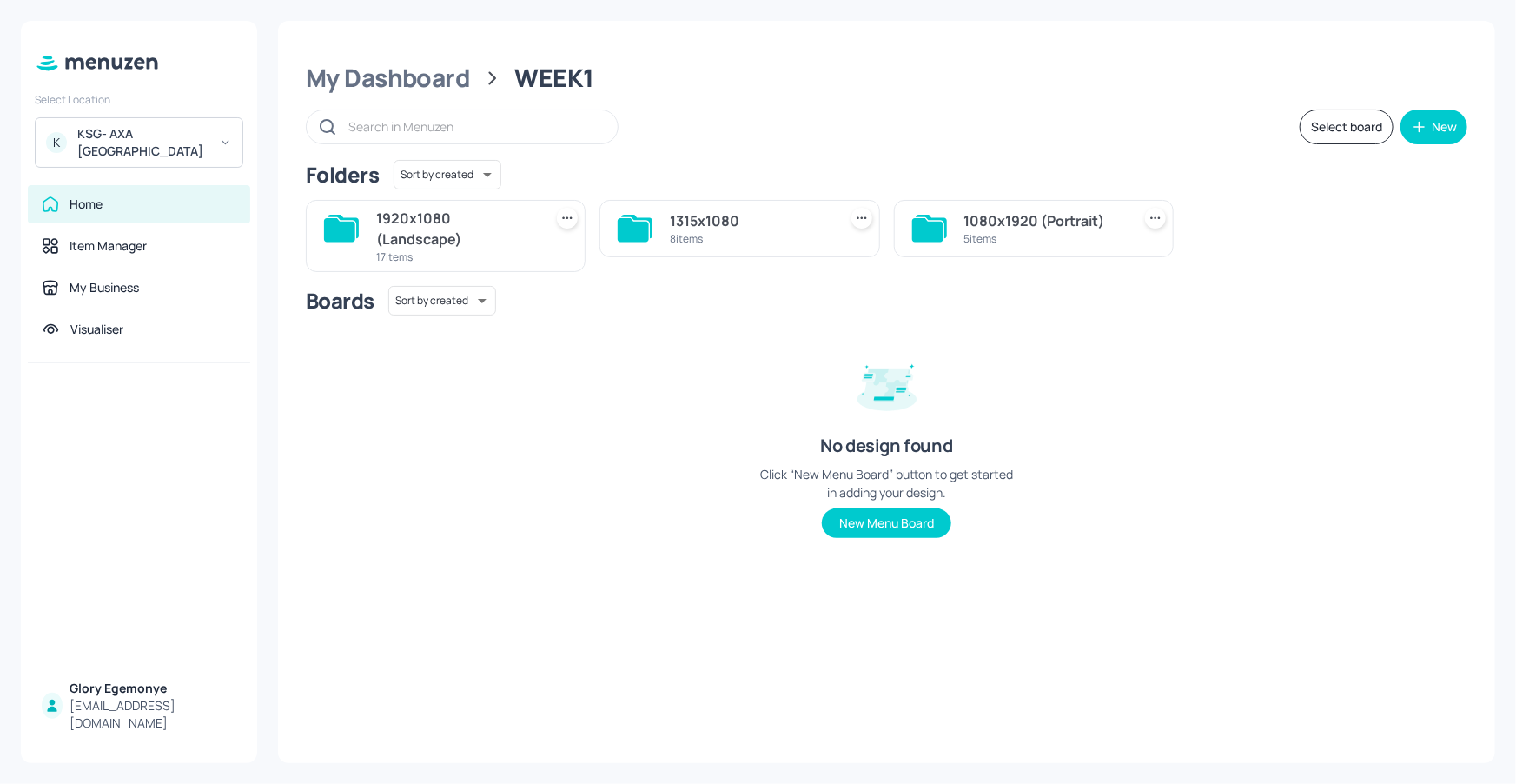
click at [640, 232] on icon at bounding box center [633, 230] width 31 height 23
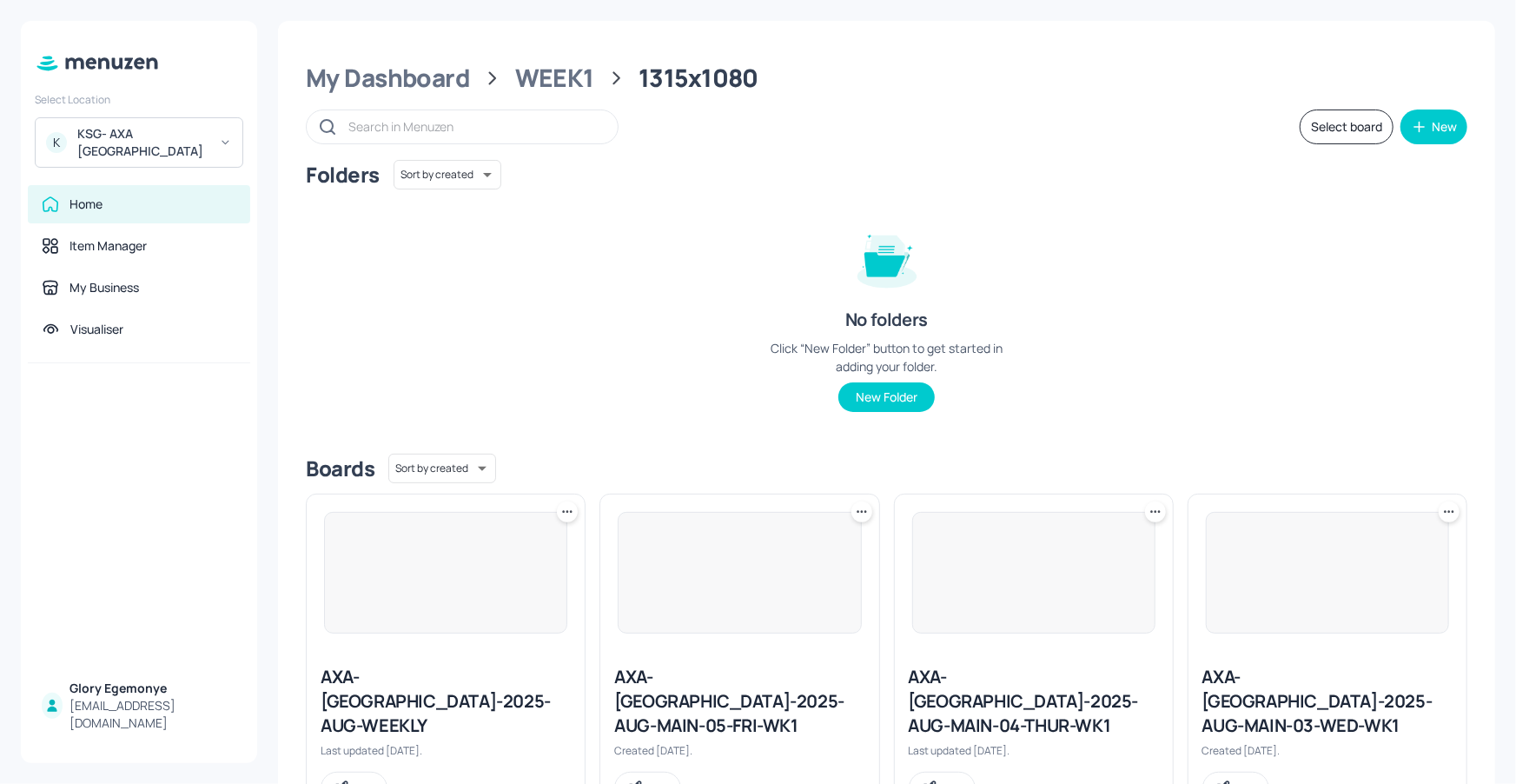
scroll to position [392, 0]
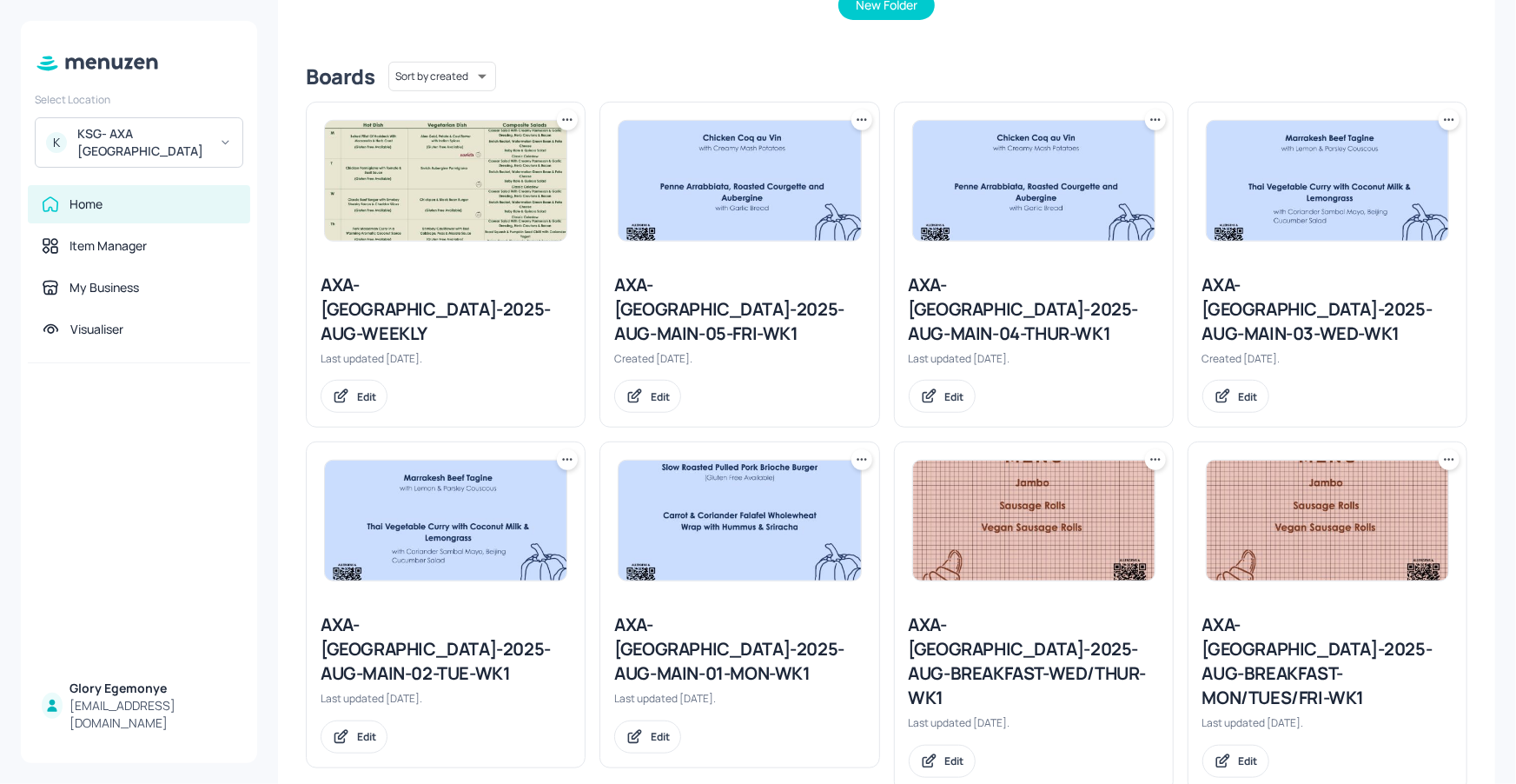
click at [1450, 451] on icon at bounding box center [1449, 460] width 18 height 18
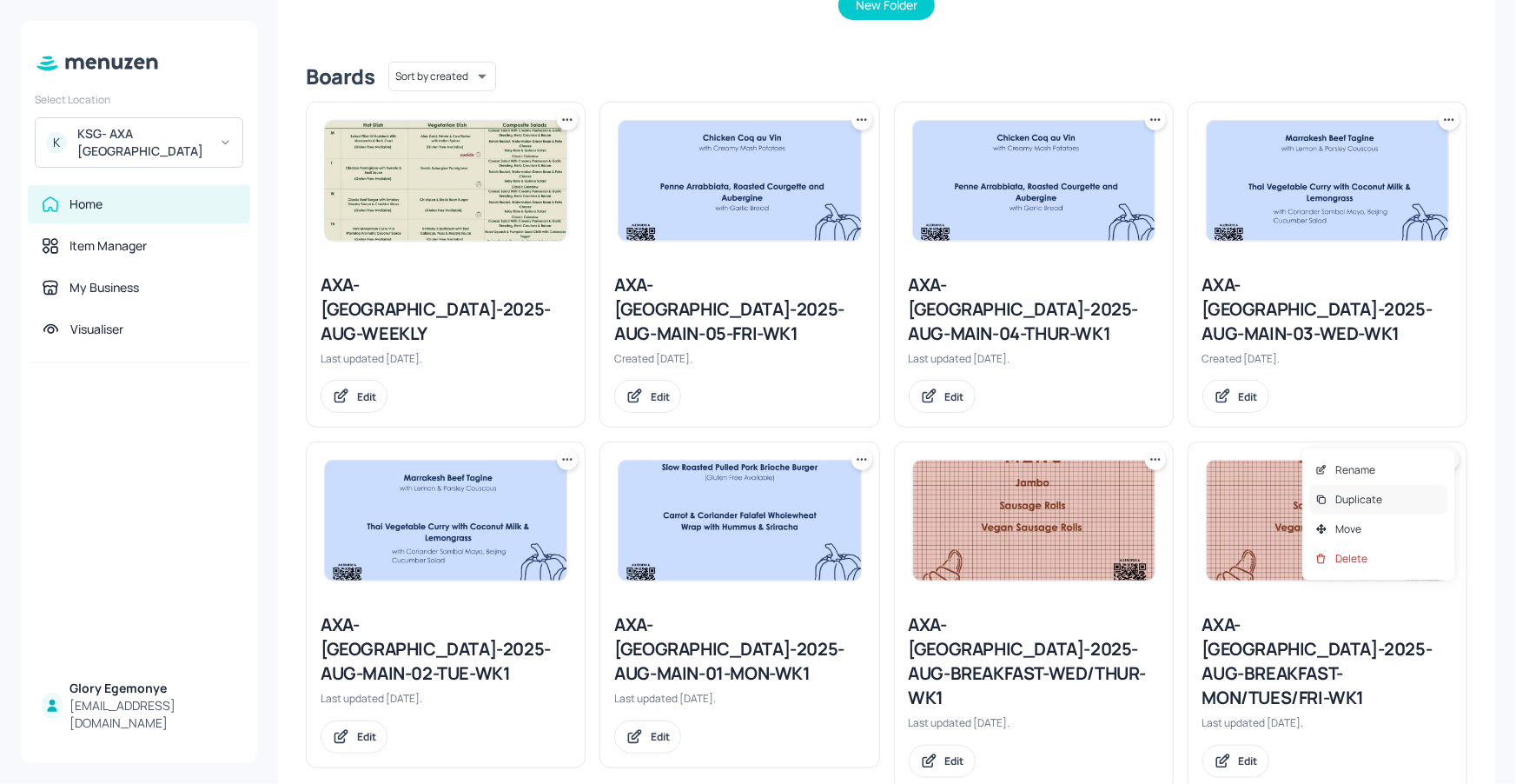
click at [1366, 498] on p "Duplicate" at bounding box center [1359, 499] width 47 height 16
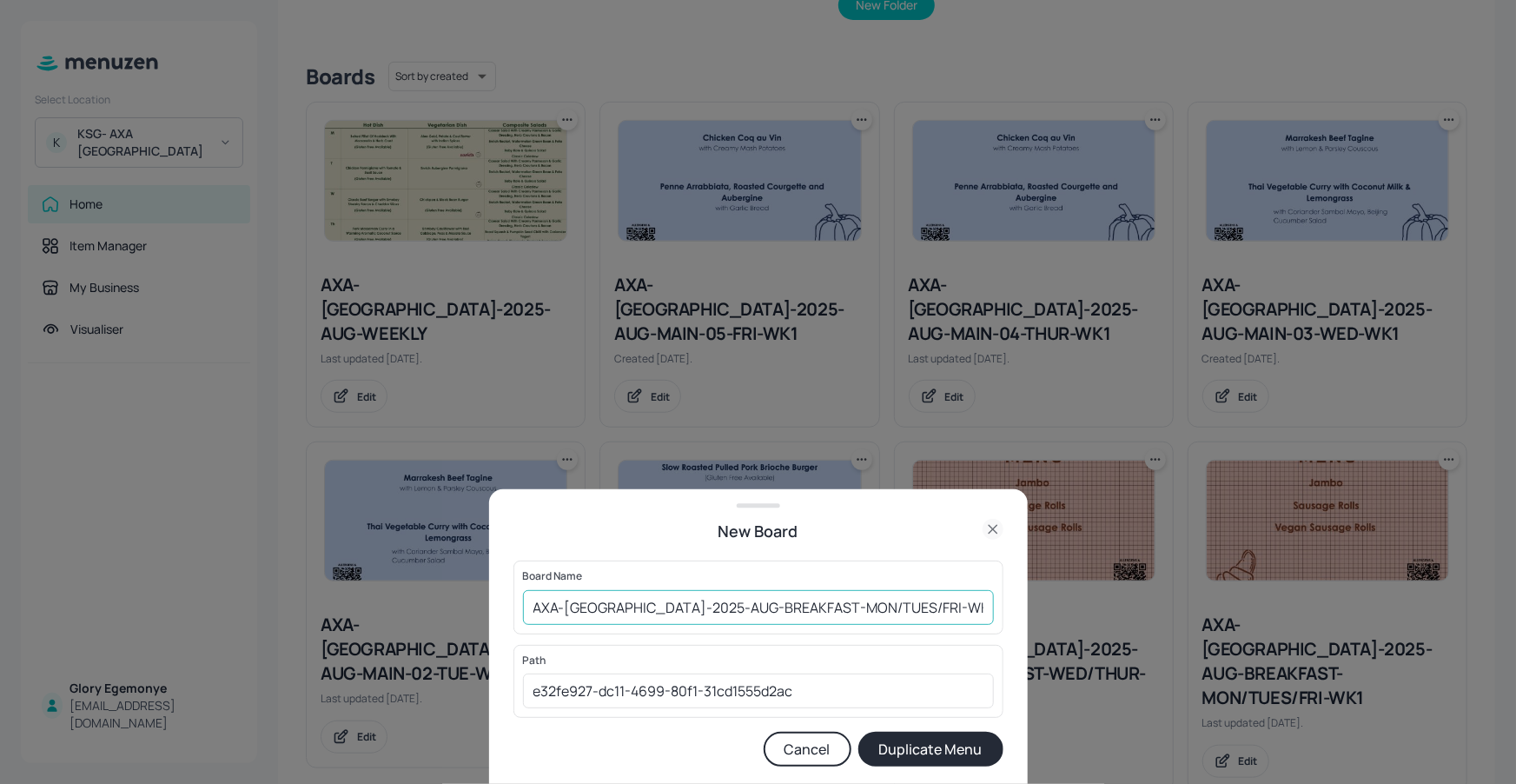
drag, startPoint x: 962, startPoint y: 612, endPoint x: 946, endPoint y: 611, distance: 16.0
click at [963, 612] on input "AXA-DUBLIN-2025-AUG-BREAKFAST-MON/TUES/FRI-WK1 Copy" at bounding box center [759, 607] width 471 height 35
type input "AXA-[GEOGRAPHIC_DATA]-2025-AUG-BREAKFAST-MON/TUES/FRI-WK2"
click at [962, 749] on button "Duplicate Menu" at bounding box center [931, 748] width 145 height 35
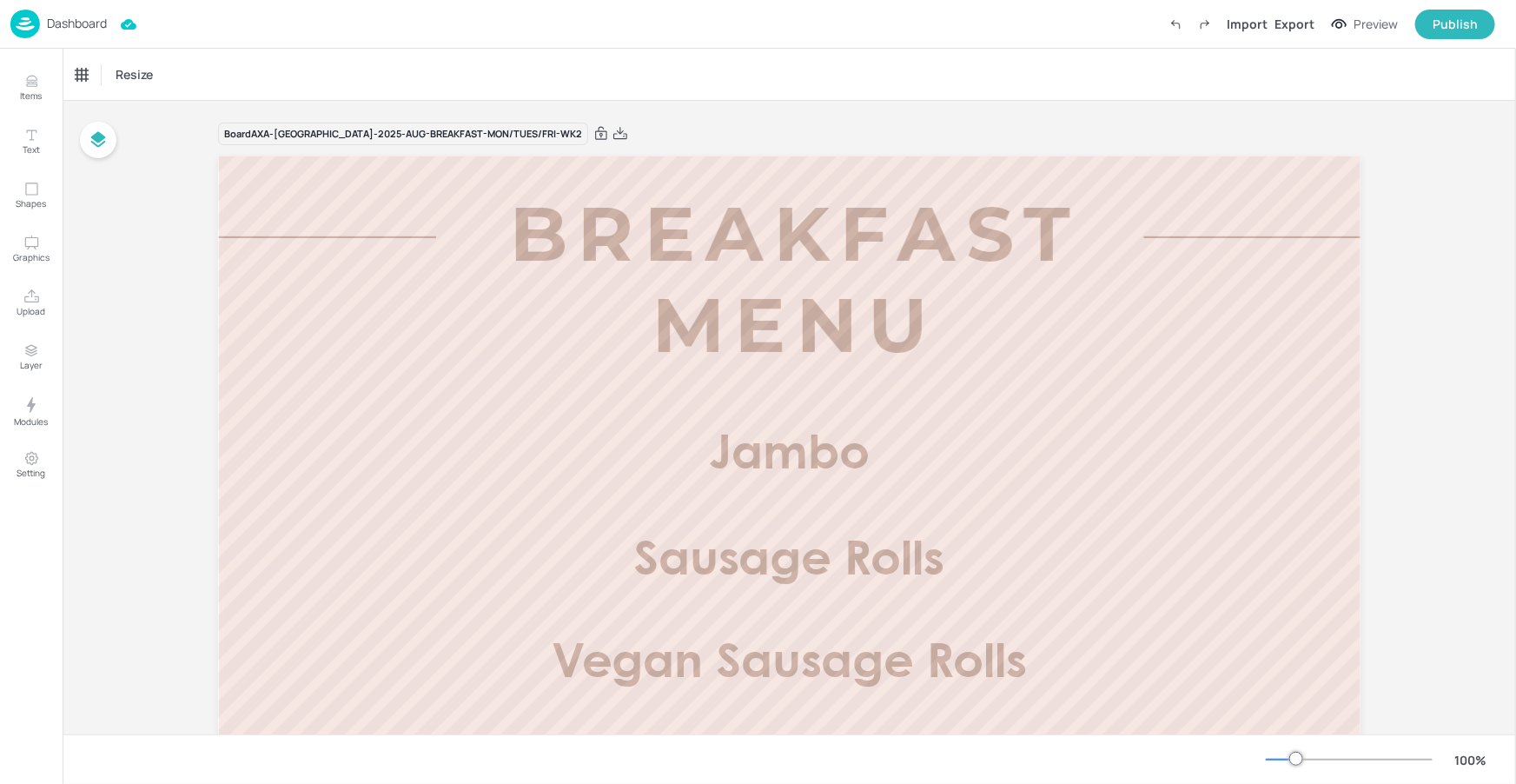
click at [83, 19] on p "Dashboard" at bounding box center [77, 23] width 60 height 12
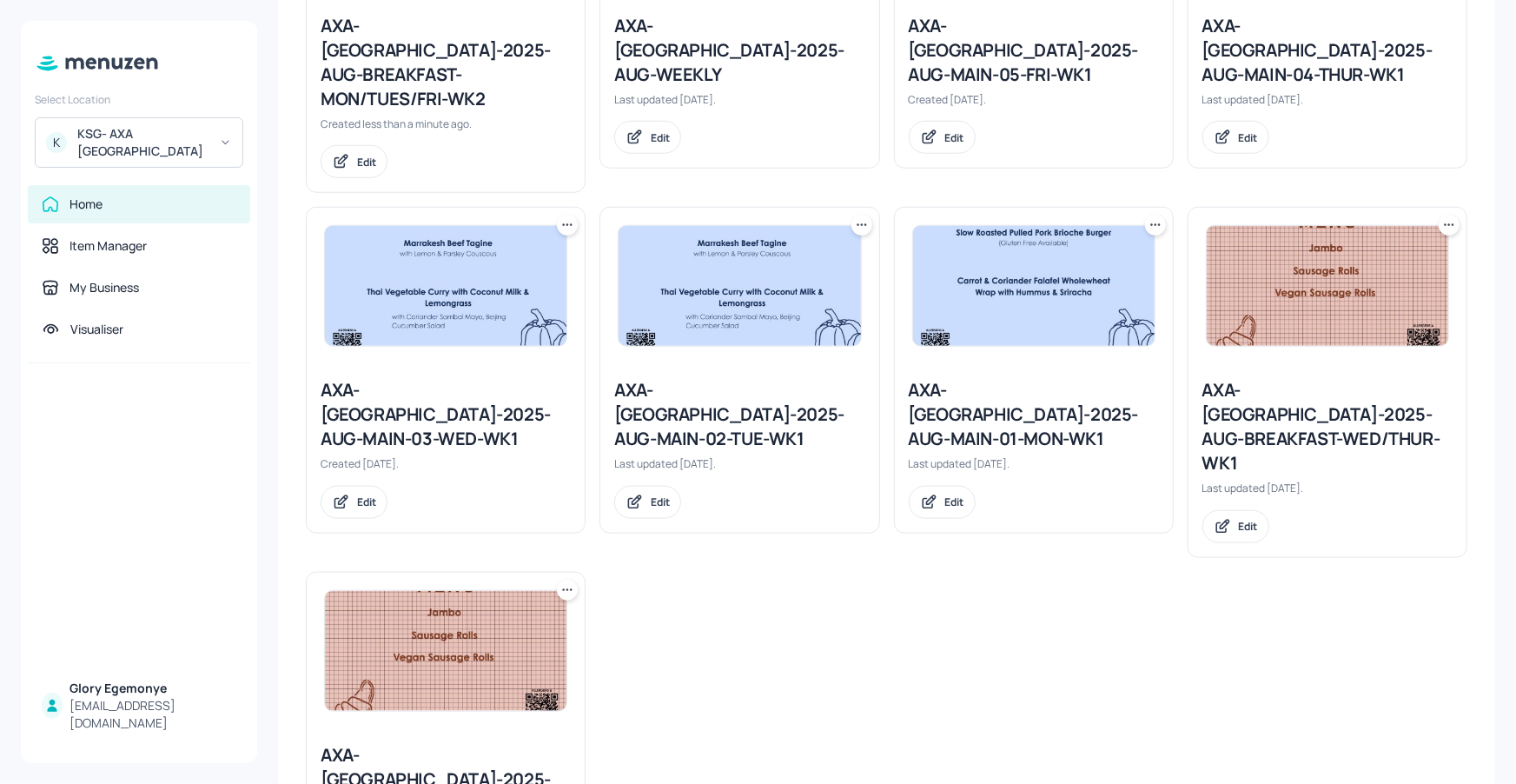
scroll to position [660, 0]
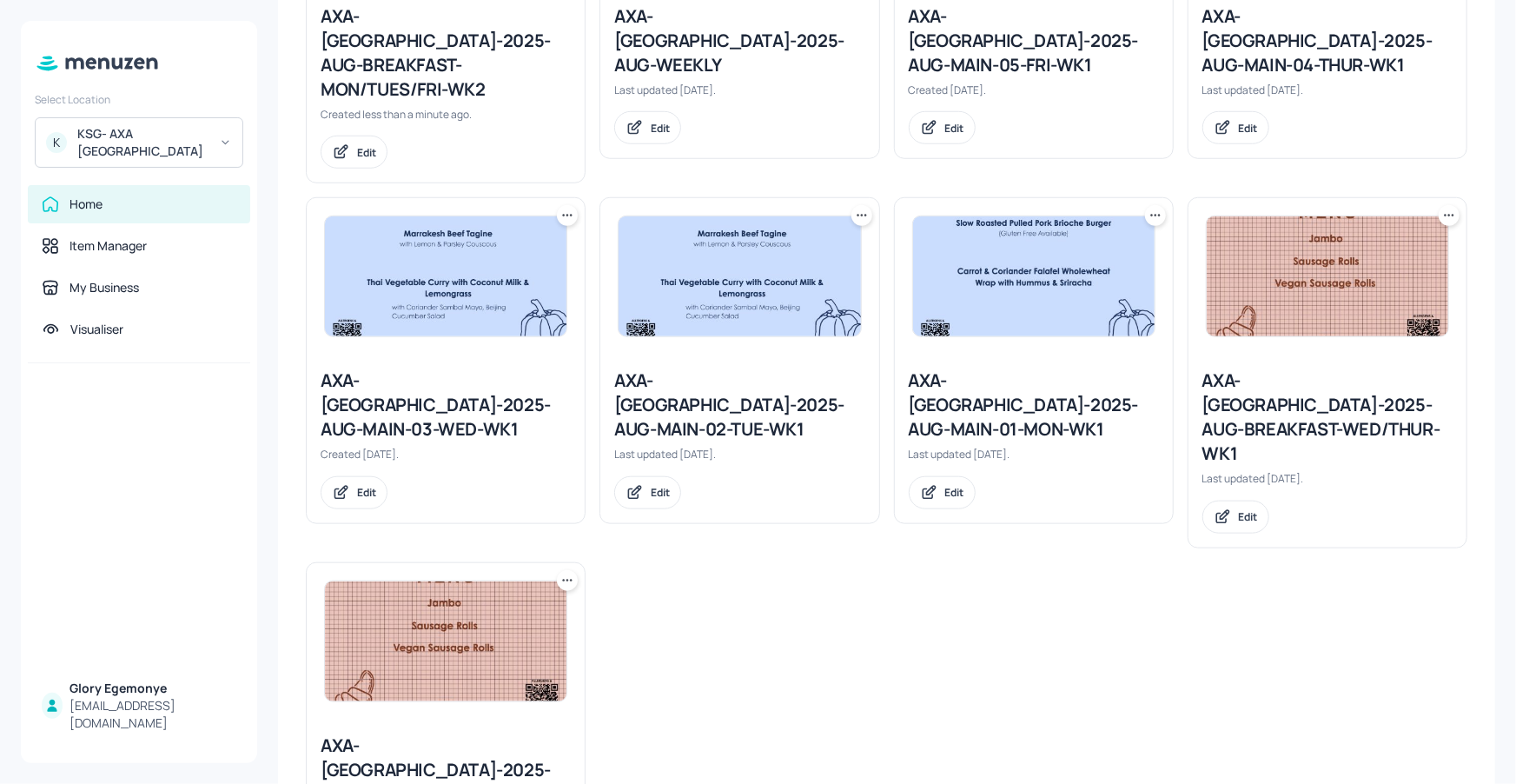
click at [1449, 206] on icon at bounding box center [1449, 215] width 18 height 18
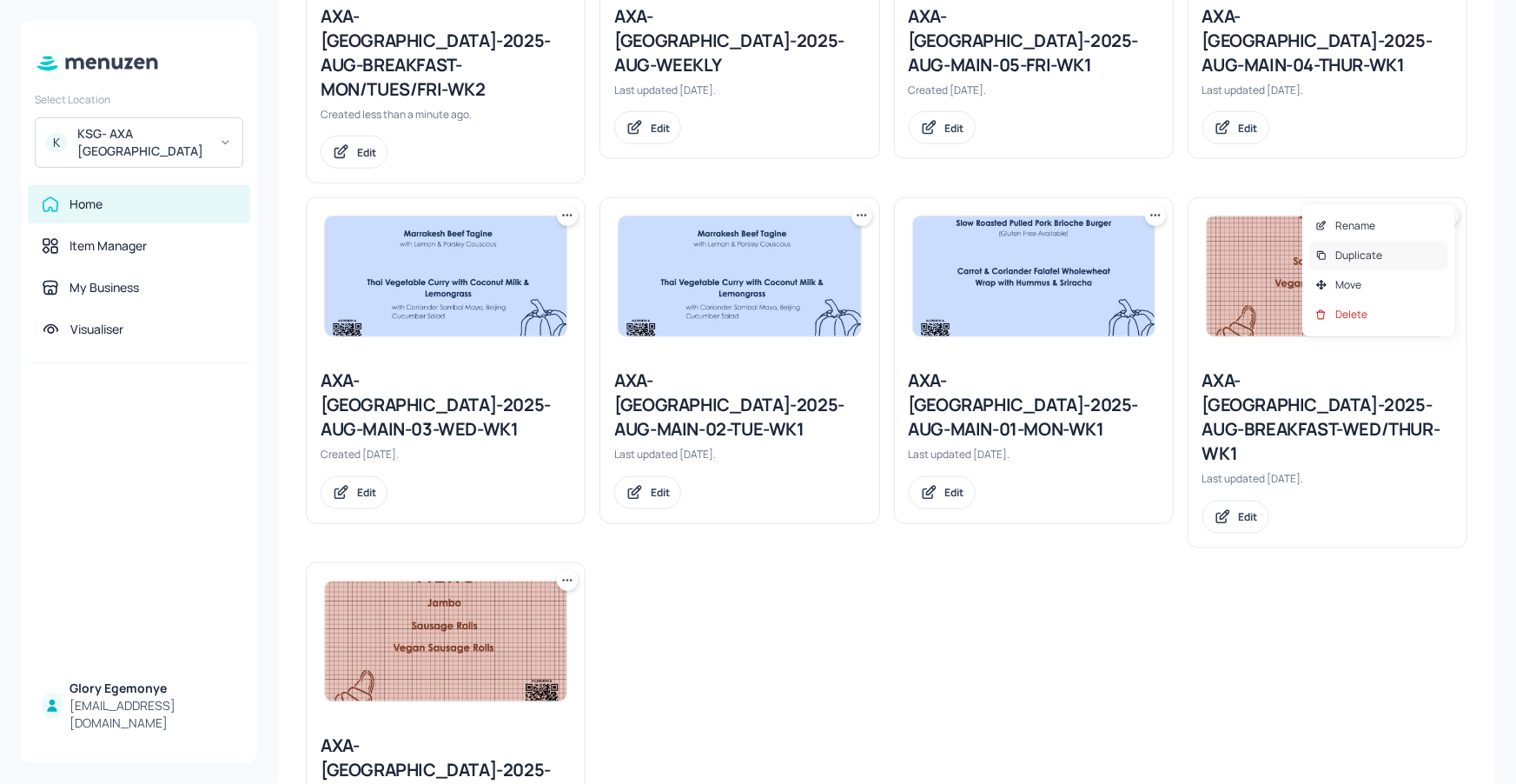
click at [1376, 249] on p "Duplicate" at bounding box center [1359, 255] width 47 height 16
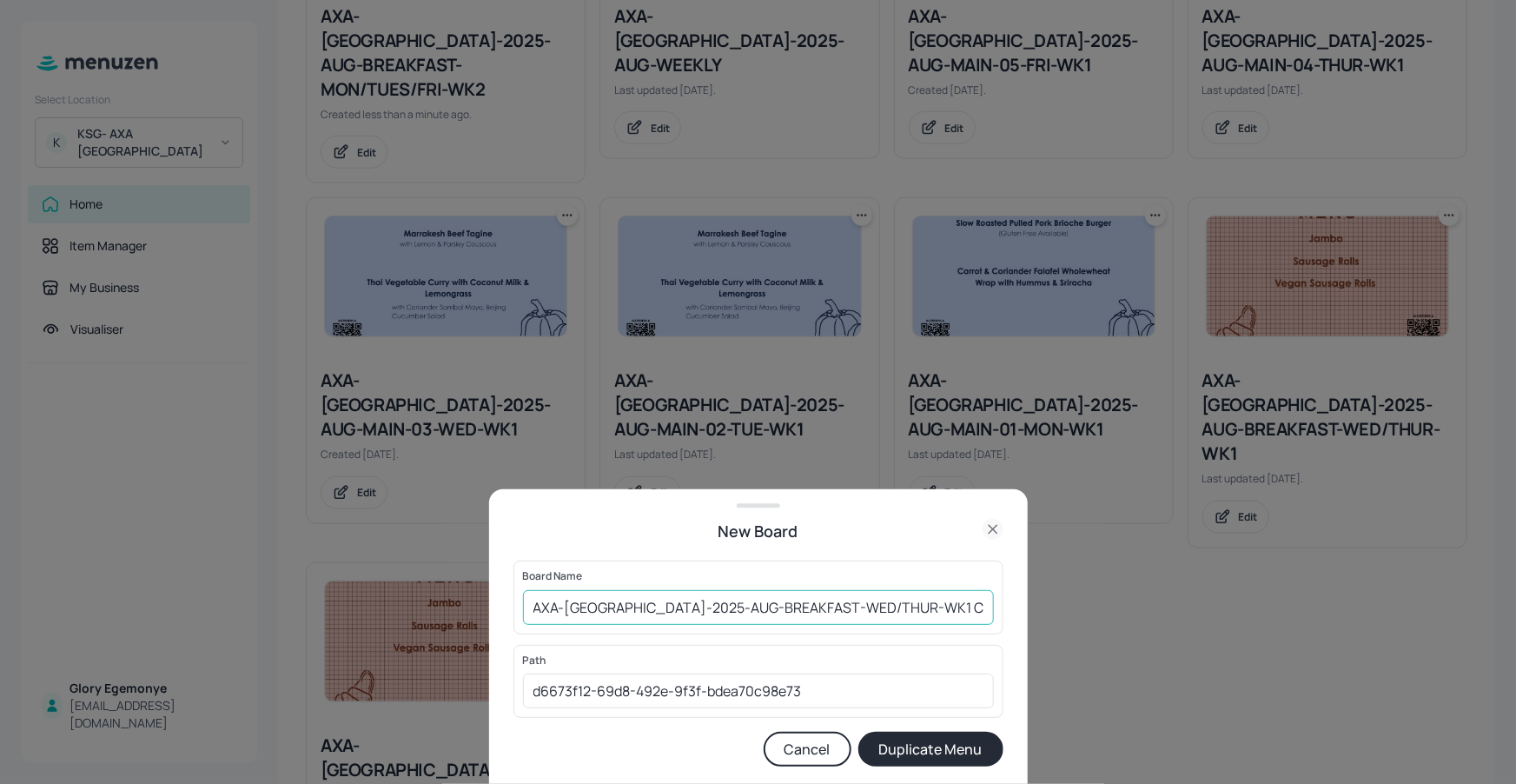
click at [957, 605] on input "AXA-DUBLIN-2025-AUG-BREAKFAST-WED/THUR-WK1 Copy" at bounding box center [759, 607] width 471 height 35
type input "AXA-[GEOGRAPHIC_DATA]-2025-AUG-BREAKFAST-WED/THUR-WK2"
click at [932, 746] on button "Duplicate Menu" at bounding box center [931, 748] width 145 height 35
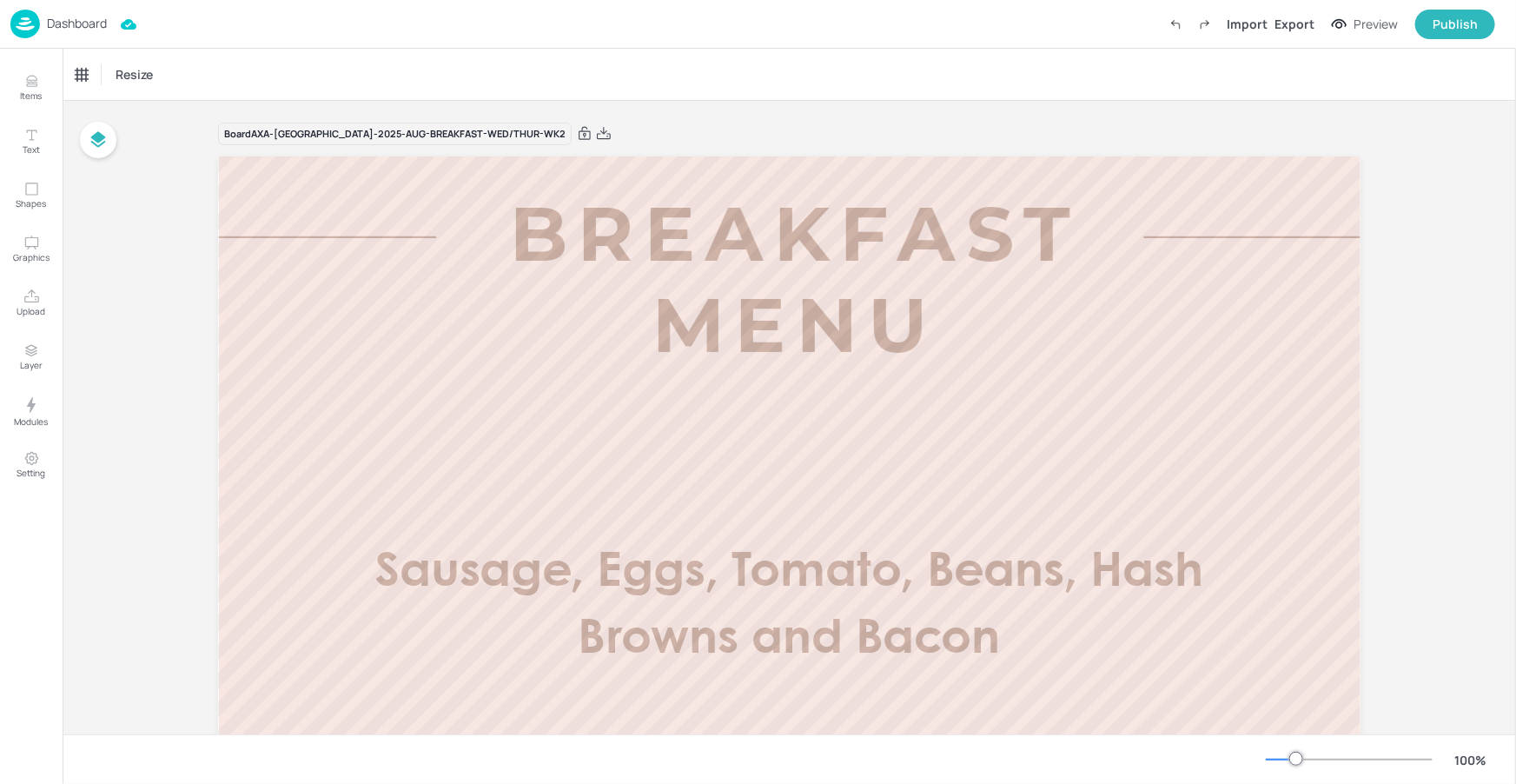
click at [94, 23] on p "Dashboard" at bounding box center [77, 23] width 60 height 12
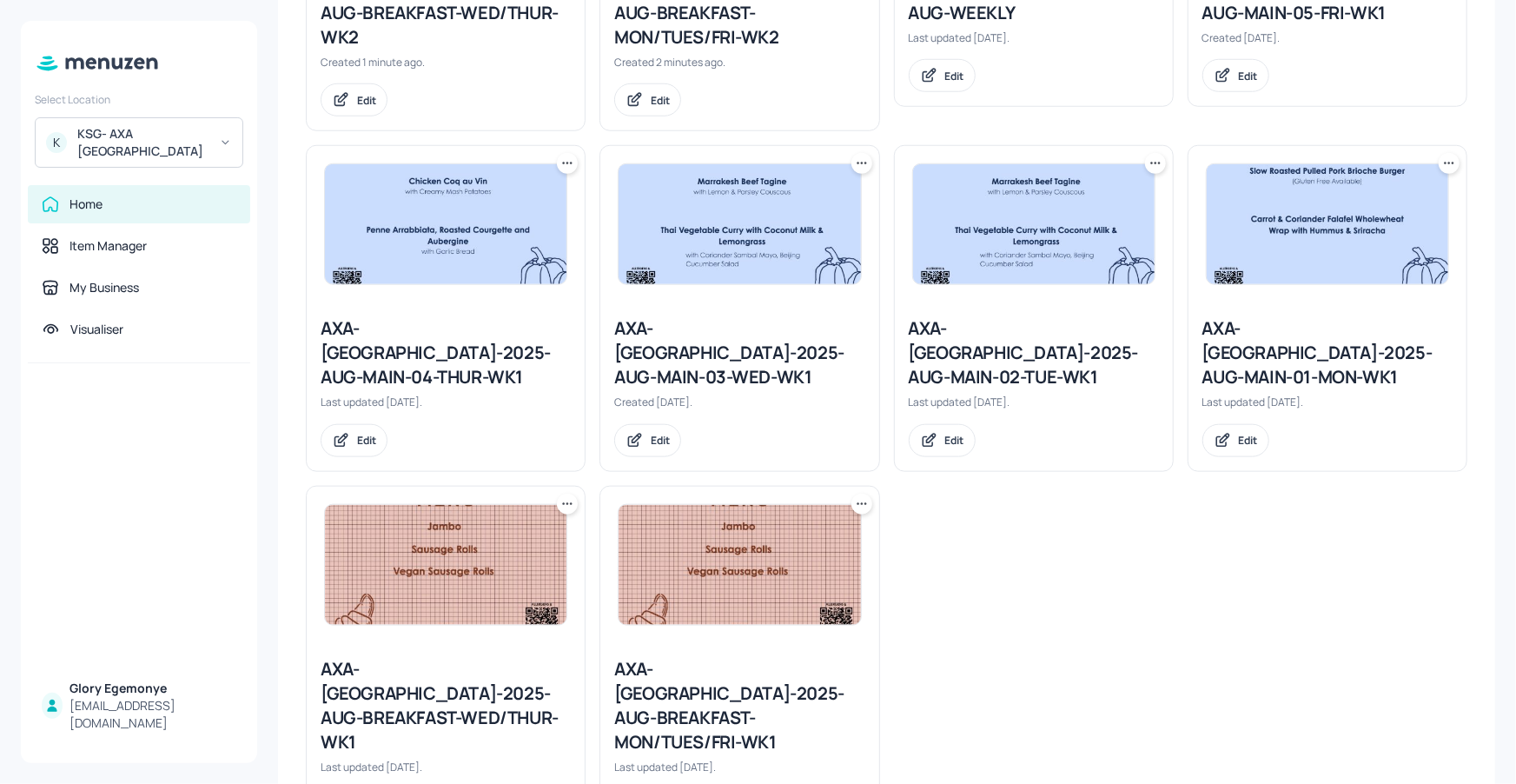
scroll to position [731, 0]
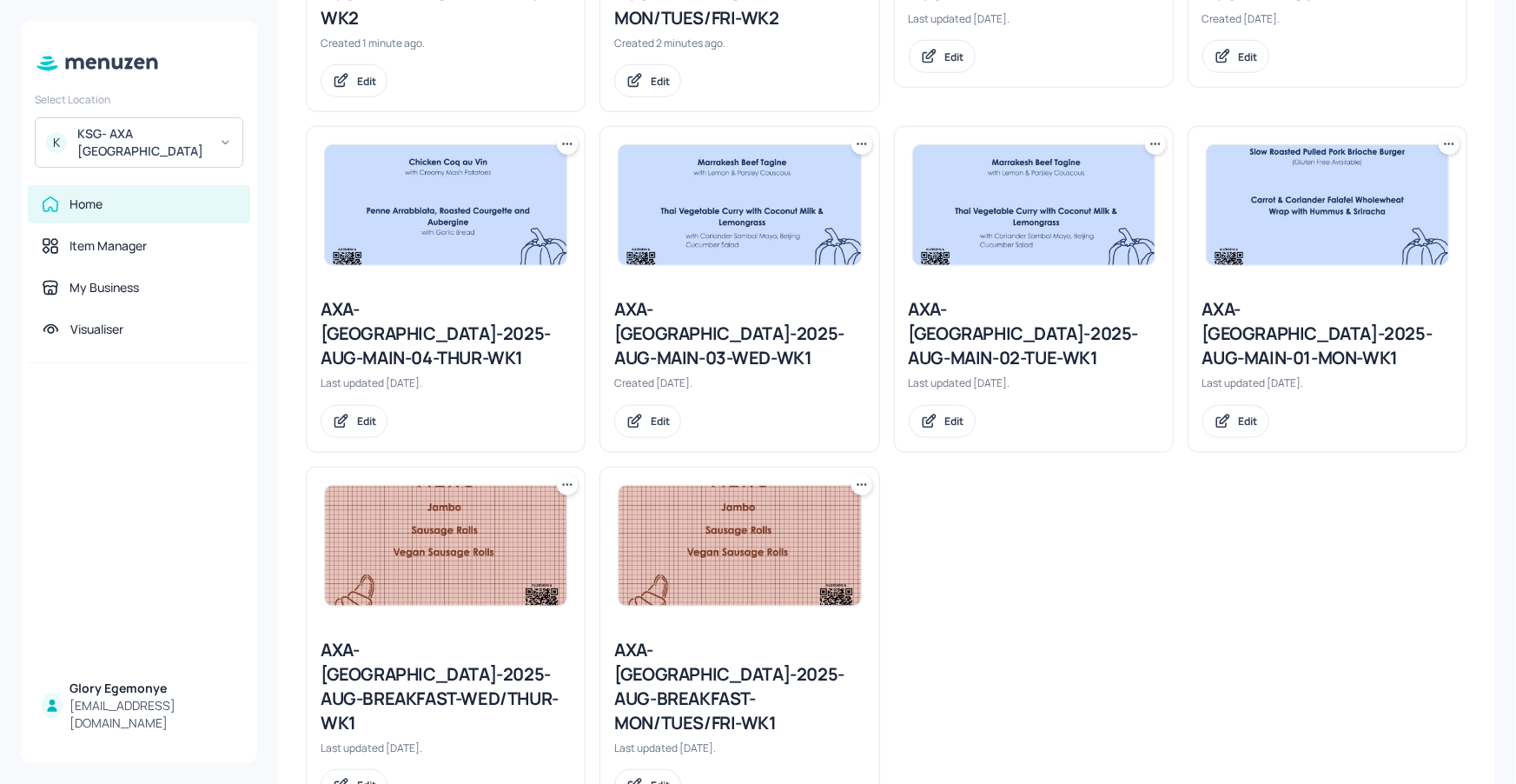
click at [1447, 127] on div at bounding box center [1327, 204] width 278 height 157
click at [1446, 136] on icon at bounding box center [1449, 144] width 18 height 18
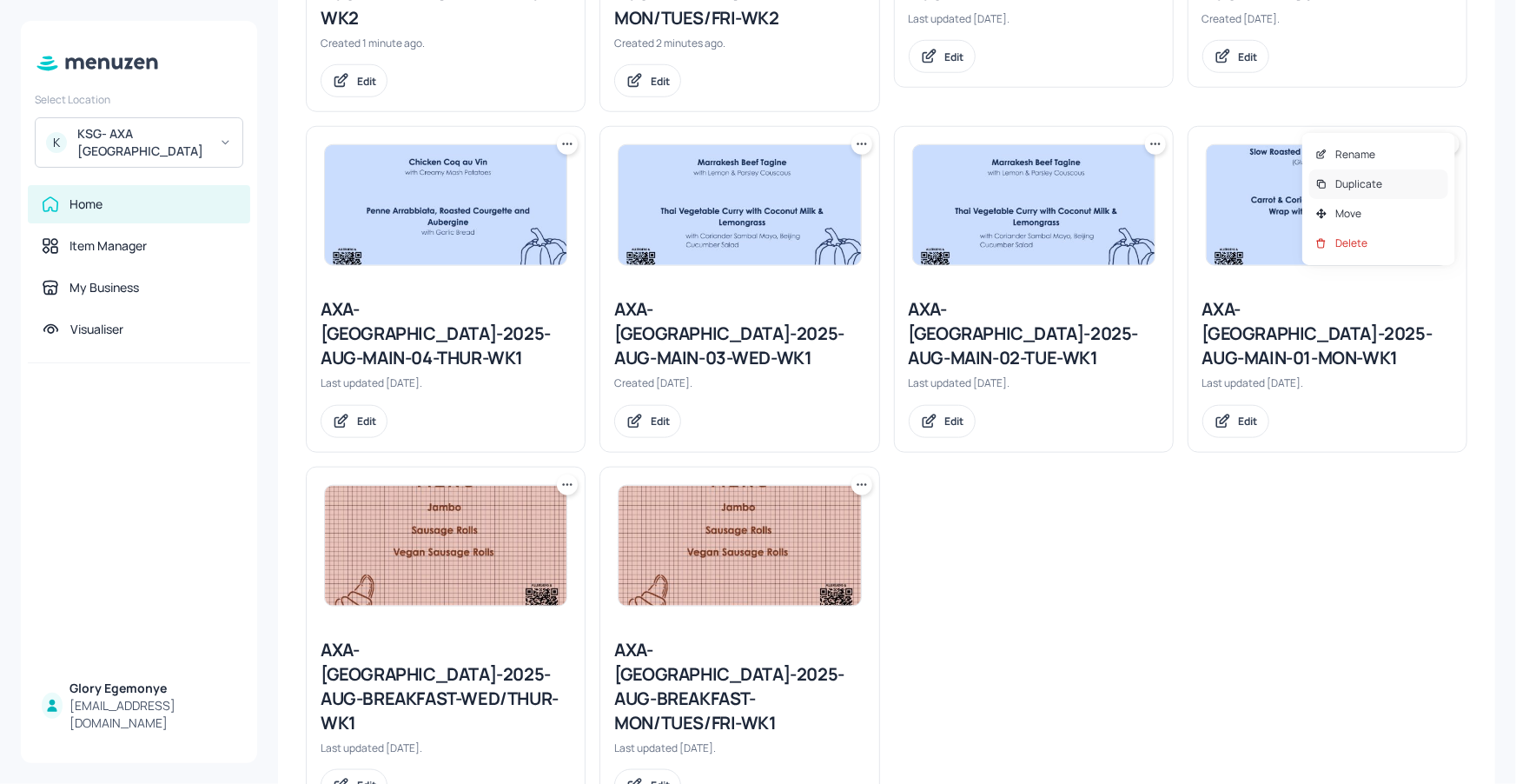
click at [1377, 183] on p "Duplicate" at bounding box center [1359, 184] width 47 height 16
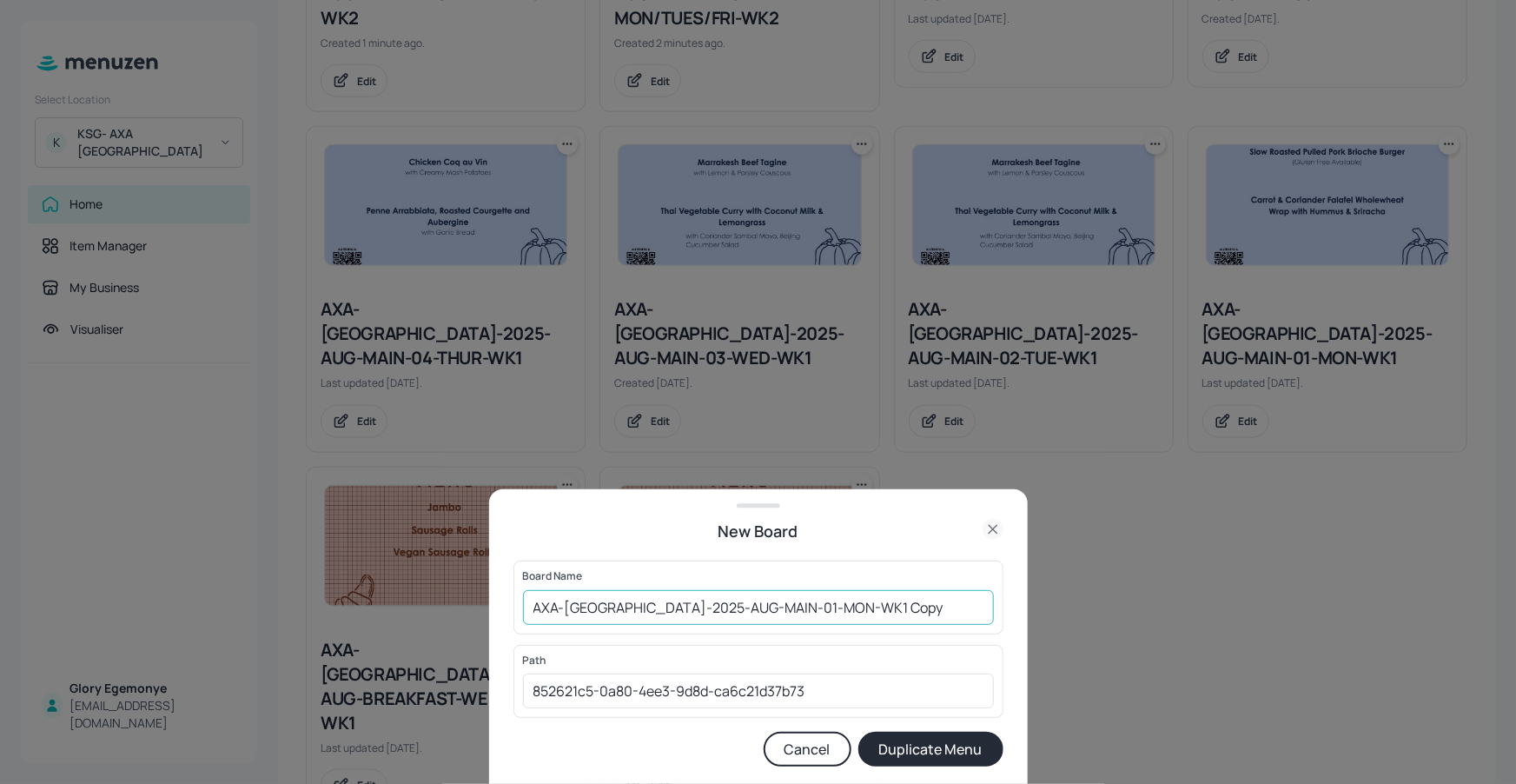
click at [898, 608] on input "AXA-DUBLIN-2025-AUG-MAIN-01-MON-WK1 Copy" at bounding box center [759, 607] width 471 height 35
type input "AXA-[GEOGRAPHIC_DATA]-2025-AUG-MAIN-01-MON-WK2"
click at [901, 734] on button "Duplicate Menu" at bounding box center [931, 748] width 145 height 35
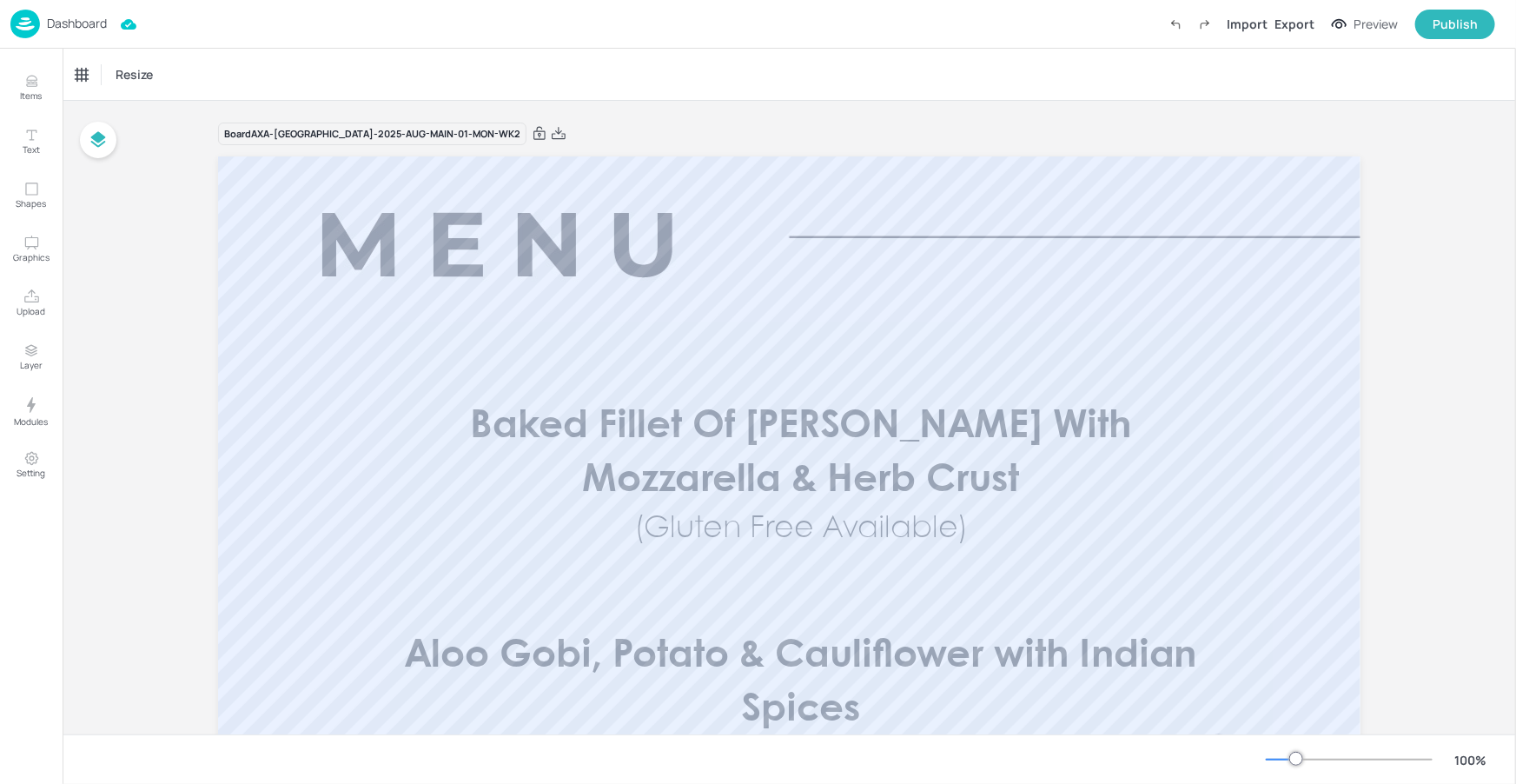
click at [95, 25] on p "Dashboard" at bounding box center [77, 23] width 60 height 12
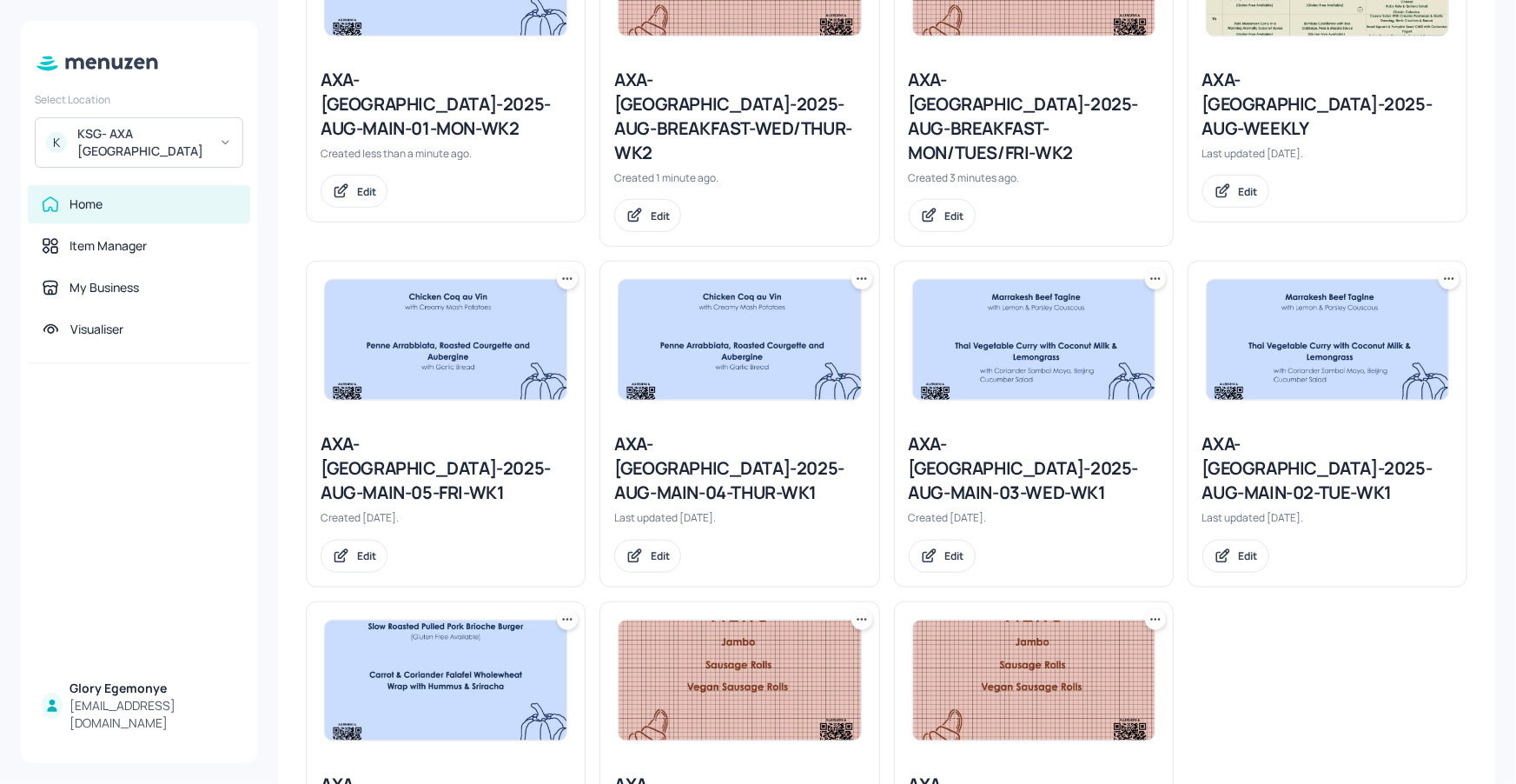
scroll to position [593, 0]
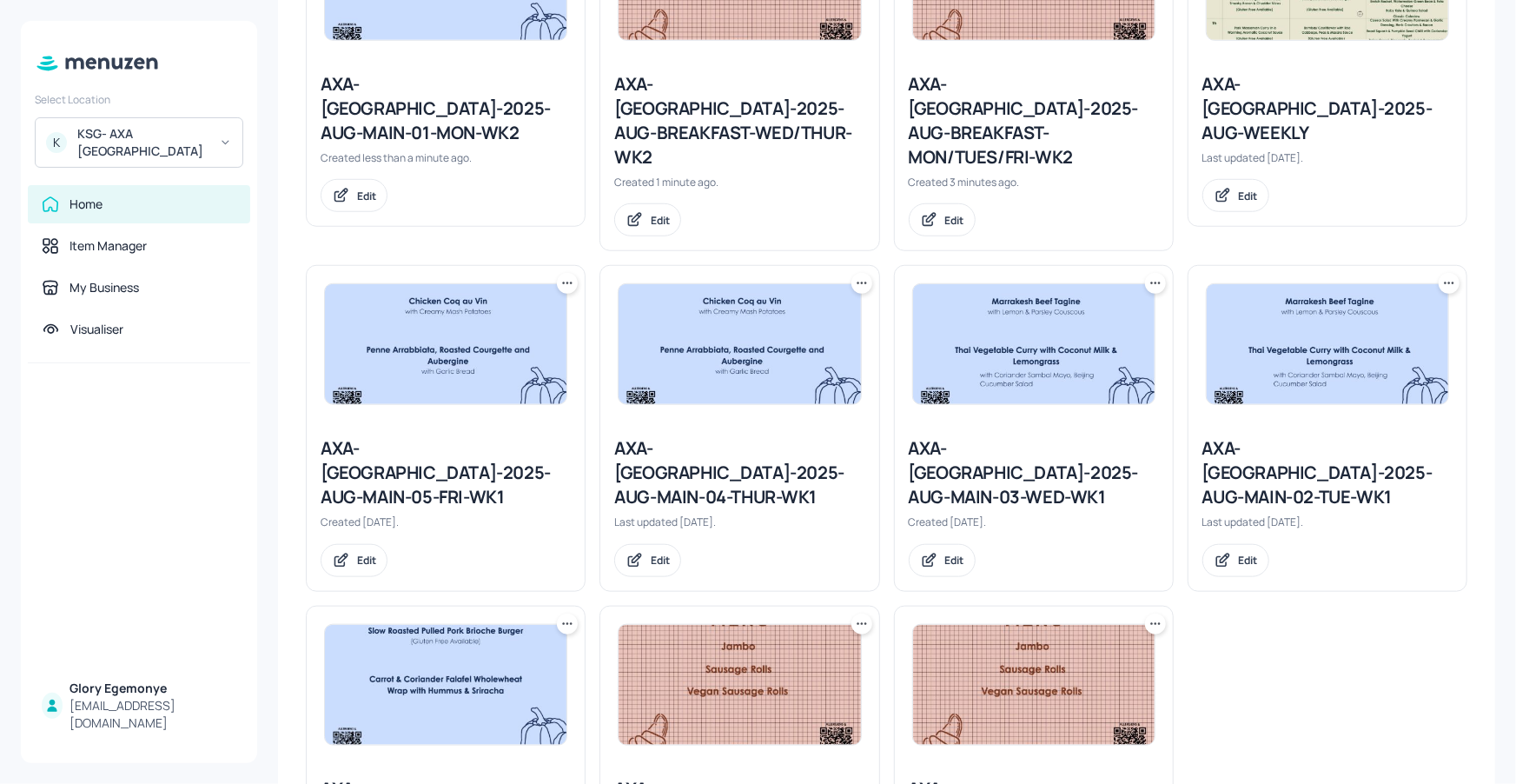
click at [1441, 275] on icon at bounding box center [1449, 283] width 18 height 18
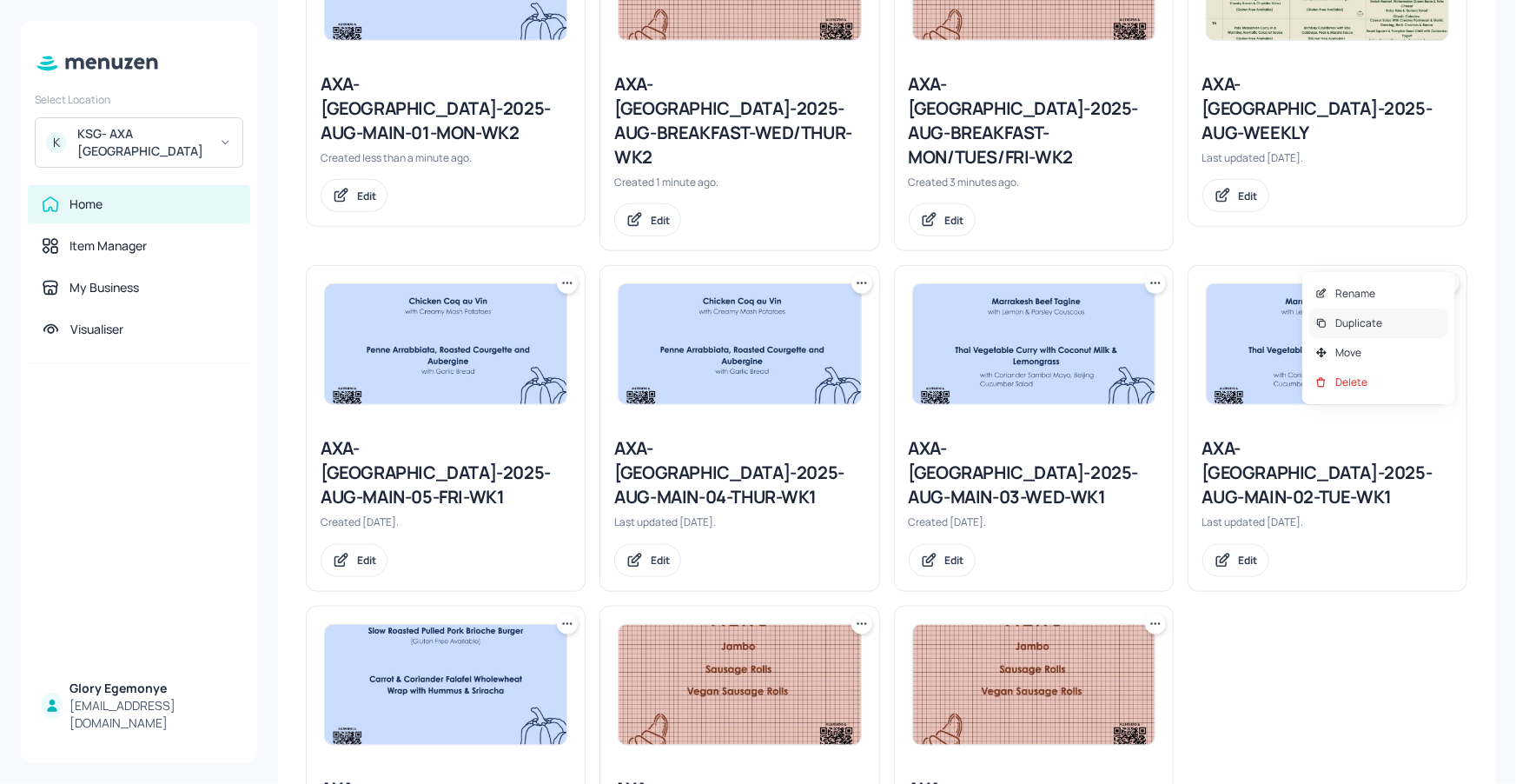
click at [1335, 323] on div "Duplicate" at bounding box center [1379, 323] width 139 height 29
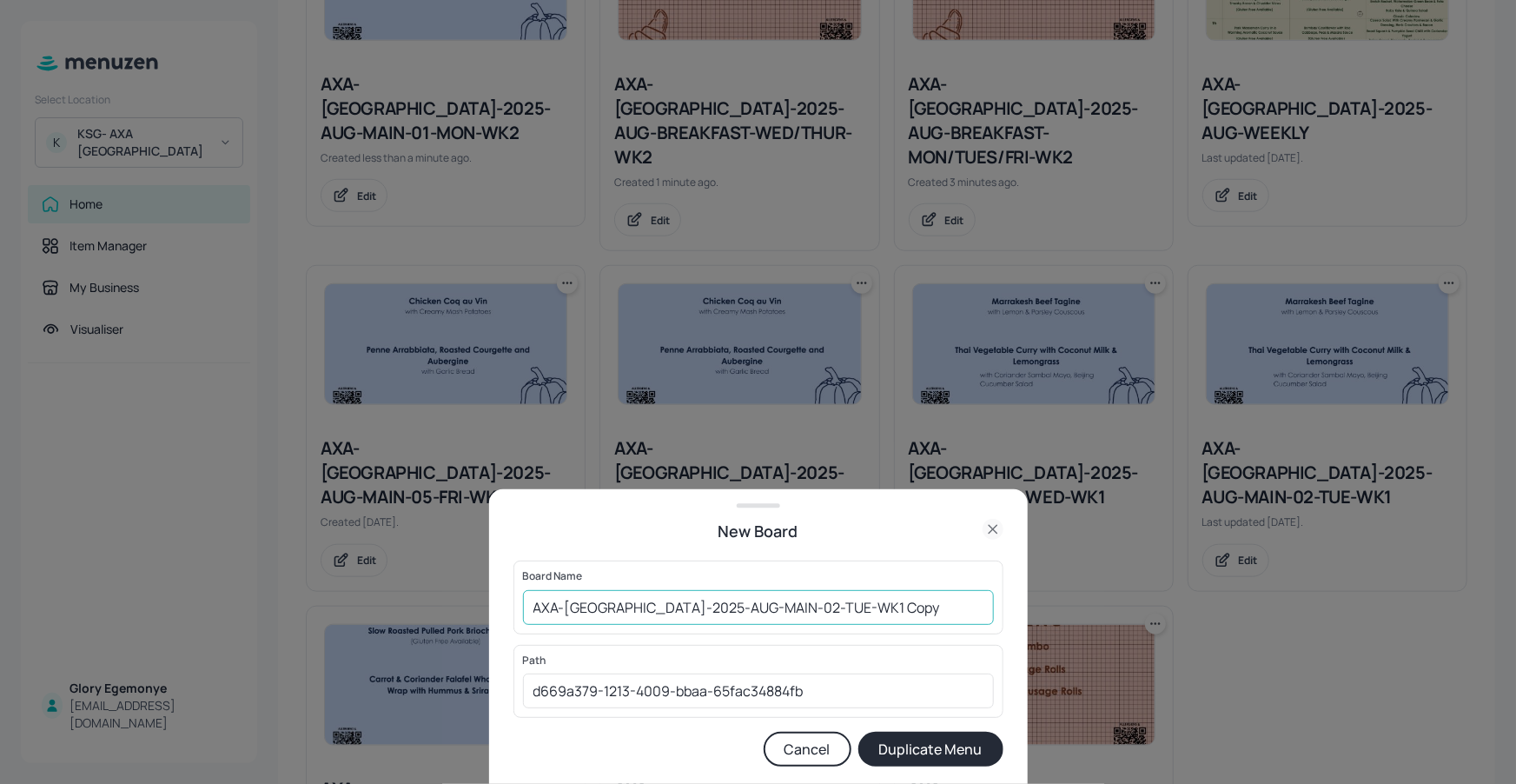
click at [889, 608] on input "AXA-DUBLIN-2025-AUG-MAIN-02-TUE-WK1 Copy" at bounding box center [759, 607] width 471 height 35
type input "AXA-[GEOGRAPHIC_DATA]-2025-AUG-MAIN-02-TUE-WK2"
click at [943, 740] on button "Duplicate Menu" at bounding box center [931, 748] width 145 height 35
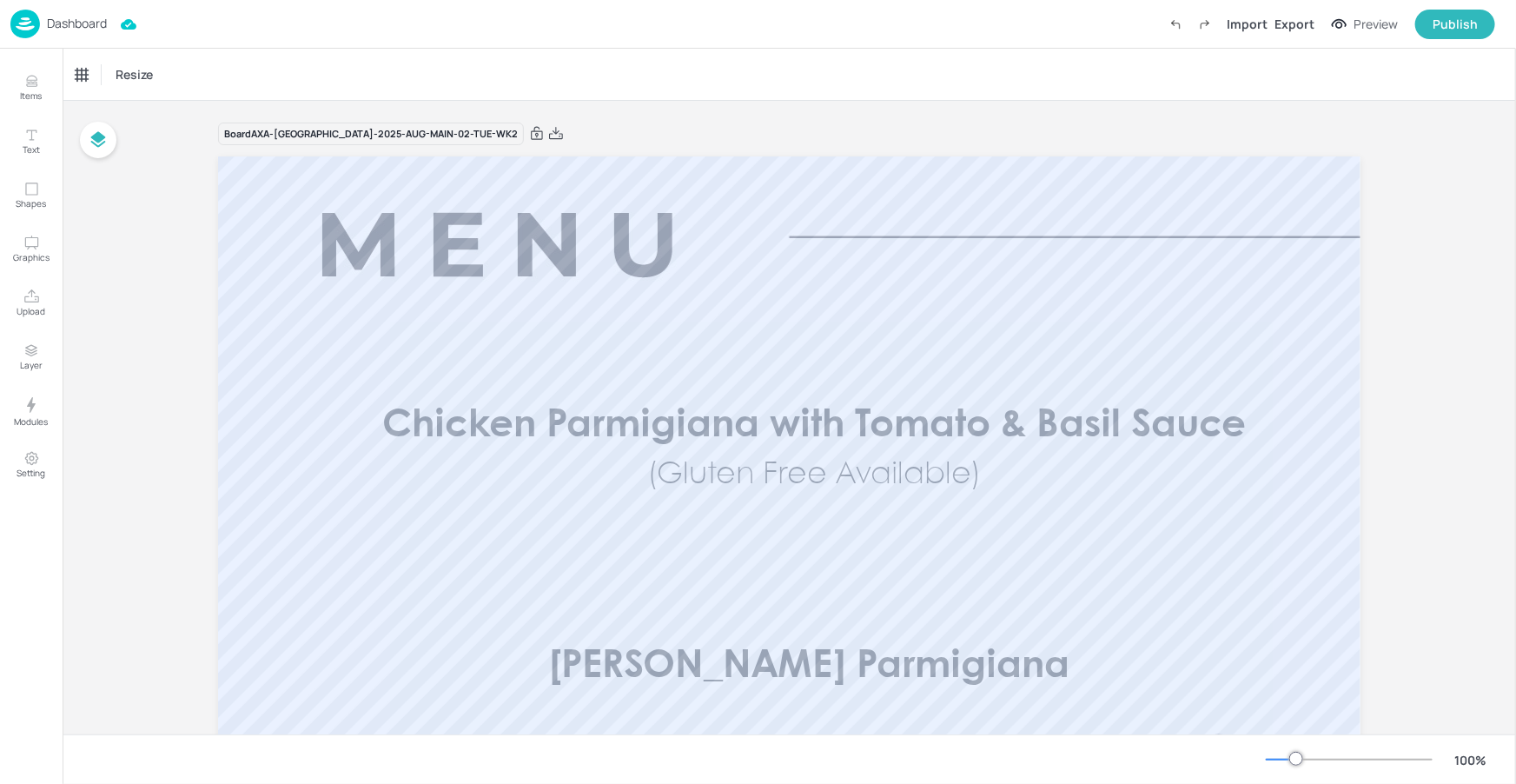
click at [102, 31] on div "Dashboard" at bounding box center [58, 23] width 97 height 29
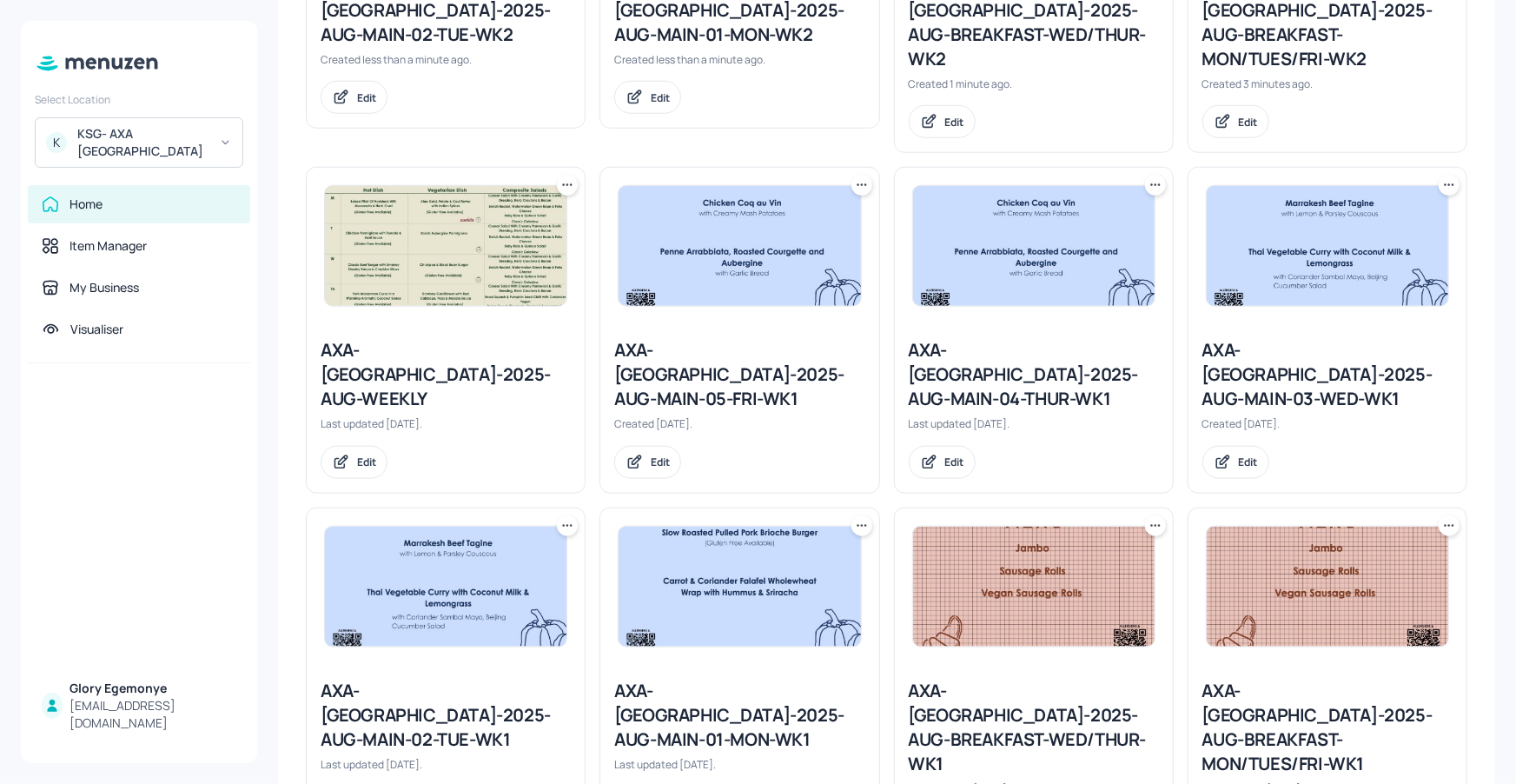
scroll to position [596, 0]
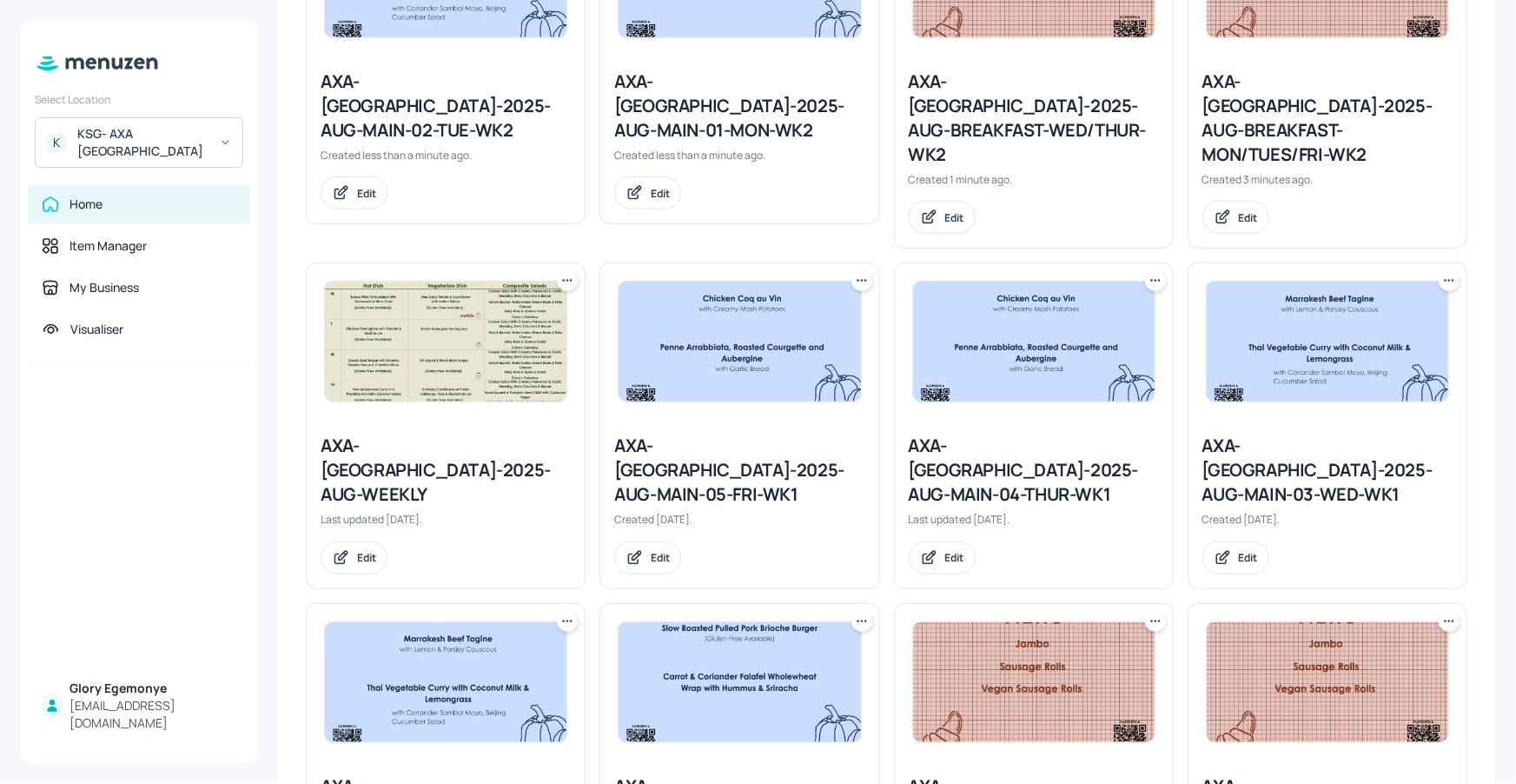
click at [1443, 272] on icon at bounding box center [1449, 280] width 18 height 18
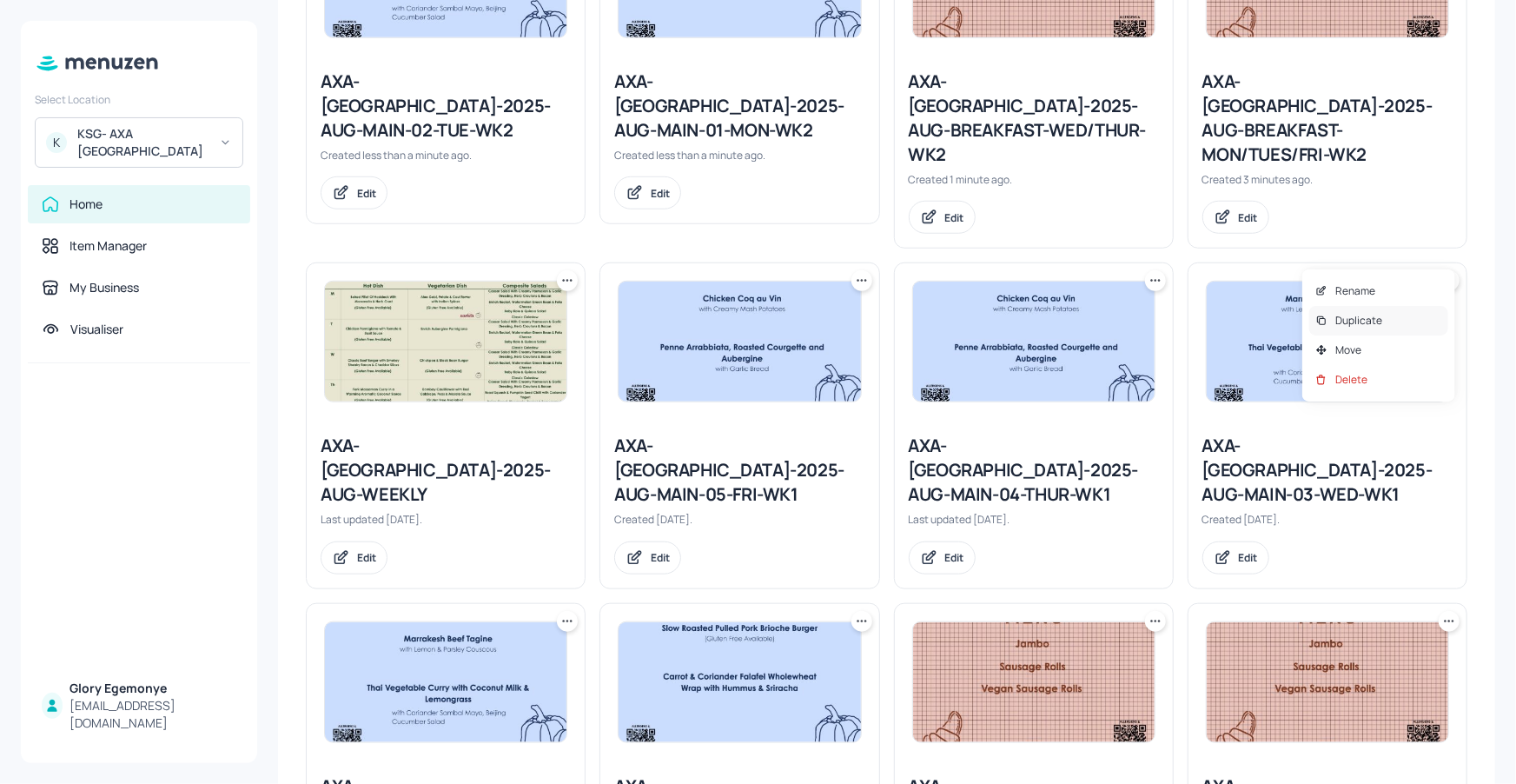
click at [1383, 312] on div "Duplicate" at bounding box center [1379, 320] width 139 height 29
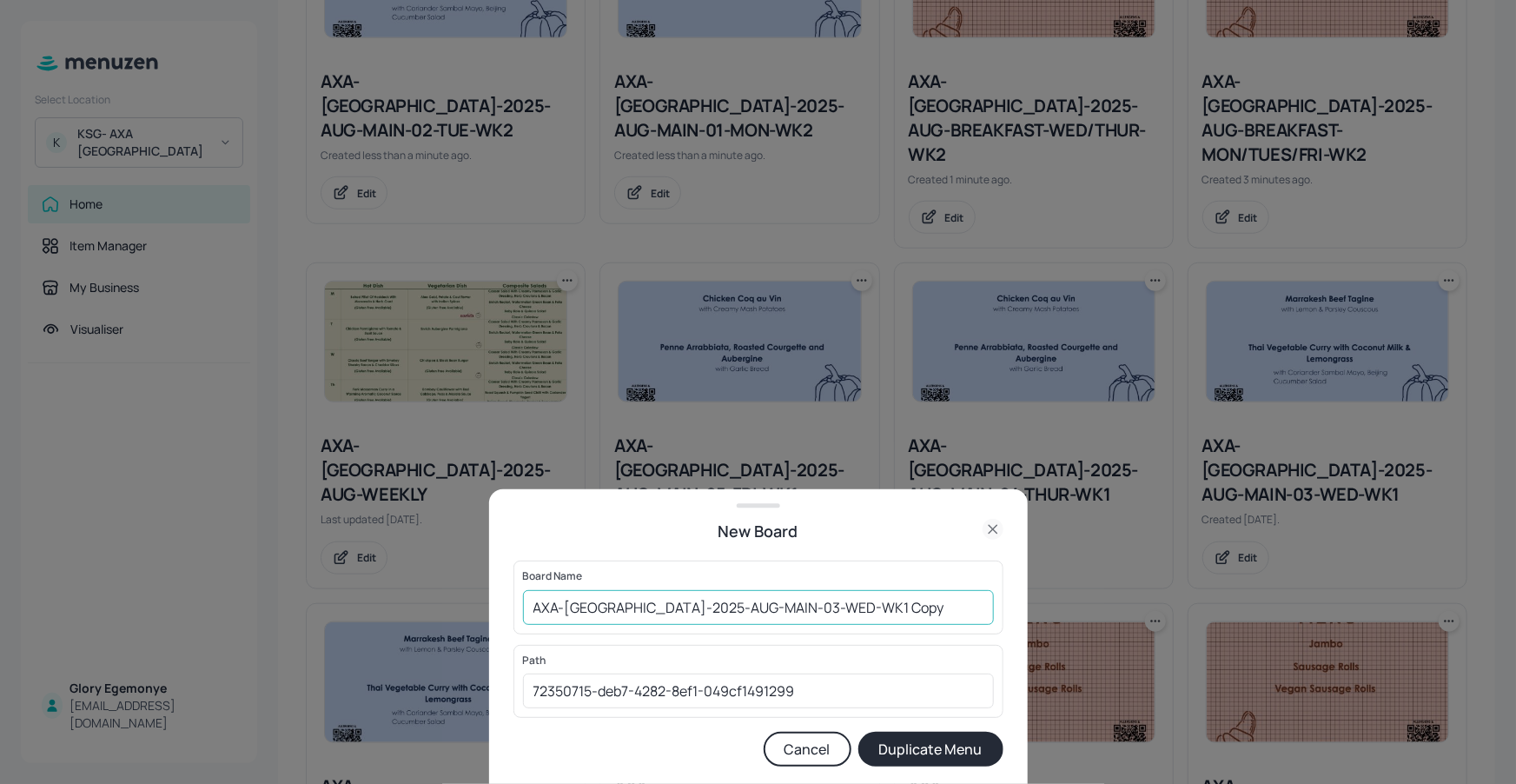
click at [892, 624] on input "AXA-DUBLIN-2025-AUG-MAIN-03-WED-WK1 Copy" at bounding box center [759, 607] width 471 height 35
type input "AXA-[GEOGRAPHIC_DATA]-2025-AUG-MAIN-03-WED-WK2"
click at [882, 736] on button "Duplicate Menu" at bounding box center [931, 748] width 145 height 35
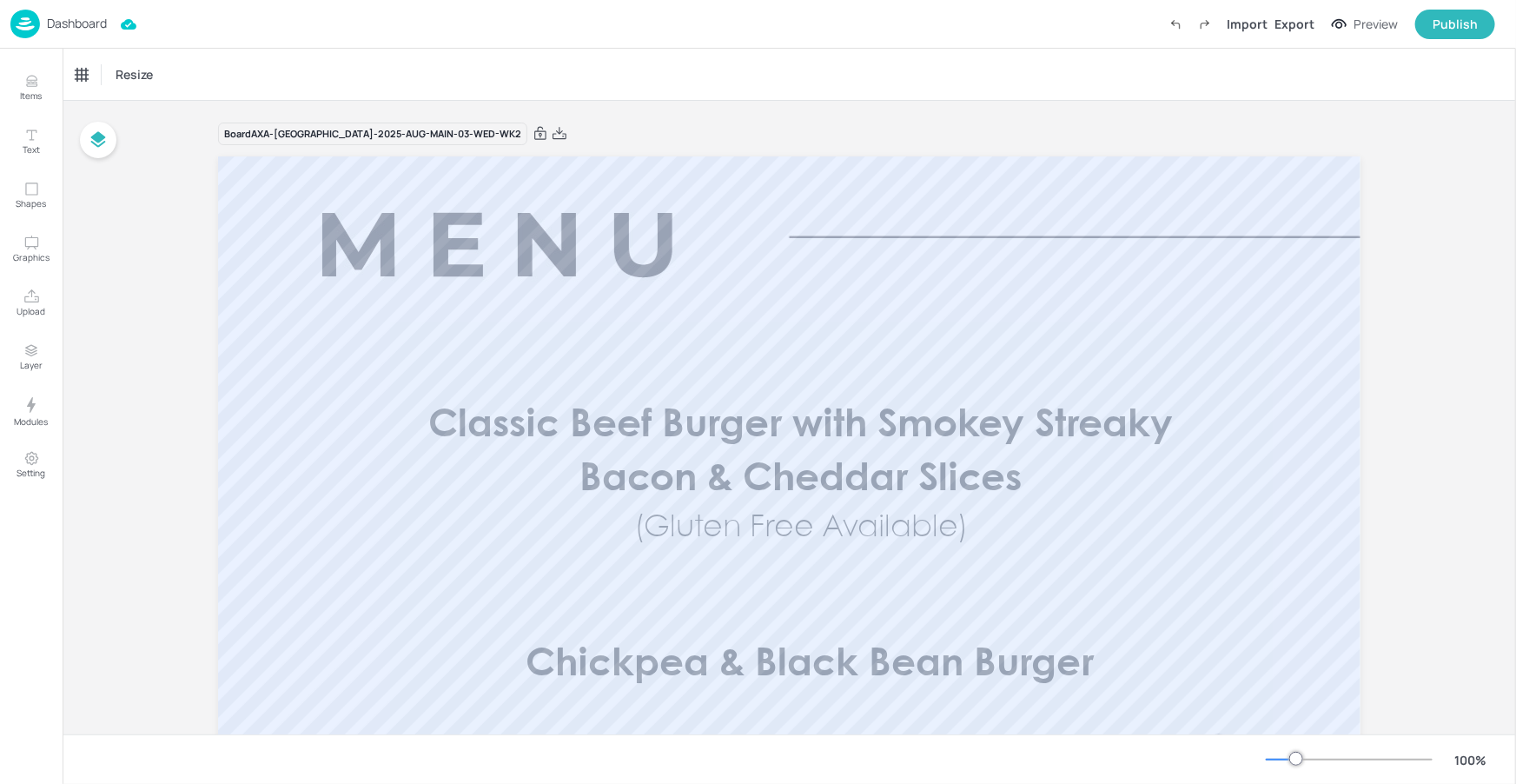
click at [92, 29] on p "Dashboard" at bounding box center [77, 23] width 60 height 12
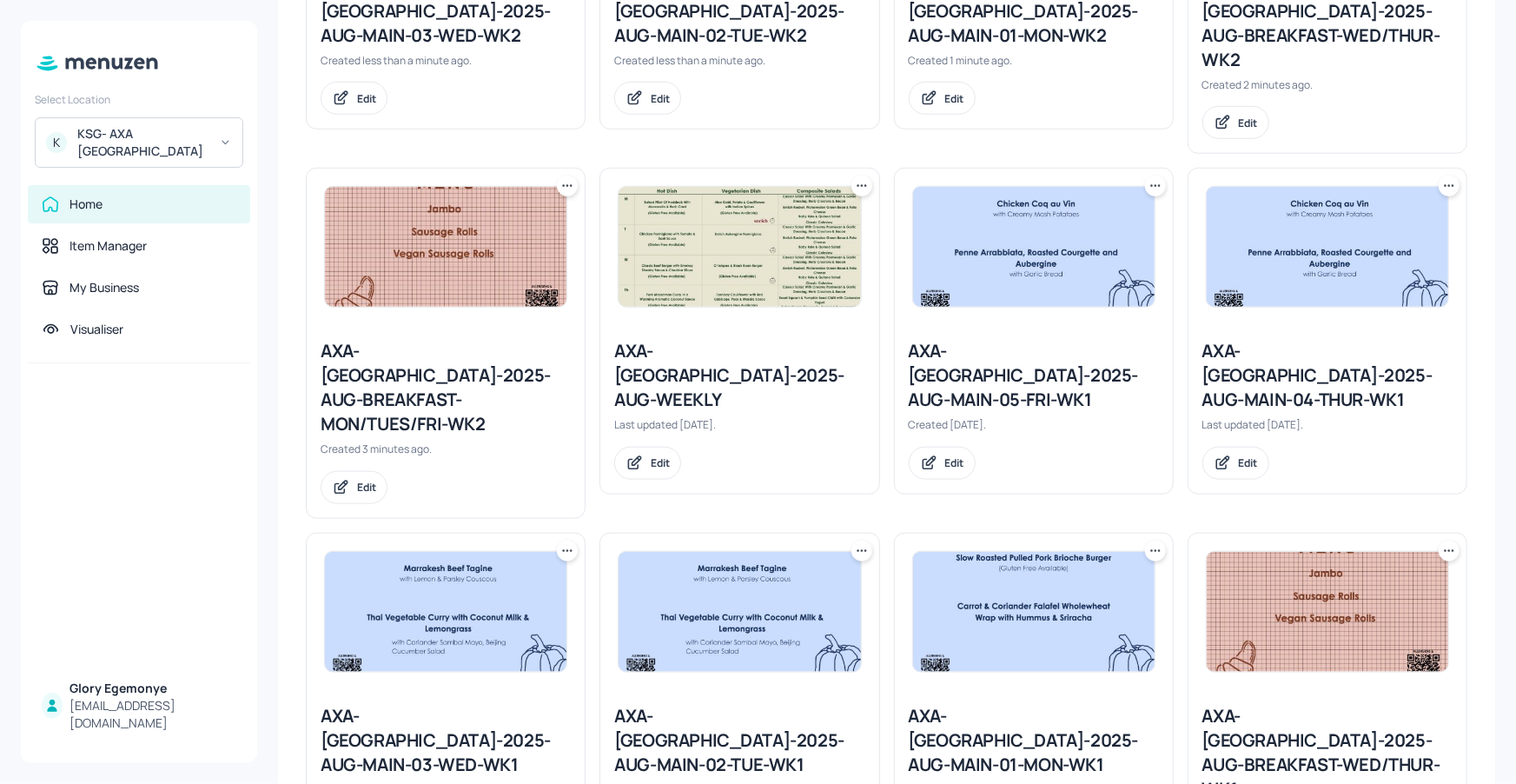
scroll to position [686, 0]
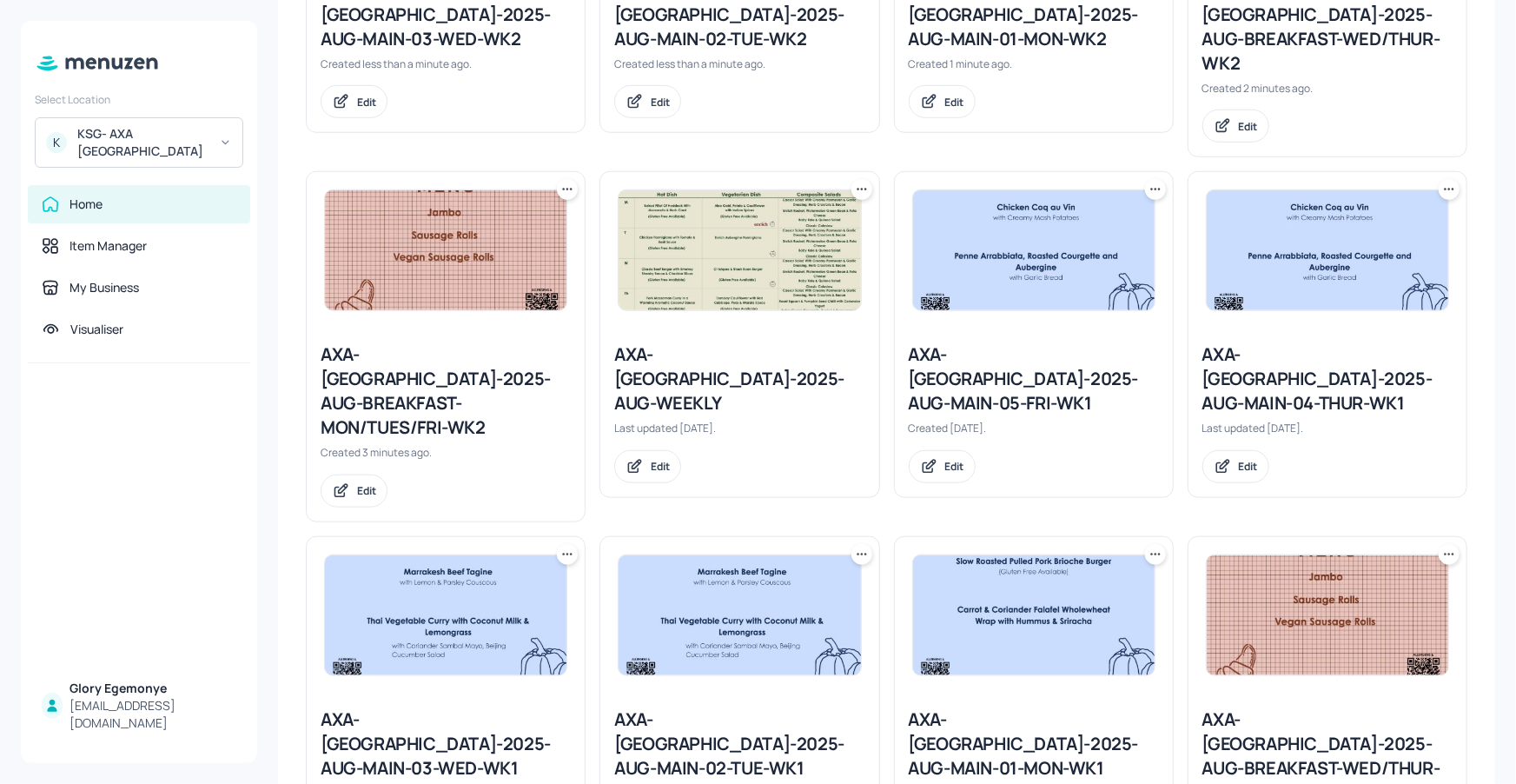
click at [1443, 181] on icon at bounding box center [1449, 189] width 18 height 18
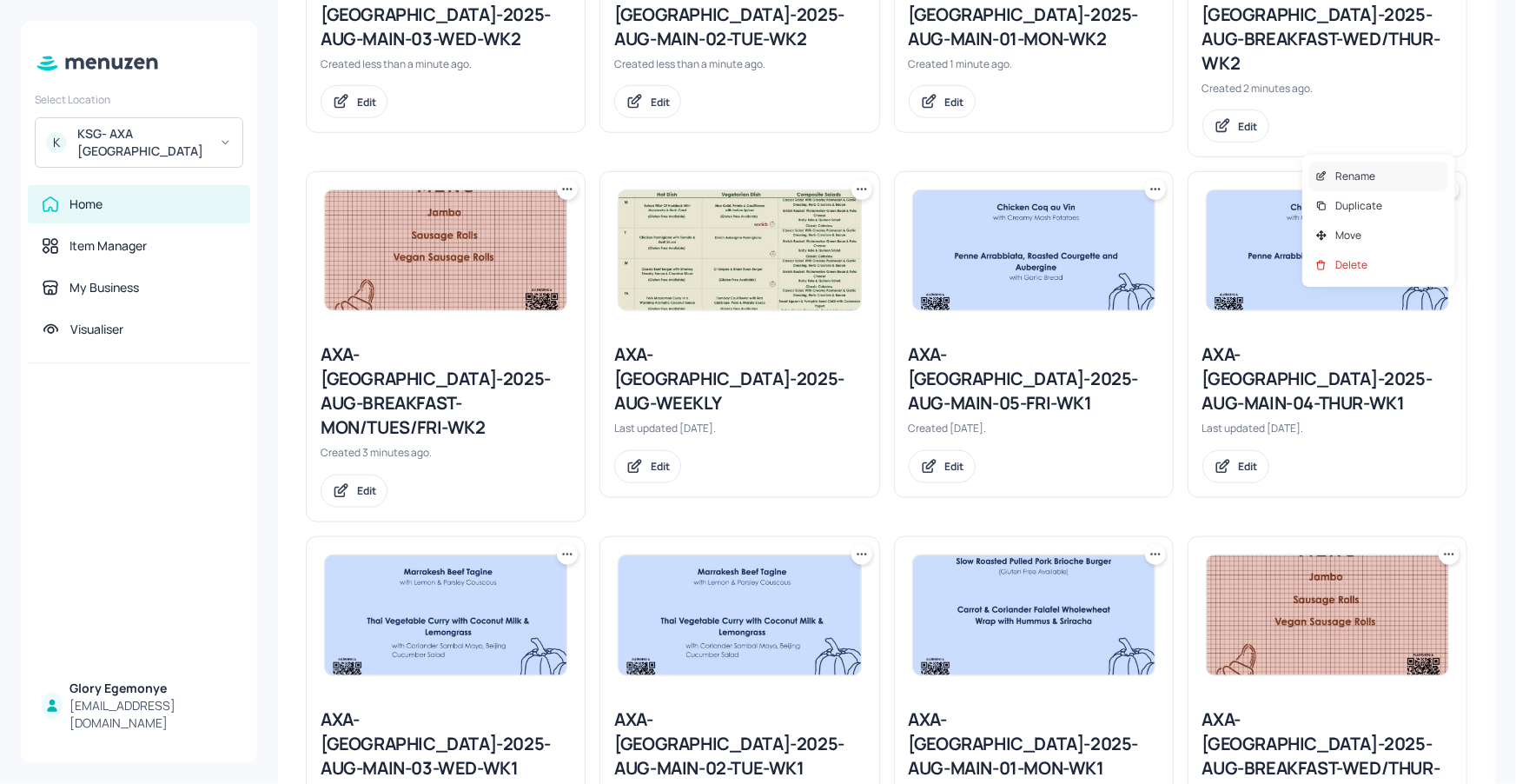
click at [1367, 173] on p "Rename" at bounding box center [1356, 176] width 40 height 16
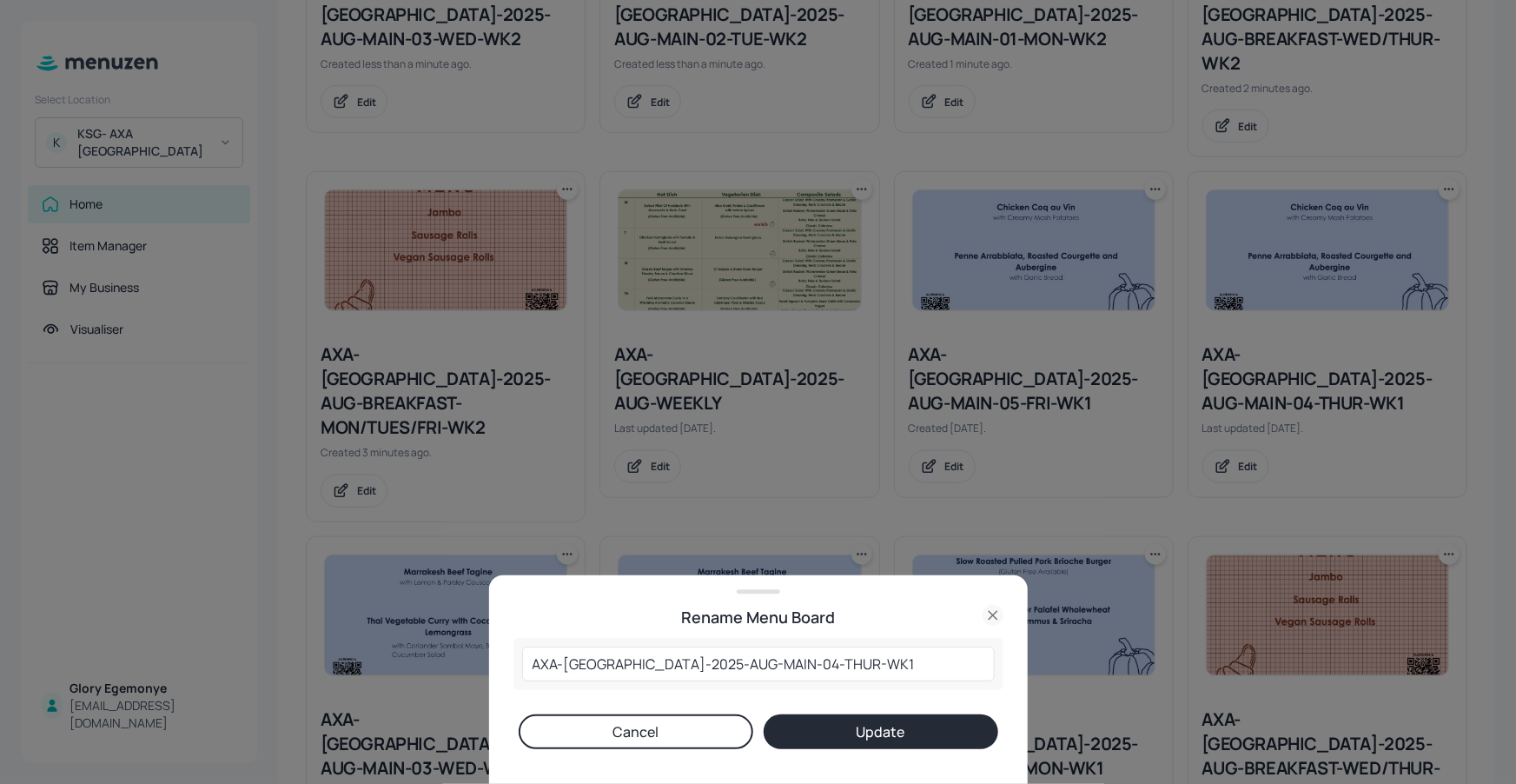
click at [1129, 345] on div at bounding box center [758, 392] width 1516 height 784
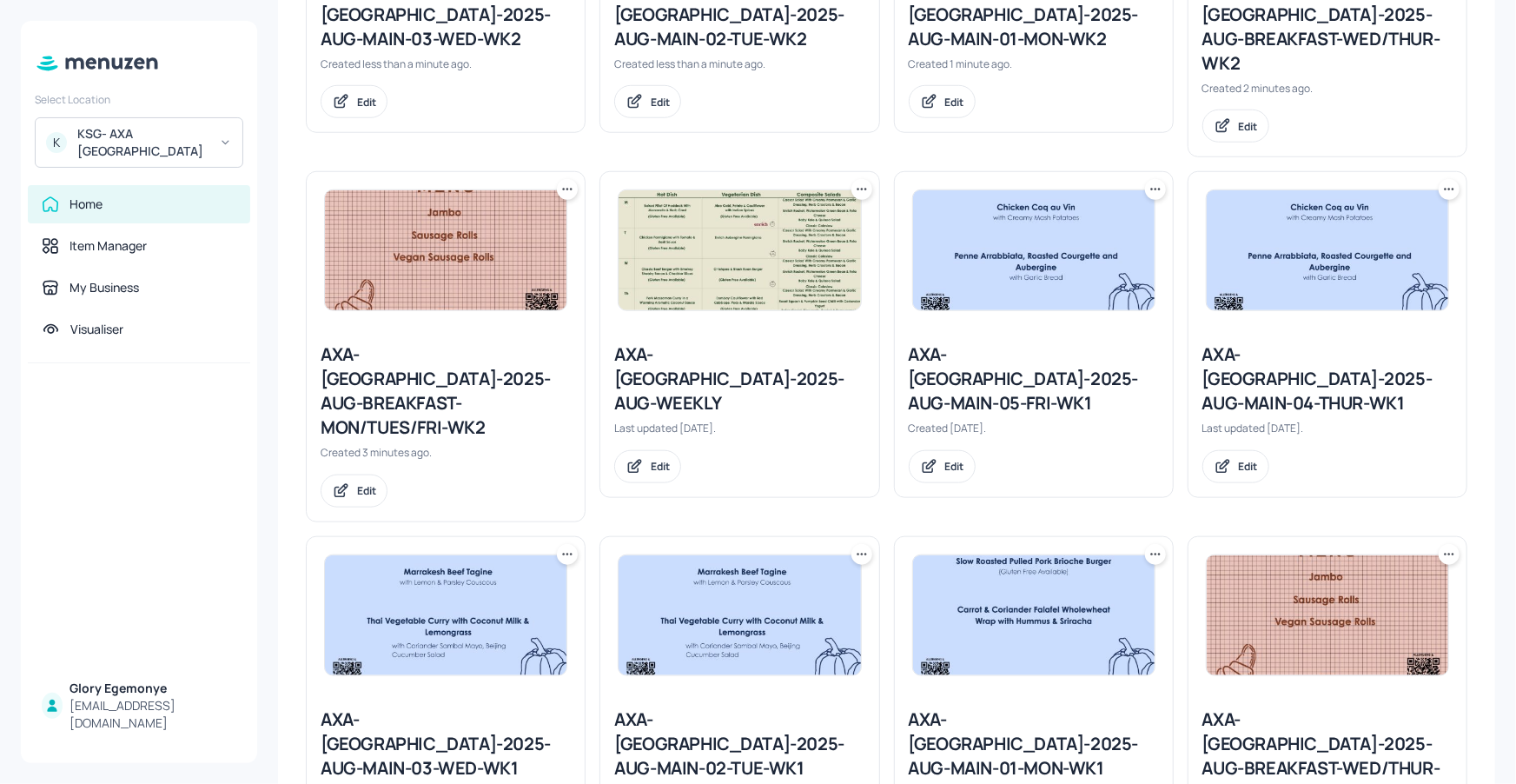
click at [1441, 181] on icon at bounding box center [1449, 189] width 18 height 18
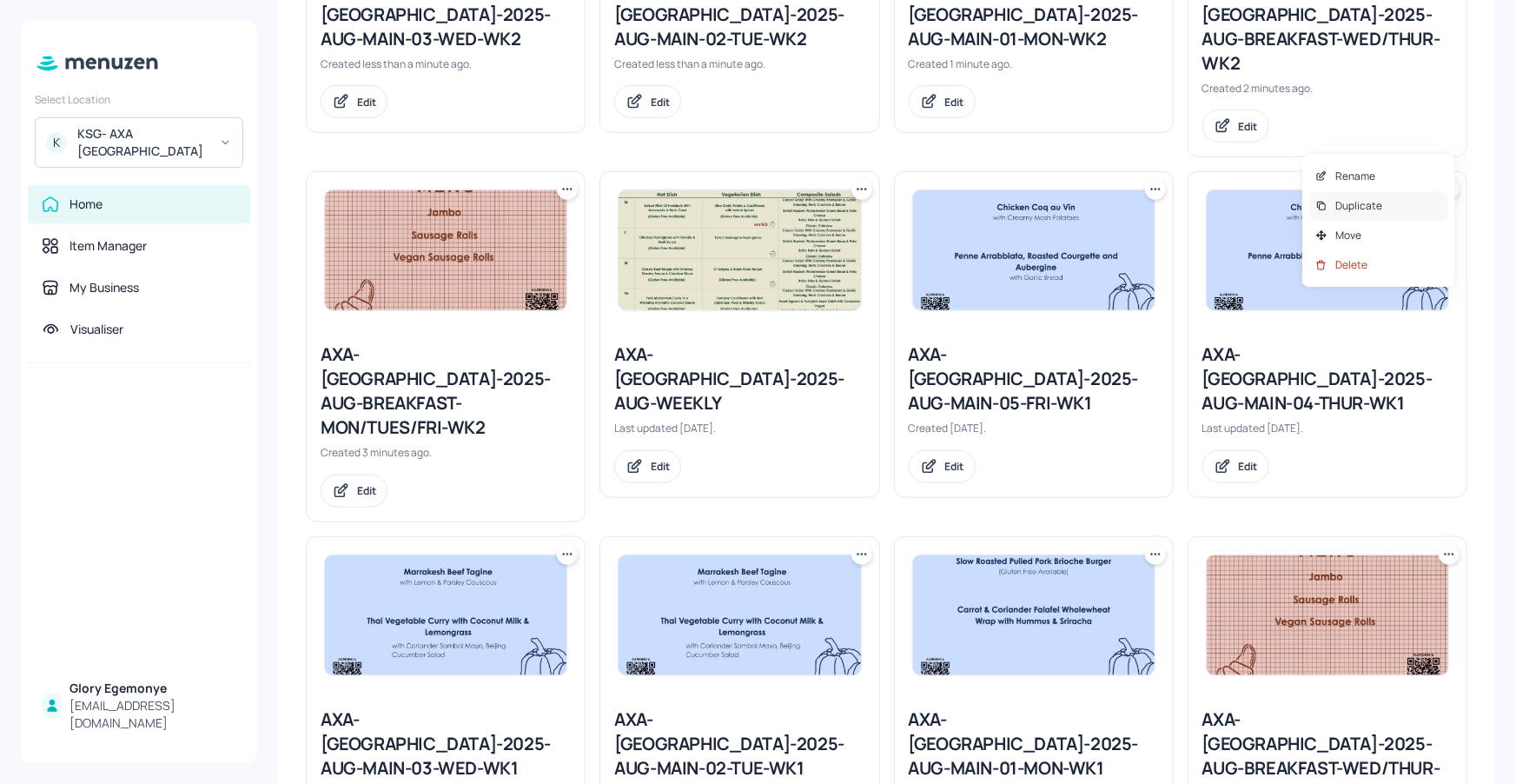
click at [1396, 199] on div "Duplicate" at bounding box center [1379, 205] width 139 height 29
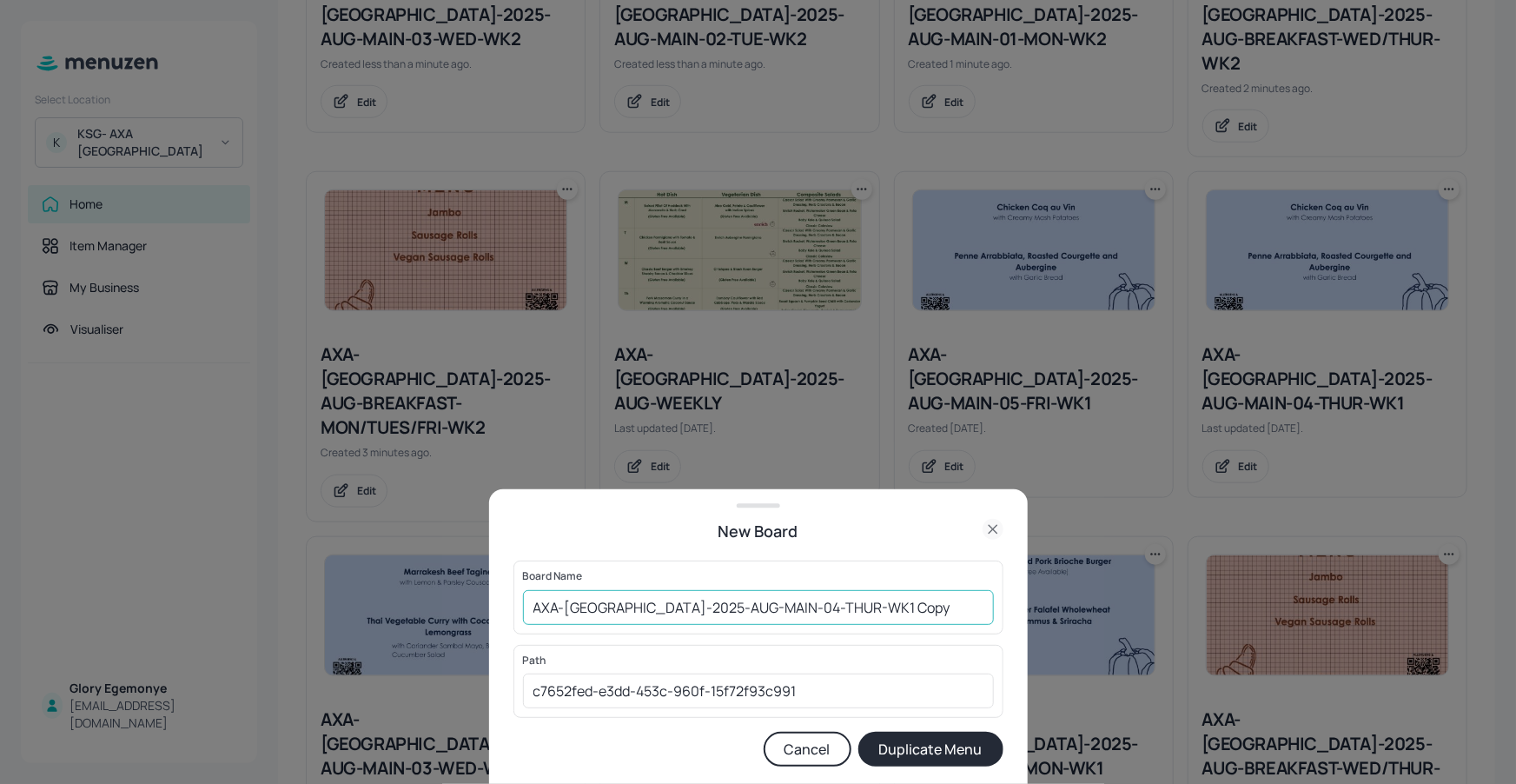
click at [904, 604] on input "AXA-DUBLIN-2025-AUG-MAIN-04-THUR-WK1 Copy" at bounding box center [759, 607] width 471 height 35
type input "AXA-[GEOGRAPHIC_DATA]-2025-AUG-MAIN-04-THUR-WK2"
click at [930, 746] on button "Duplicate Menu" at bounding box center [931, 748] width 145 height 35
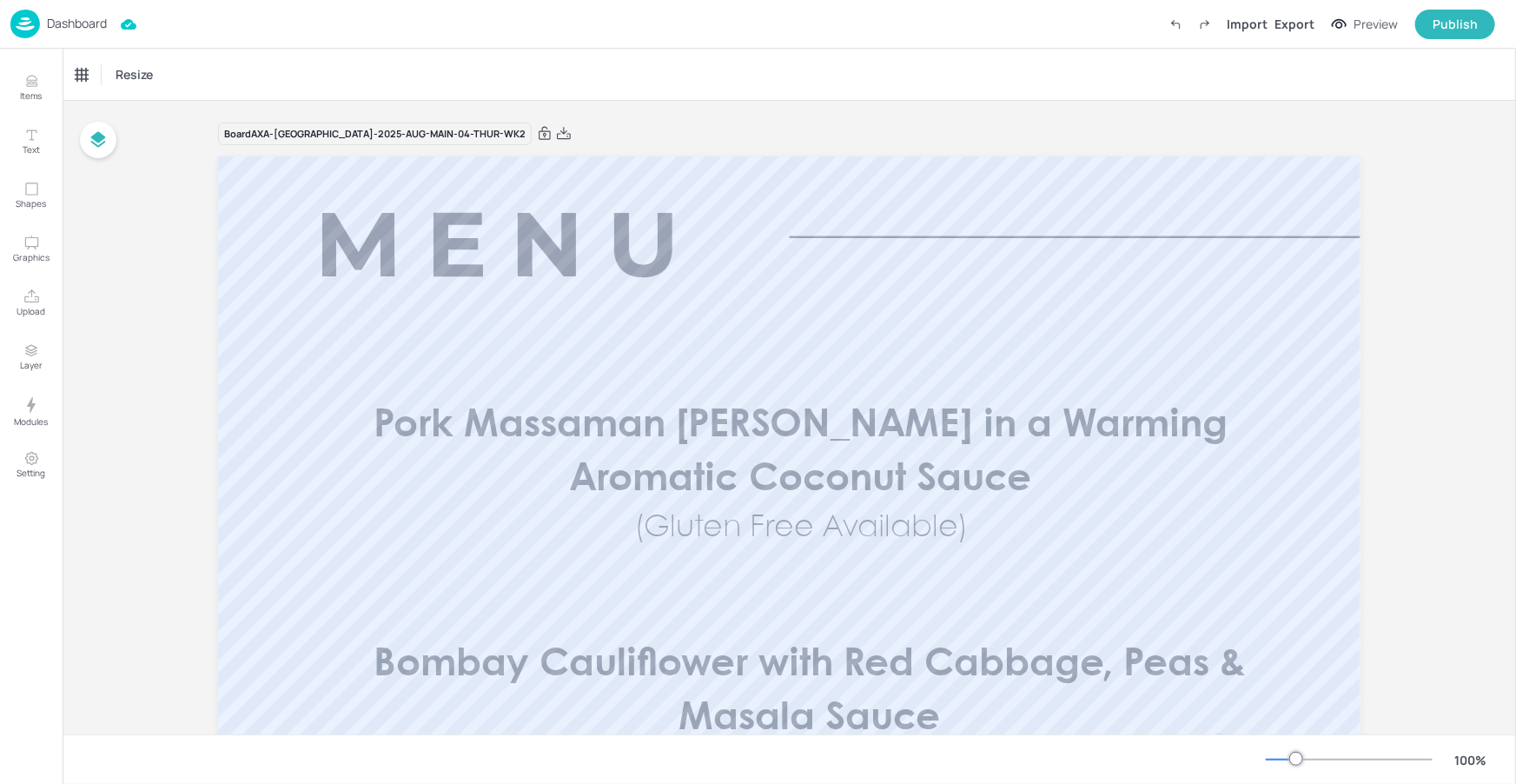
click at [98, 22] on p "Dashboard" at bounding box center [77, 23] width 60 height 12
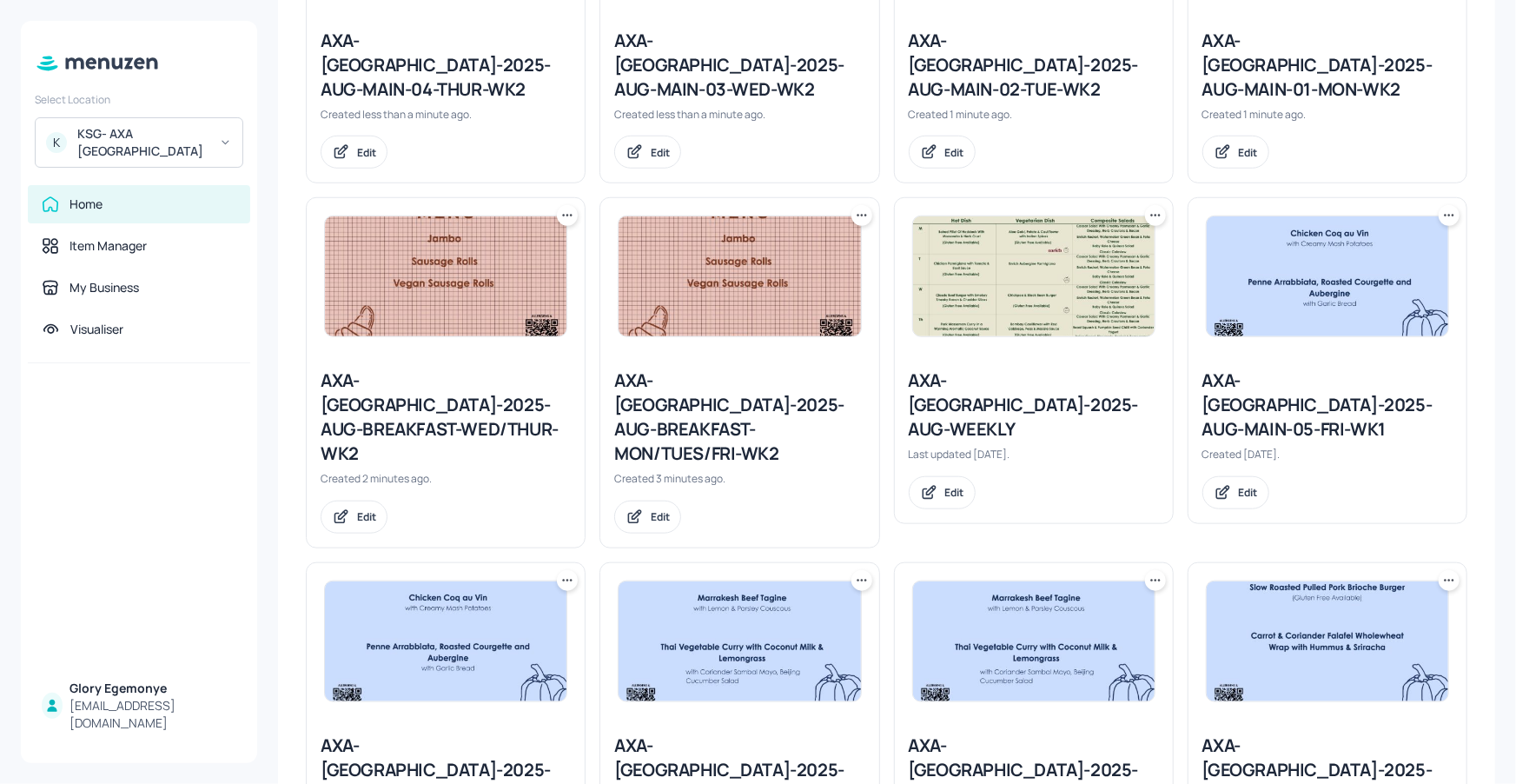
scroll to position [631, 0]
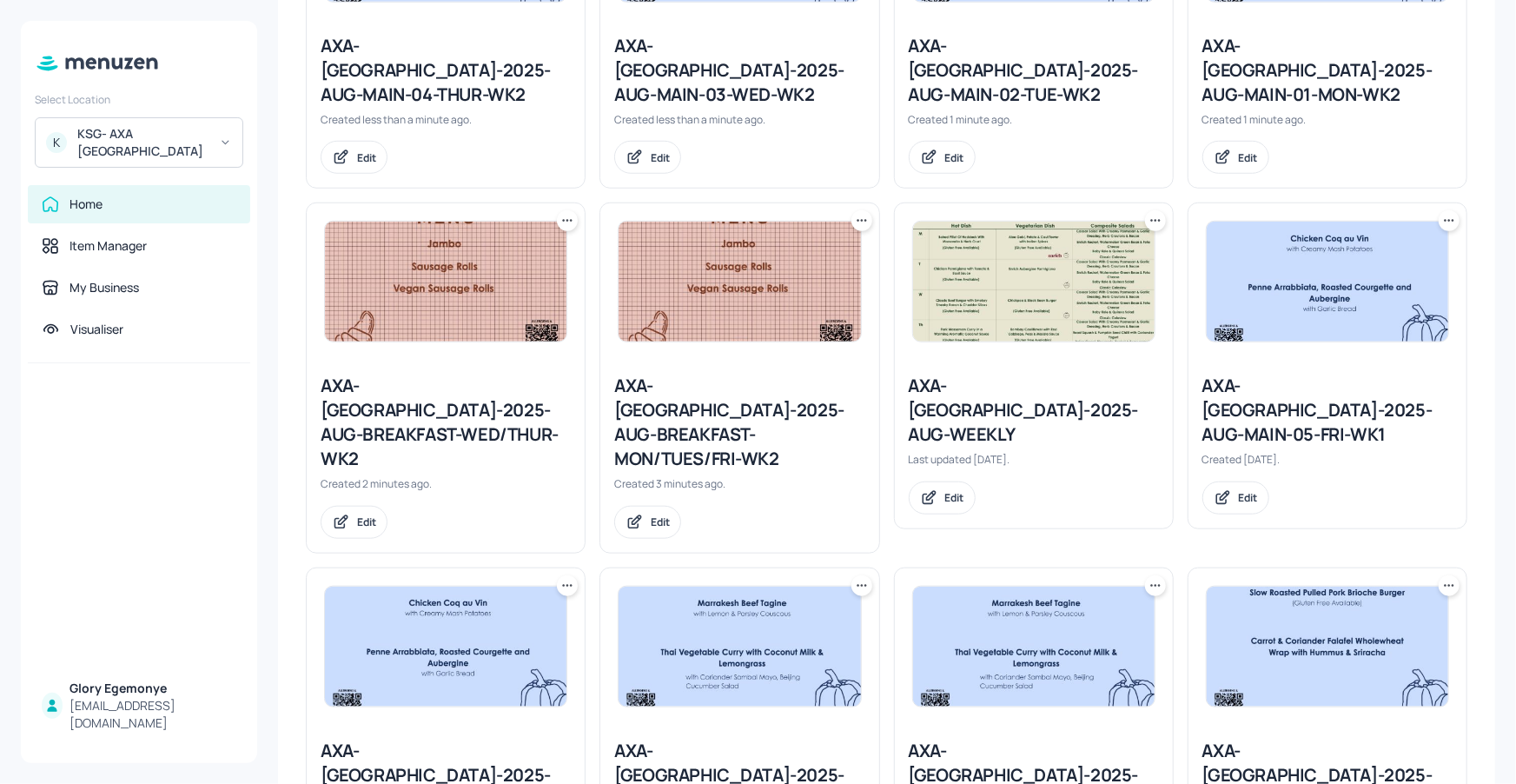
click at [1448, 212] on icon at bounding box center [1449, 220] width 18 height 18
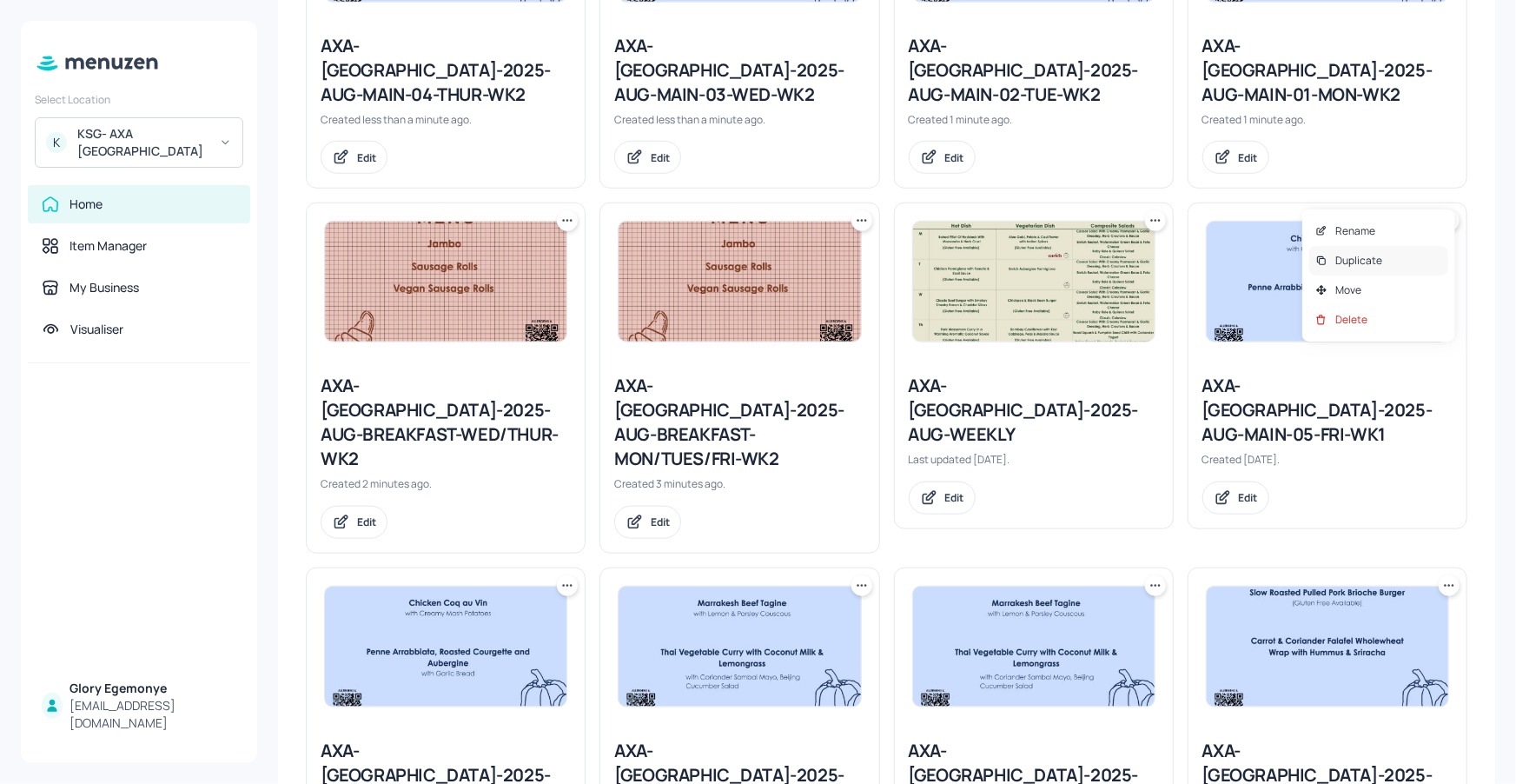
click at [1381, 256] on p "Duplicate" at bounding box center [1359, 261] width 47 height 16
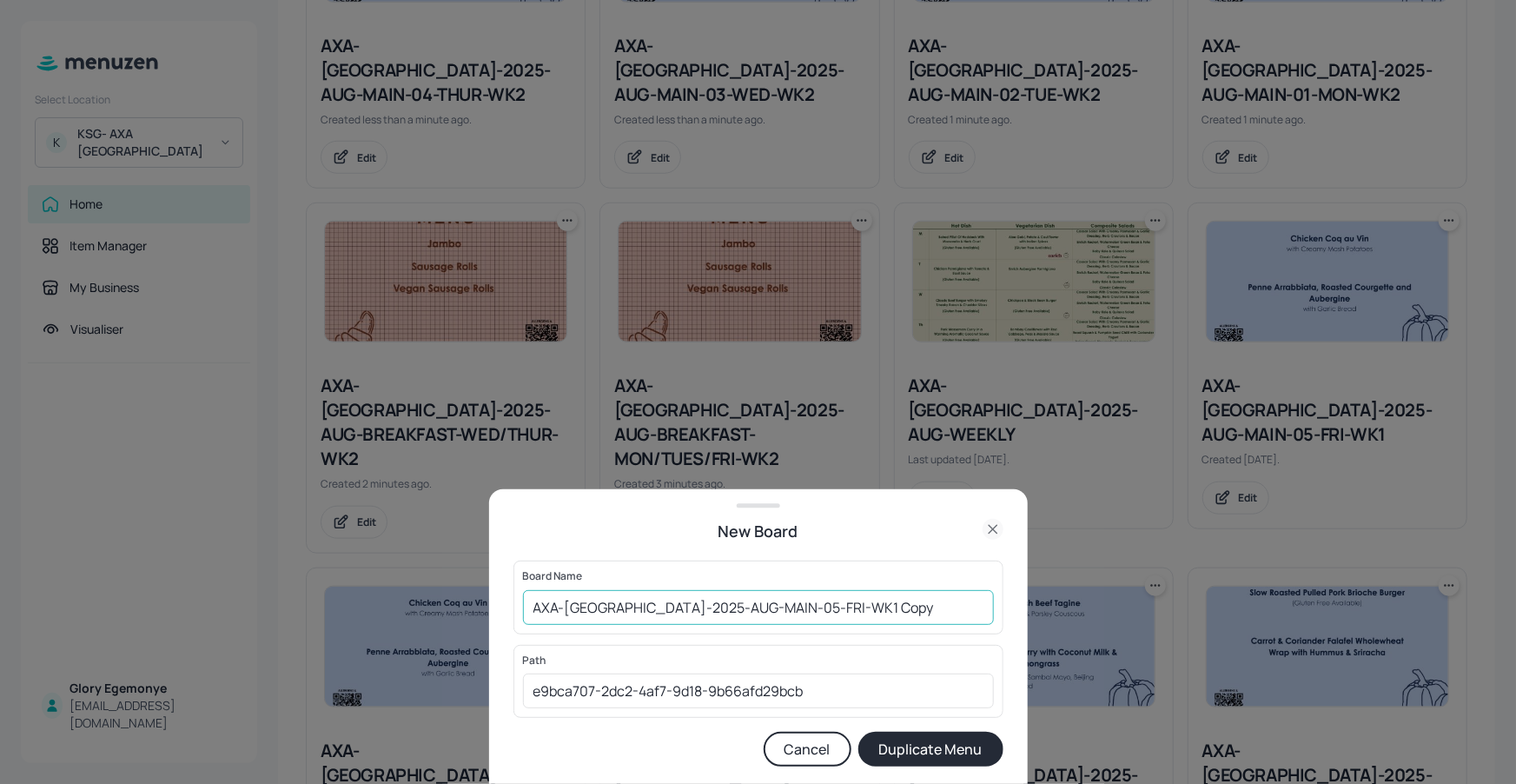
click at [889, 600] on input "AXA-DUBLIN-2025-AUG-MAIN-05-FRI-WK1 Copy" at bounding box center [759, 607] width 471 height 35
type input "AXA-[GEOGRAPHIC_DATA]-2025-AUG-MAIN-05-FRI-WK2"
click at [944, 737] on button "Duplicate Menu" at bounding box center [931, 748] width 145 height 35
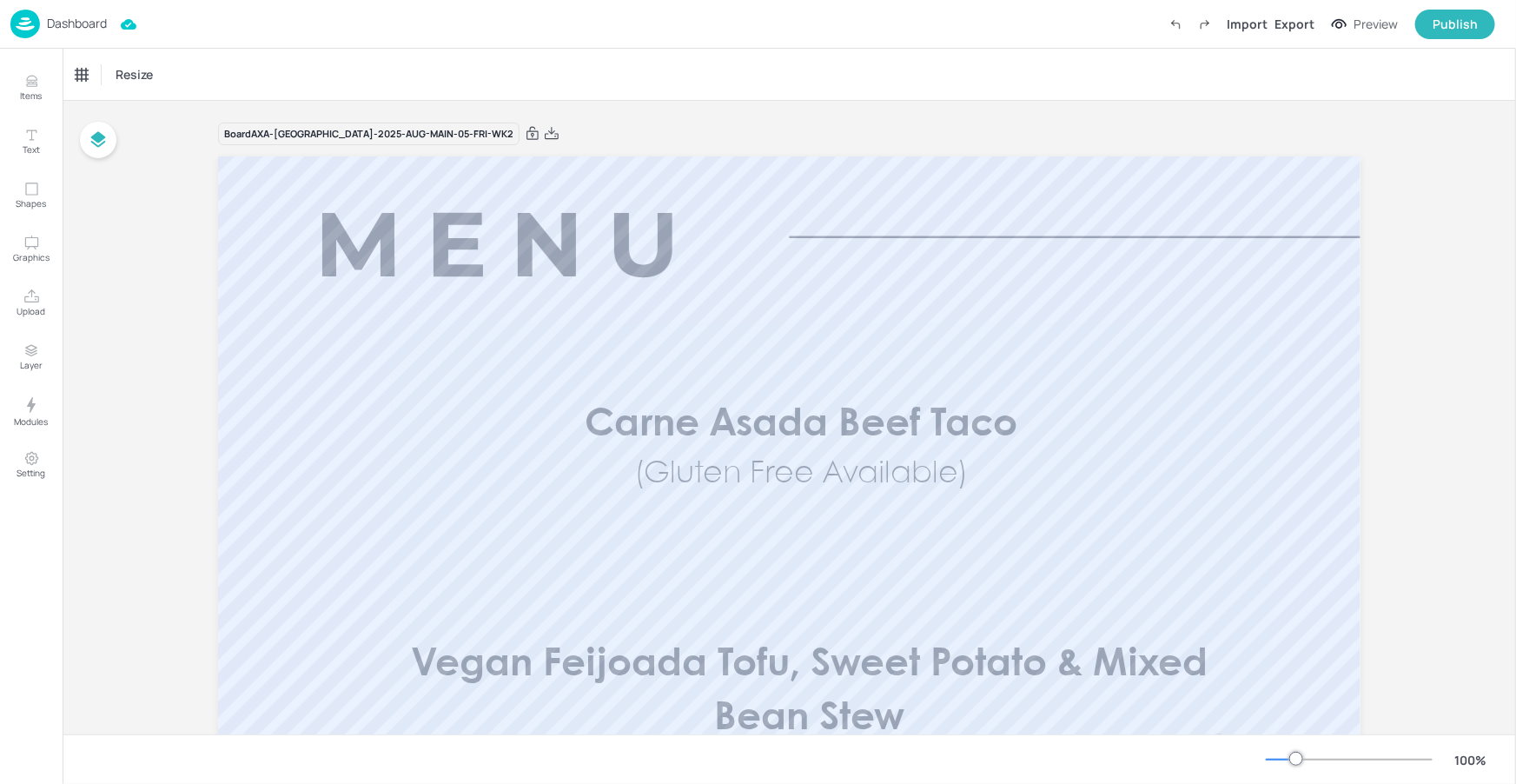
click at [74, 18] on p "Dashboard" at bounding box center [77, 23] width 60 height 12
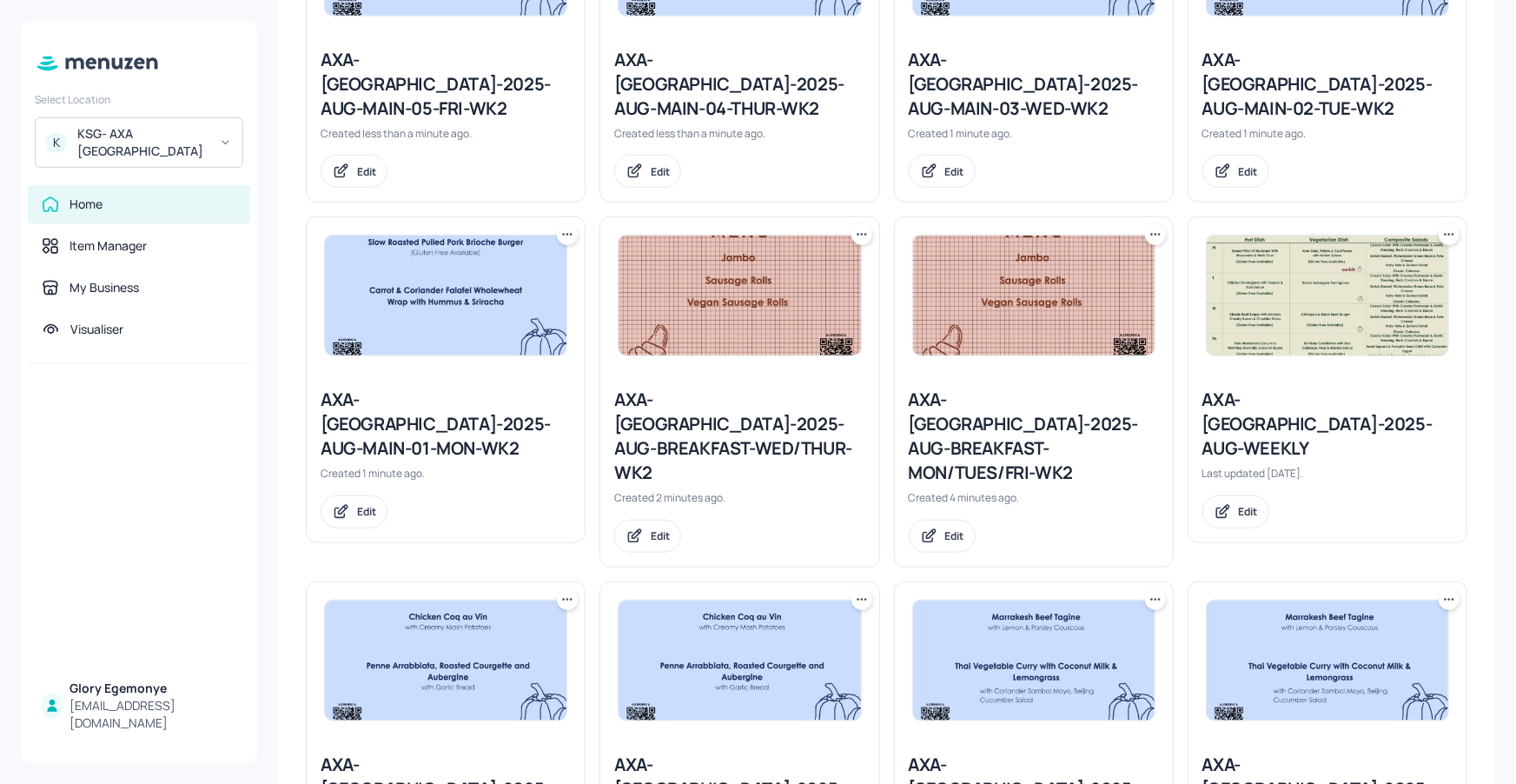
scroll to position [613, 0]
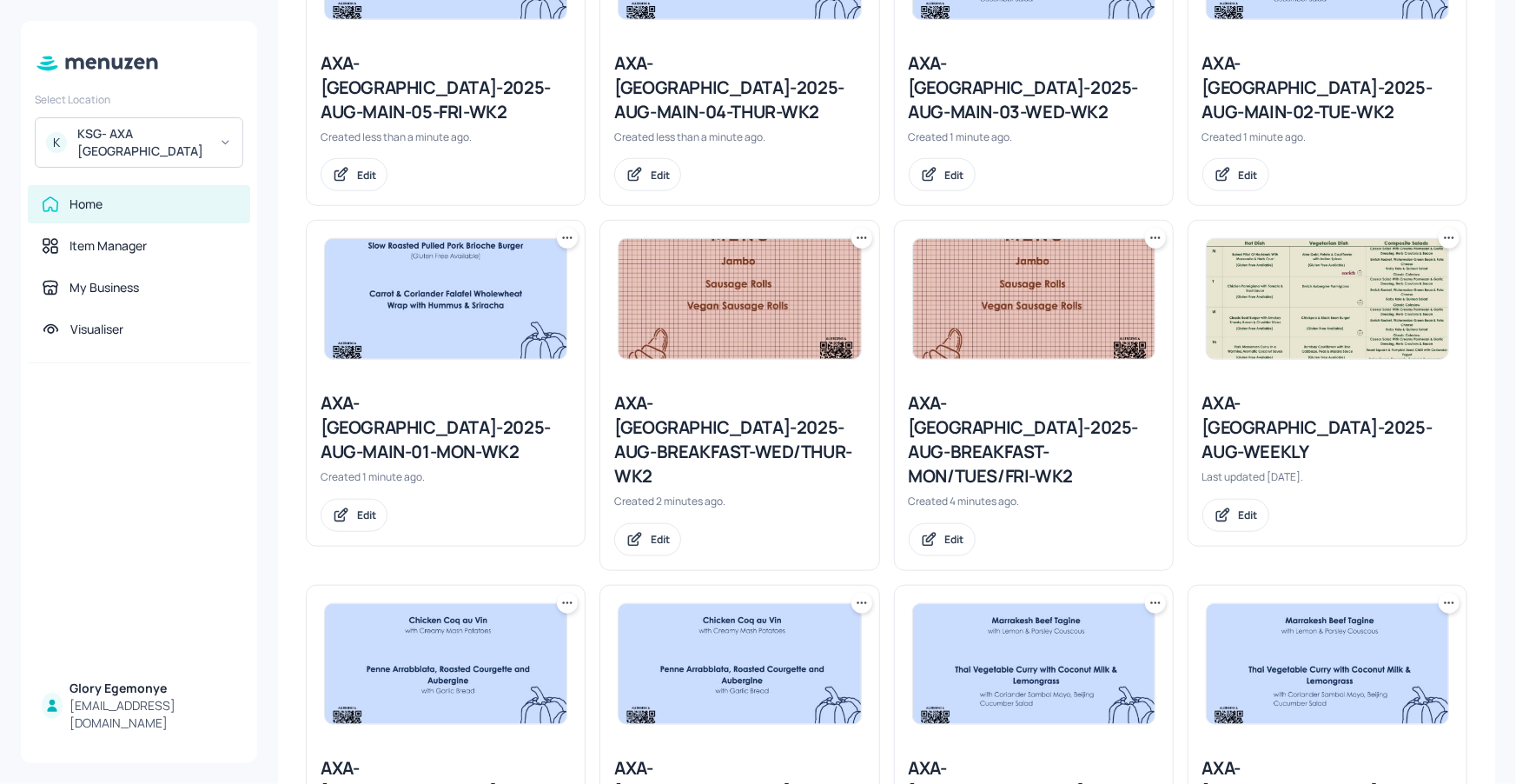
click at [1447, 230] on icon at bounding box center [1449, 238] width 18 height 18
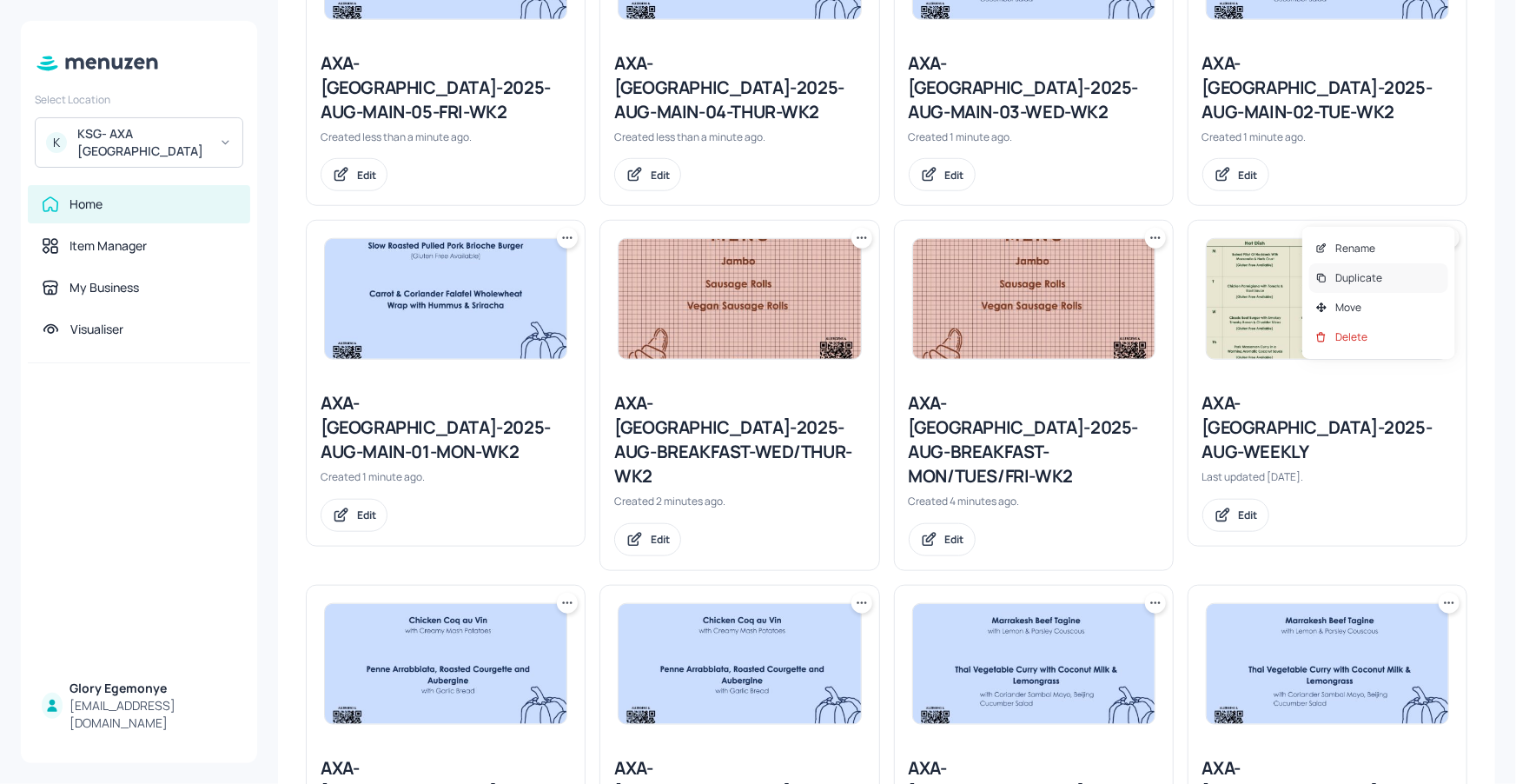
click at [1376, 270] on p "Duplicate" at bounding box center [1359, 278] width 47 height 16
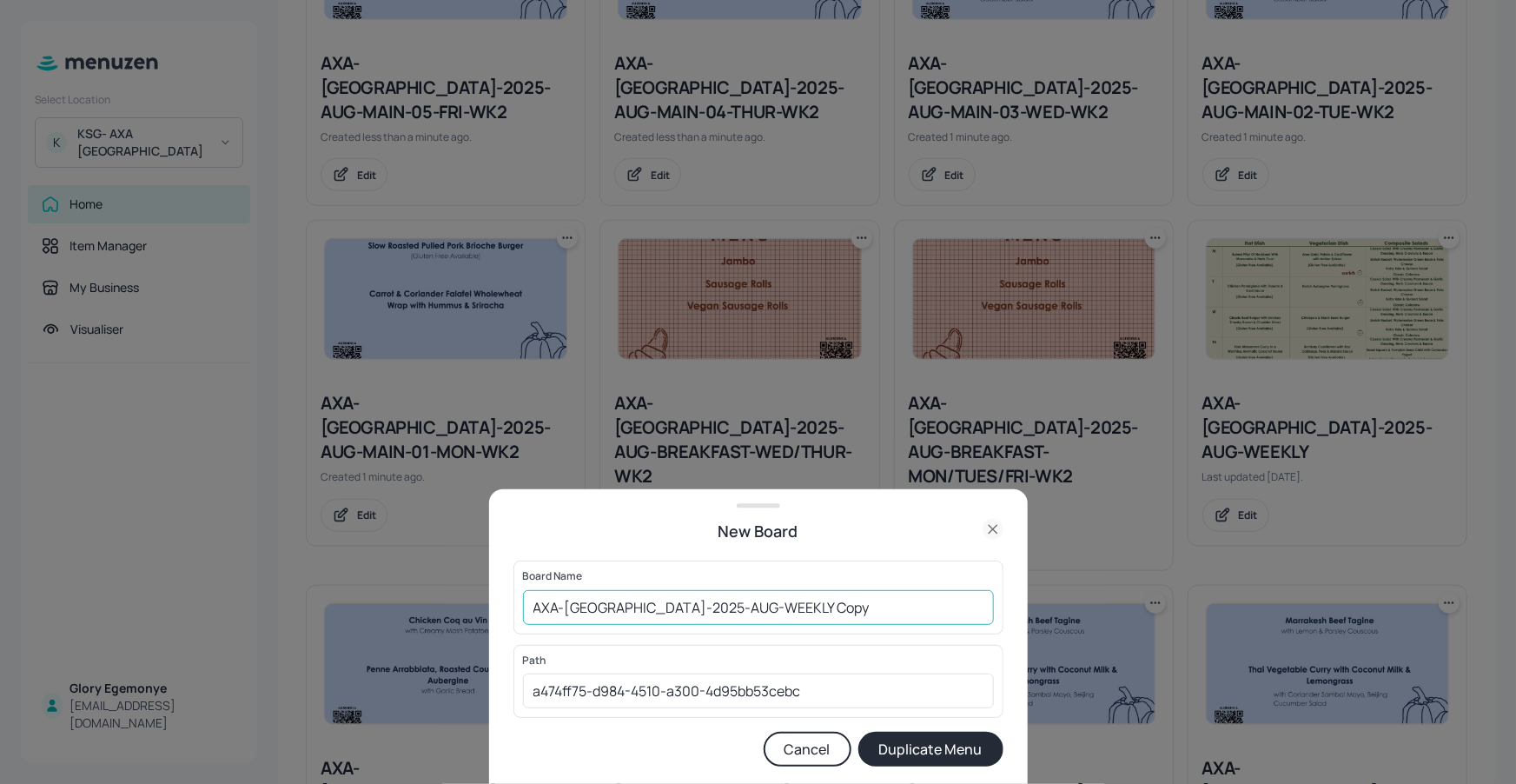
click at [884, 612] on input "AXA-[GEOGRAPHIC_DATA]-2025-AUG-WEEKLY Copy" at bounding box center [759, 607] width 471 height 35
type input "AXA-[GEOGRAPHIC_DATA]-2025-AUG-WEEKLY"
click at [912, 746] on button "Duplicate Menu" at bounding box center [931, 748] width 145 height 35
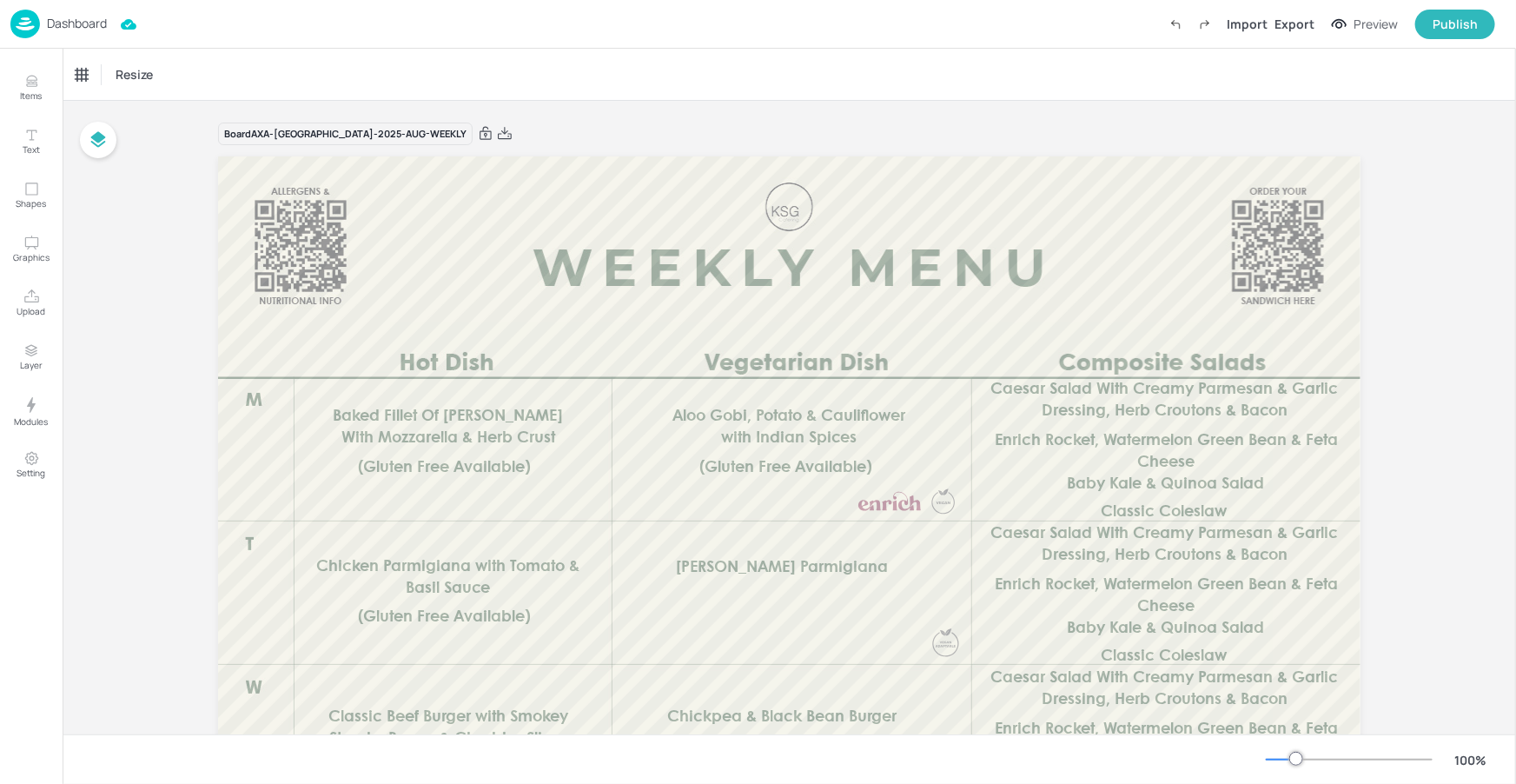
click at [80, 31] on div "Dashboard" at bounding box center [58, 23] width 97 height 29
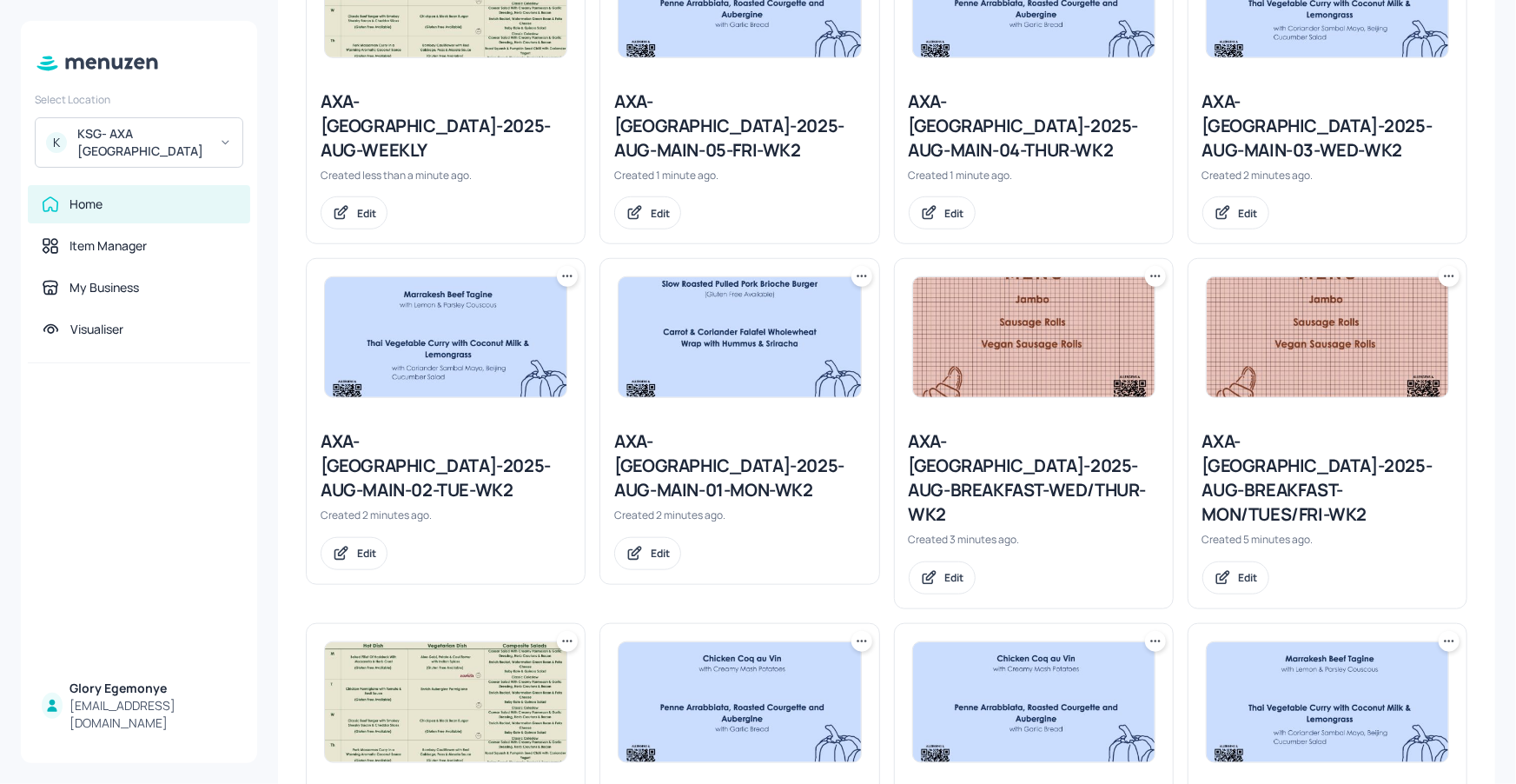
scroll to position [576, 0]
click at [1449, 266] on icon at bounding box center [1449, 275] width 18 height 18
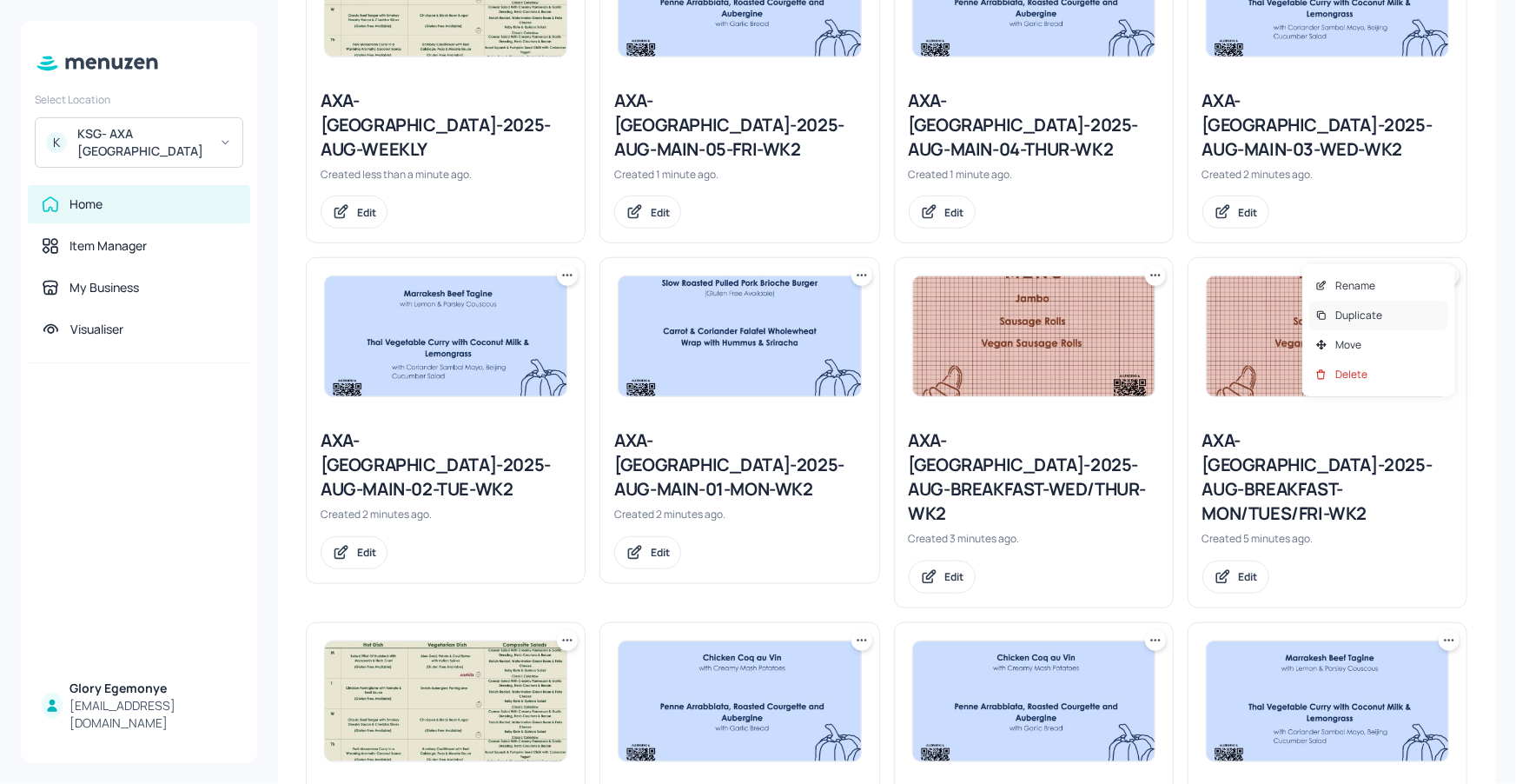
drag, startPoint x: 1374, startPoint y: 338, endPoint x: 1354, endPoint y: 315, distance: 30.5
click at [1374, 338] on div "Move" at bounding box center [1379, 344] width 139 height 29
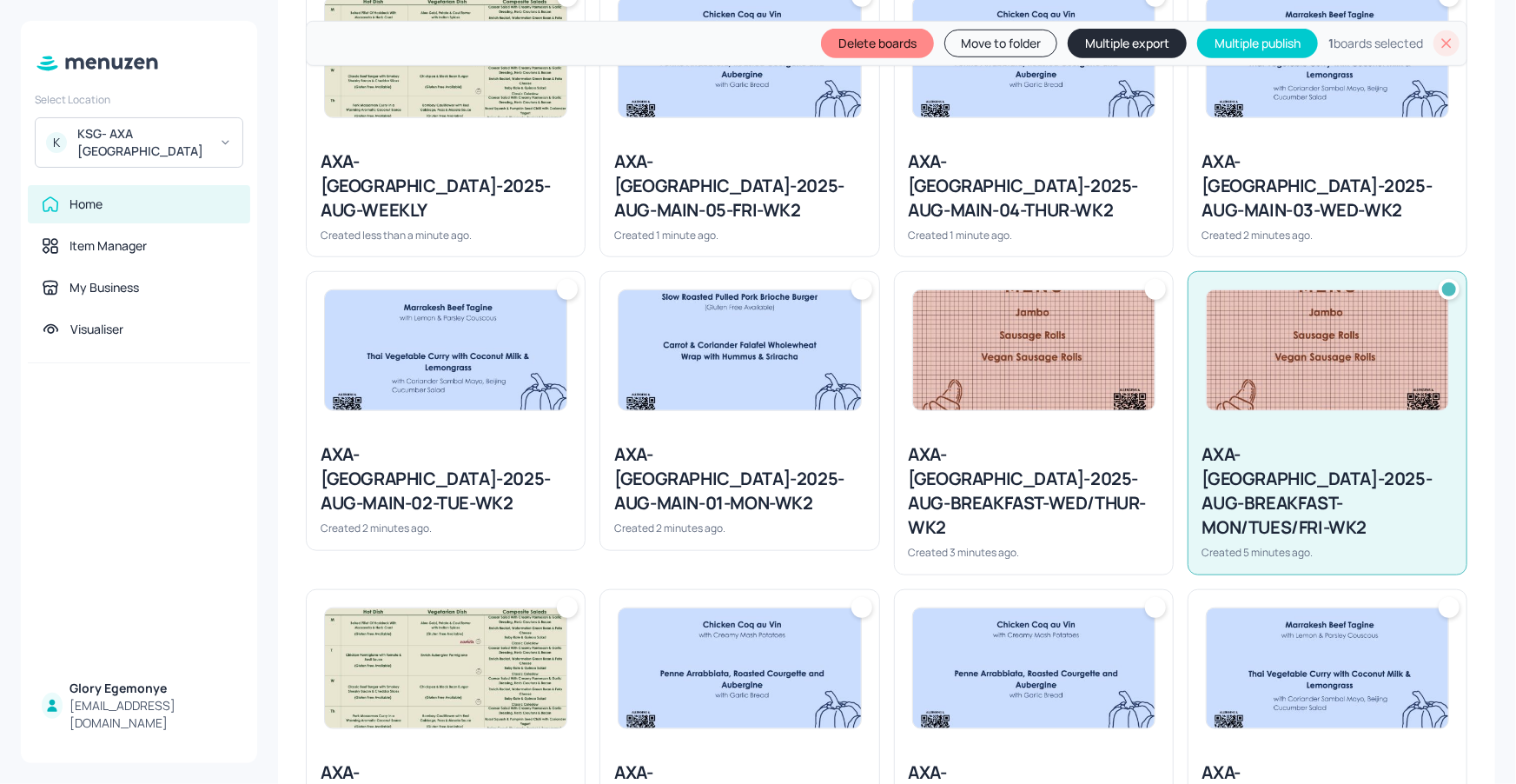
scroll to position [636, 0]
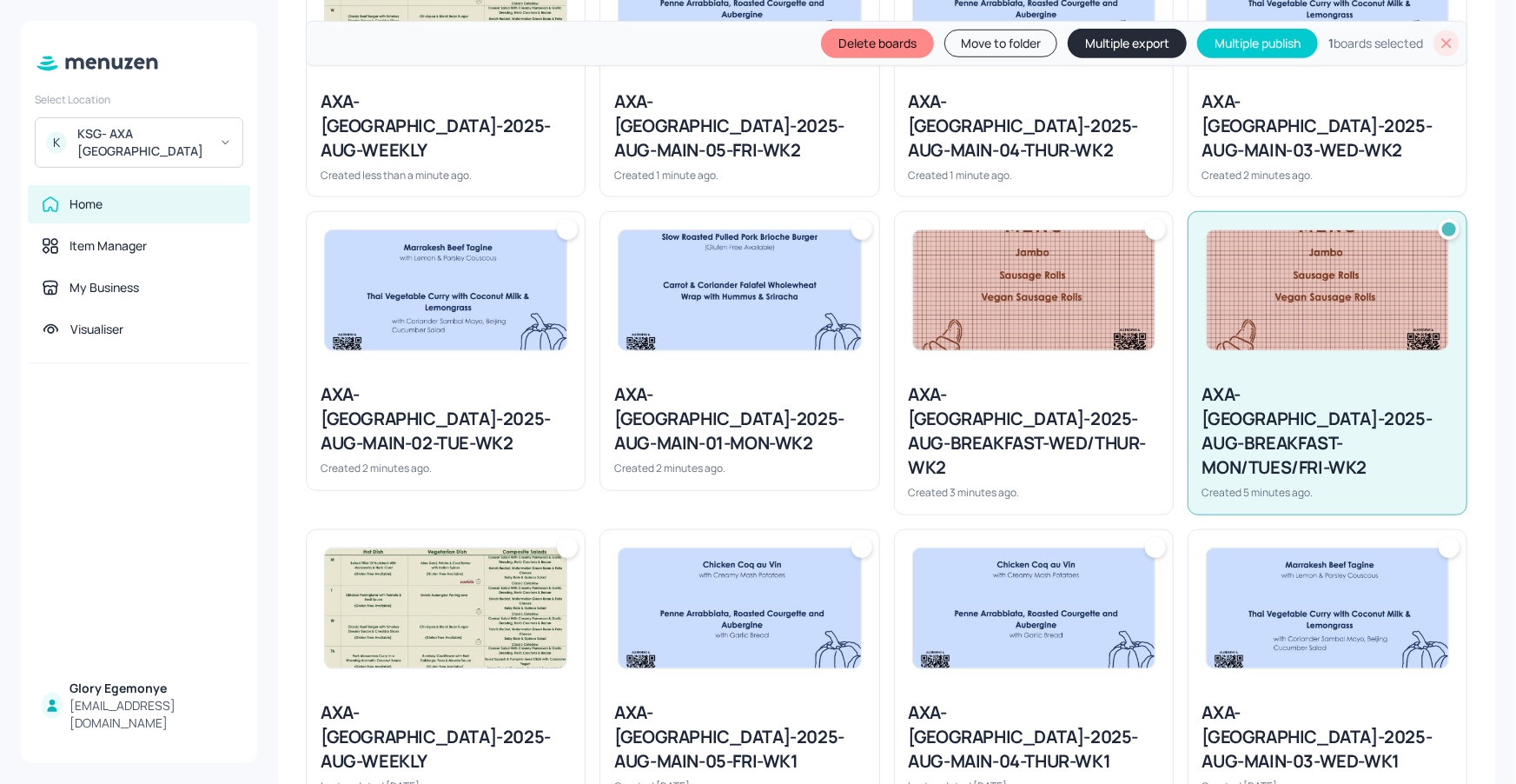
click at [1157, 219] on div at bounding box center [1156, 229] width 21 height 21
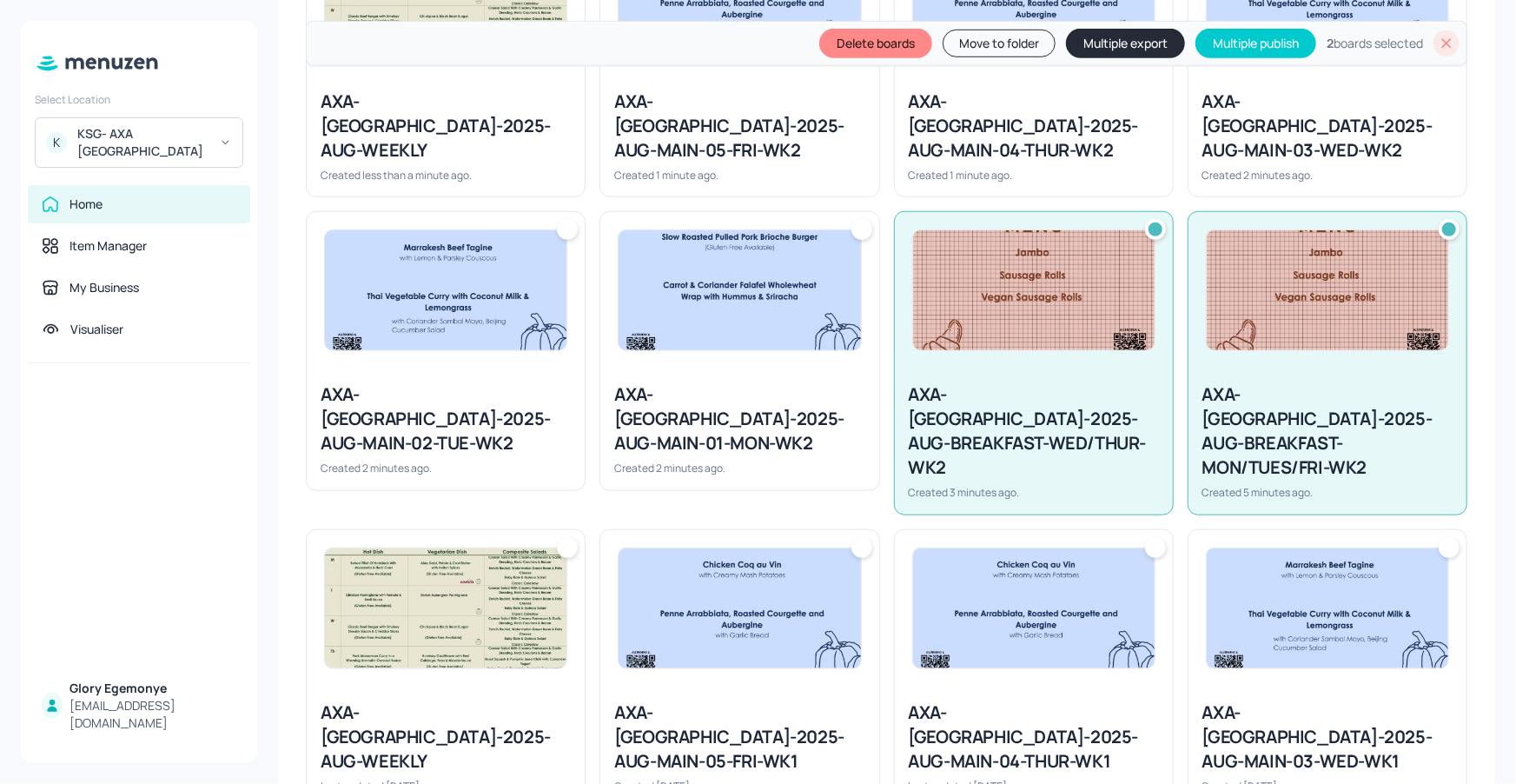
click at [854, 219] on div at bounding box center [862, 229] width 21 height 21
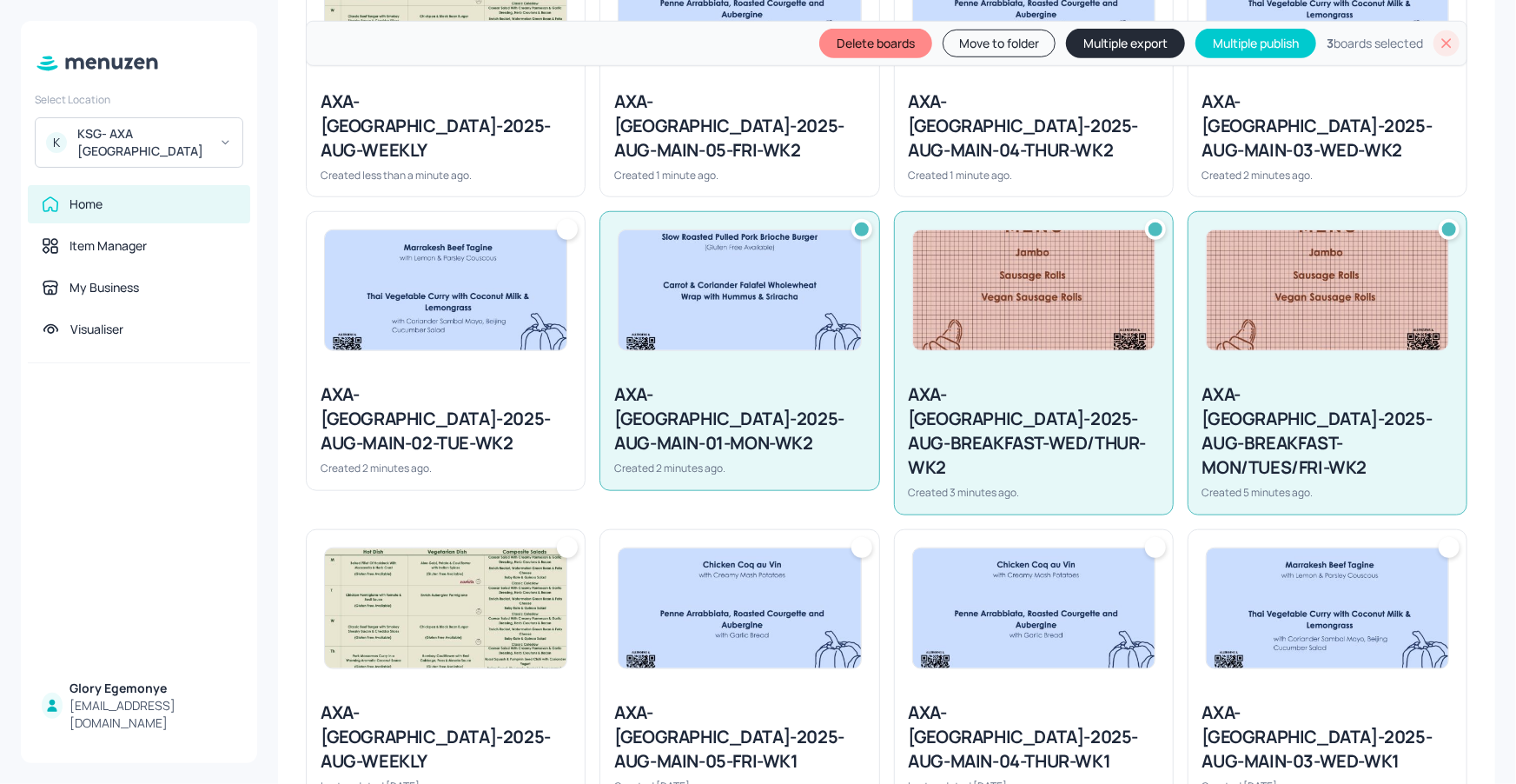
click at [554, 212] on div at bounding box center [446, 290] width 278 height 157
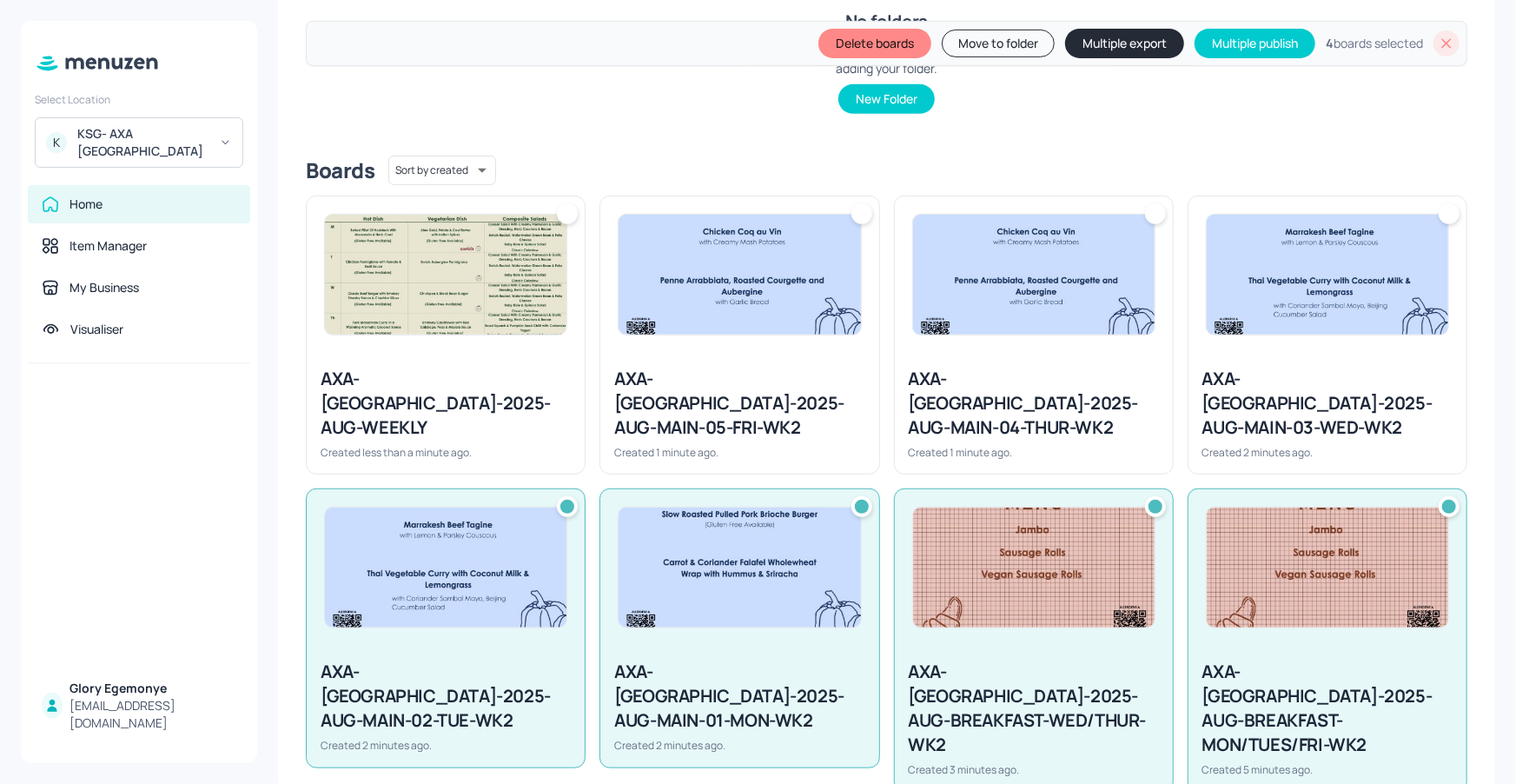
scroll to position [354, 0]
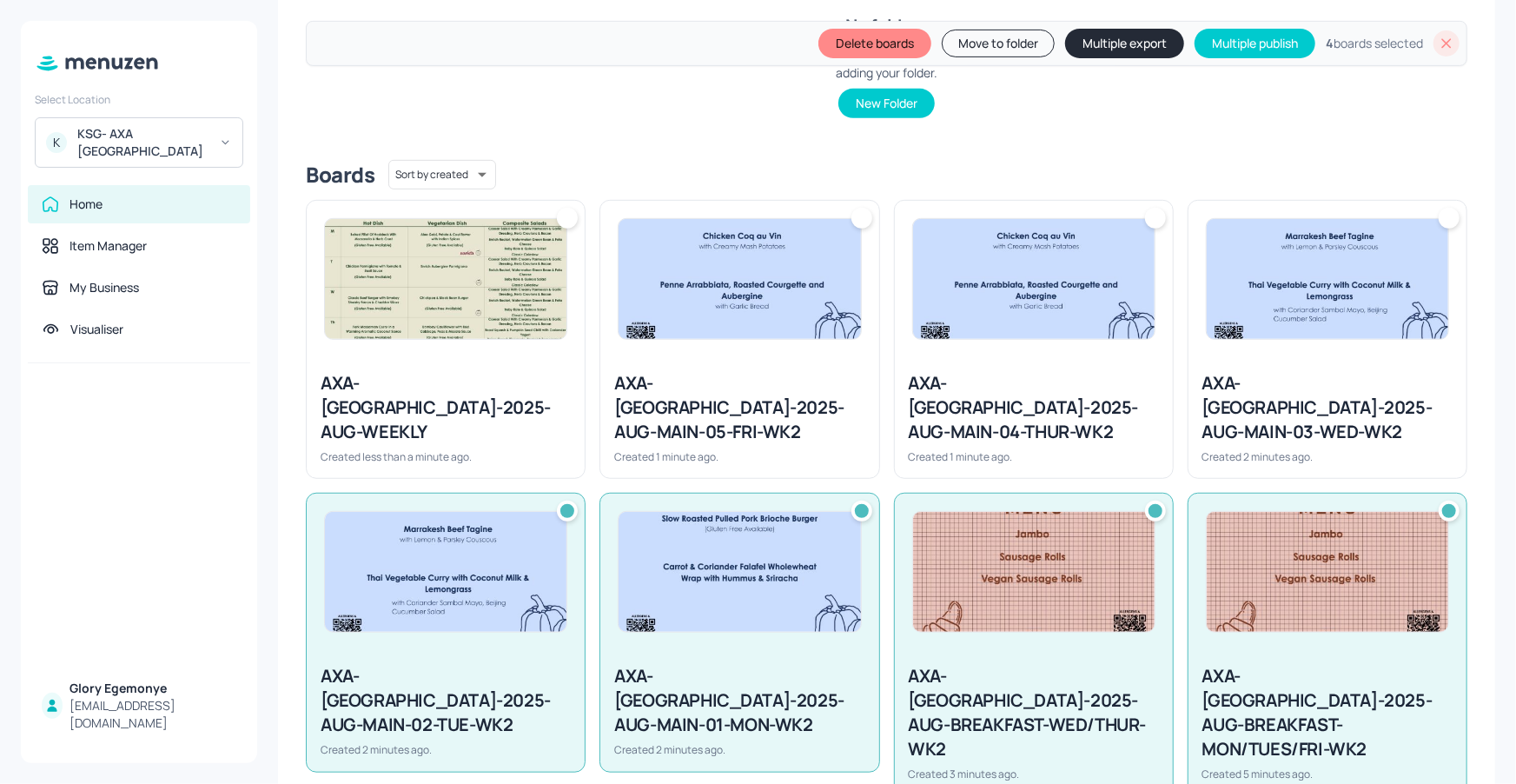
click at [1441, 219] on div at bounding box center [1449, 218] width 21 height 21
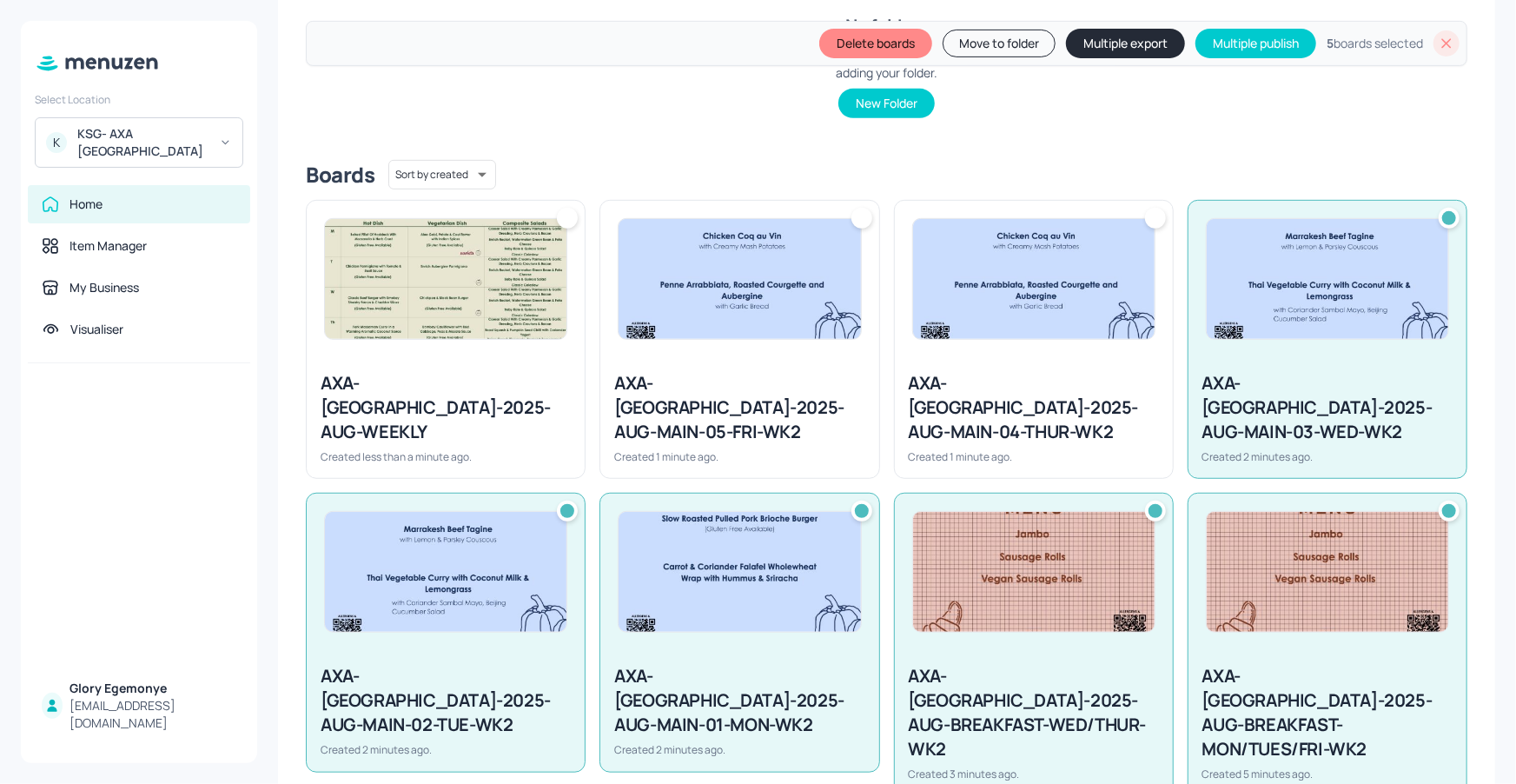
click at [1146, 214] on div at bounding box center [1156, 218] width 21 height 21
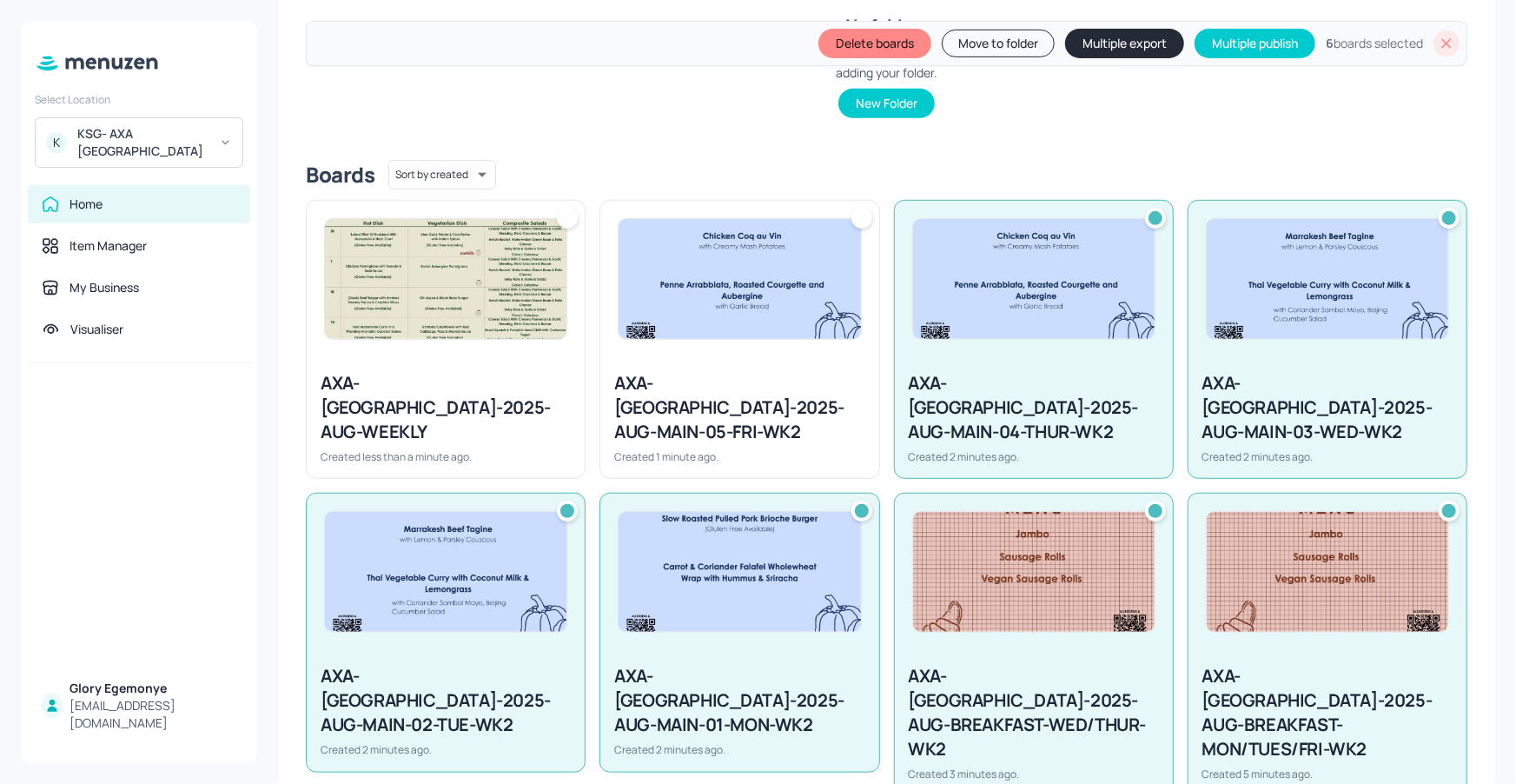
click at [854, 215] on div at bounding box center [862, 218] width 21 height 21
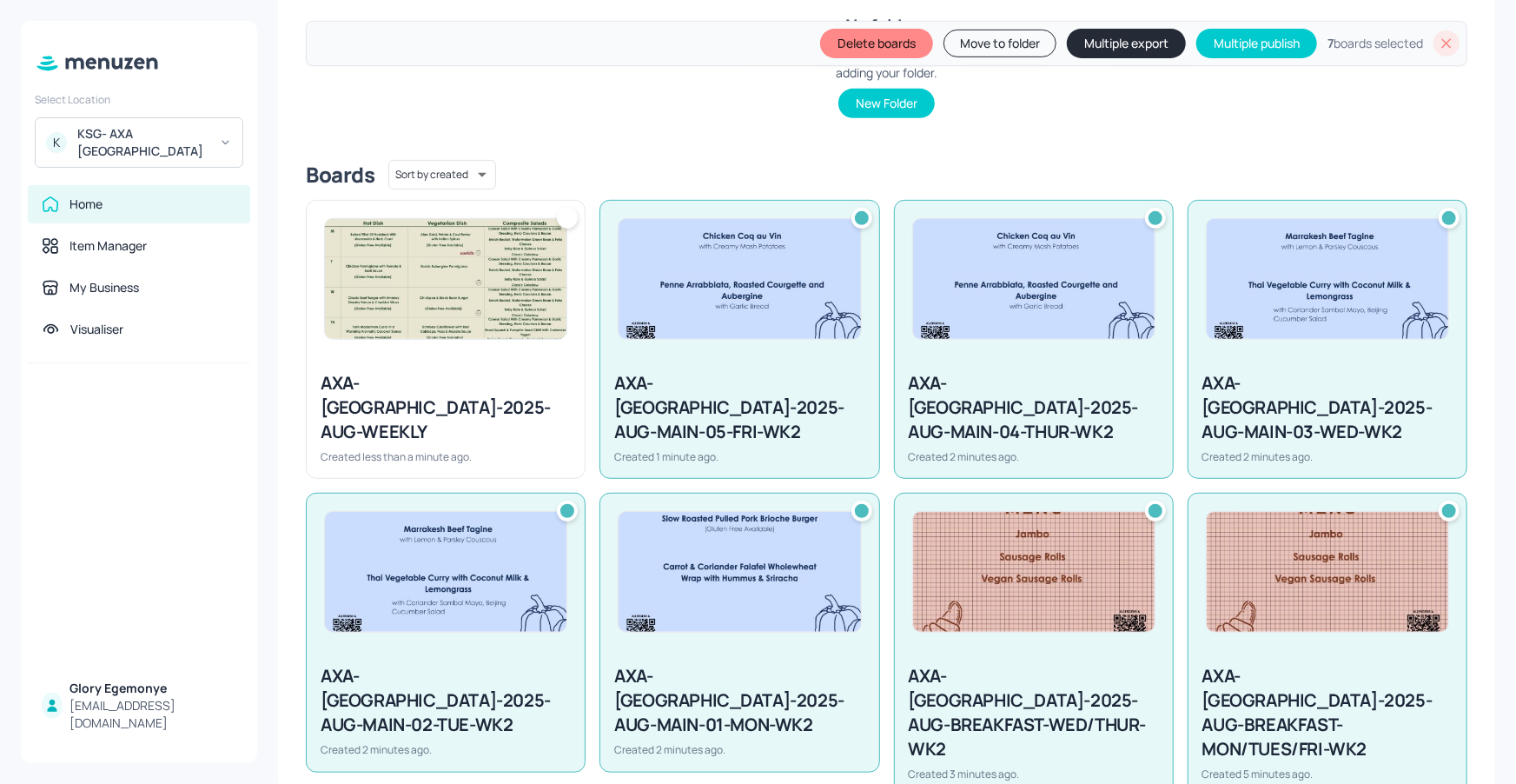
click at [561, 216] on div at bounding box center [568, 218] width 21 height 21
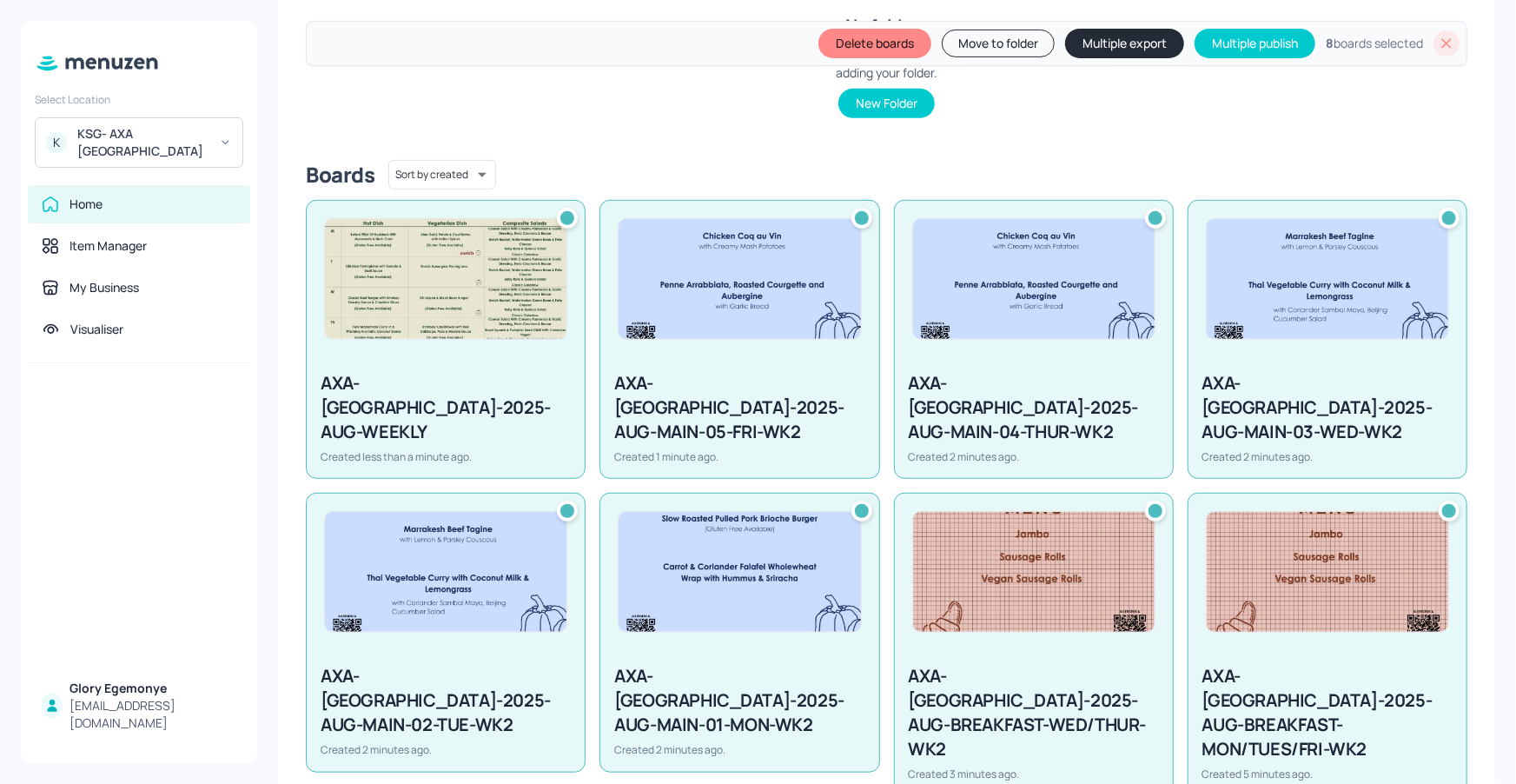
click at [1004, 42] on button "Move to folder" at bounding box center [998, 43] width 113 height 28
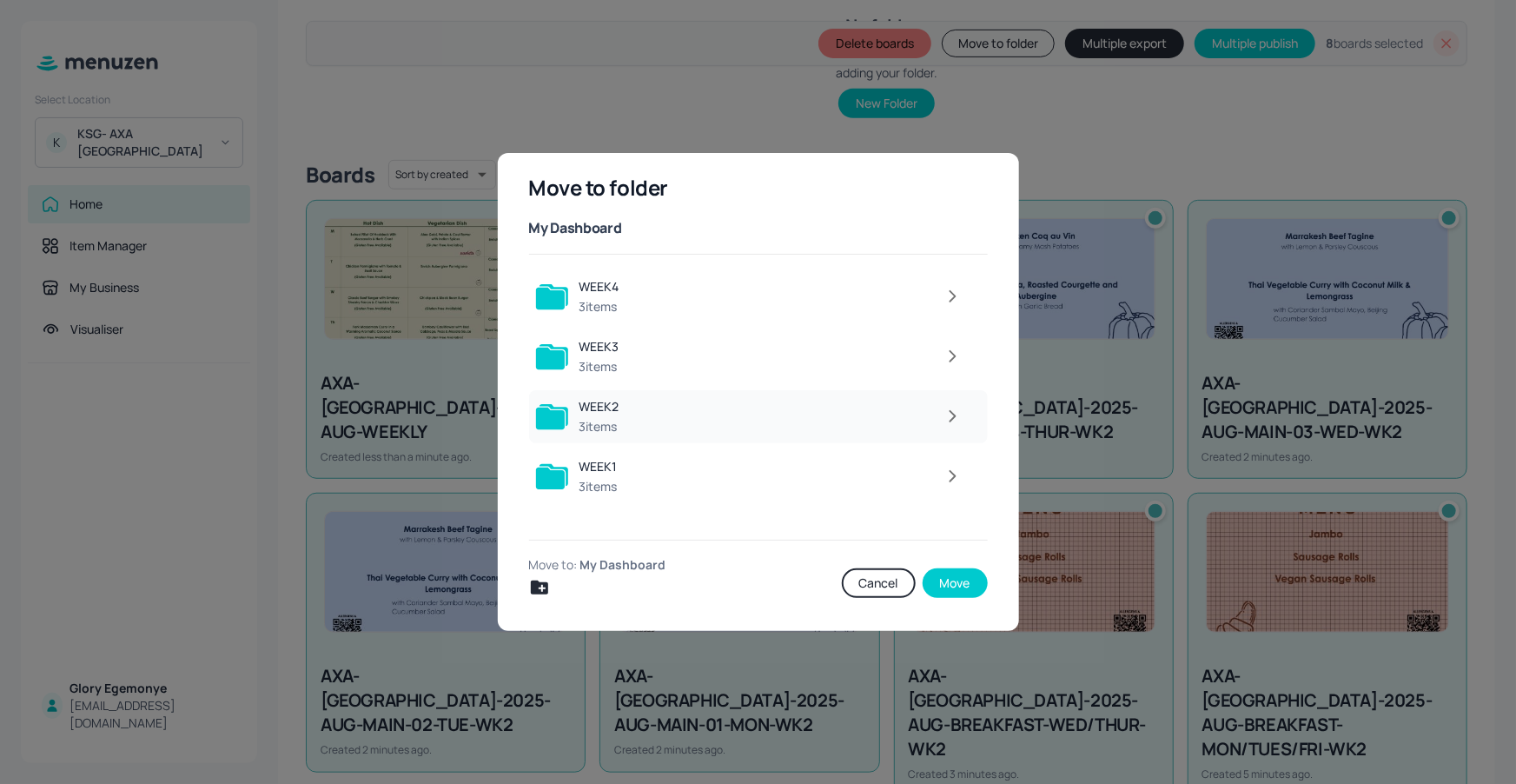
click at [961, 418] on icon "button" at bounding box center [952, 416] width 22 height 21
click at [954, 353] on icon "button" at bounding box center [952, 356] width 22 height 21
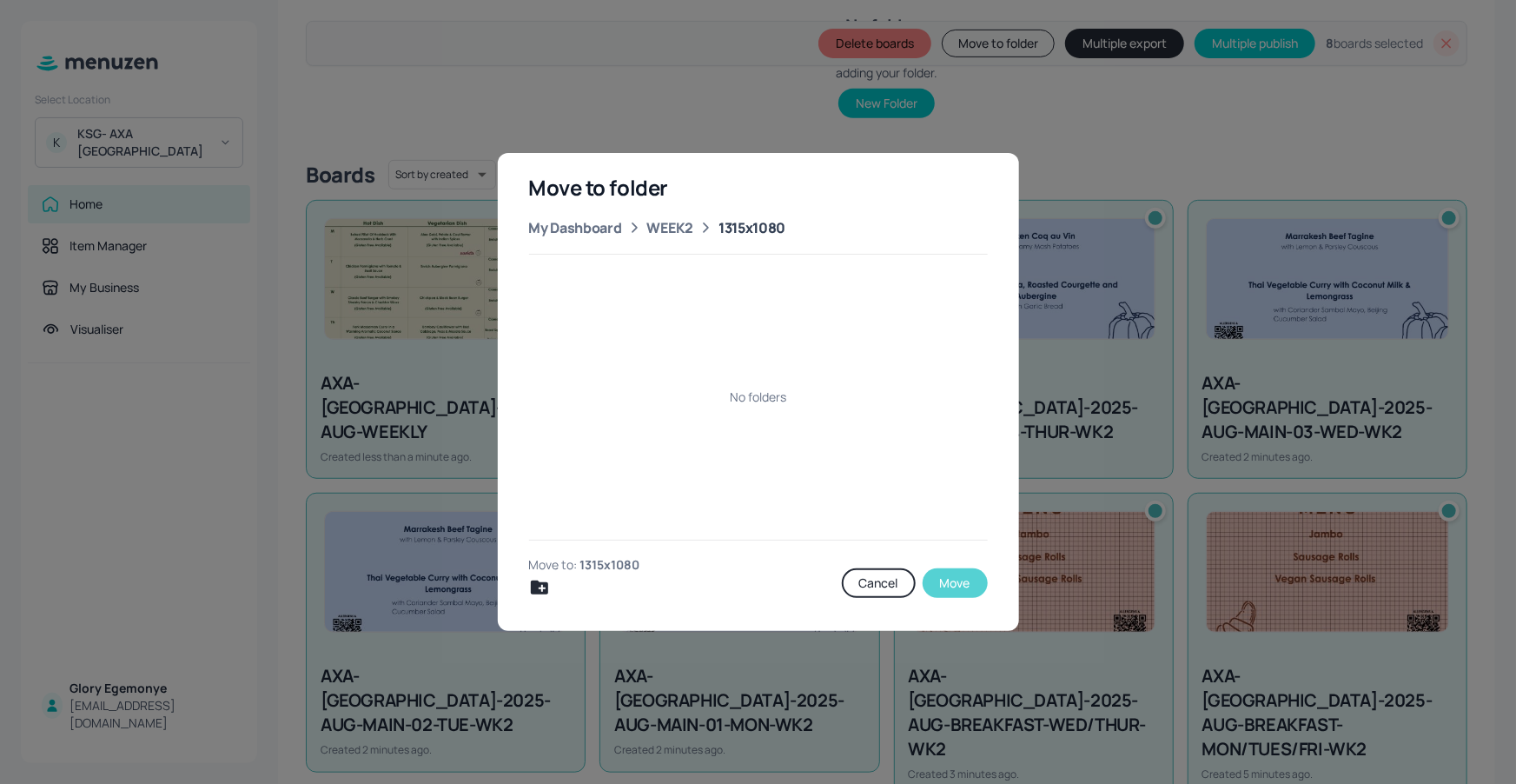
click at [952, 580] on button "Move" at bounding box center [955, 582] width 65 height 29
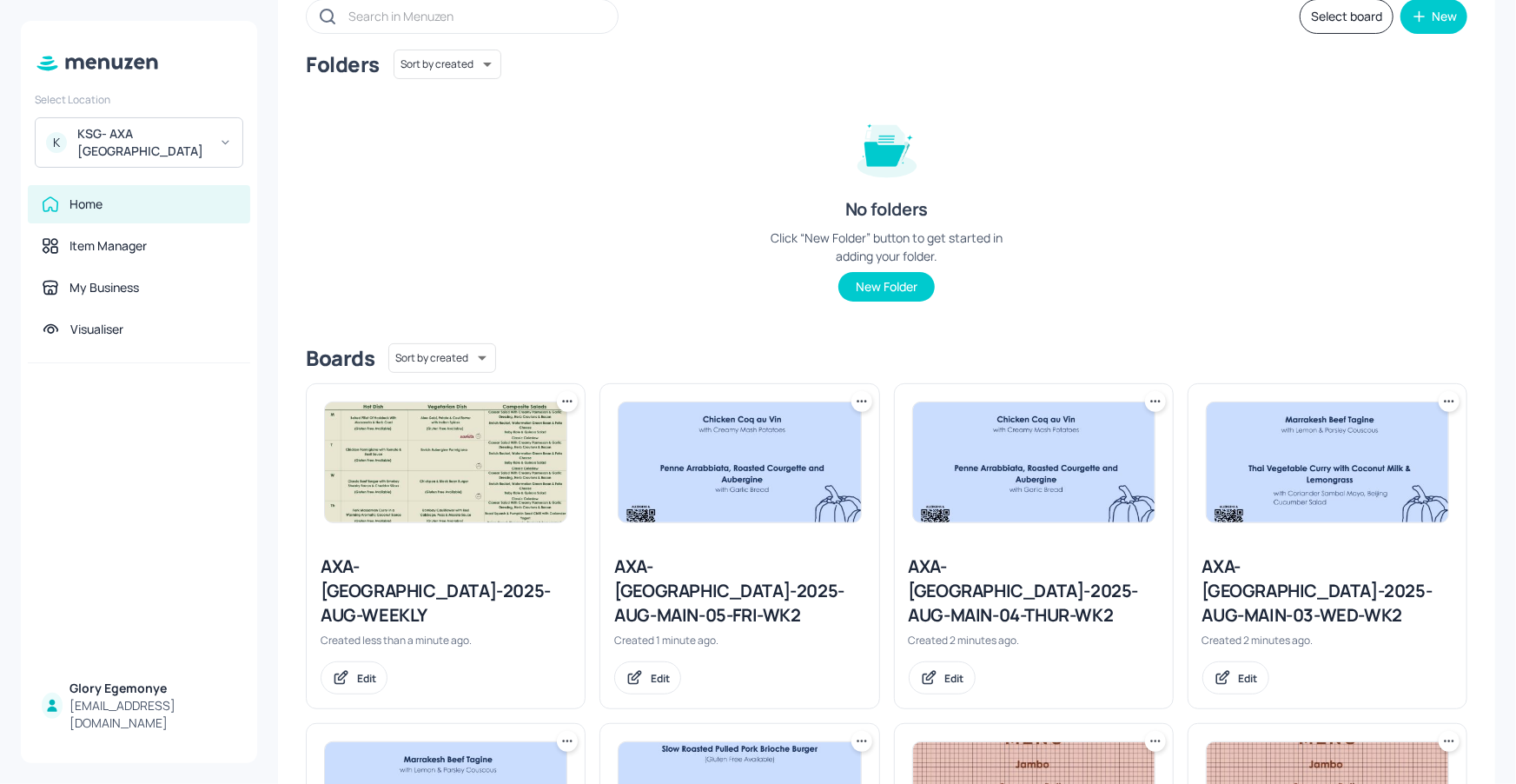
scroll to position [0, 0]
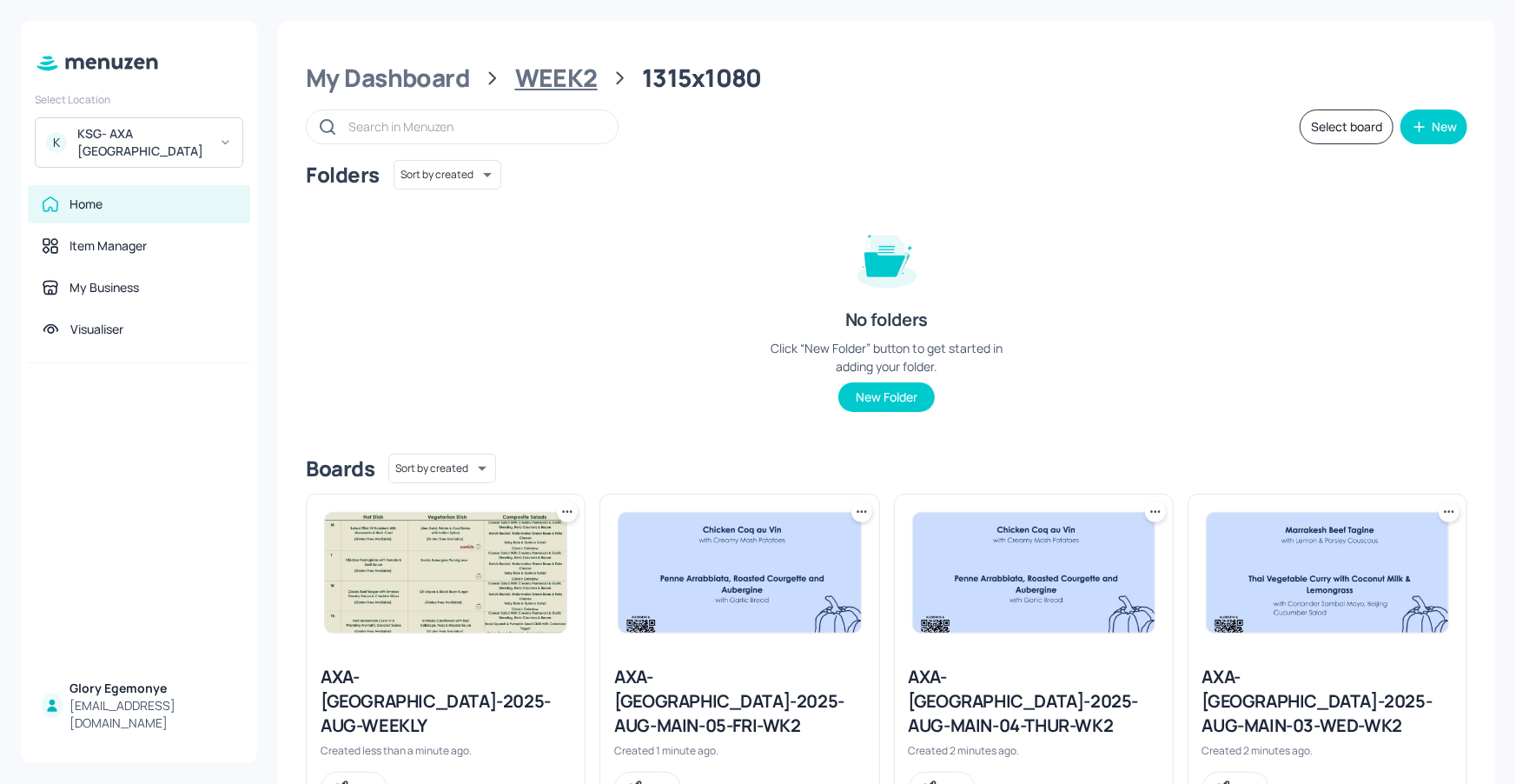
drag, startPoint x: 523, startPoint y: 84, endPoint x: 506, endPoint y: 84, distance: 17.0
click at [523, 84] on div "WEEK2" at bounding box center [556, 78] width 83 height 31
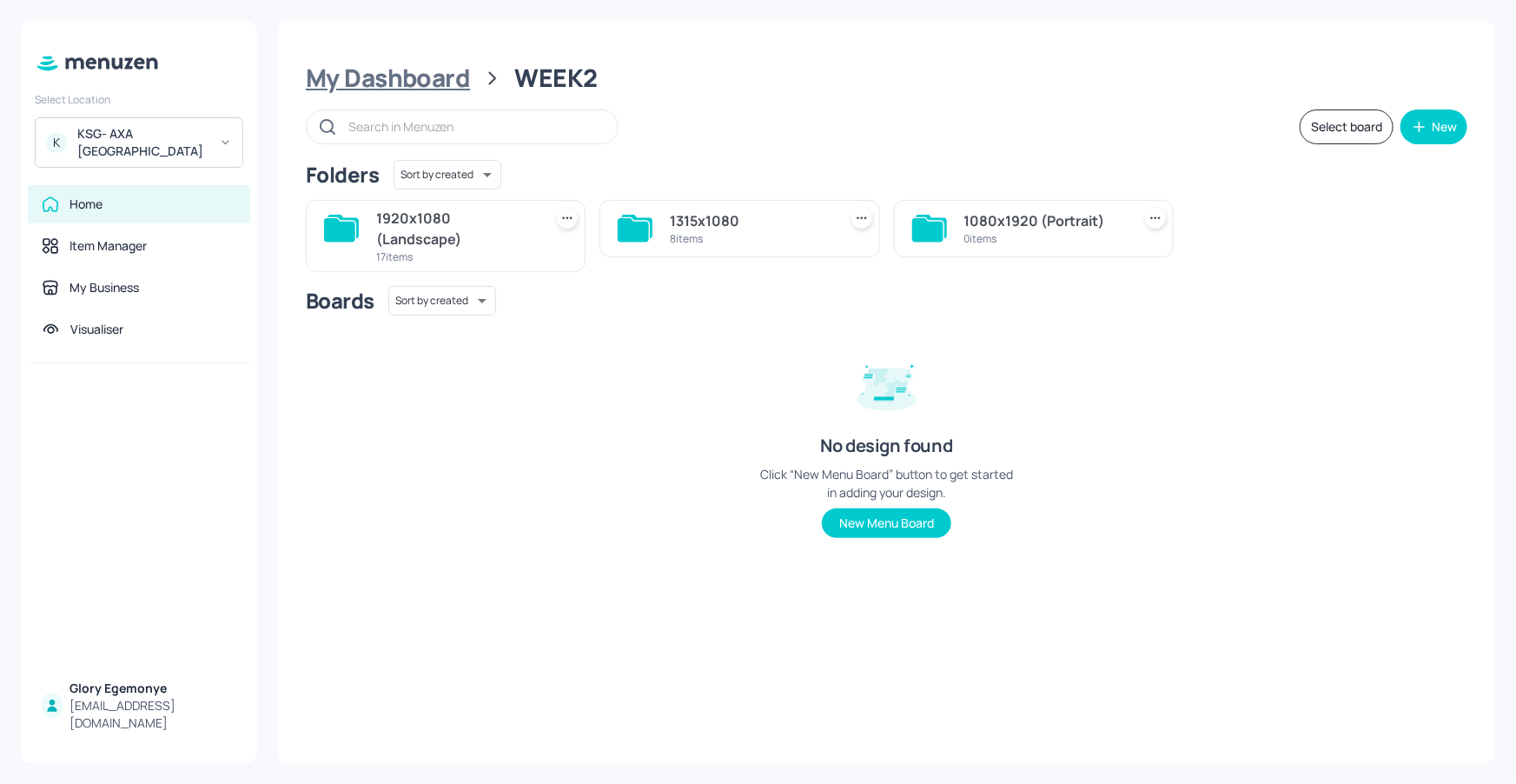
click at [437, 73] on div "My Dashboard" at bounding box center [387, 78] width 164 height 31
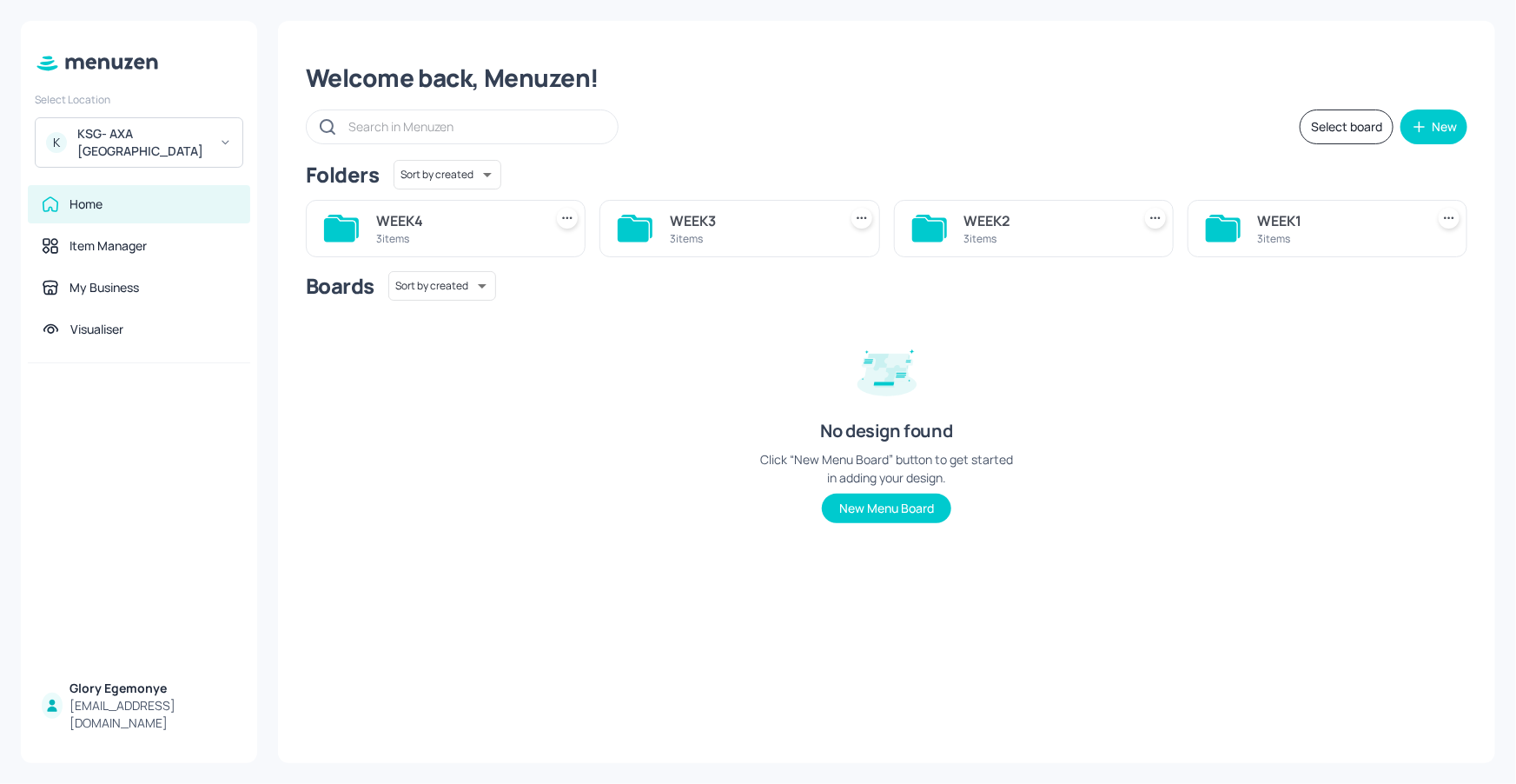
click at [1219, 228] on icon at bounding box center [1221, 230] width 31 height 23
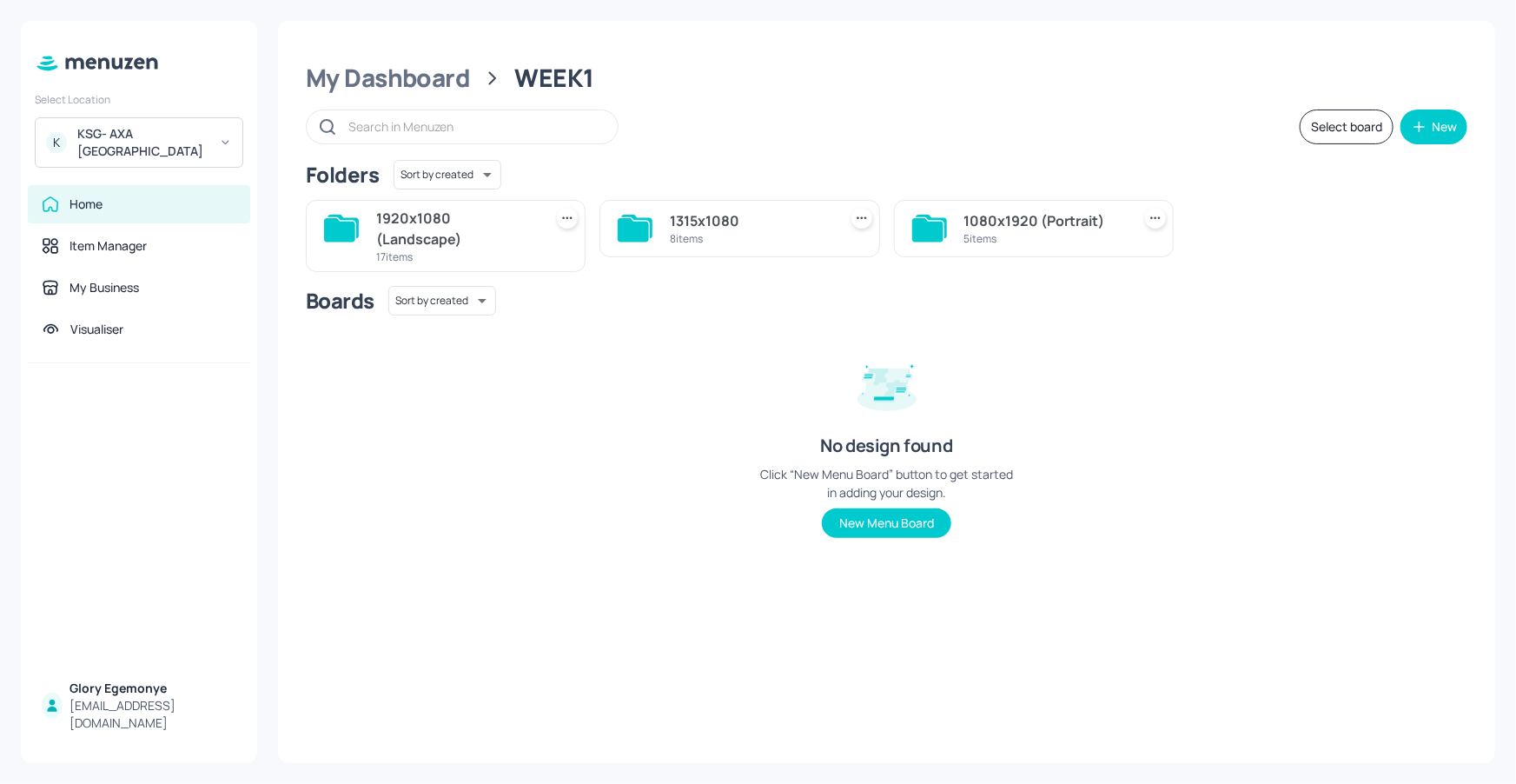
click at [938, 224] on icon at bounding box center [928, 230] width 31 height 23
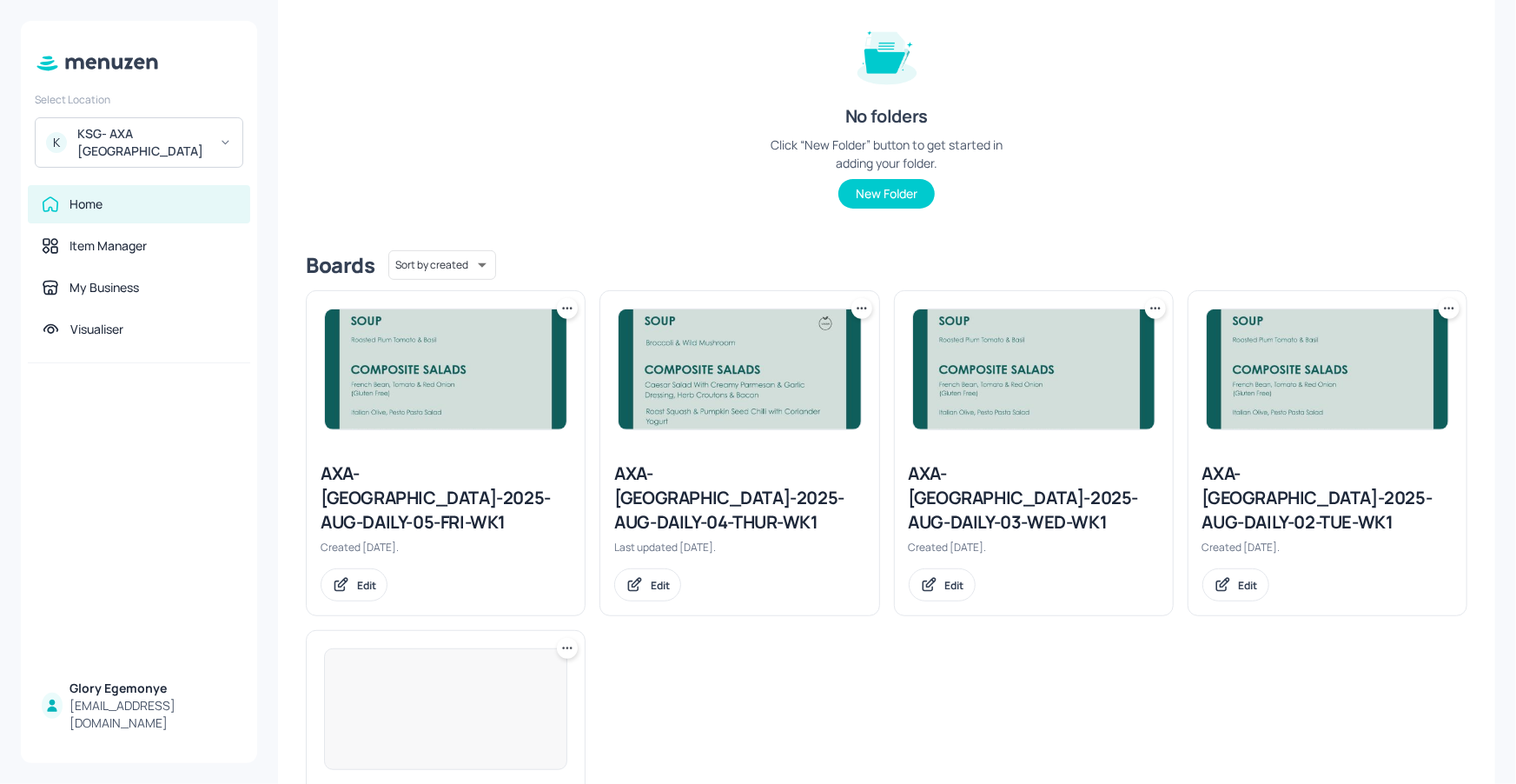
scroll to position [368, 0]
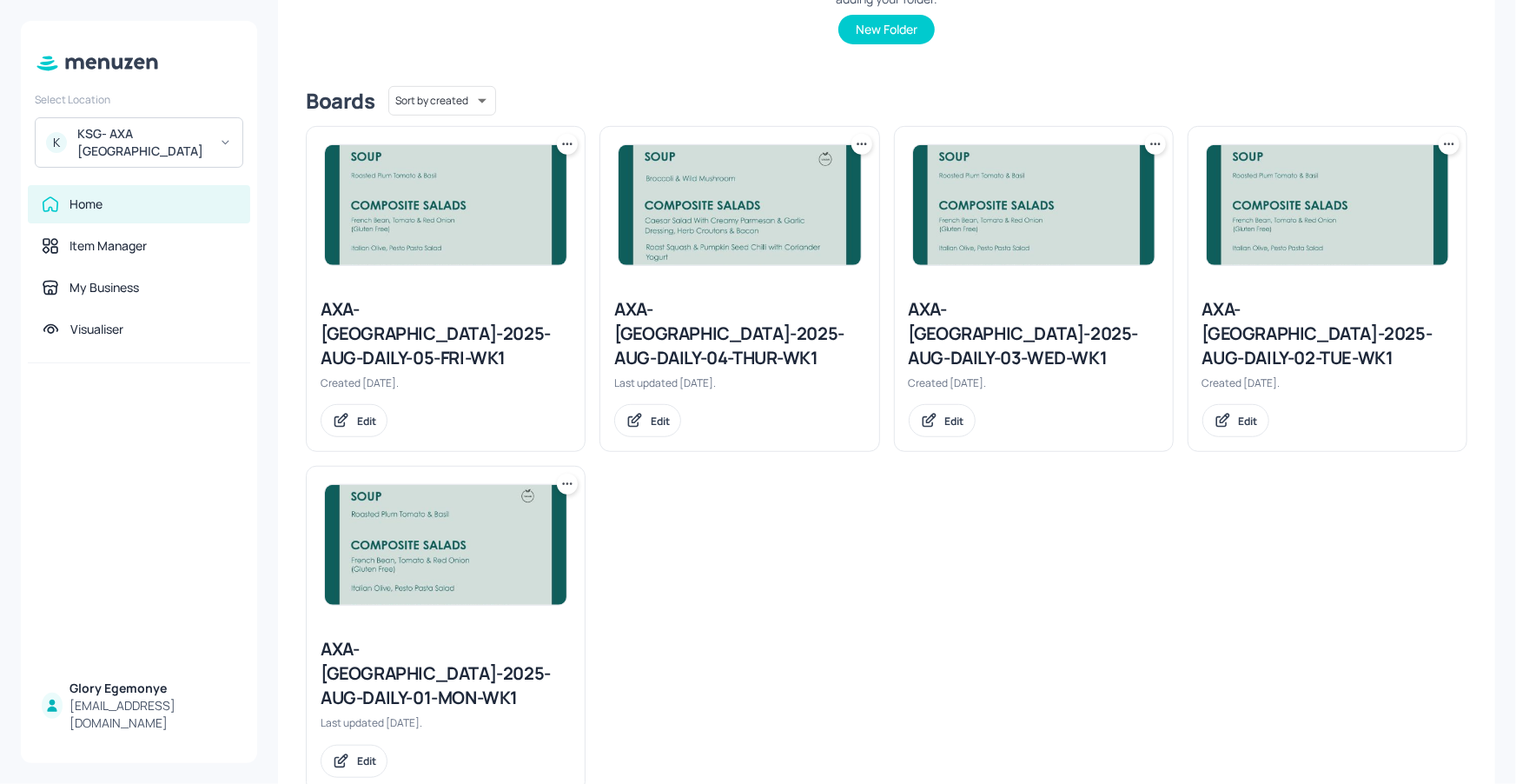
click at [570, 475] on icon at bounding box center [568, 484] width 18 height 18
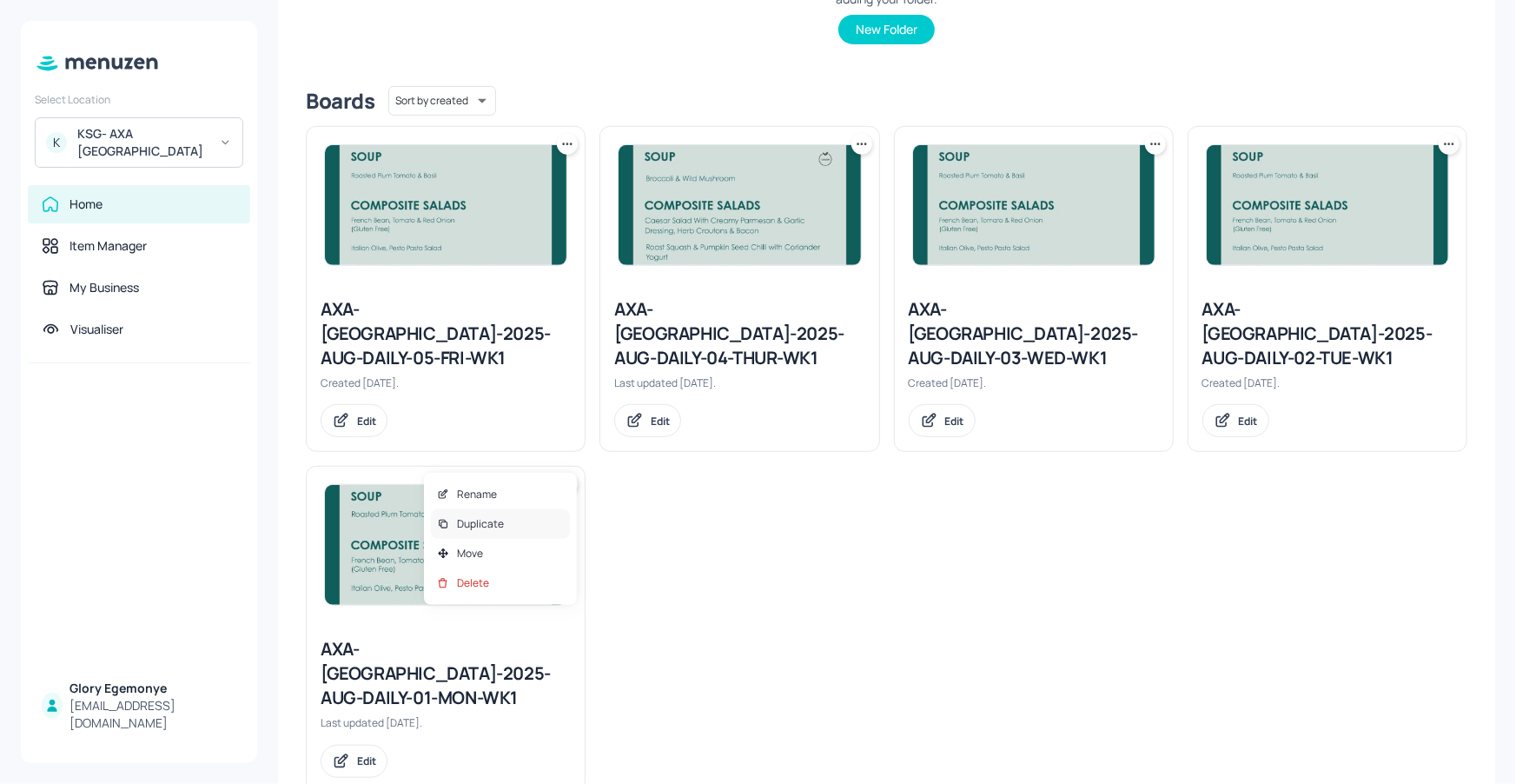
click at [530, 514] on div "Duplicate" at bounding box center [500, 523] width 139 height 29
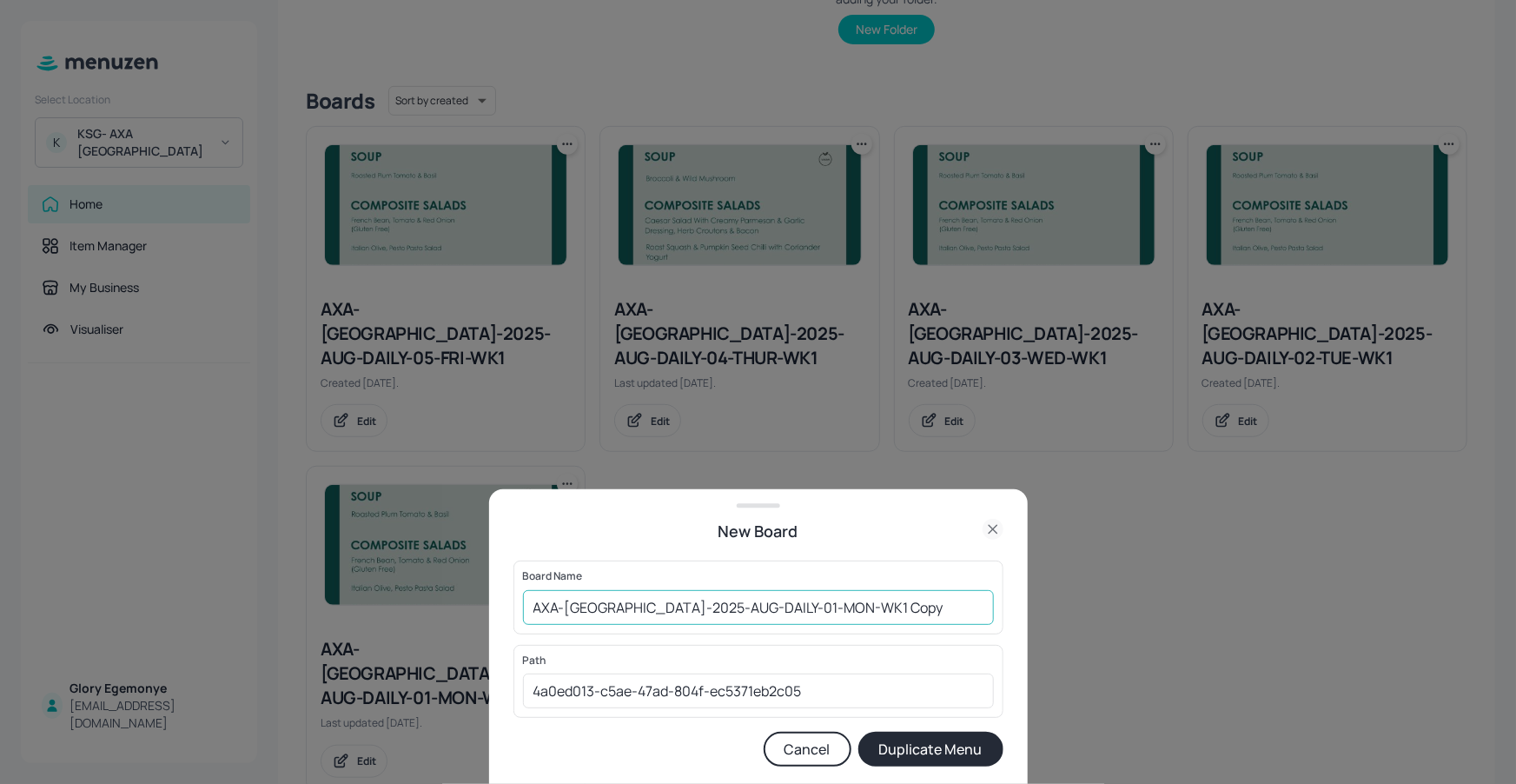
click at [880, 599] on input "AXA-DUBLIN-2025-AUG-DAILY-01-MON-WK1 Copy" at bounding box center [759, 607] width 471 height 35
type input "AXA-[GEOGRAPHIC_DATA]-2025-AUG-DAILY-01-MON-WK2"
click at [906, 747] on button "Duplicate Menu" at bounding box center [931, 748] width 145 height 35
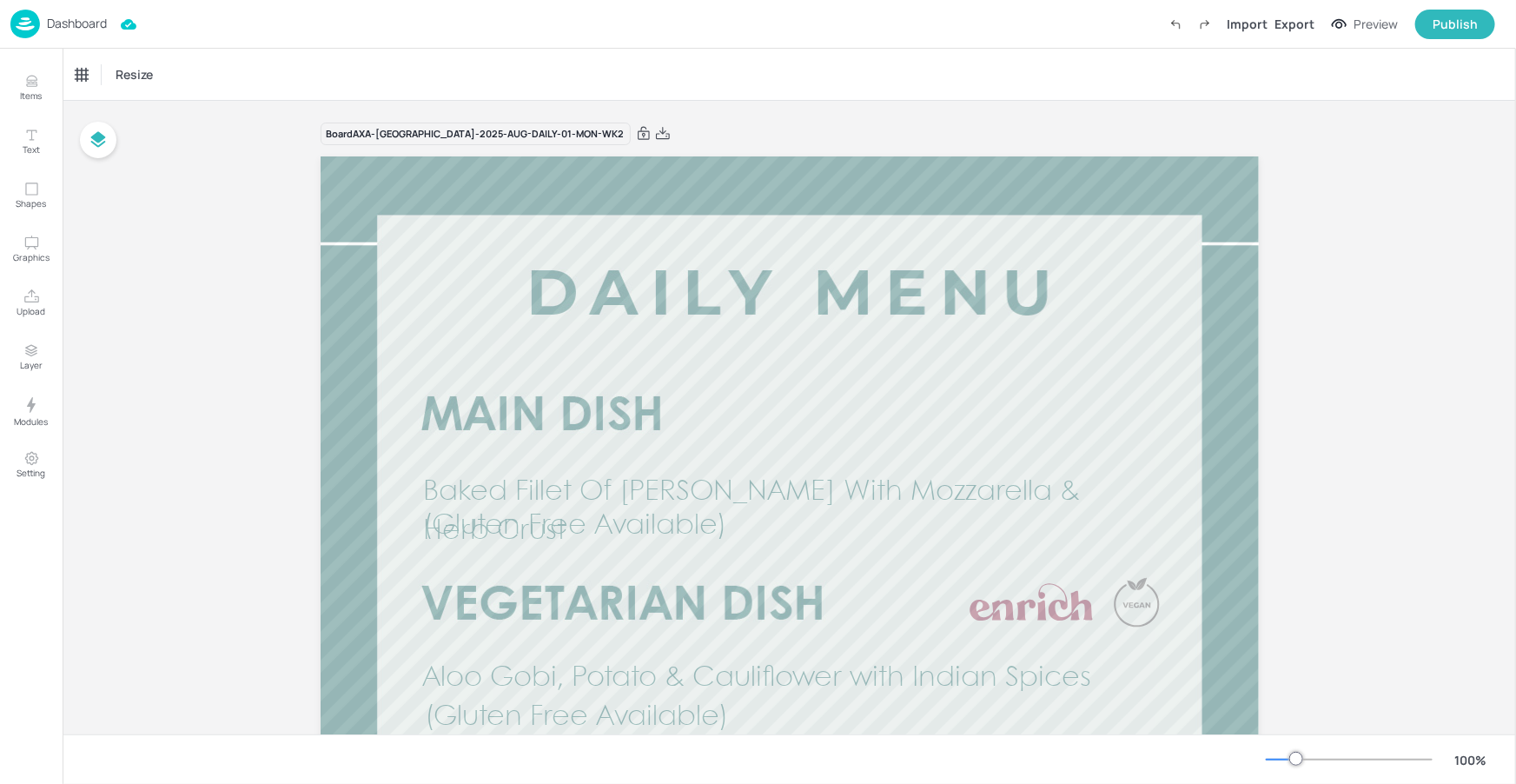
click at [100, 23] on p "Dashboard" at bounding box center [77, 23] width 60 height 12
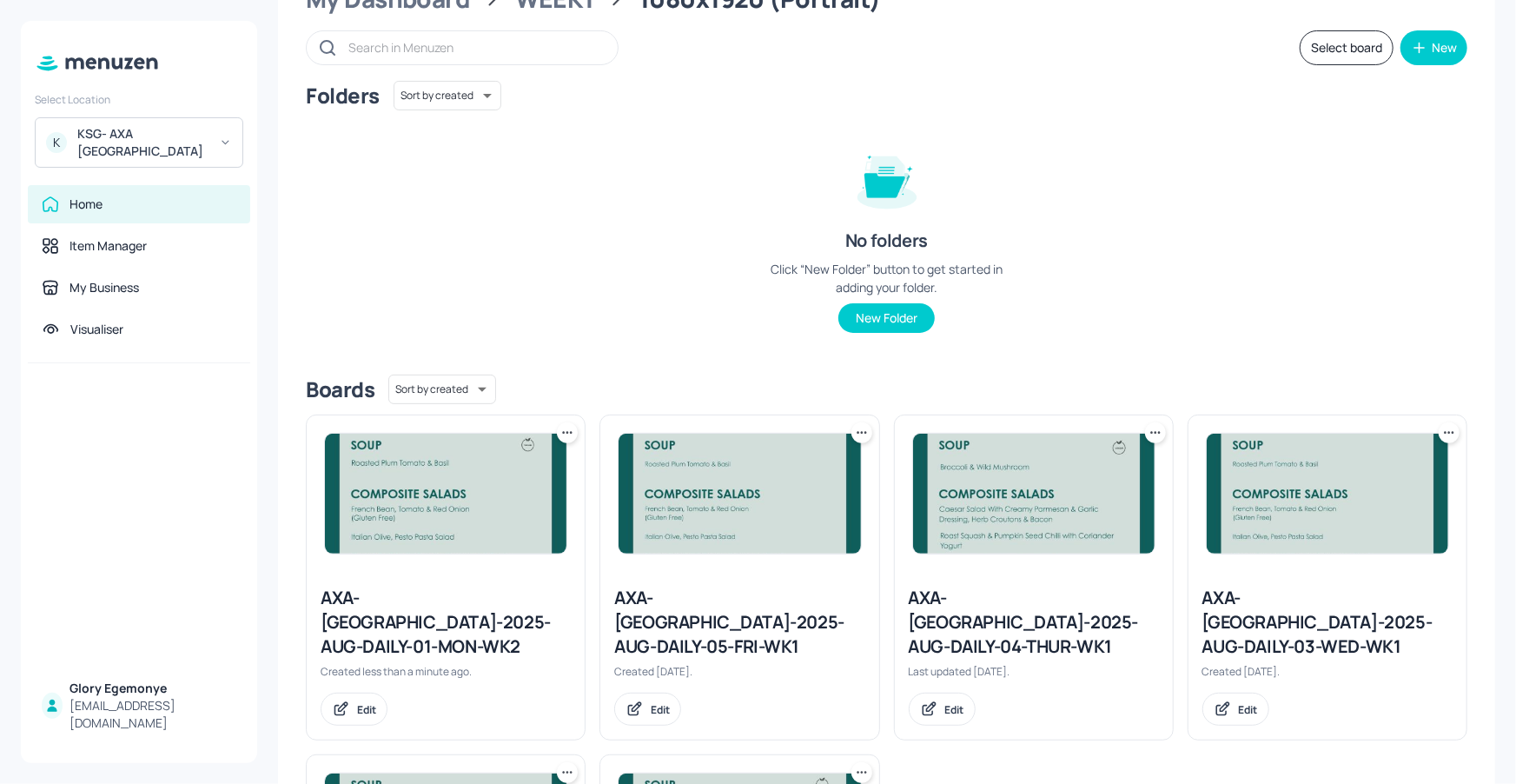
scroll to position [368, 0]
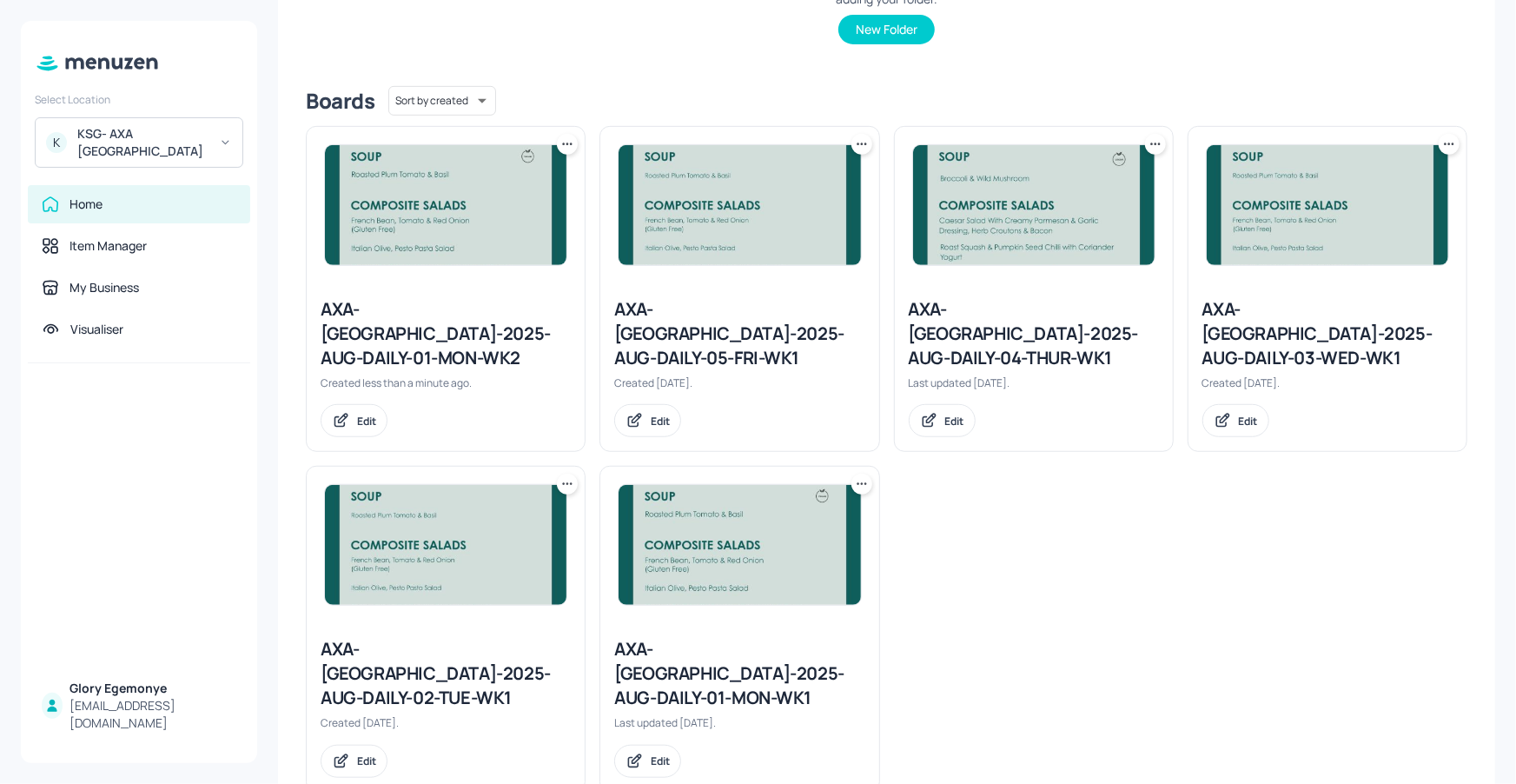
click at [567, 475] on icon at bounding box center [568, 484] width 18 height 18
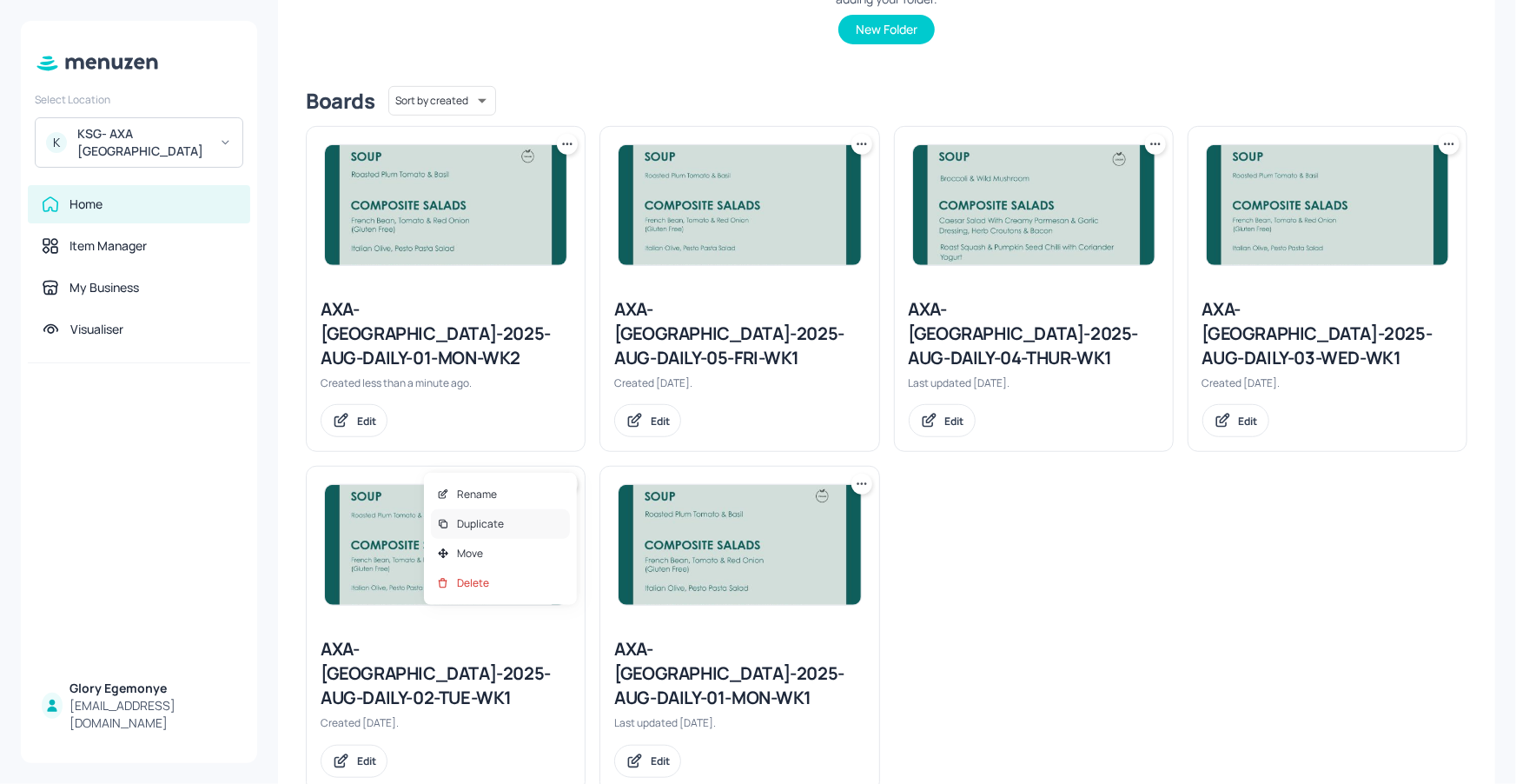
click at [522, 524] on div "Duplicate" at bounding box center [500, 523] width 139 height 29
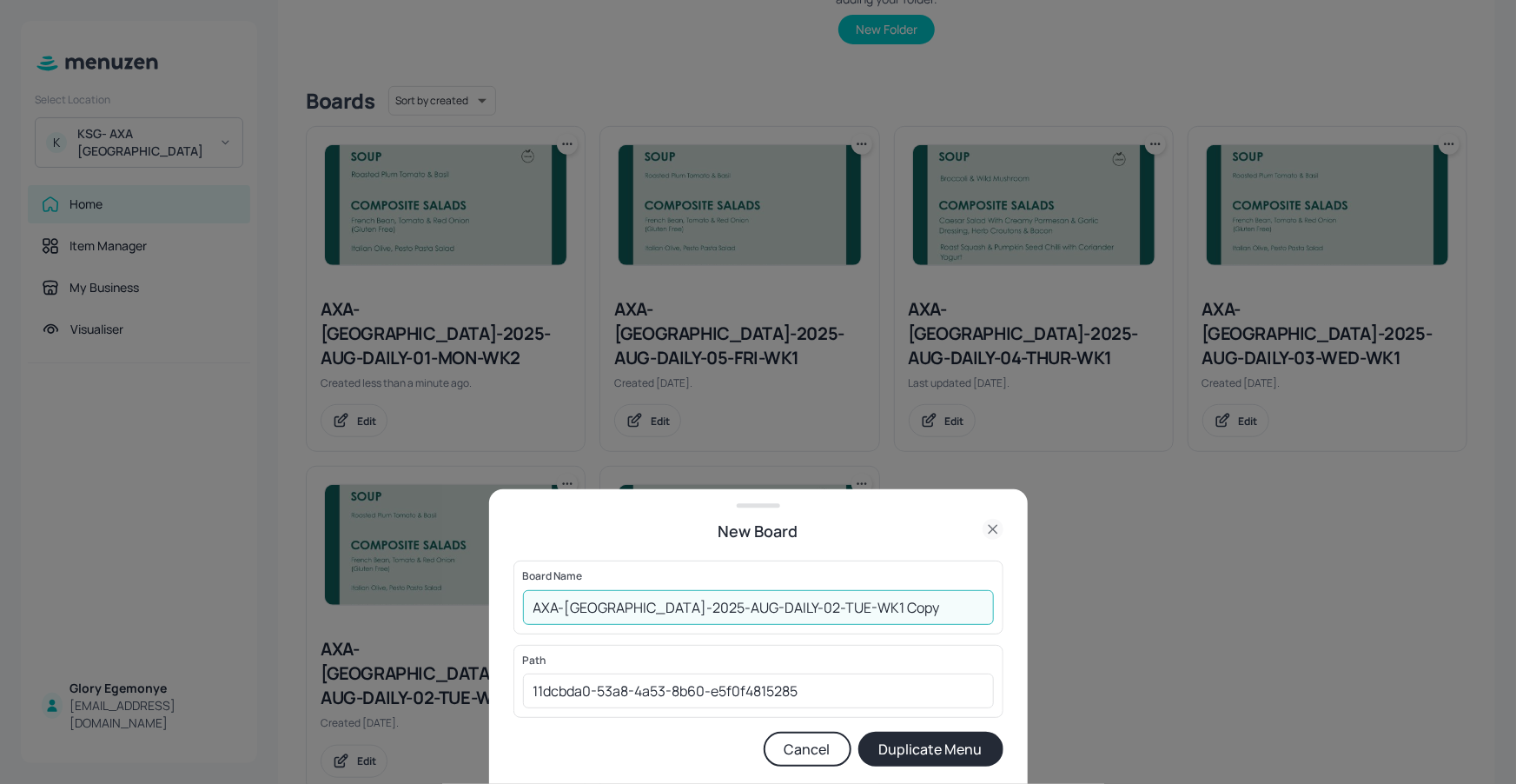
drag, startPoint x: 878, startPoint y: 607, endPoint x: 867, endPoint y: 599, distance: 13.6
click at [878, 607] on input "AXA-DUBLIN-2025-AUG-DAILY-02-TUE-WK1 Copy" at bounding box center [759, 607] width 471 height 35
type input "AXA-[GEOGRAPHIC_DATA]-2025-AUG-DAILY-02-TUE-WK2"
click at [885, 737] on button "Duplicate Menu" at bounding box center [931, 748] width 145 height 35
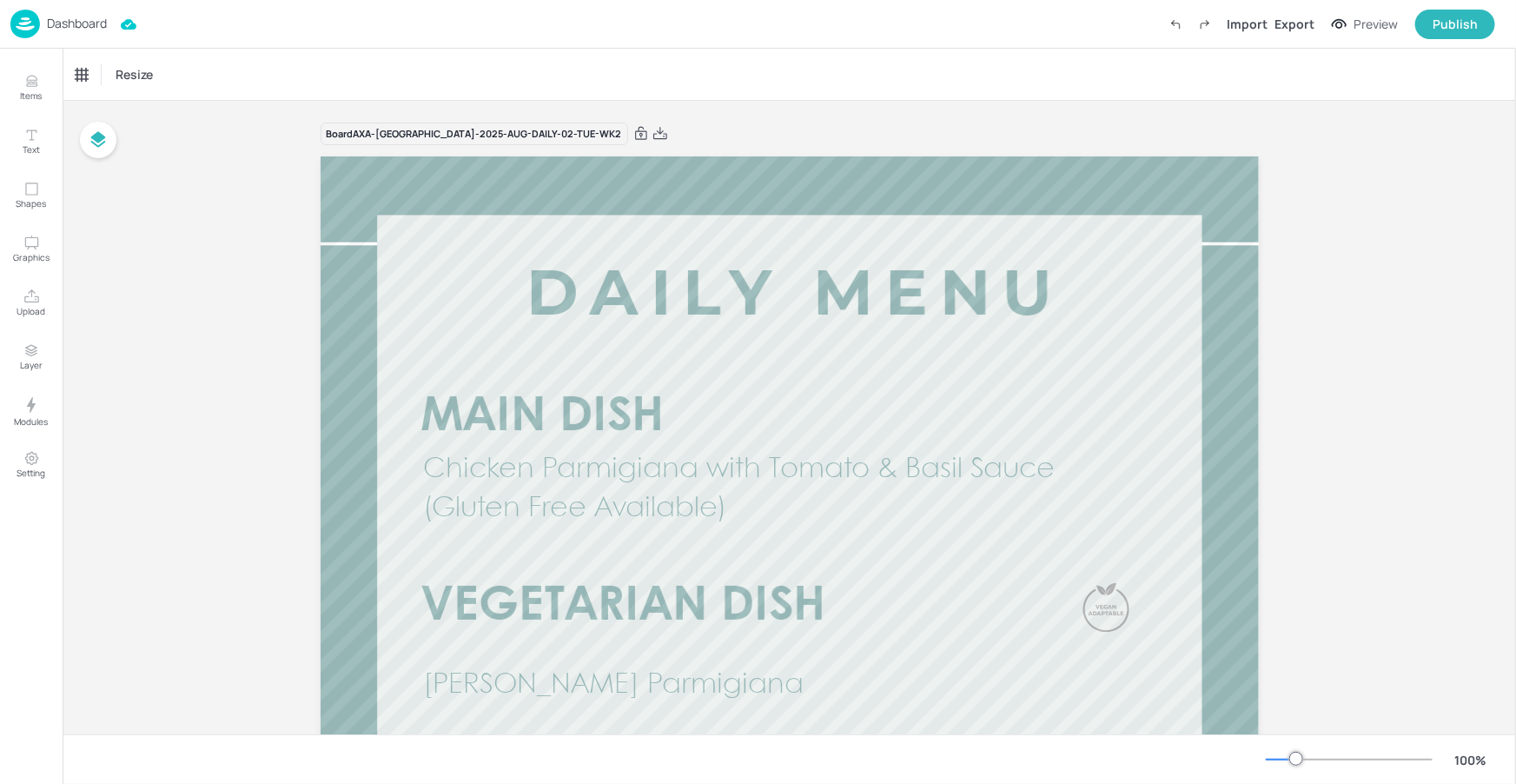
click at [83, 21] on p "Dashboard" at bounding box center [77, 23] width 60 height 12
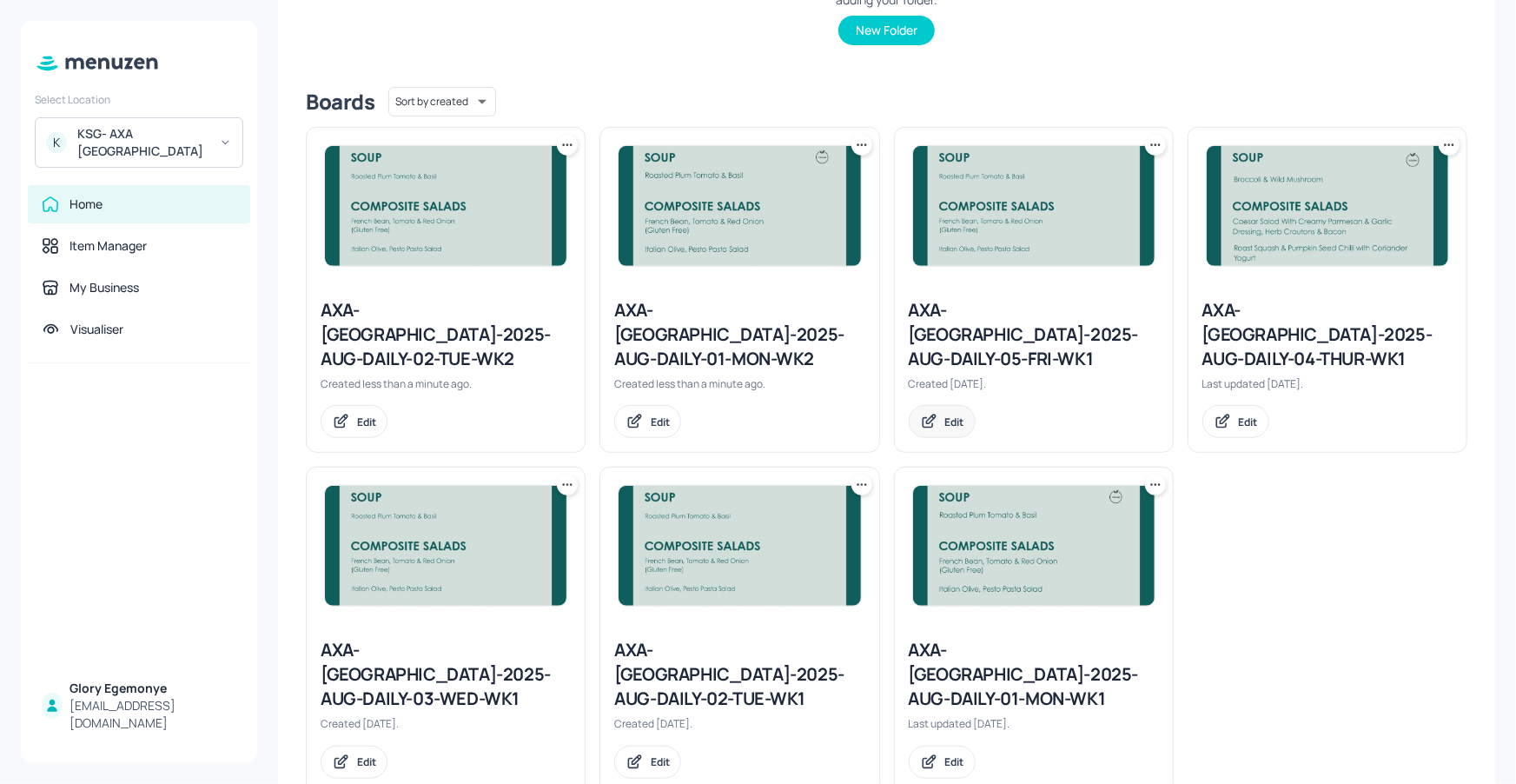
scroll to position [368, 0]
click at [572, 475] on icon at bounding box center [568, 484] width 18 height 18
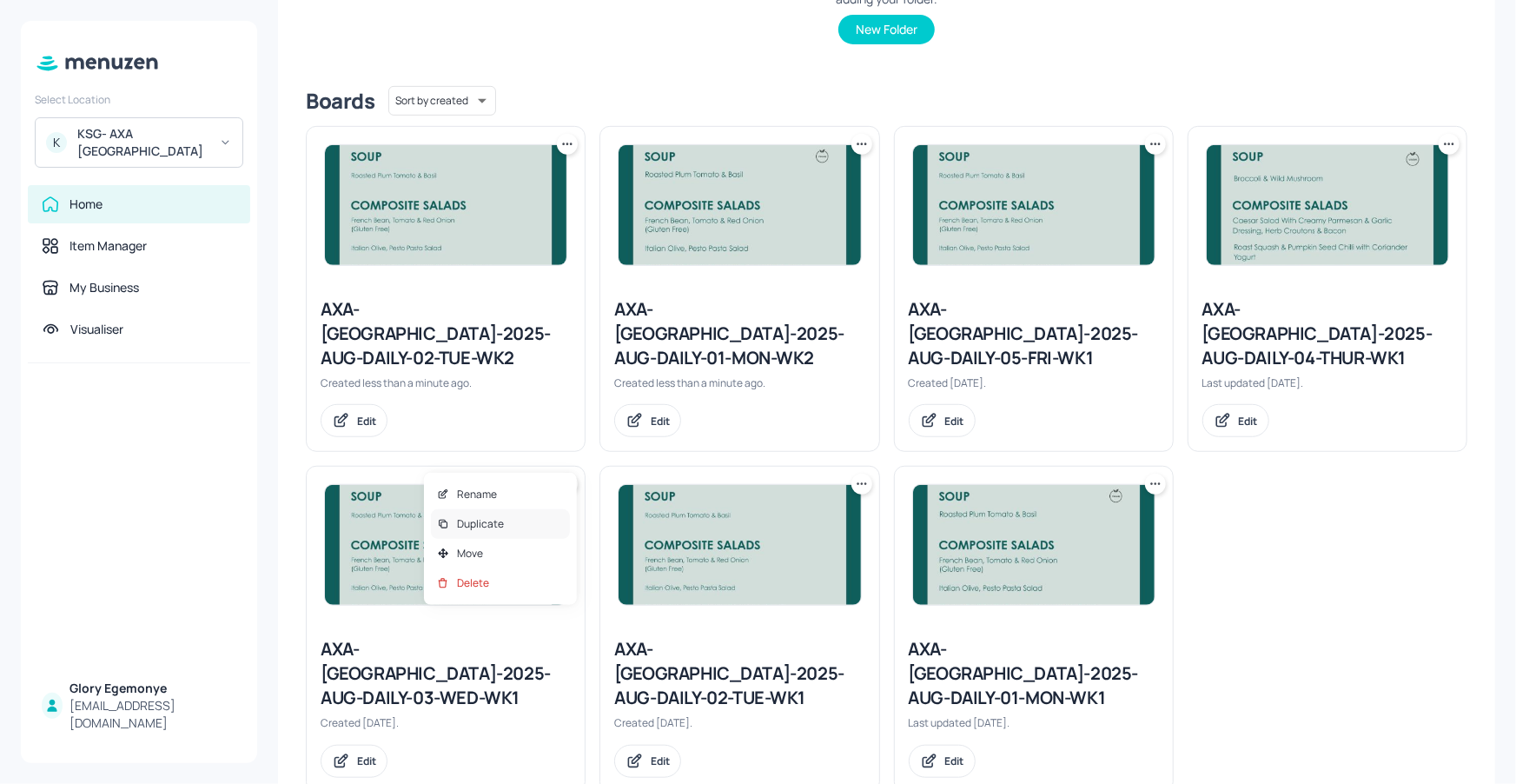
click at [518, 526] on div "Duplicate" at bounding box center [500, 523] width 139 height 29
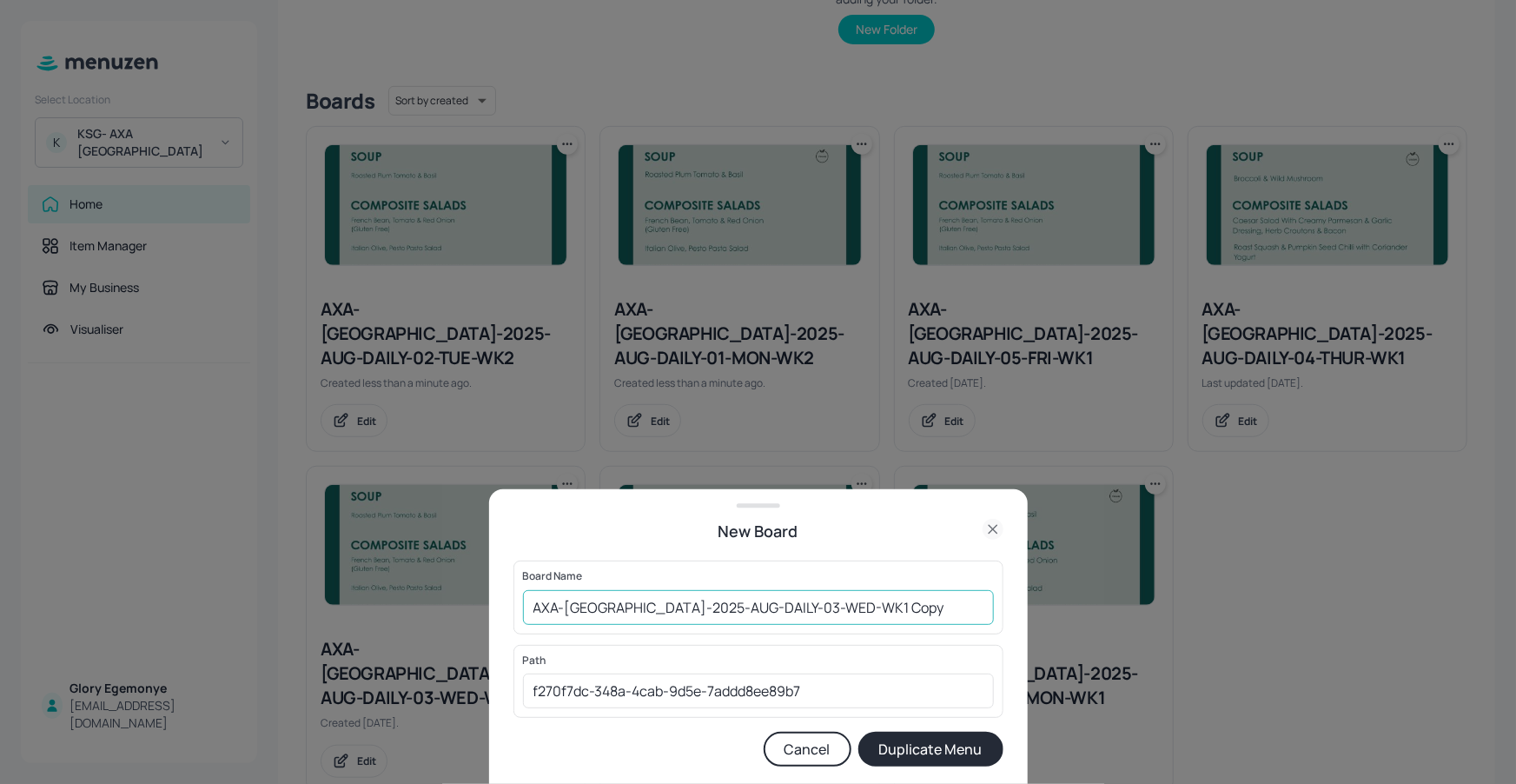
click at [875, 610] on input "AXA-DUBLIN-2025-AUG-DAILY-03-WED-WK1 Copy" at bounding box center [759, 607] width 471 height 35
type input "AXA-[GEOGRAPHIC_DATA]-2025-AUG-DAILY-03-WED-WK2"
click at [926, 760] on button "Duplicate Menu" at bounding box center [931, 748] width 145 height 35
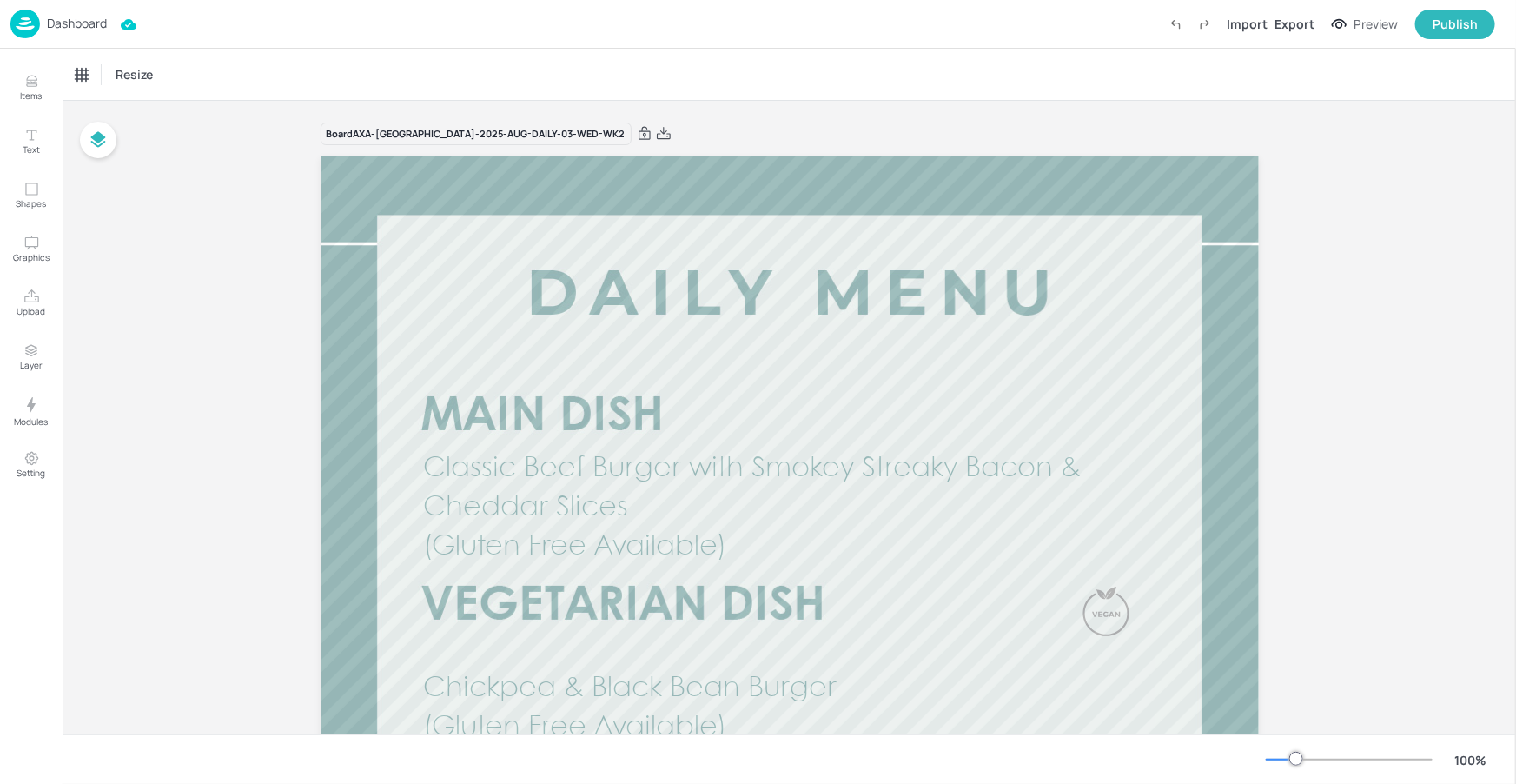
click at [107, 23] on p "Dashboard" at bounding box center [77, 23] width 60 height 12
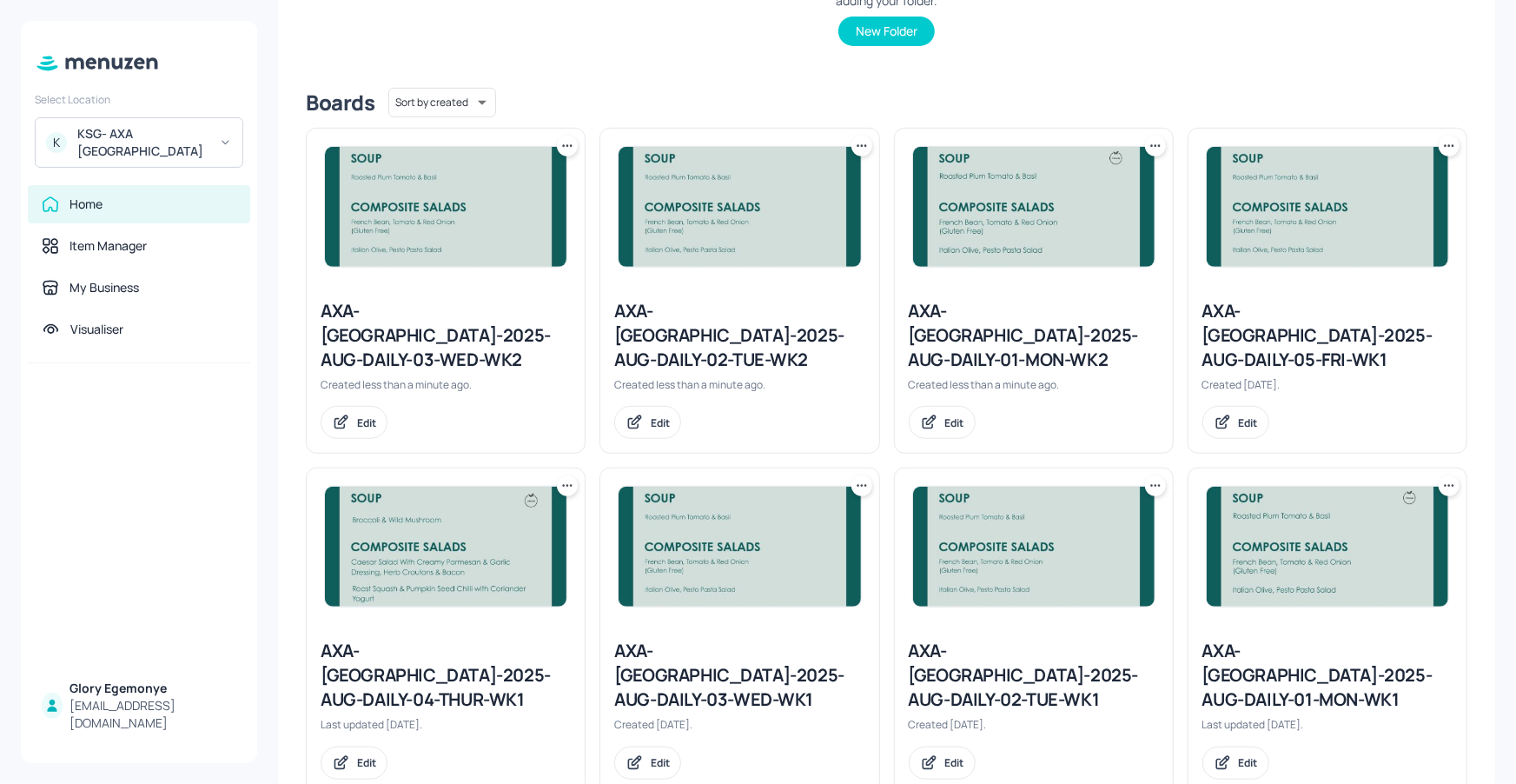
scroll to position [368, 0]
click at [563, 483] on icon at bounding box center [564, 484] width 3 height 3
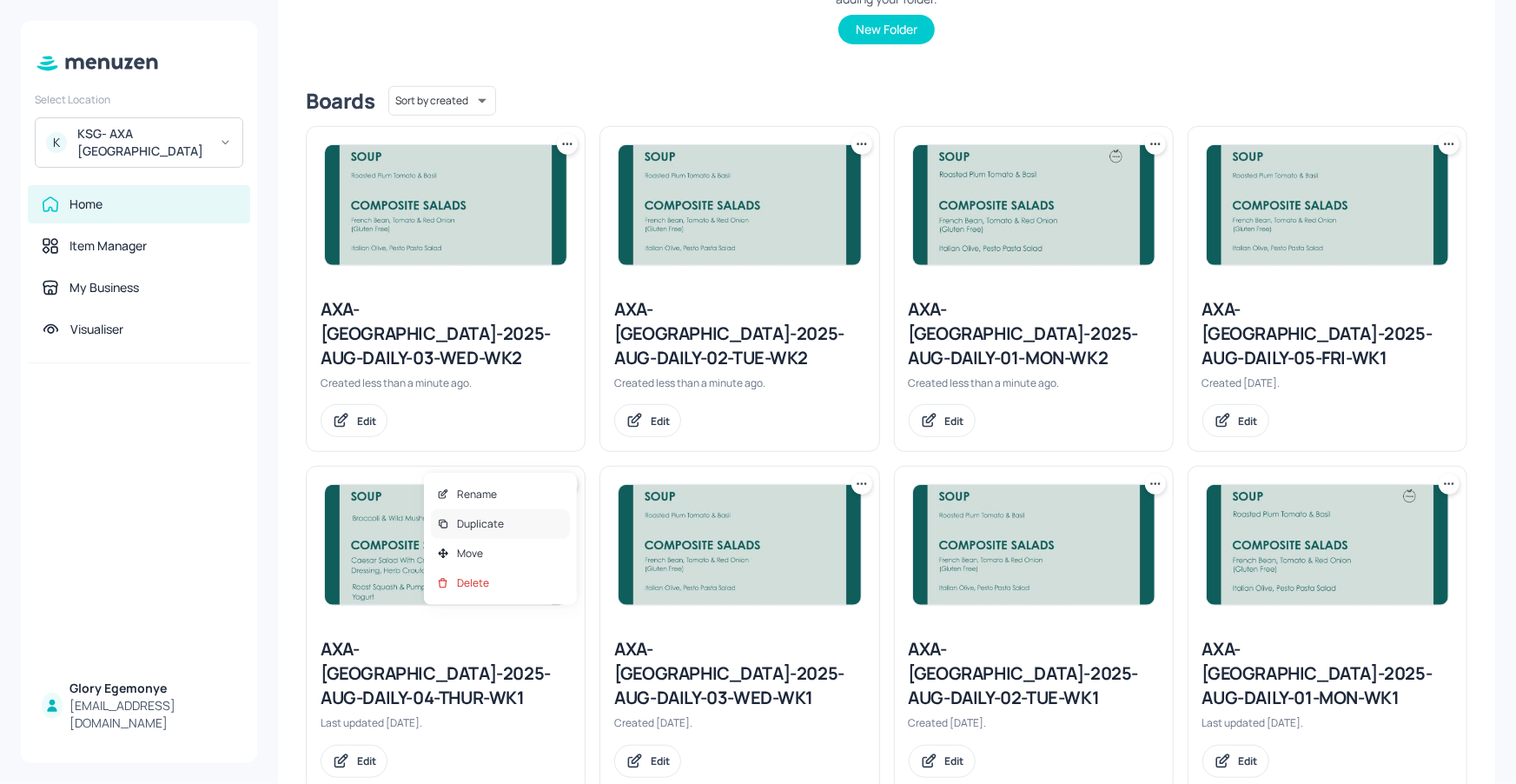
click at [547, 511] on div "Duplicate" at bounding box center [500, 523] width 139 height 29
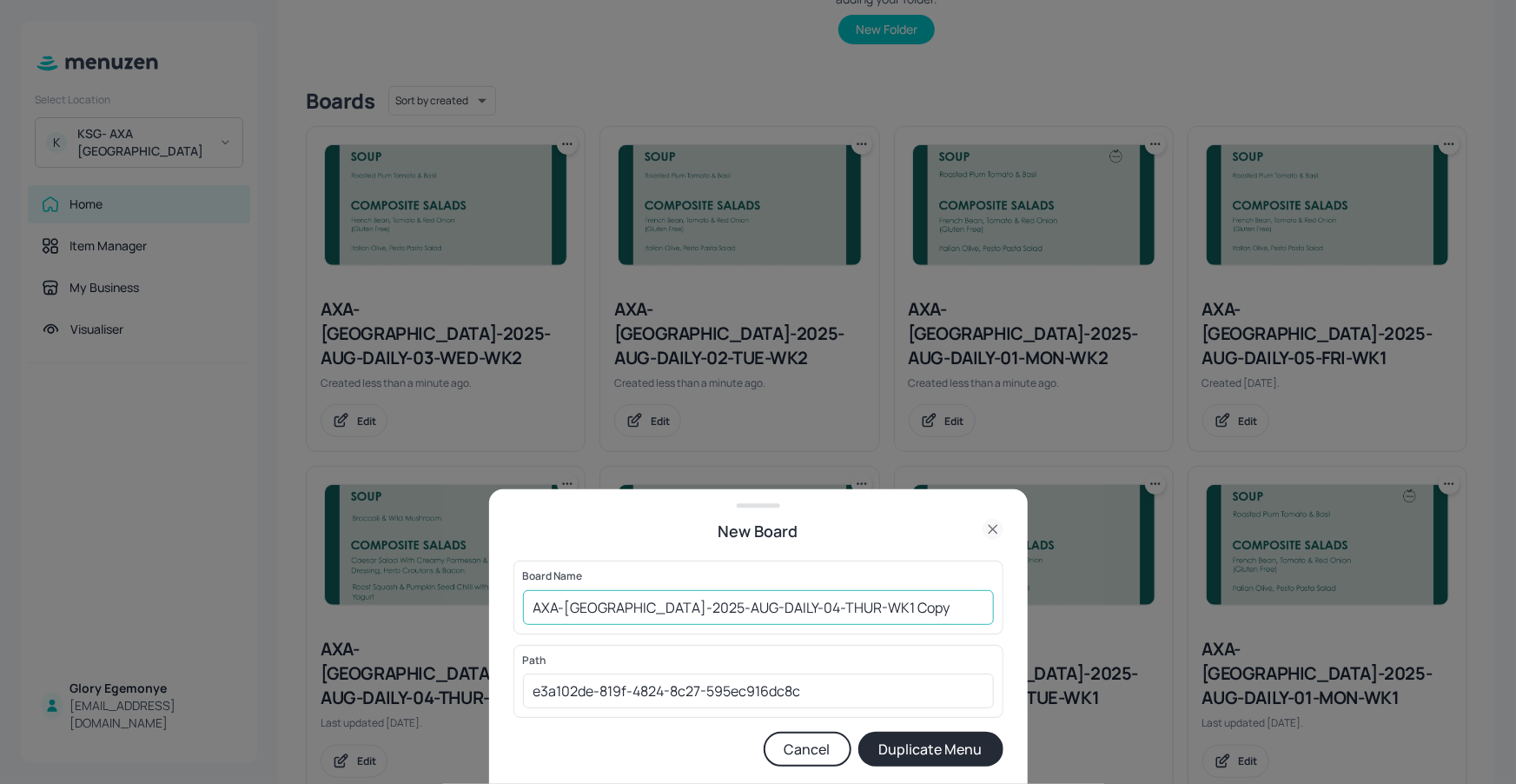
click at [878, 610] on input "AXA-[GEOGRAPHIC_DATA]-2025-AUG-DAILY-04-THUR-WK1 Copy" at bounding box center [759, 607] width 471 height 35
type input "AXA-[GEOGRAPHIC_DATA]-2025-AUG-DAILY-04-THUR-WK2"
click at [952, 746] on button "Duplicate Menu" at bounding box center [931, 748] width 145 height 35
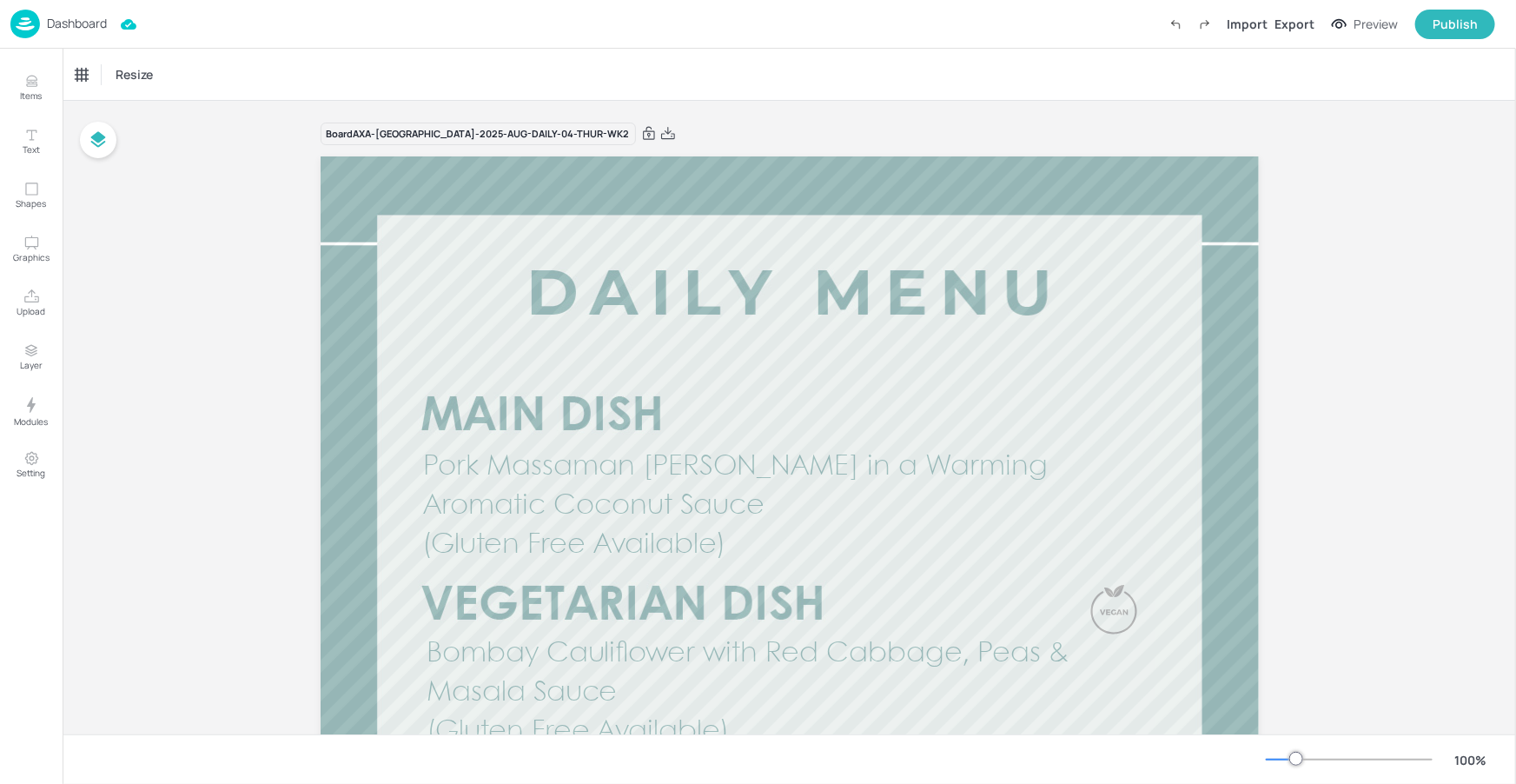
click at [94, 24] on p "Dashboard" at bounding box center [77, 23] width 60 height 12
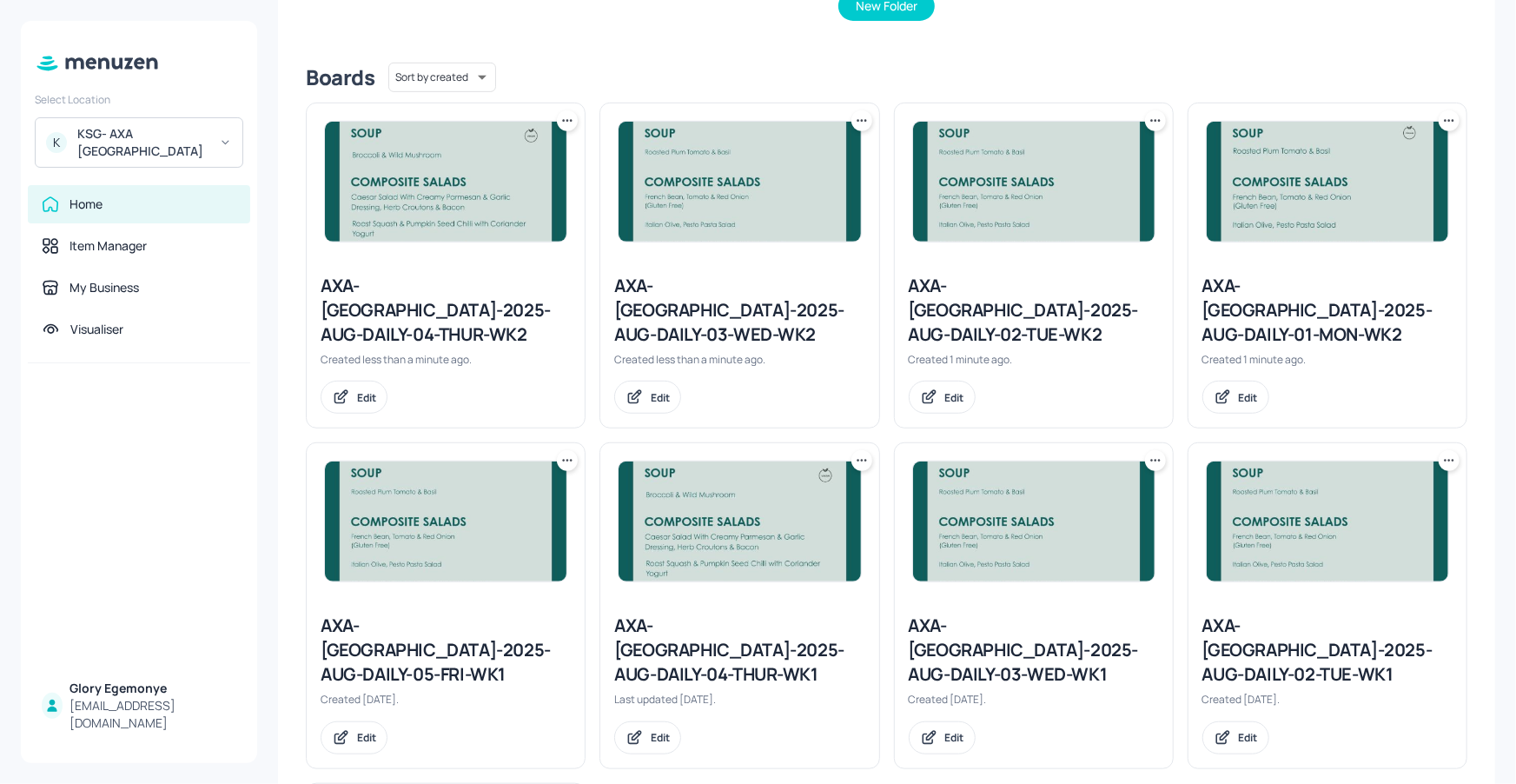
scroll to position [393, 0]
click at [569, 450] on icon at bounding box center [568, 459] width 18 height 18
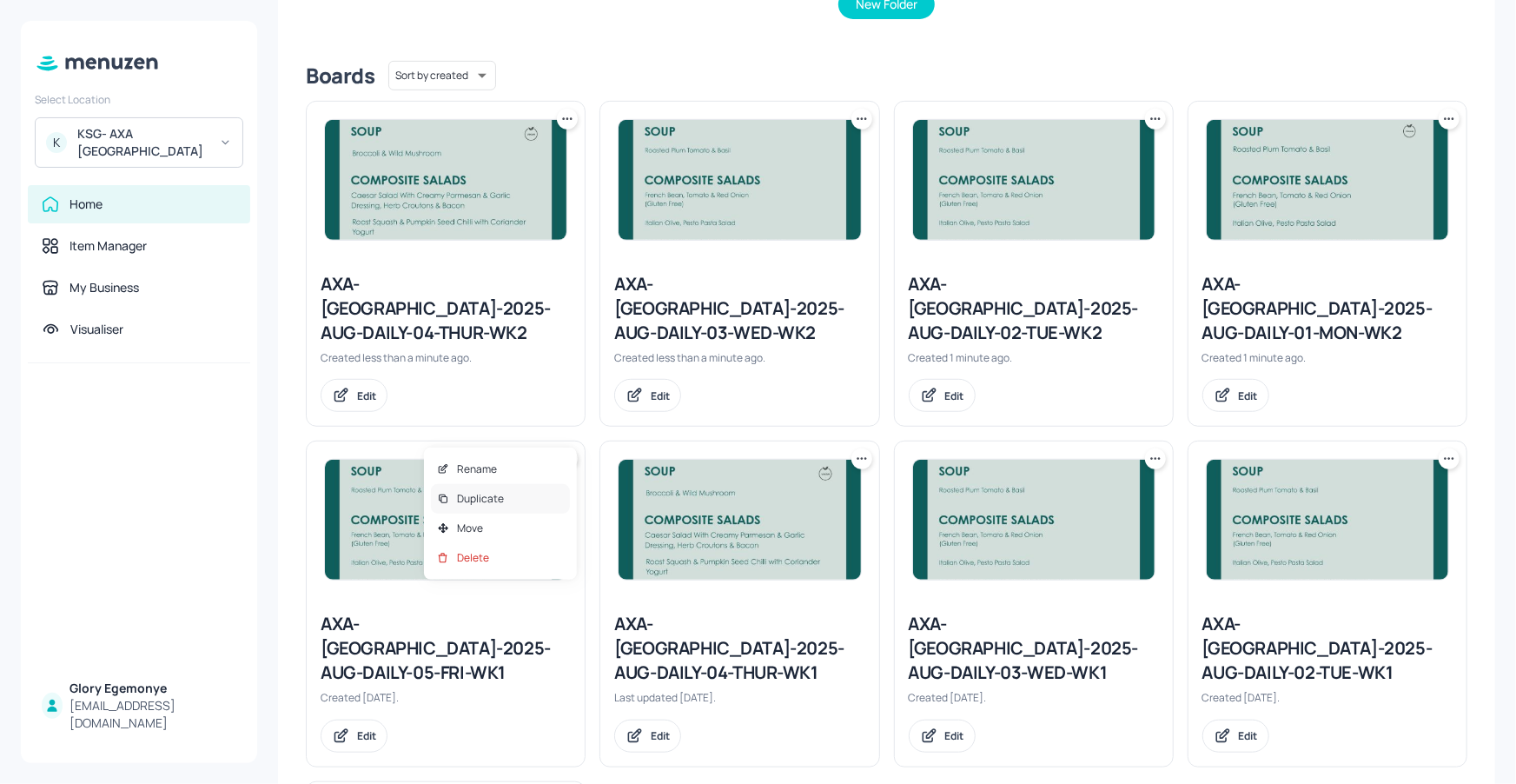
click at [554, 491] on div "Duplicate" at bounding box center [500, 498] width 139 height 29
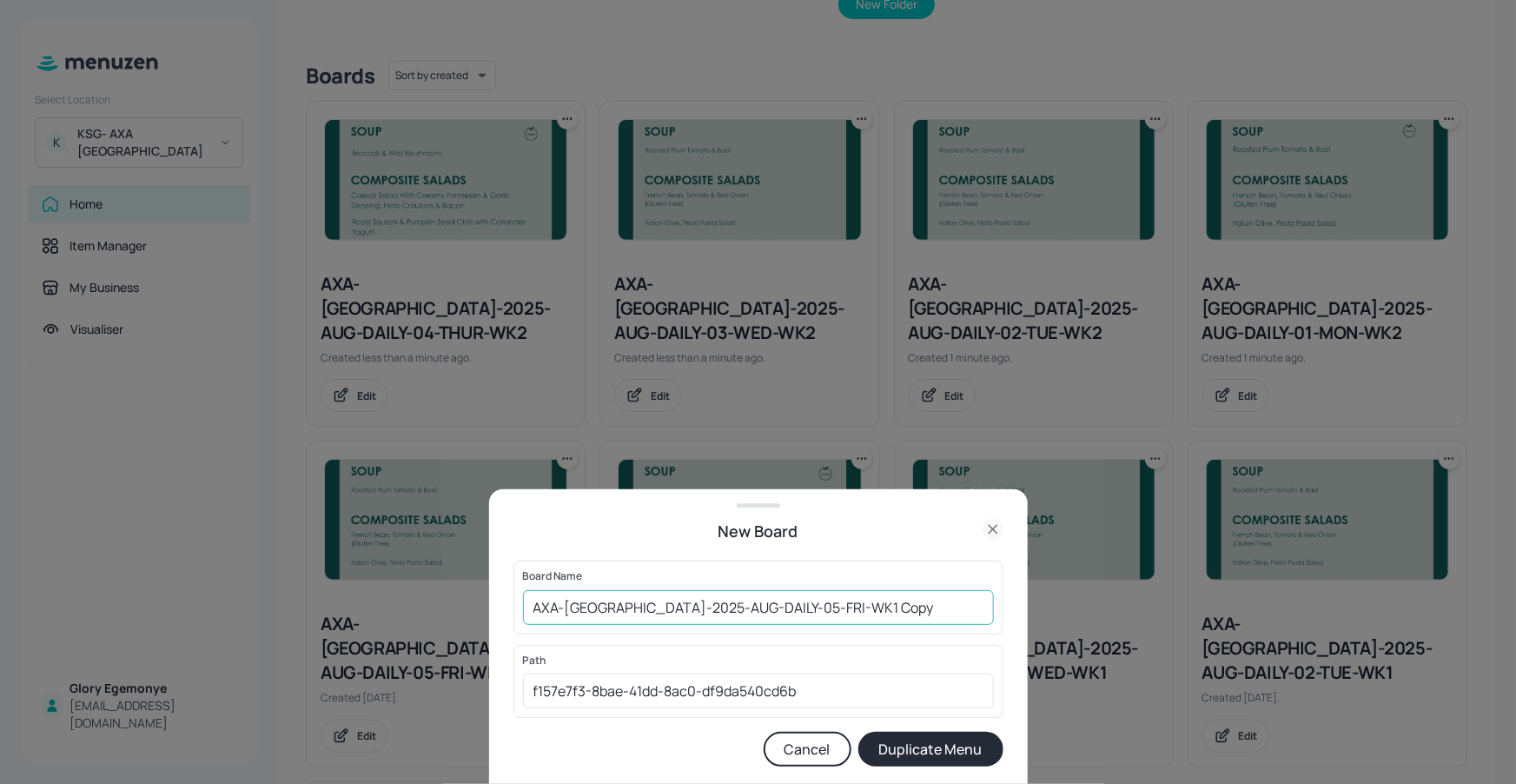
click at [900, 602] on input "AXA-DUBLIN-2025-AUG-DAILY-05-FRI-WK1 Copy" at bounding box center [759, 607] width 471 height 35
type input "AXA-[GEOGRAPHIC_DATA]-2025-AUG-DAILY-05-FRI-WK2"
click at [924, 756] on button "Duplicate Menu" at bounding box center [931, 748] width 145 height 35
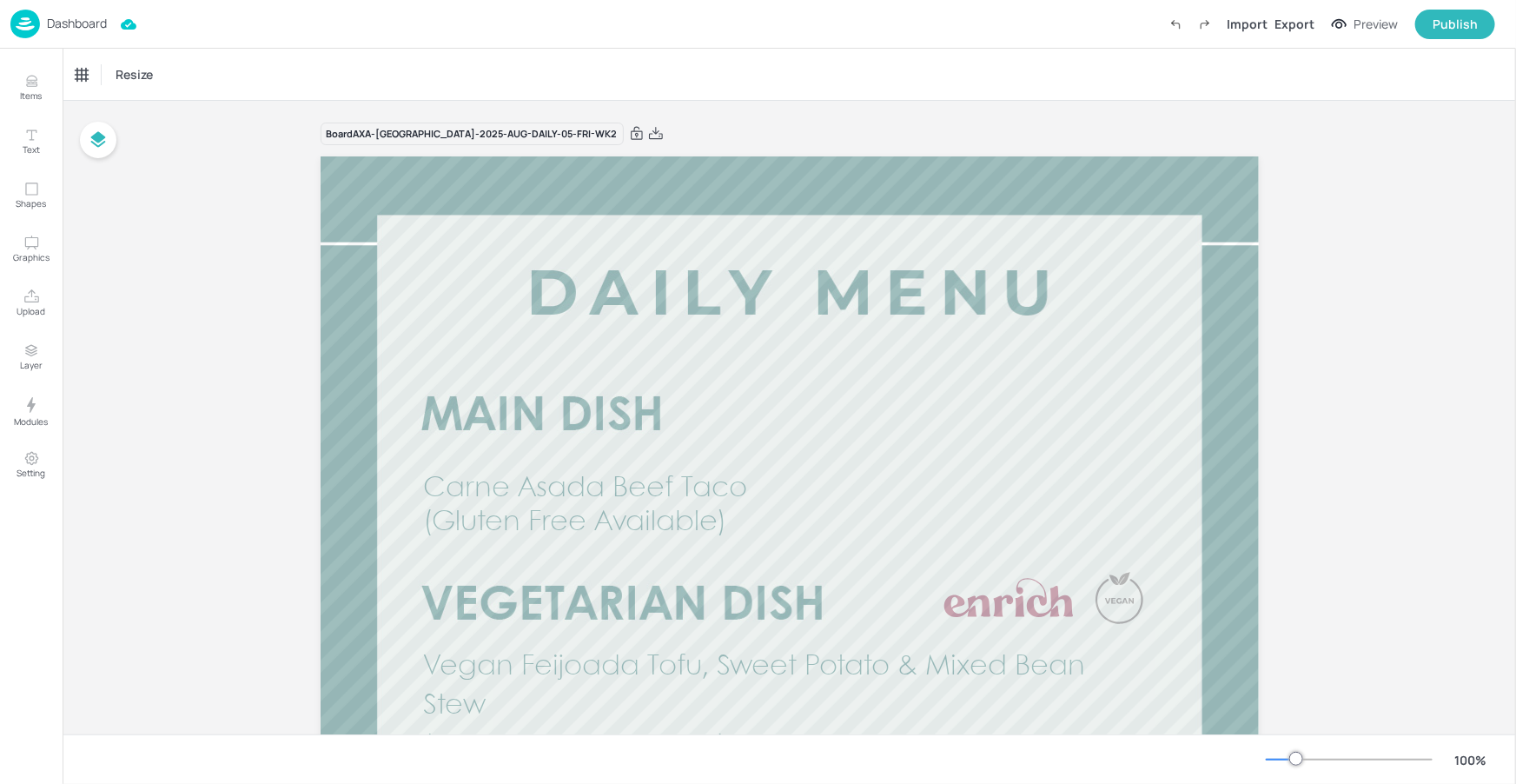
click at [96, 24] on p "Dashboard" at bounding box center [77, 23] width 60 height 12
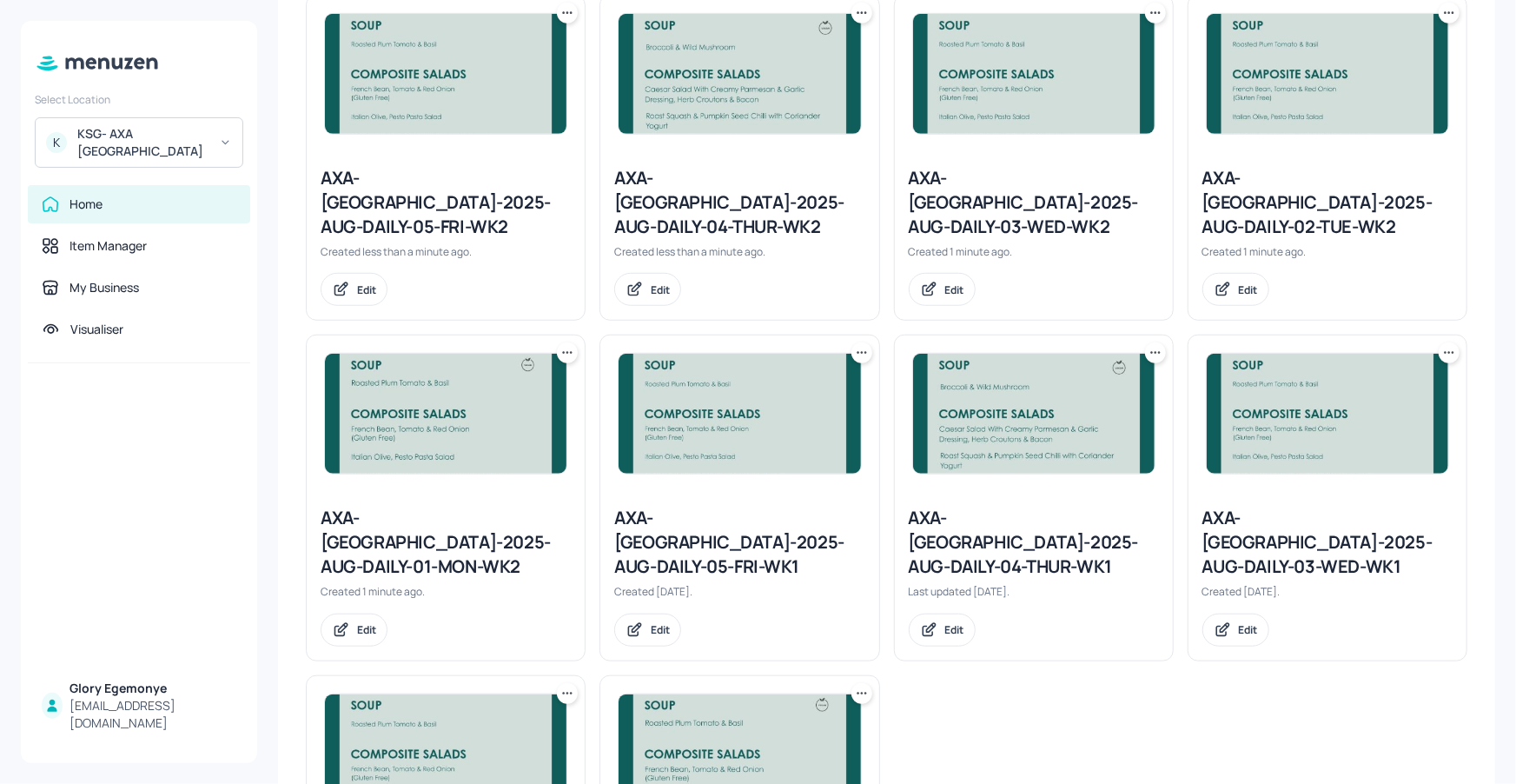
scroll to position [577, 0]
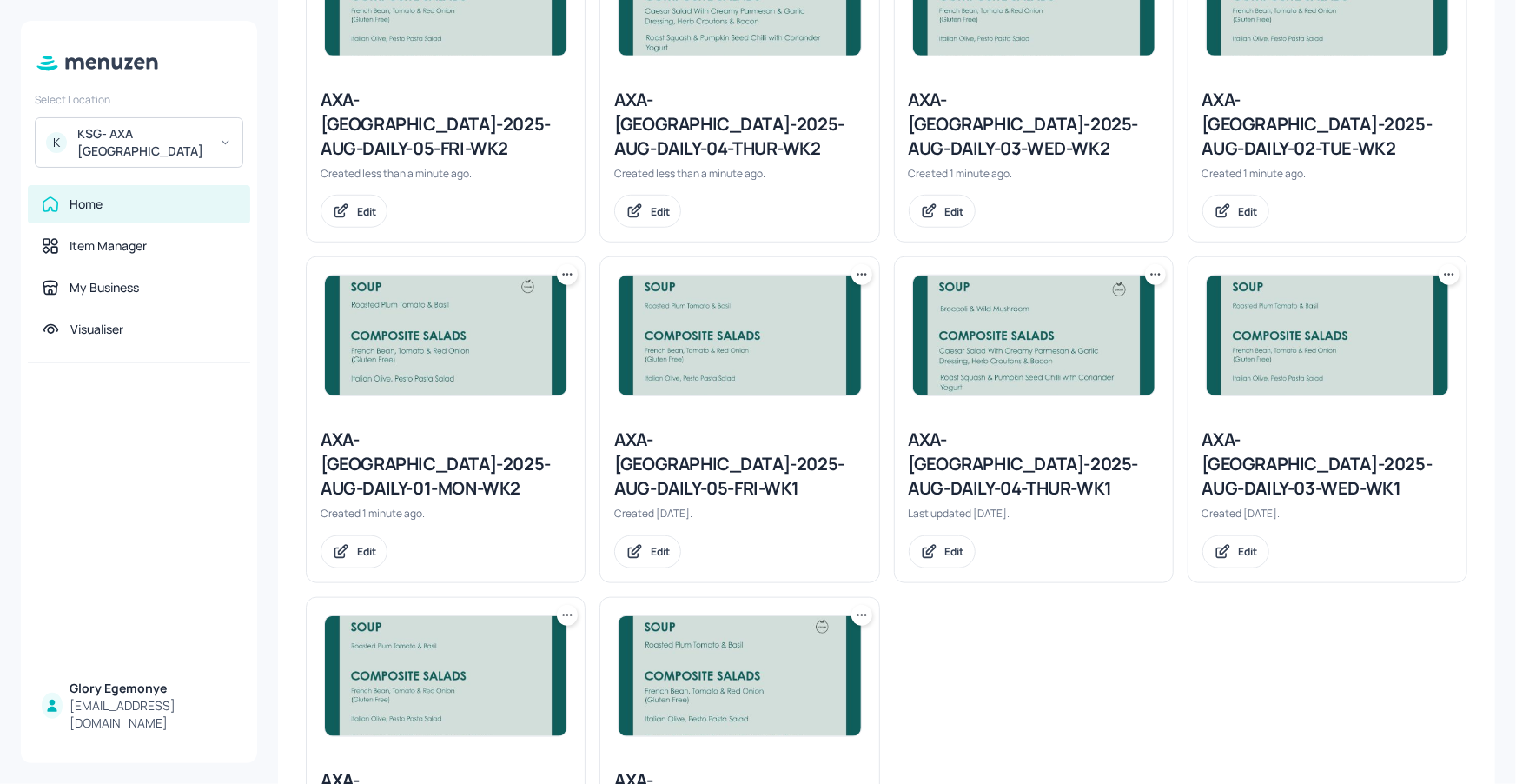
click at [569, 265] on icon at bounding box center [568, 274] width 18 height 18
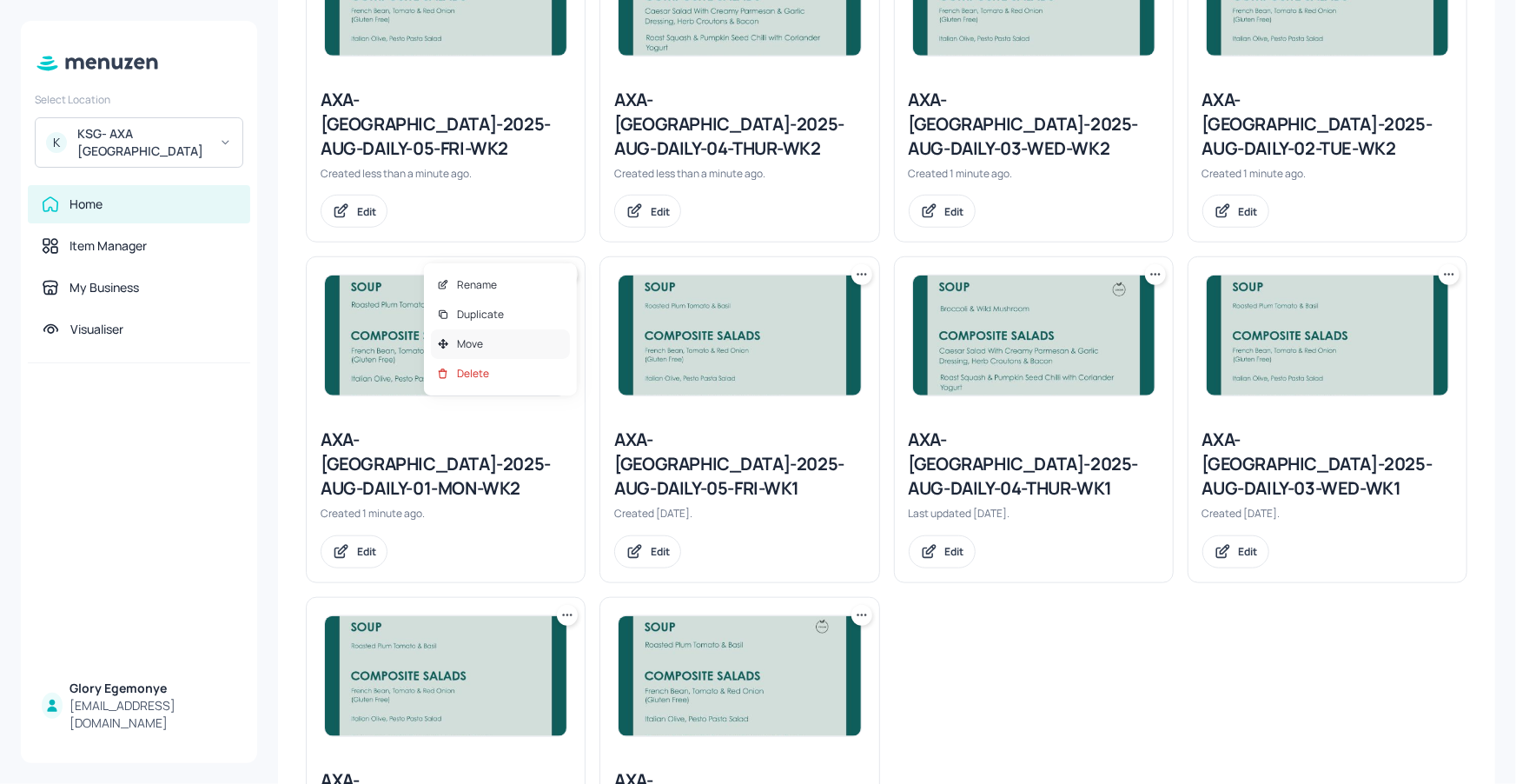
click at [478, 336] on p "Move" at bounding box center [470, 343] width 26 height 16
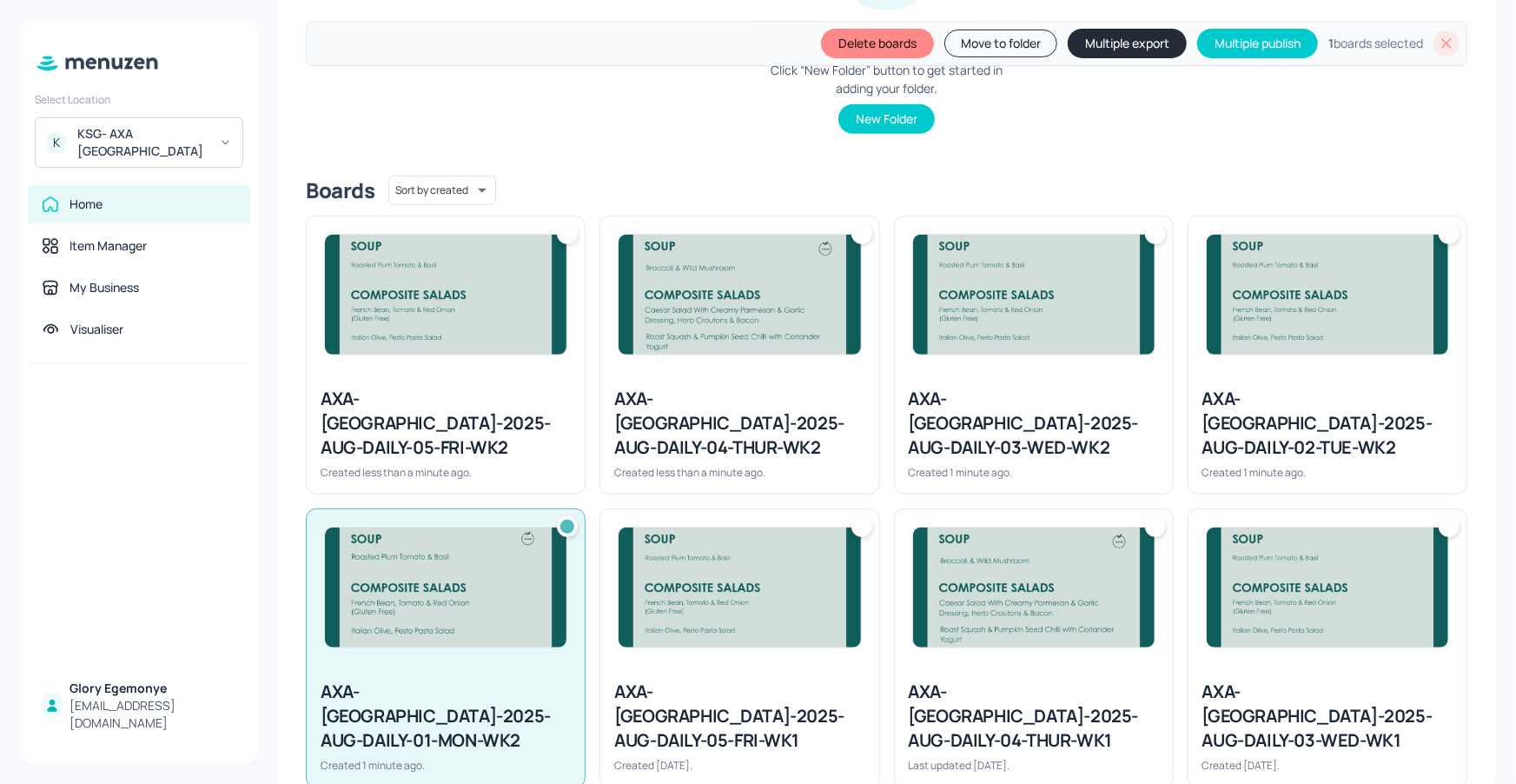
scroll to position [315, 0]
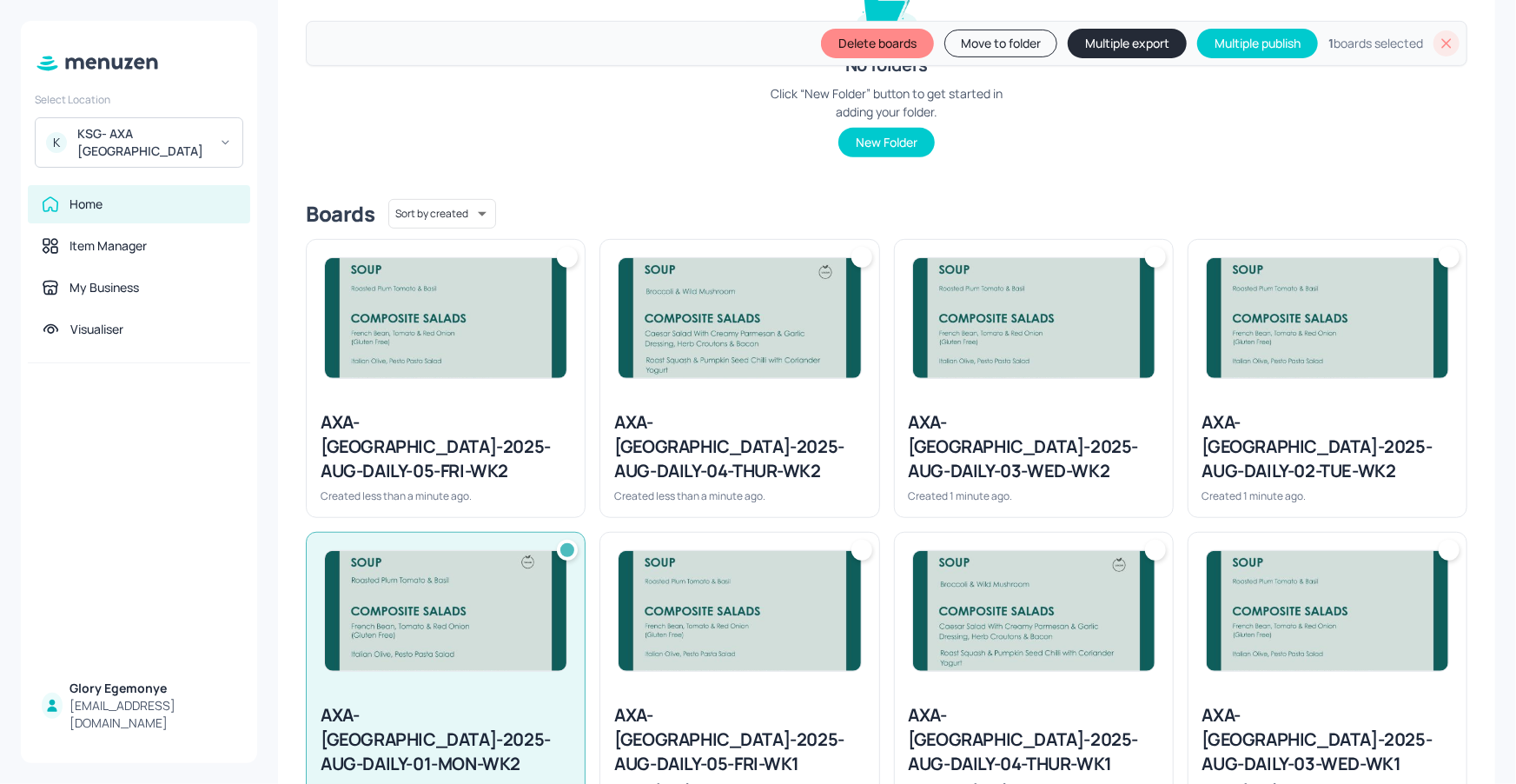
click at [1448, 250] on div at bounding box center [1449, 257] width 21 height 21
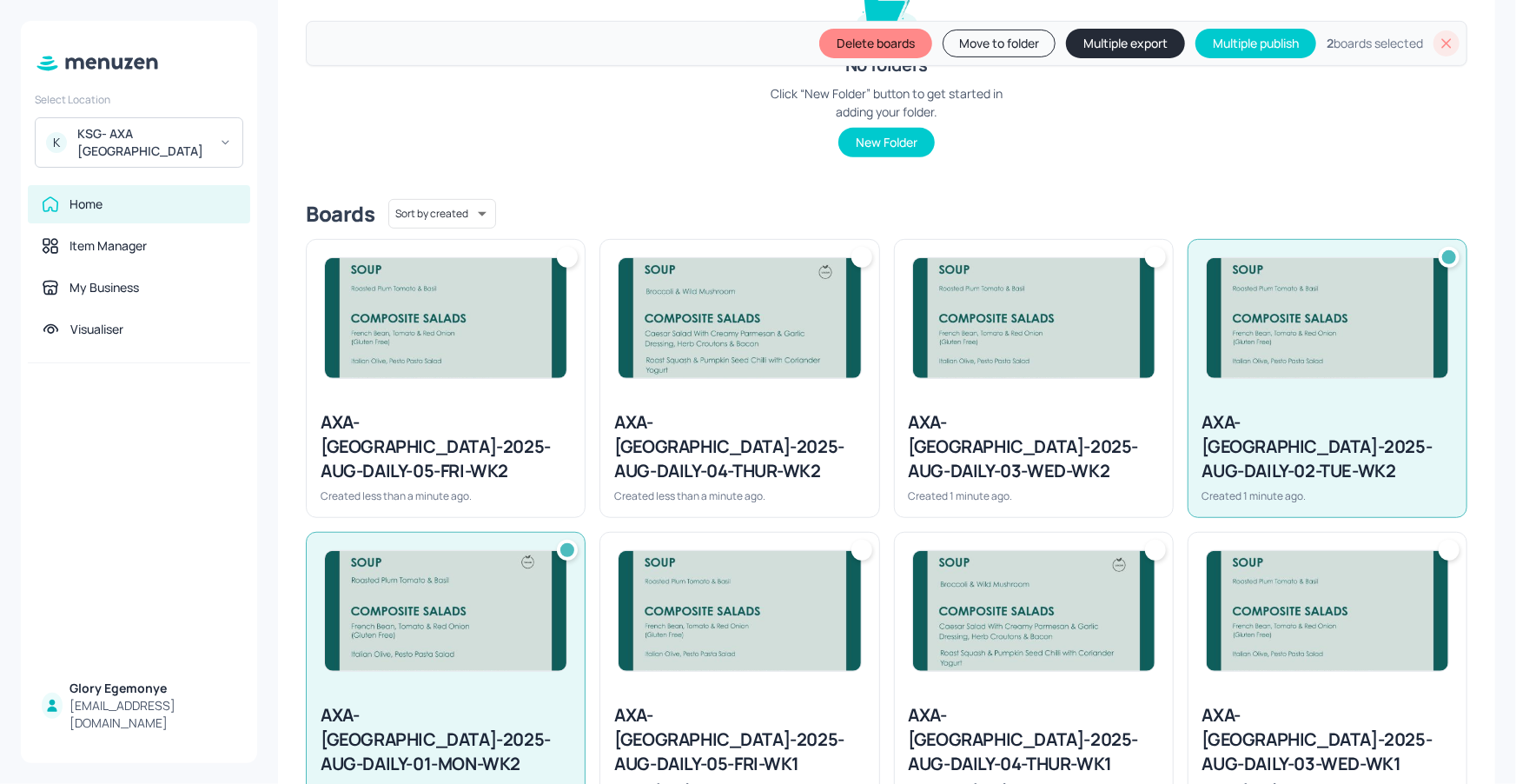
drag, startPoint x: 1144, startPoint y: 259, endPoint x: 1125, endPoint y: 263, distance: 19.4
click at [1145, 258] on div at bounding box center [1156, 257] width 21 height 21
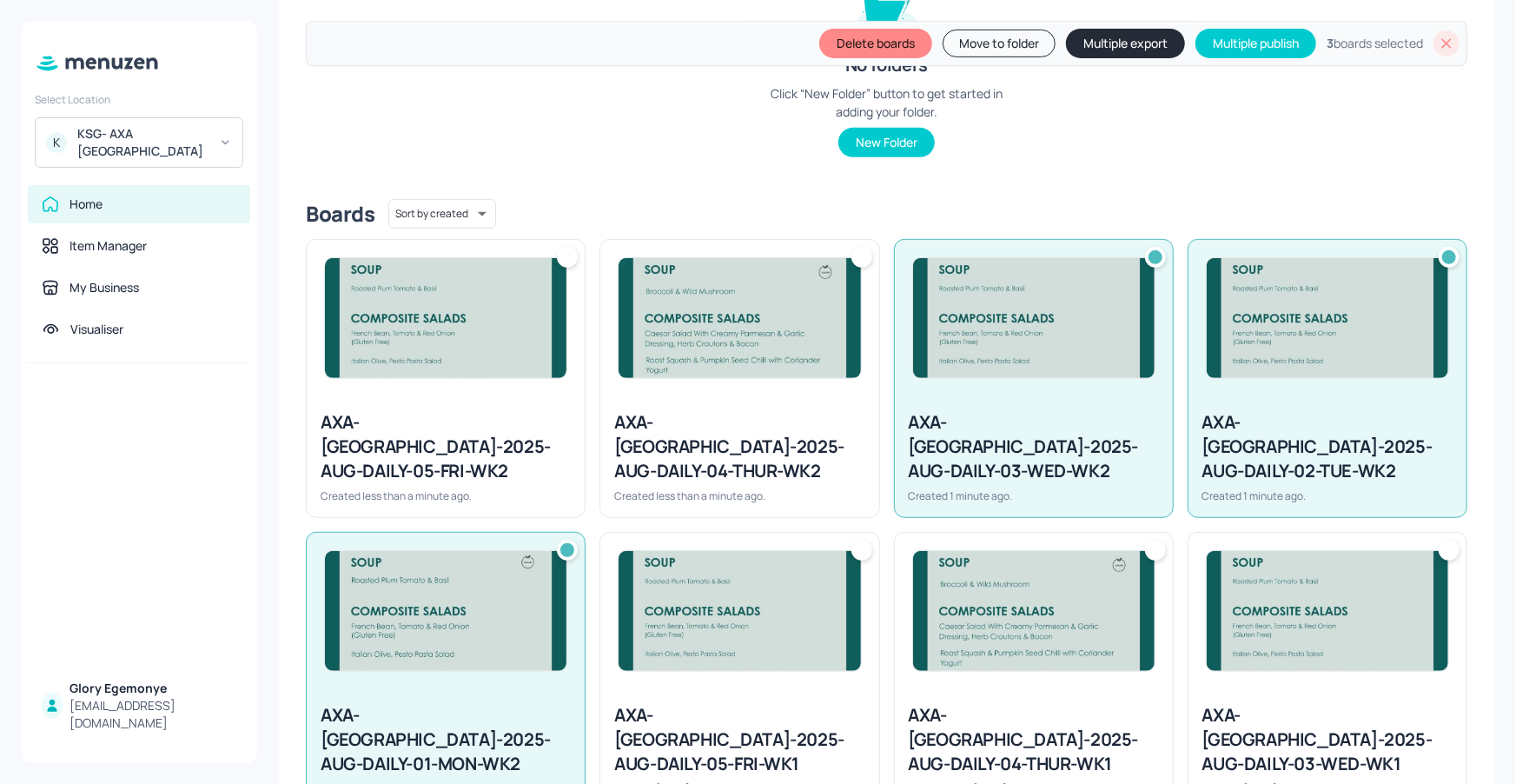
click at [857, 258] on div at bounding box center [862, 257] width 21 height 21
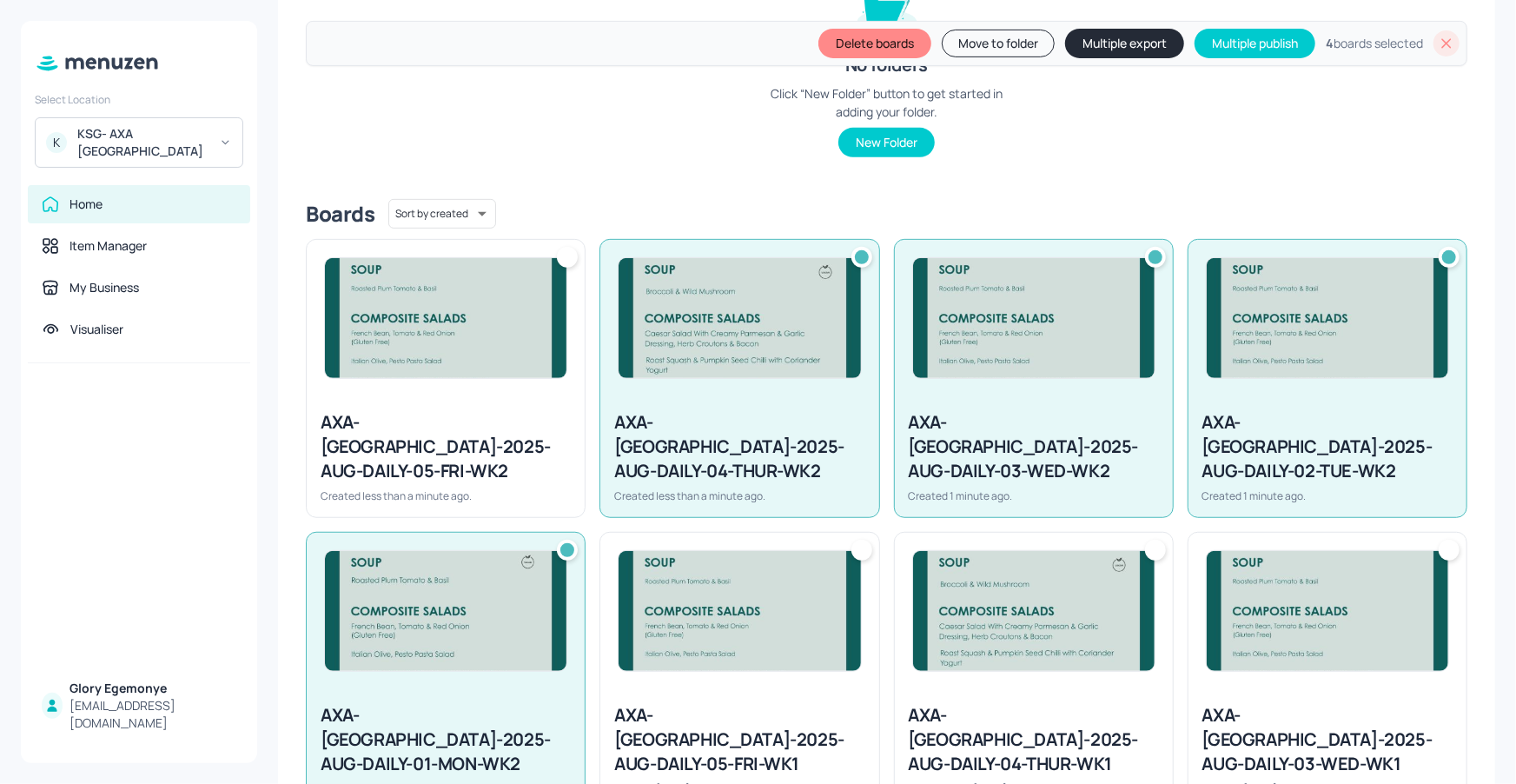
click at [569, 258] on div at bounding box center [568, 257] width 21 height 21
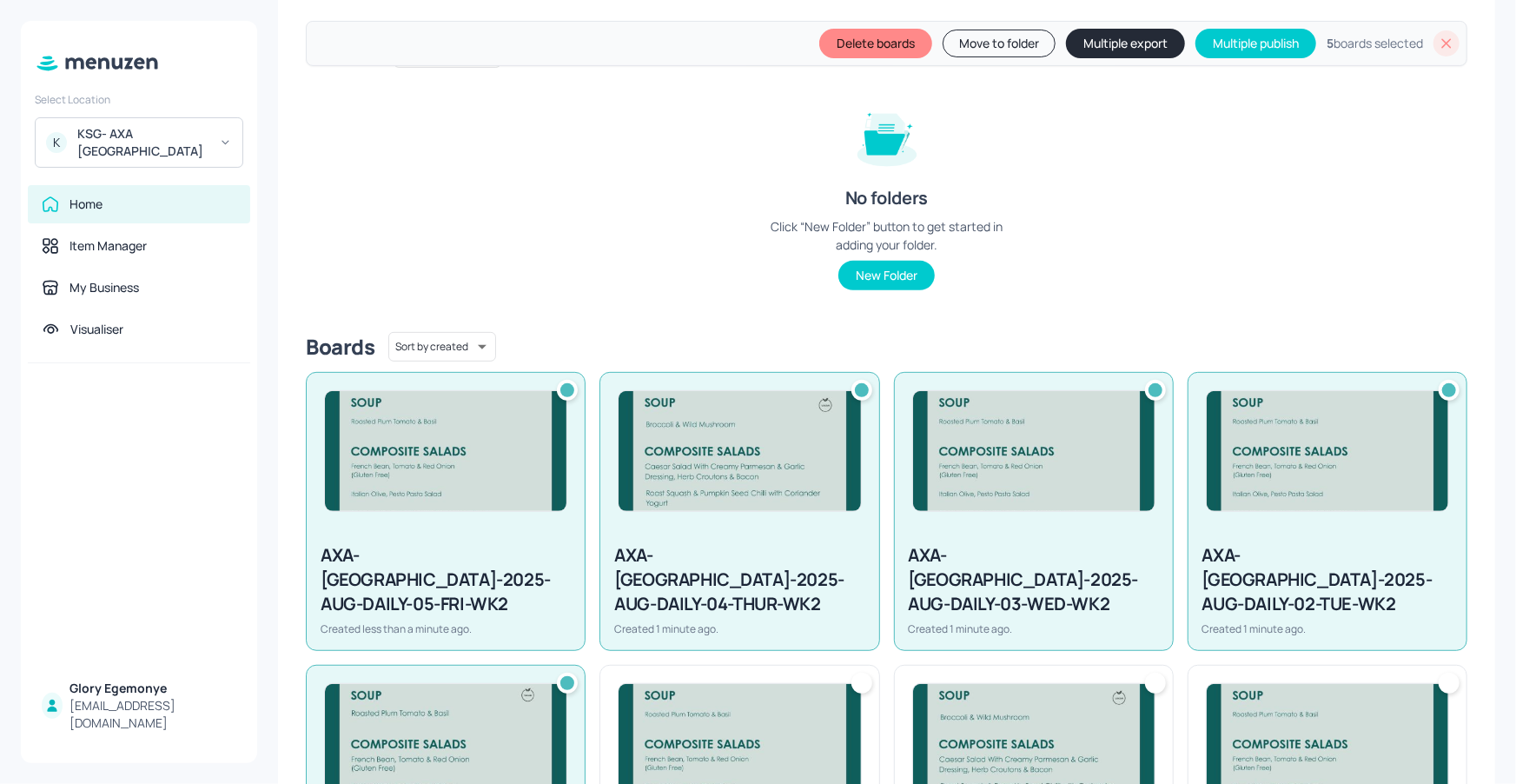
scroll to position [173, 0]
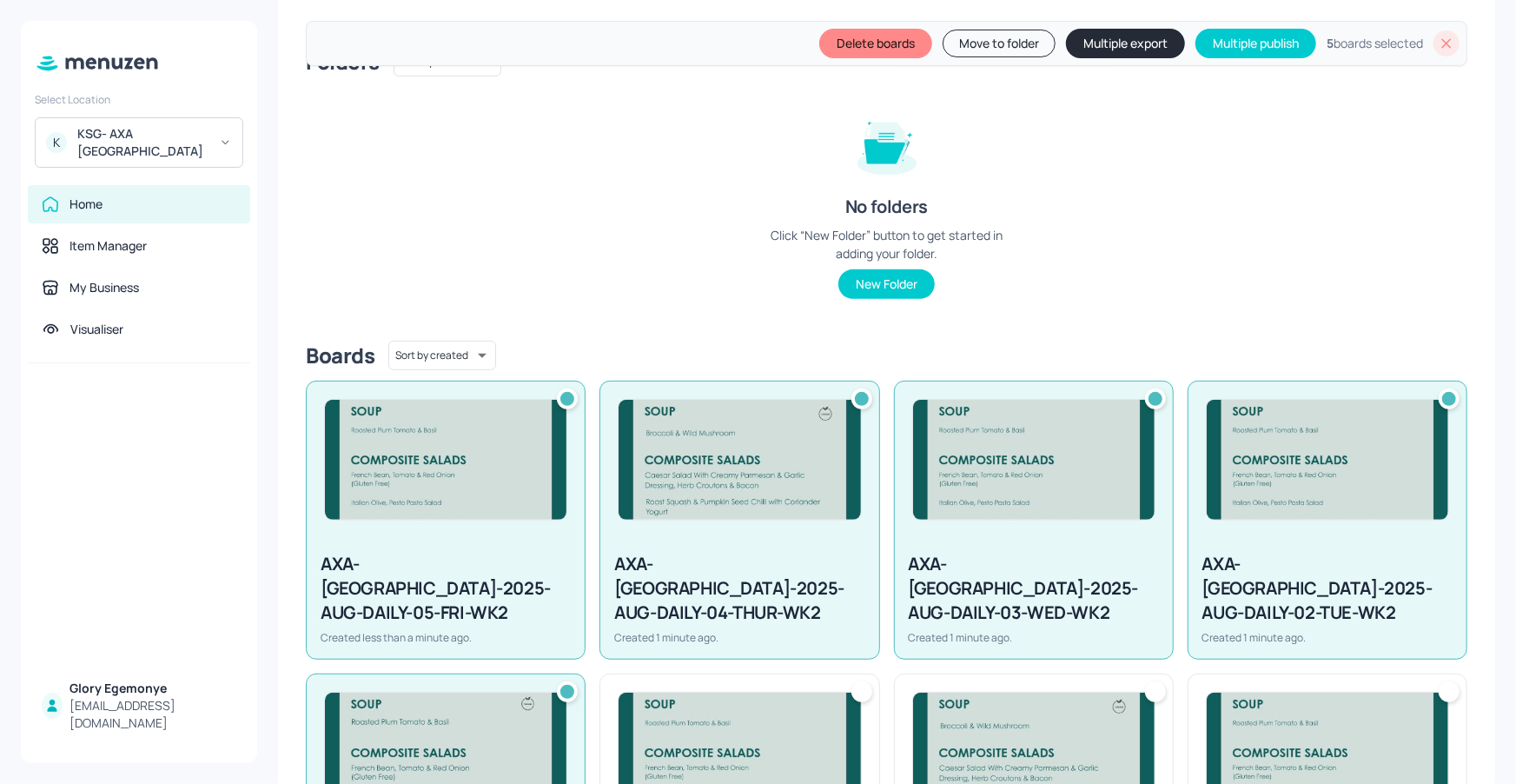
click at [978, 53] on button "Move to folder" at bounding box center [999, 43] width 113 height 28
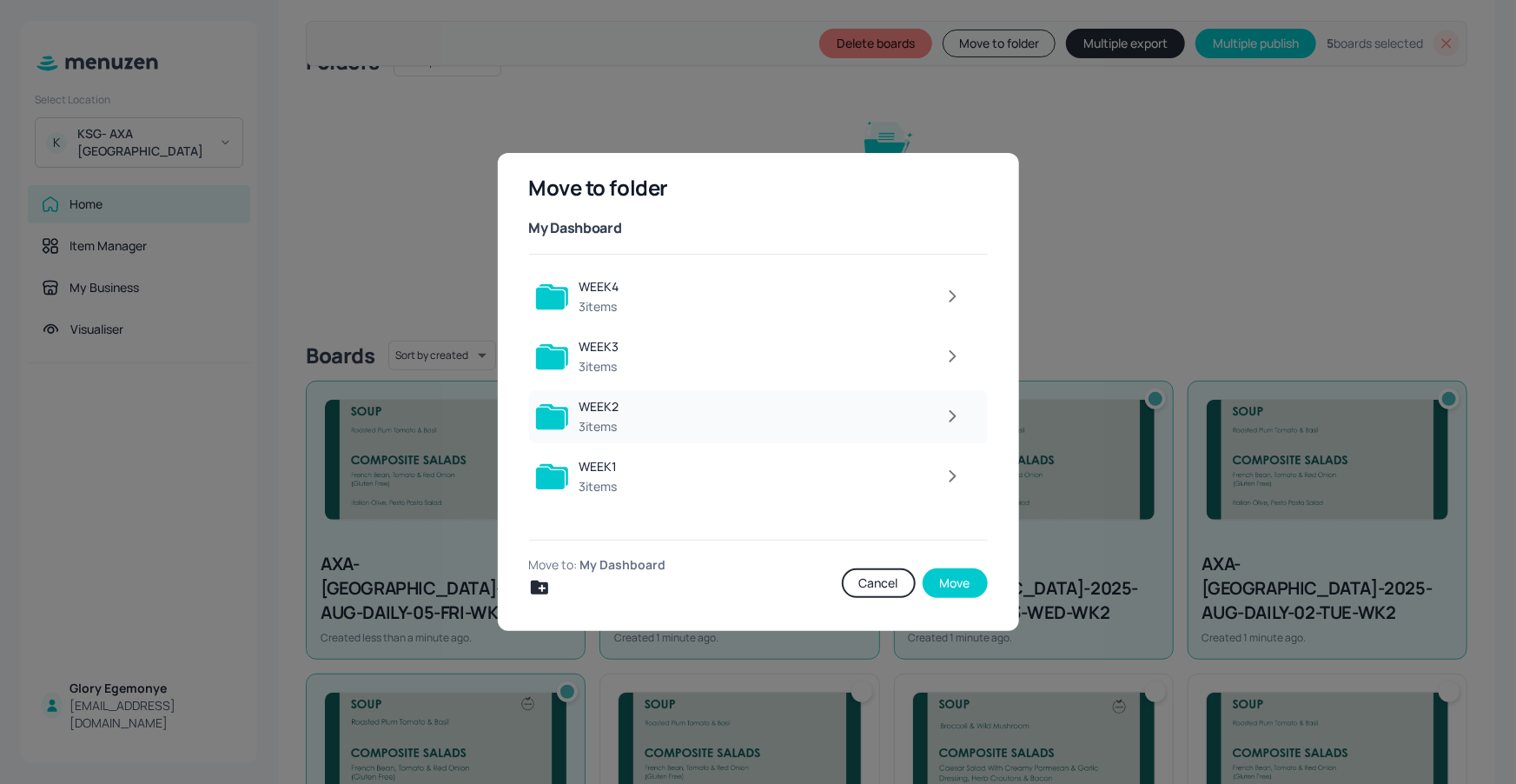
click at [949, 411] on icon "button" at bounding box center [952, 416] width 22 height 21
click at [953, 415] on icon "button" at bounding box center [953, 415] width 6 height 10
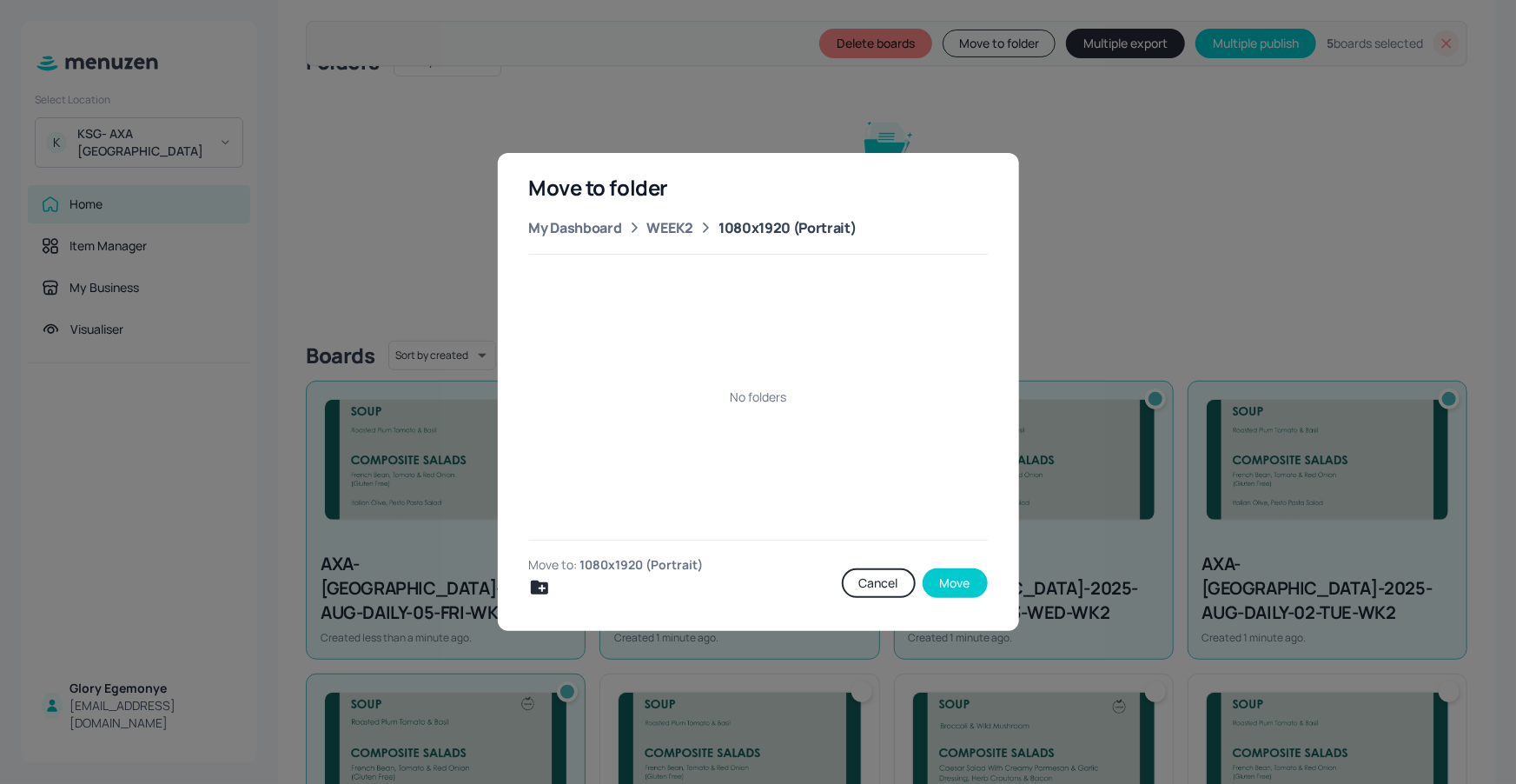
click at [973, 570] on button "Move" at bounding box center [955, 582] width 65 height 29
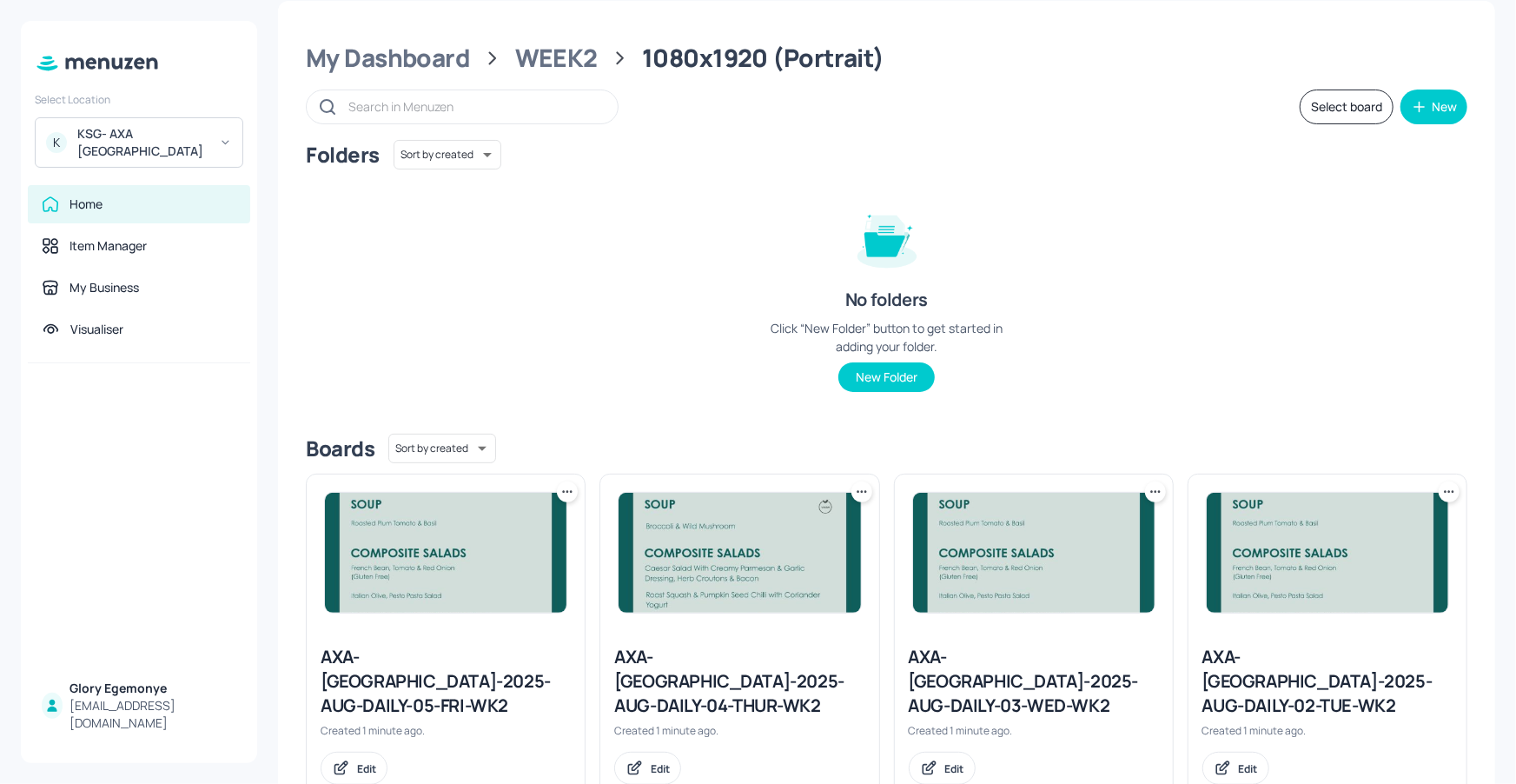
scroll to position [0, 0]
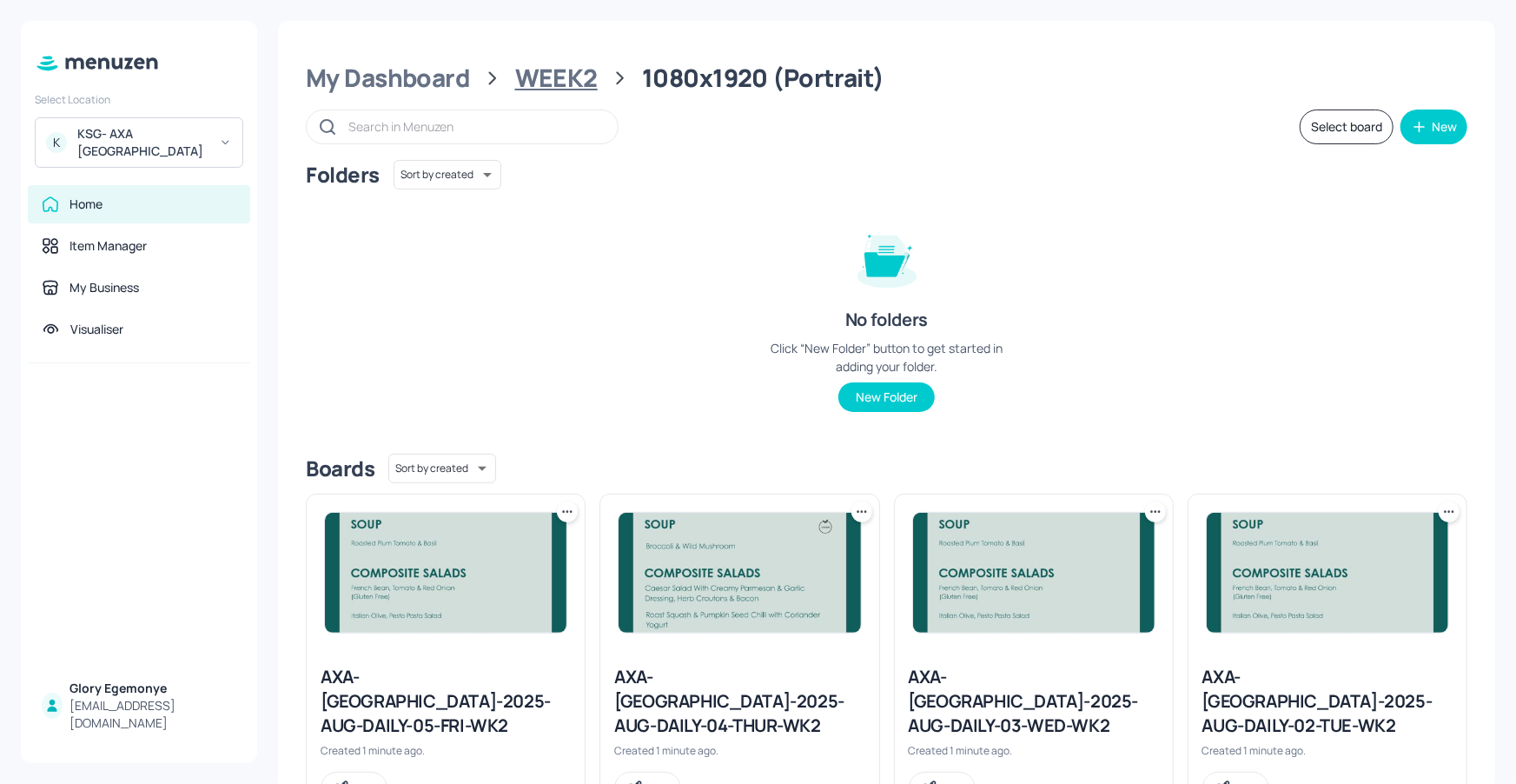
click at [598, 80] on div "My Dashboard WEEK2 1080x1920 (Portrait)" at bounding box center [887, 78] width 1162 height 31
click at [579, 83] on div "WEEK2" at bounding box center [556, 78] width 83 height 31
